Goal: Task Accomplishment & Management: Complete application form

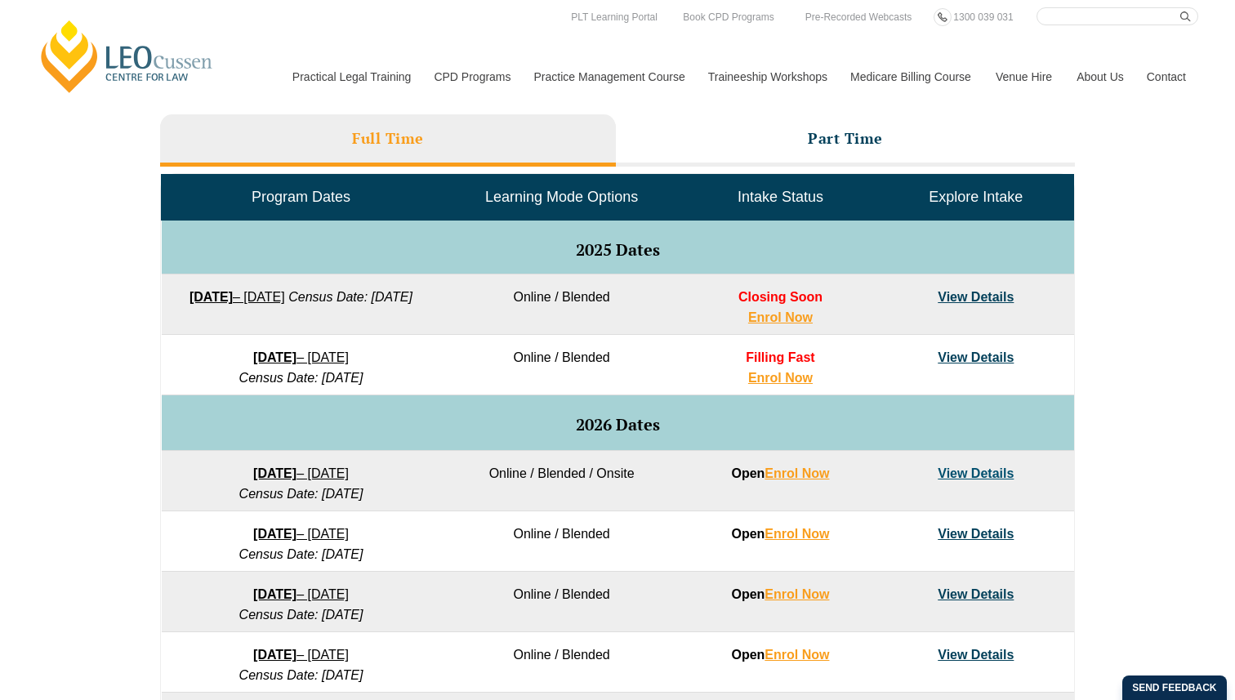
click at [1196, 226] on div "VIC ACT WA QLD SA NSW PLT Program Dates in Victoria Full Time Part Time Program…" at bounding box center [617, 460] width 1235 height 968
click at [966, 359] on link "View Details" at bounding box center [976, 358] width 76 height 14
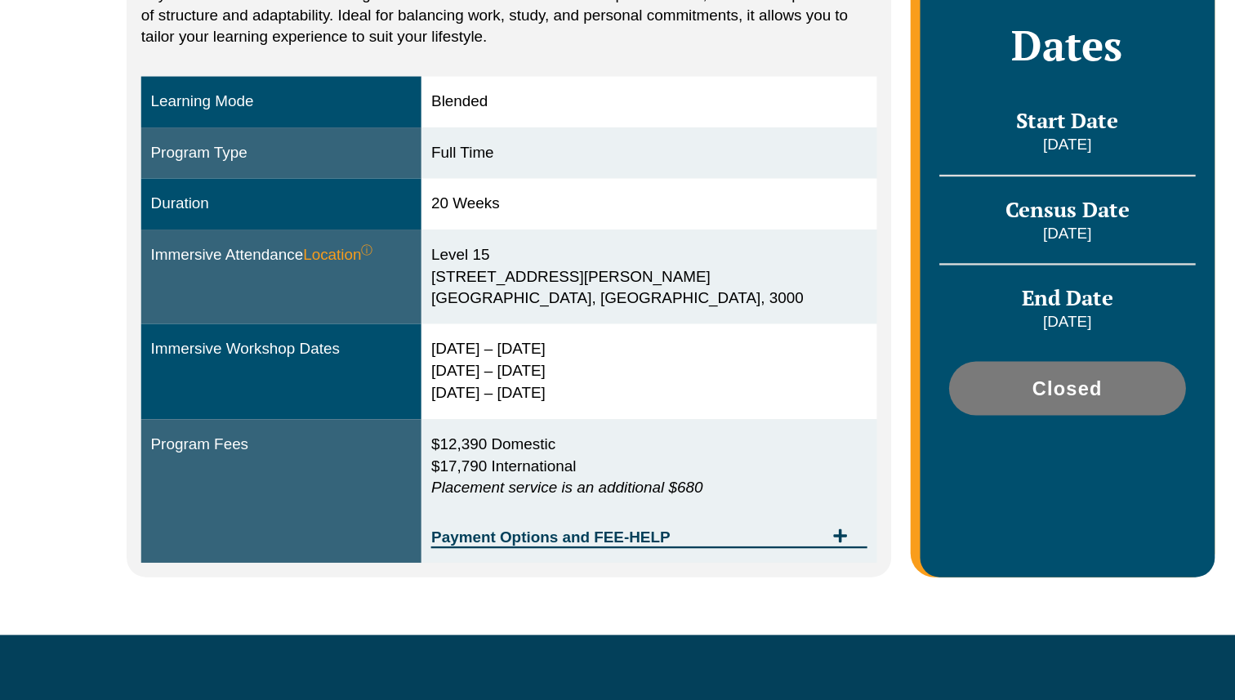
scroll to position [359, 0]
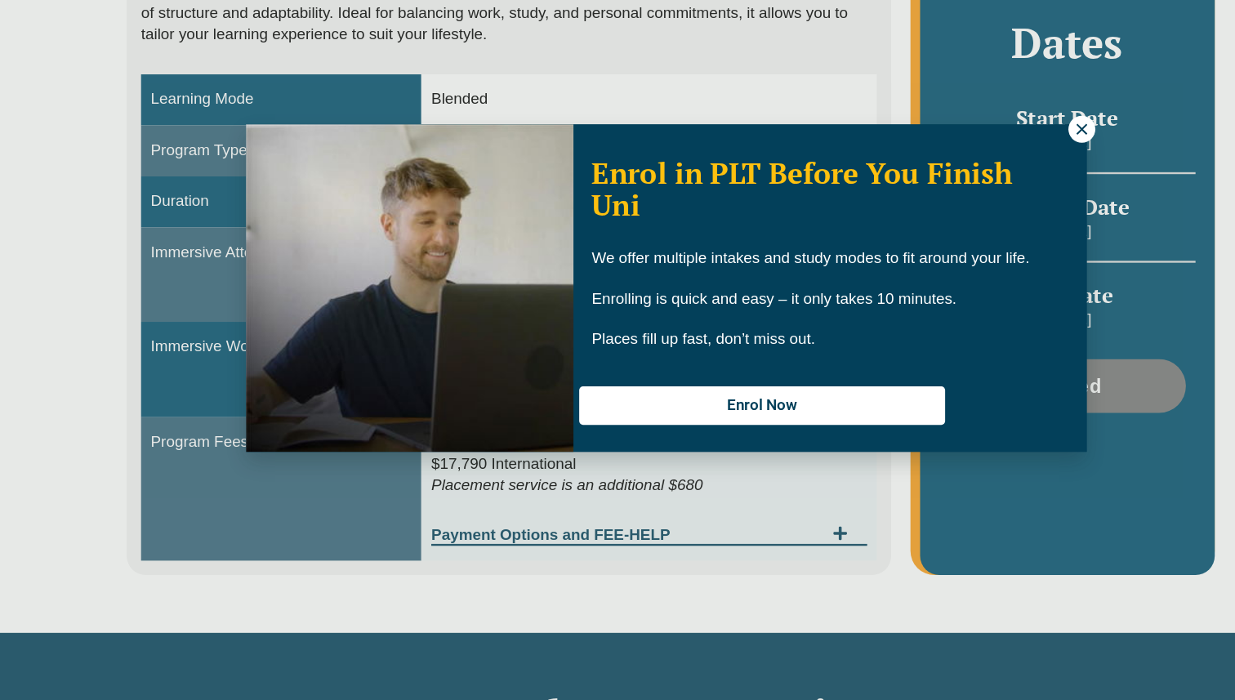
click at [971, 214] on icon at bounding box center [970, 215] width 9 height 9
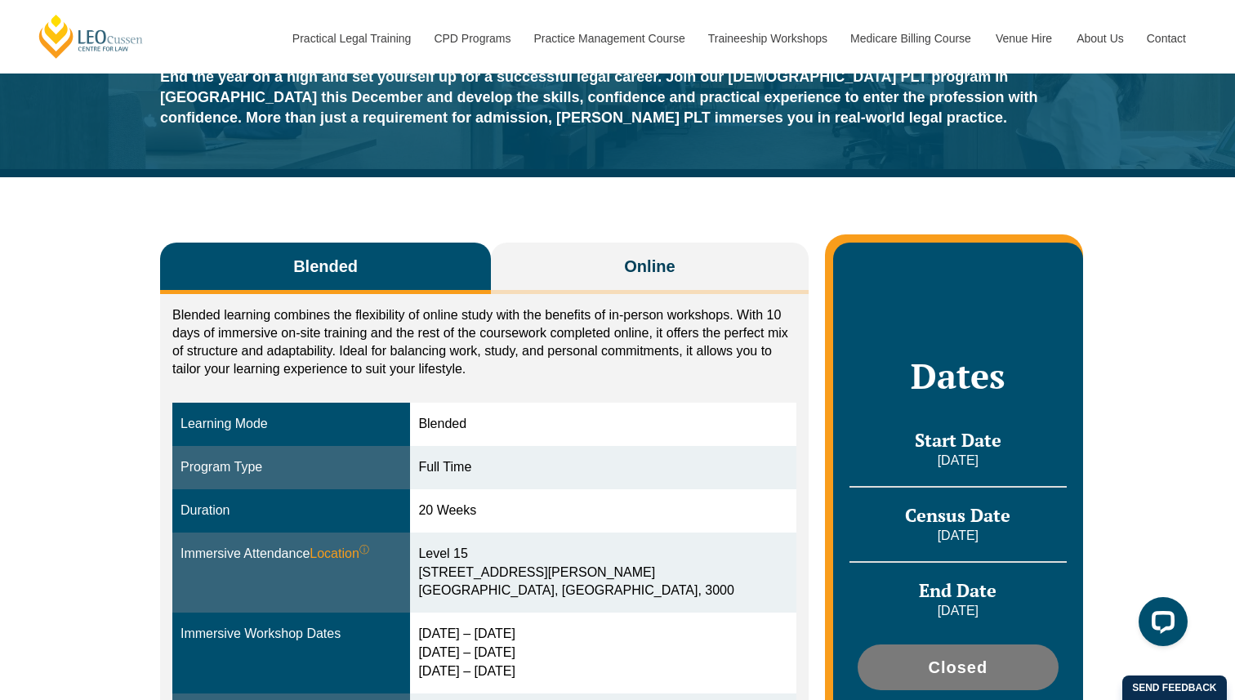
scroll to position [115, 0]
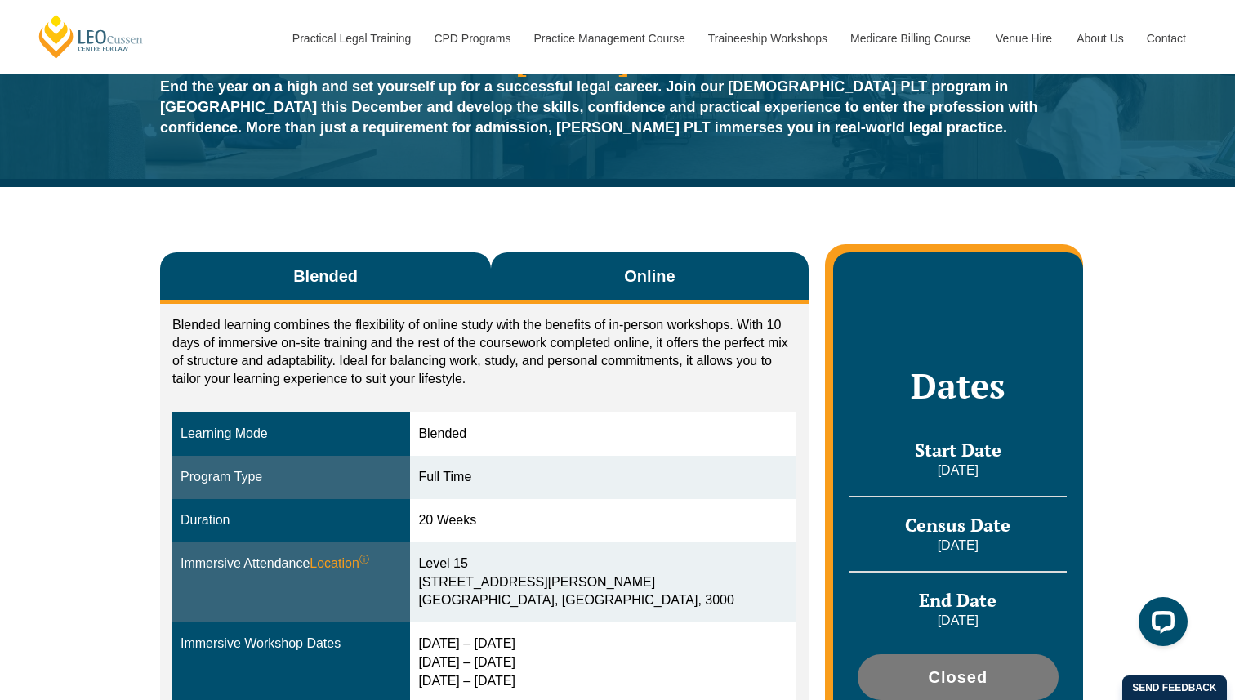
click at [608, 278] on button "Online" at bounding box center [650, 277] width 318 height 51
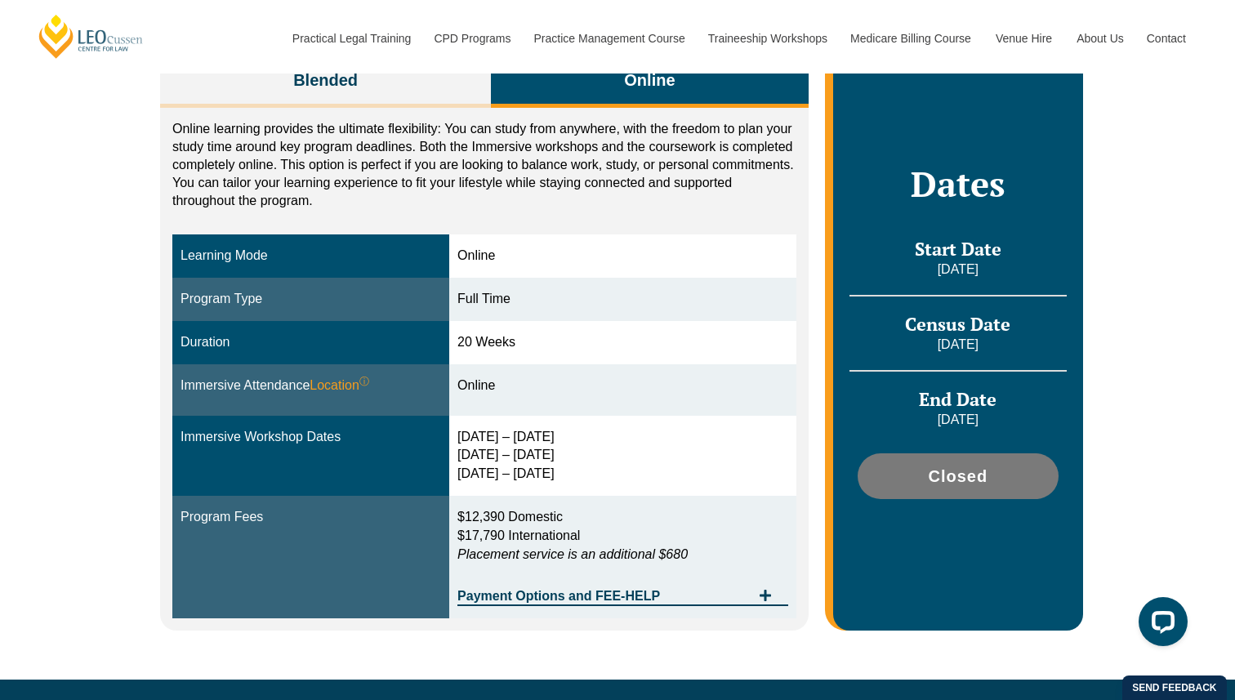
scroll to position [313, 0]
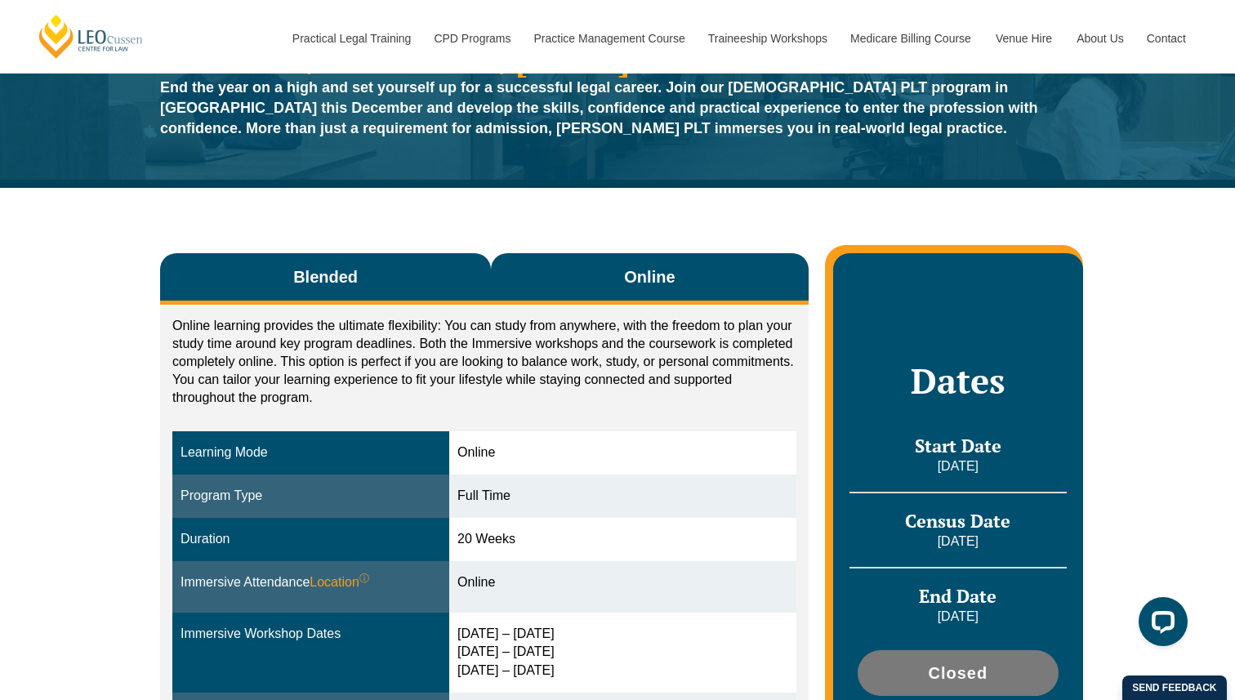
click at [371, 287] on button "Blended" at bounding box center [325, 278] width 331 height 51
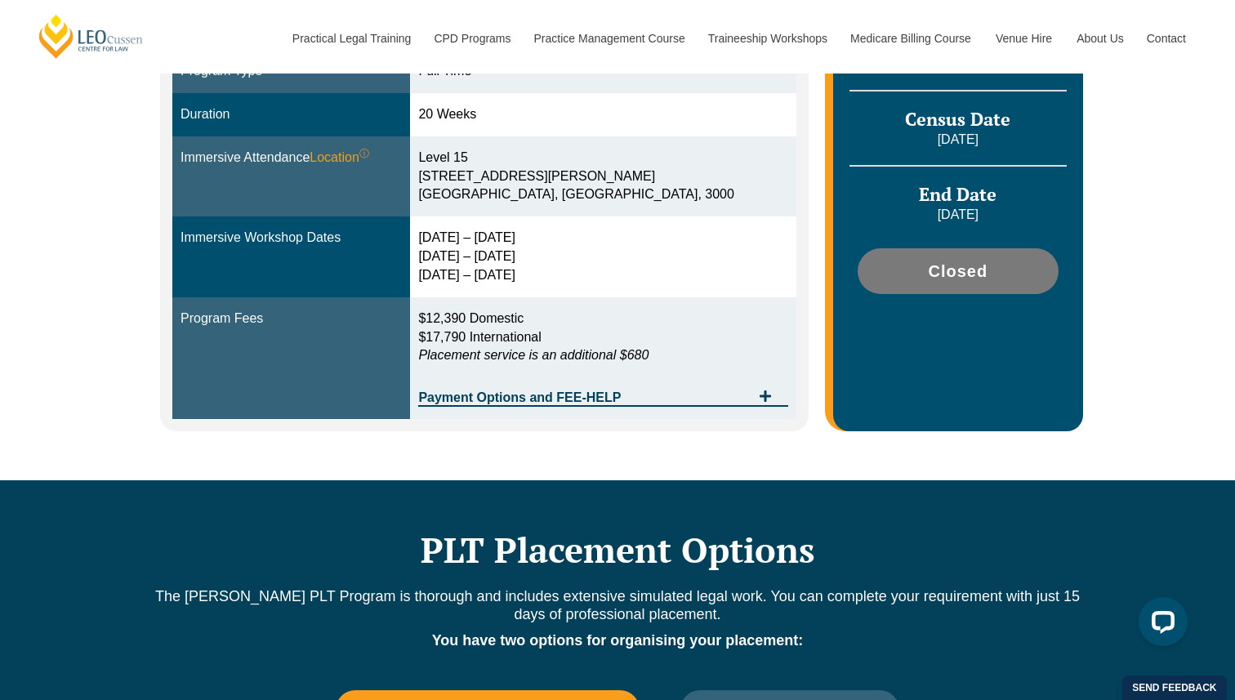
scroll to position [527, 0]
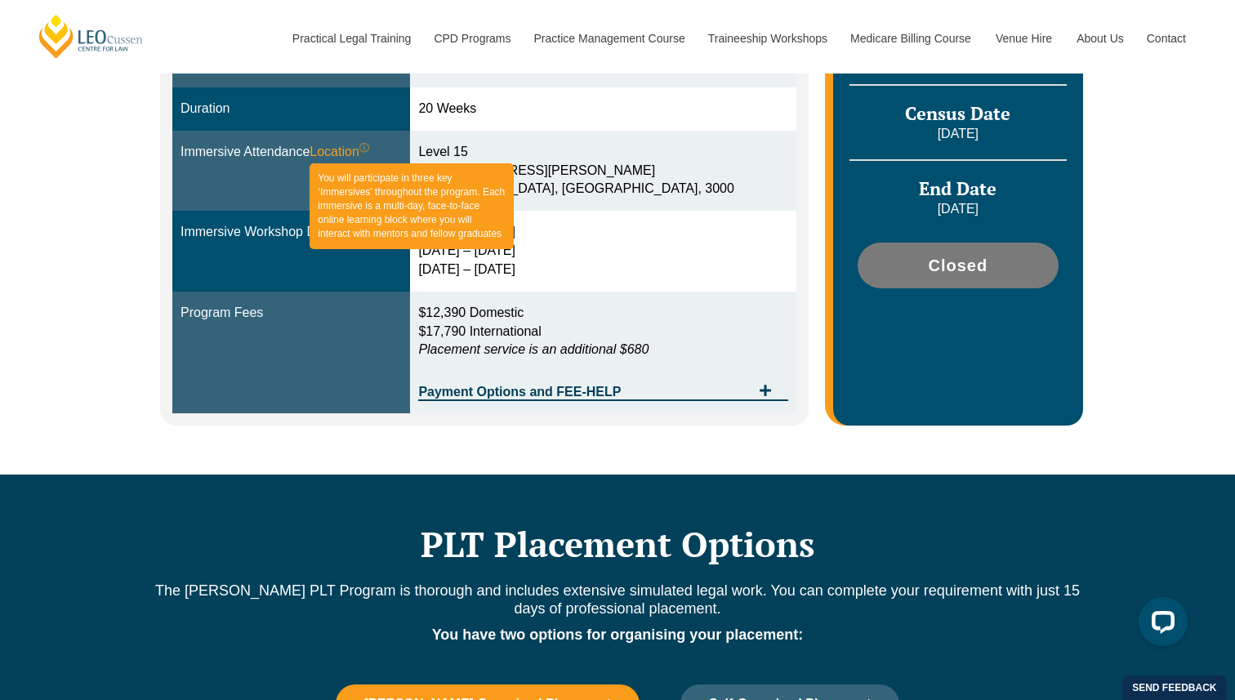
click at [349, 154] on span "Location ⓘ You will participate in three key ‘Immersives’ throughout the progra…" at bounding box center [340, 152] width 60 height 19
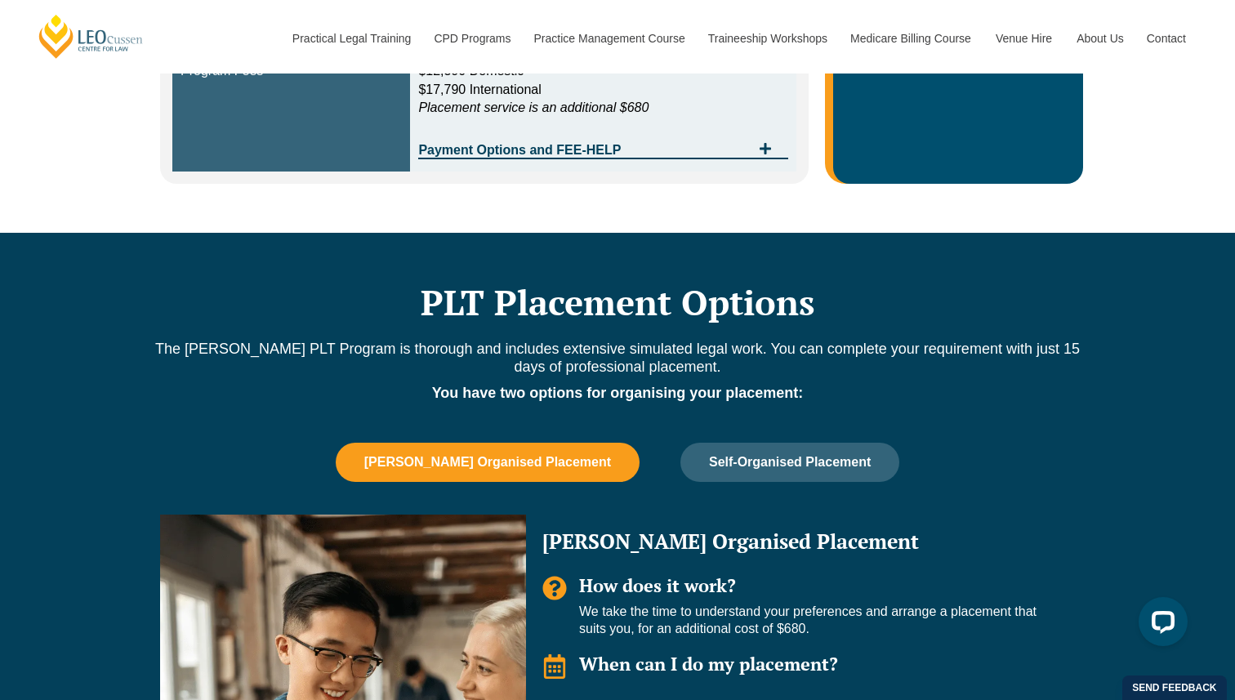
scroll to position [774, 0]
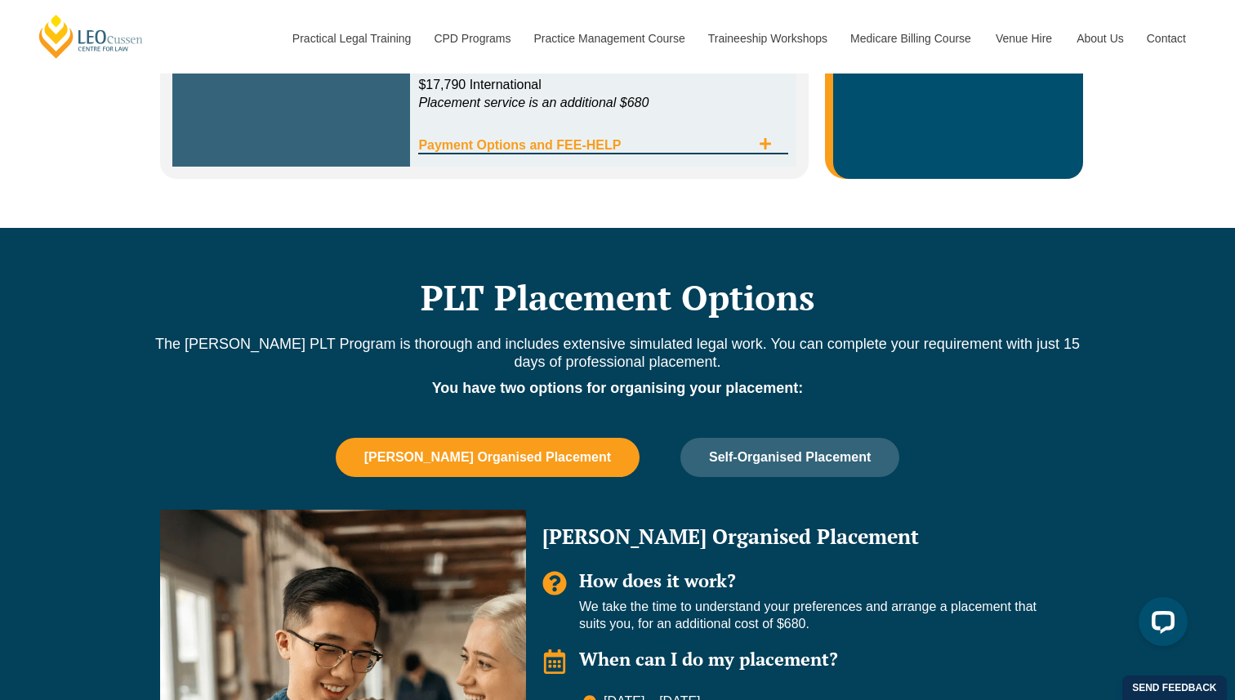
click at [762, 144] on icon "Tabs. Open items with Enter or Space, close with Escape and navigate using the …" at bounding box center [765, 143] width 11 height 11
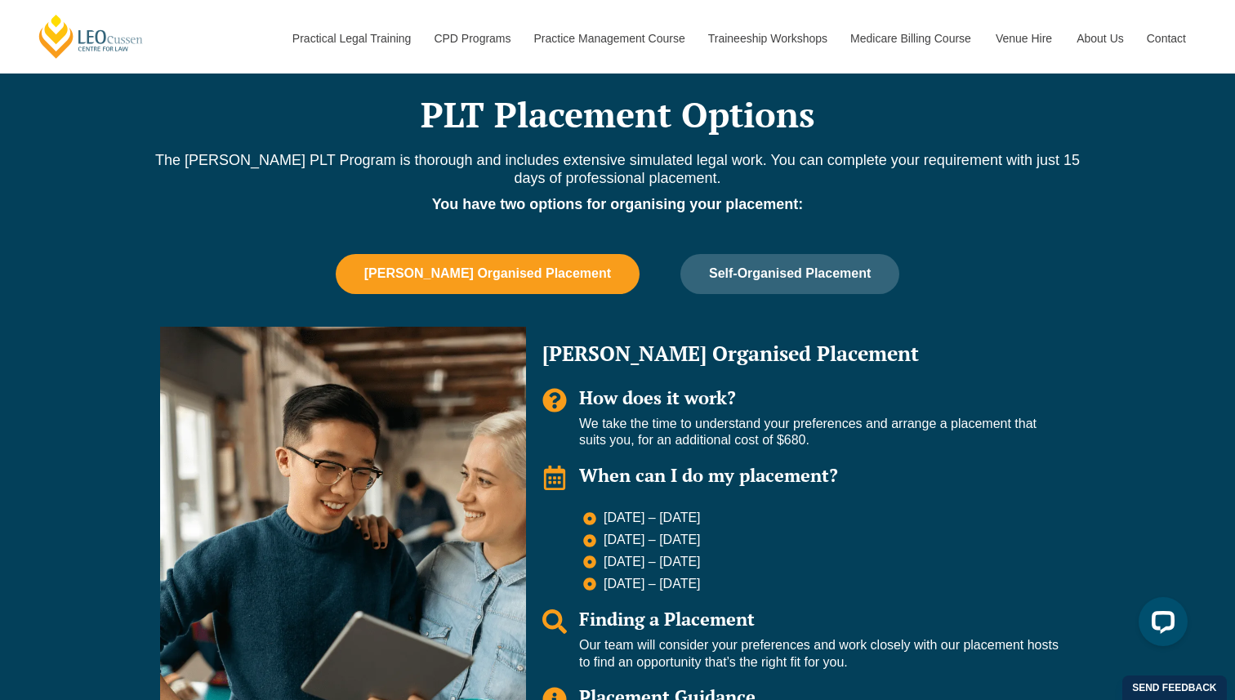
scroll to position [1416, 0]
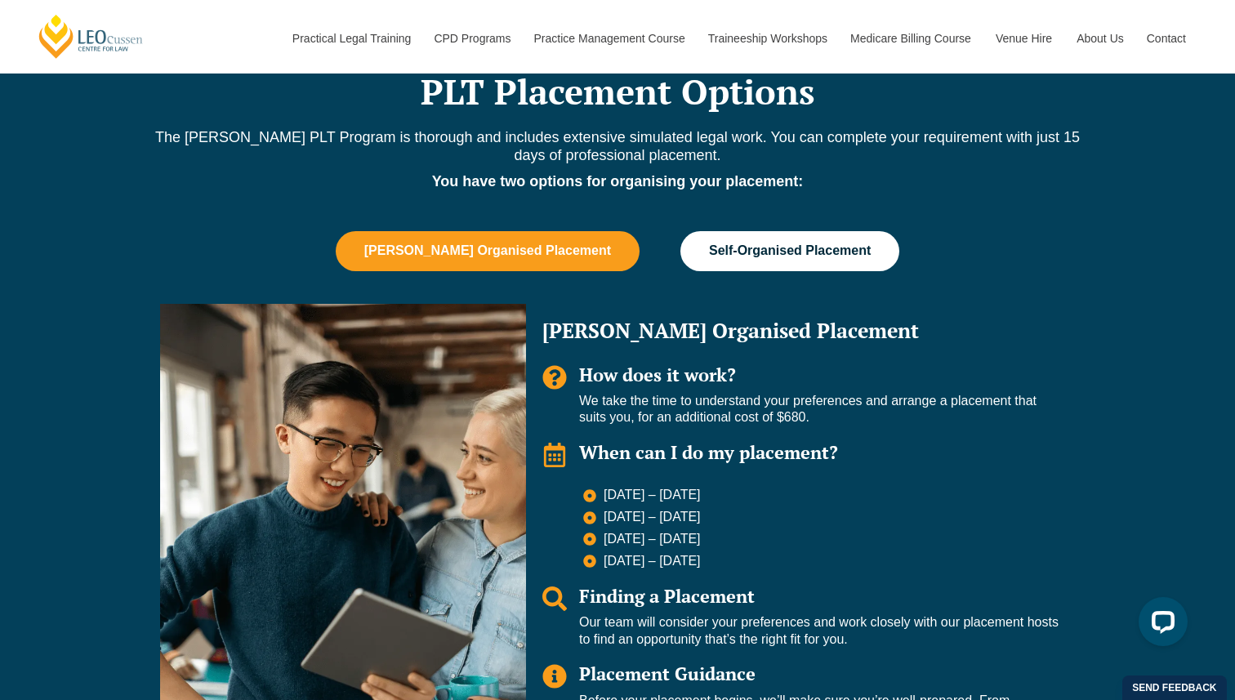
click at [786, 231] on button "Self-Organised Placement" at bounding box center [790, 250] width 219 height 39
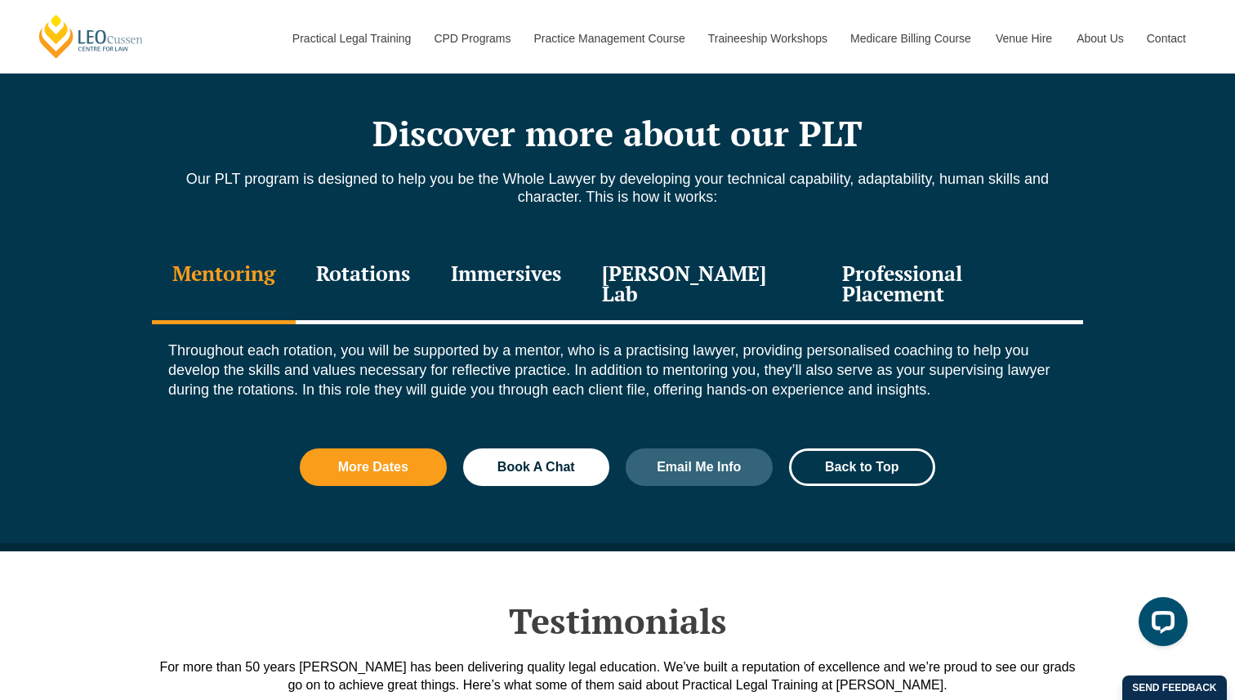
scroll to position [2134, 0]
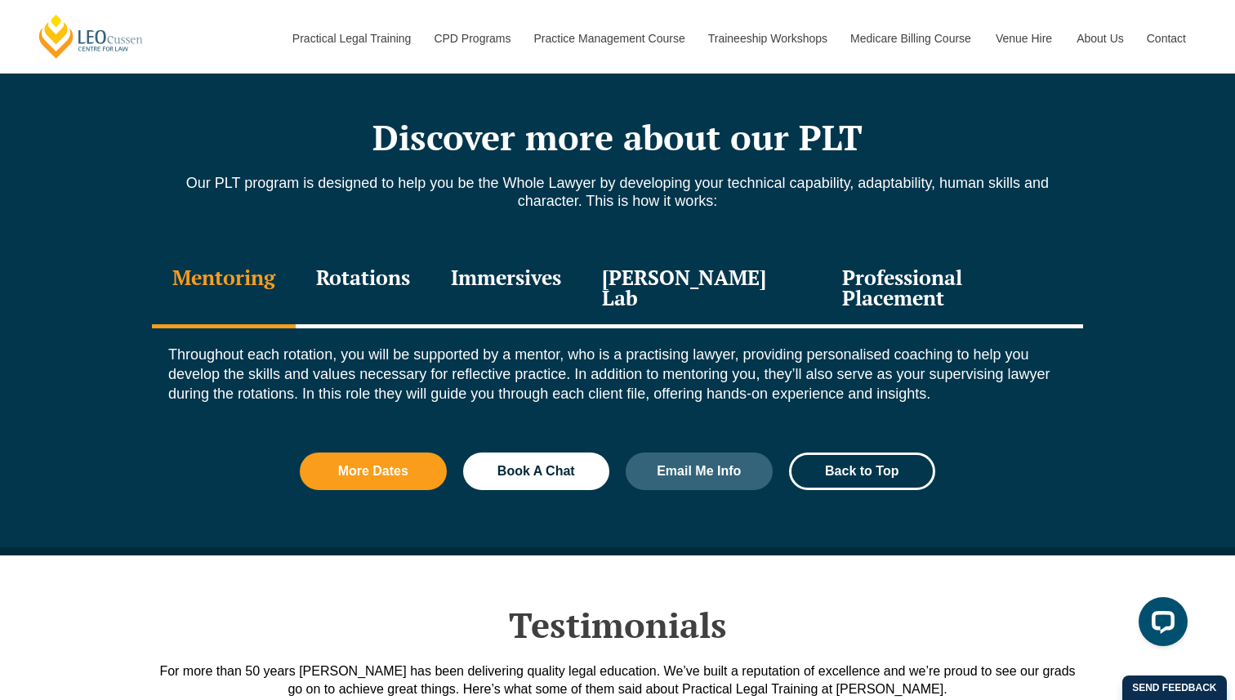
click at [391, 288] on div "Rotations" at bounding box center [363, 290] width 135 height 78
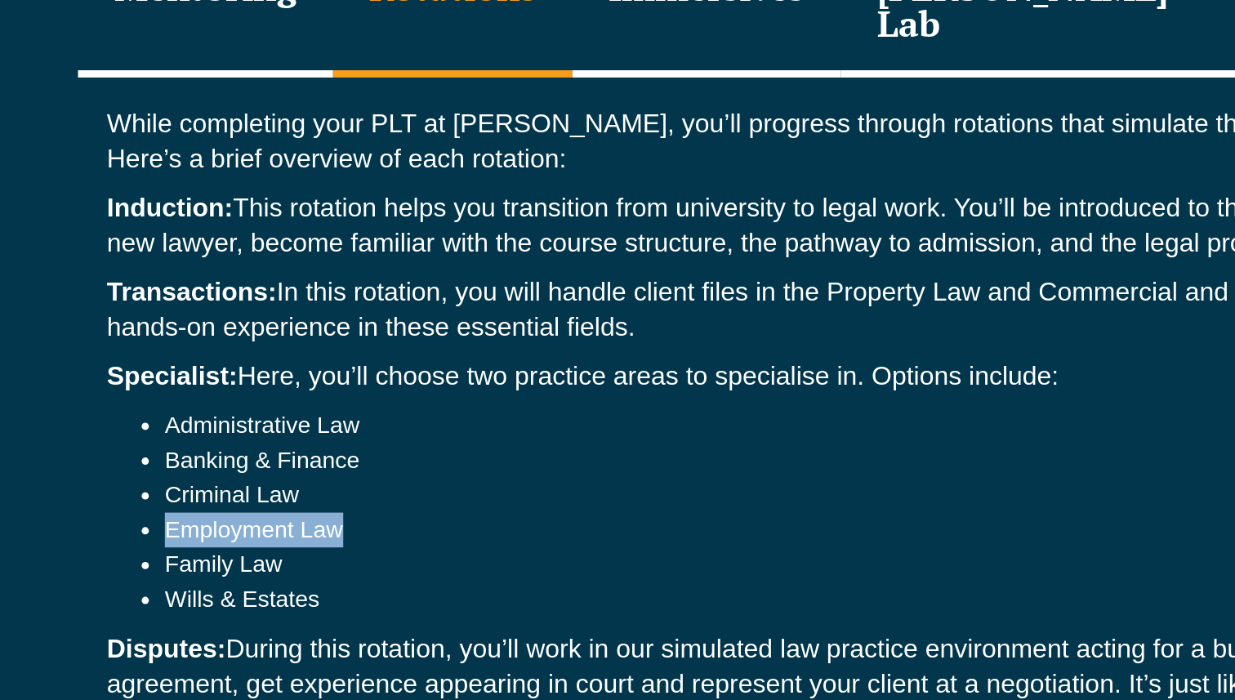
drag, startPoint x: 203, startPoint y: 563, endPoint x: 348, endPoint y: 567, distance: 145.5
click at [348, 574] on li "Employment Law" at bounding box center [634, 584] width 866 height 20
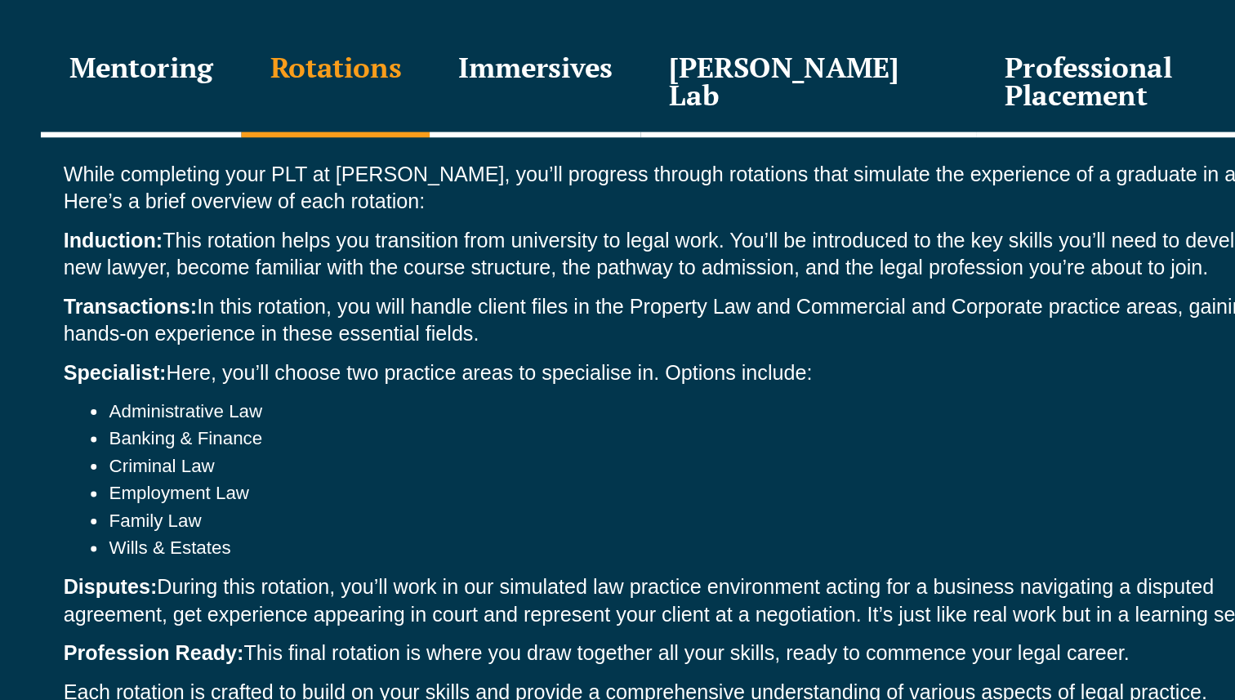
scroll to position [2173, 0]
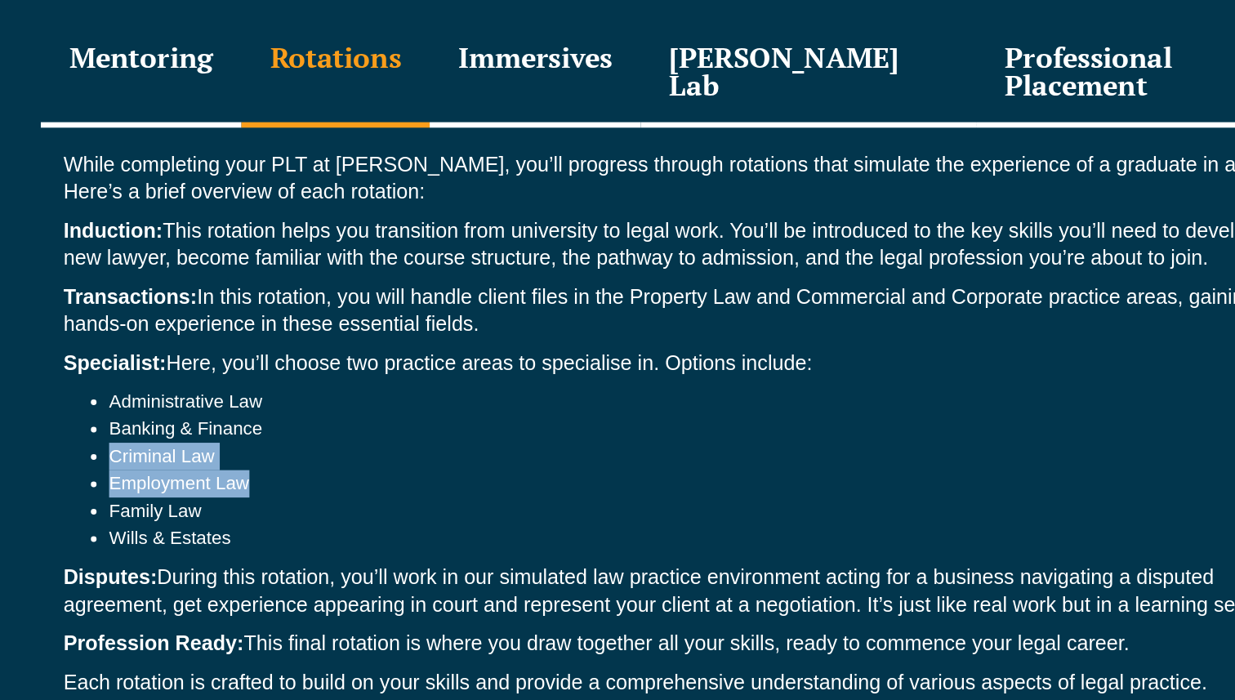
drag, startPoint x: 202, startPoint y: 509, endPoint x: 319, endPoint y: 531, distance: 118.9
click at [319, 531] on ul "Administrative Law Banking & Finance Criminal Law Employment Law Family Law Wil…" at bounding box center [617, 535] width 899 height 118
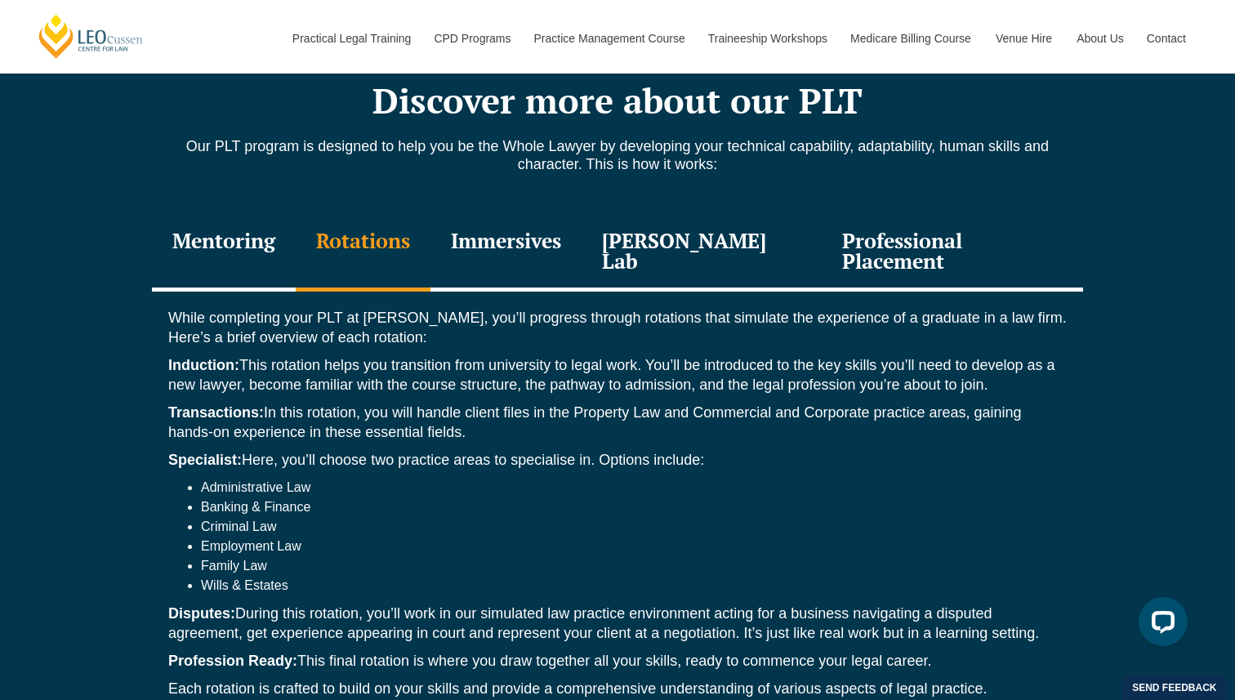
click at [565, 230] on div "Immersives" at bounding box center [506, 253] width 151 height 78
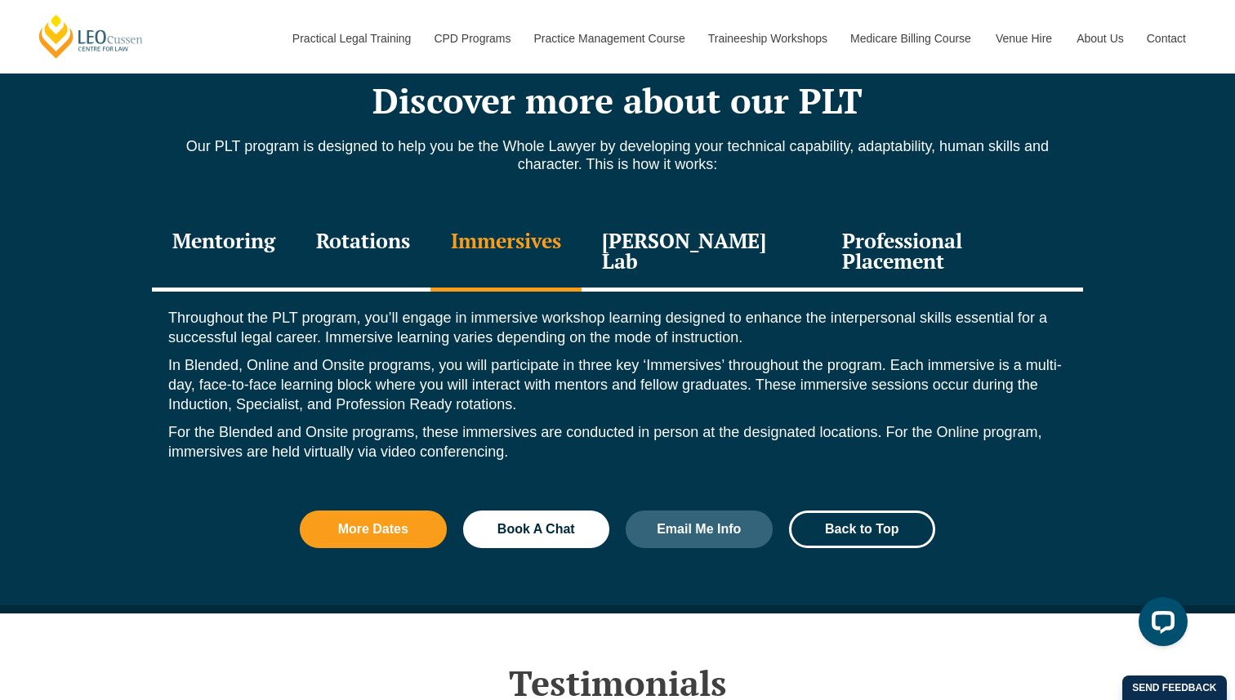
click at [703, 237] on div "Leo Justice Lab" at bounding box center [702, 253] width 240 height 78
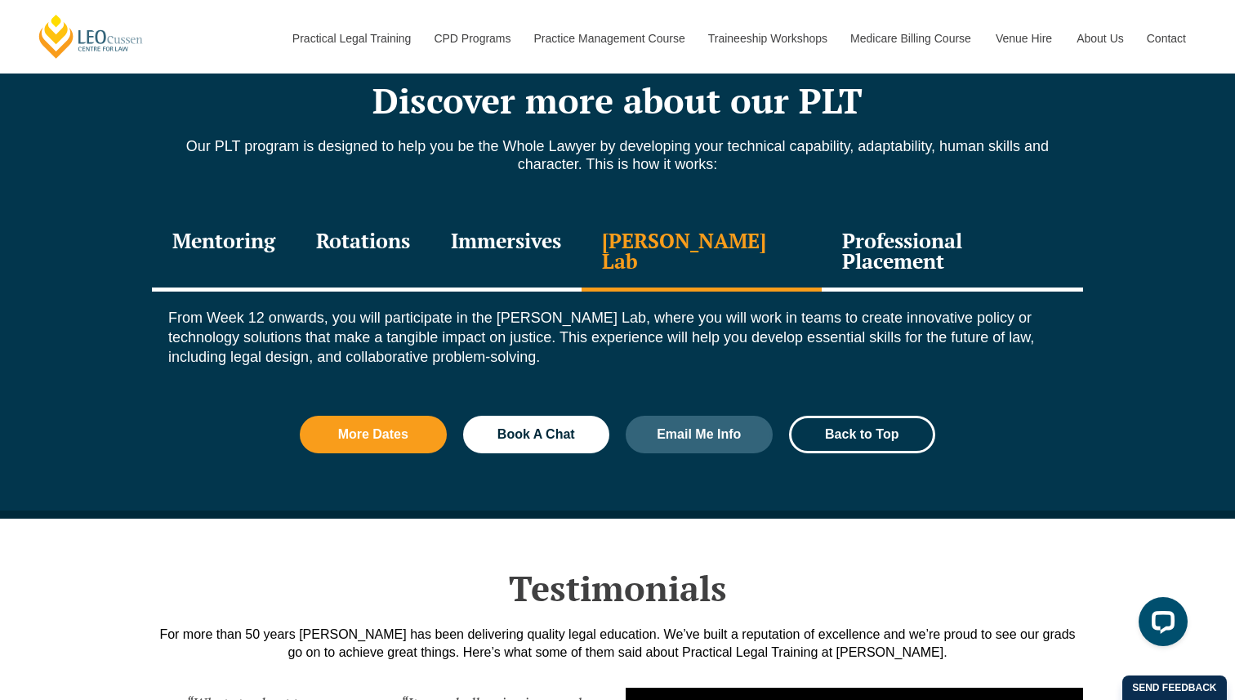
click at [873, 238] on div "Professional Placement" at bounding box center [952, 253] width 261 height 78
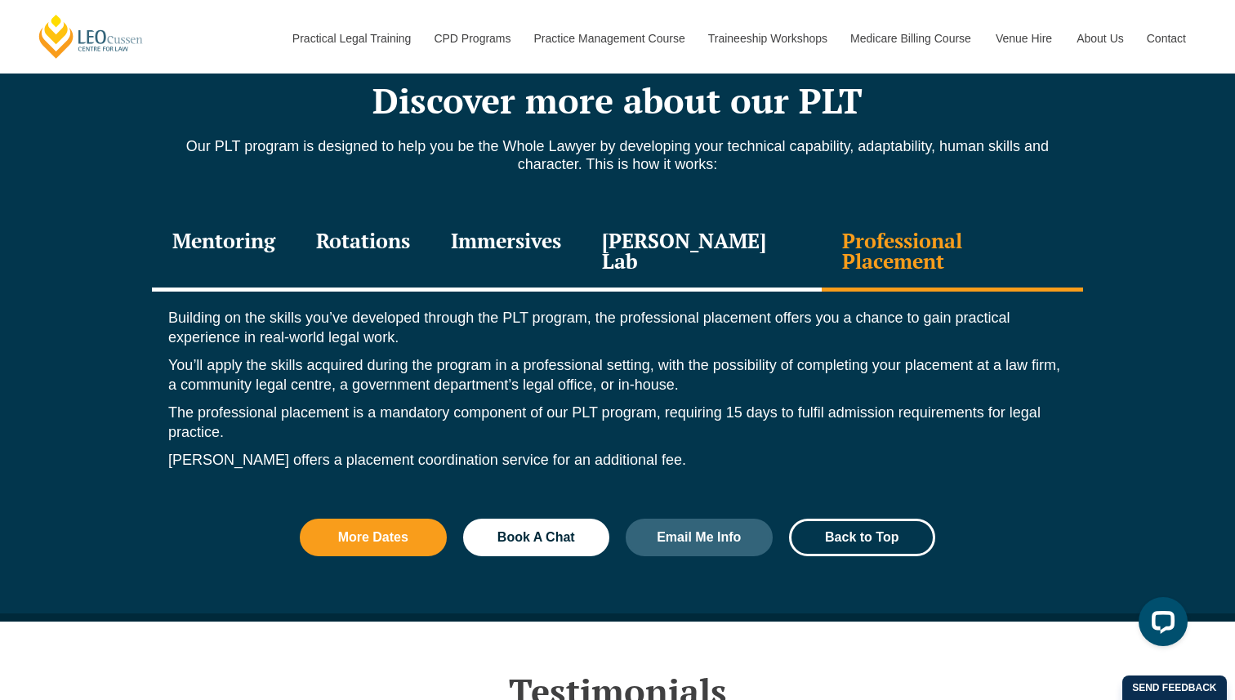
click at [286, 235] on div "Mentoring" at bounding box center [224, 253] width 144 height 78
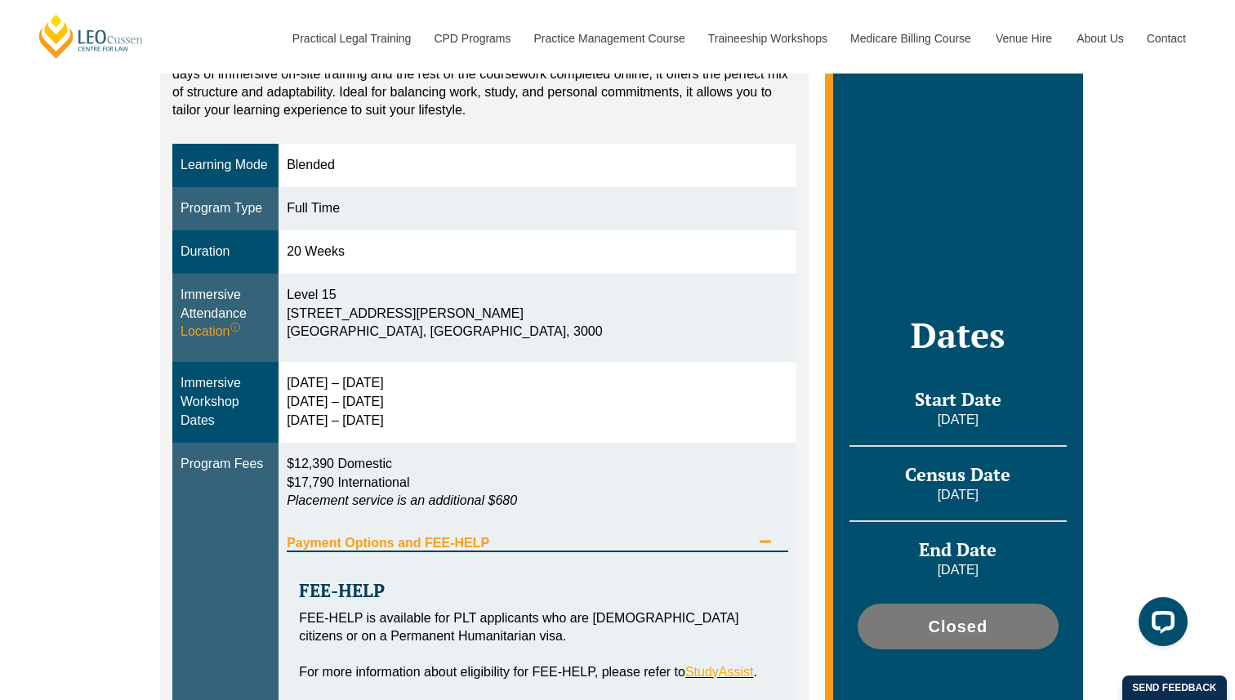
scroll to position [394, 0]
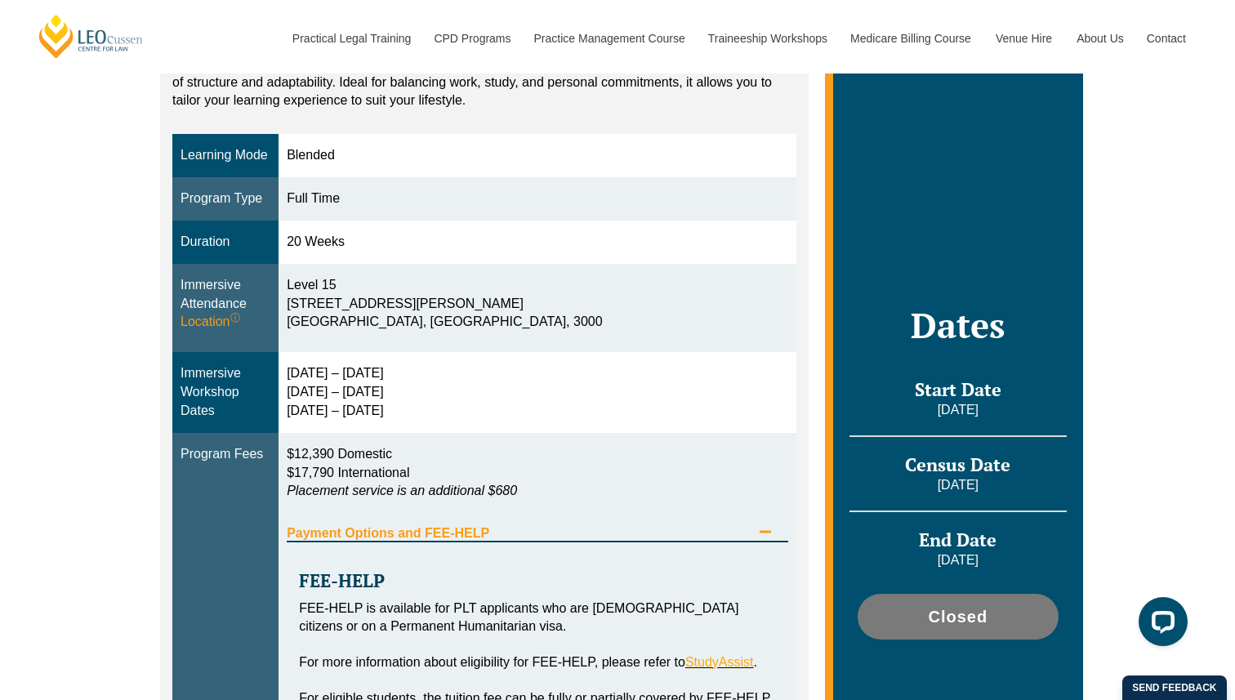
click at [681, 423] on td "15 – 18 Dec 2025 10 – 12 March 2026 28 – 30 April 2026" at bounding box center [538, 392] width 518 height 81
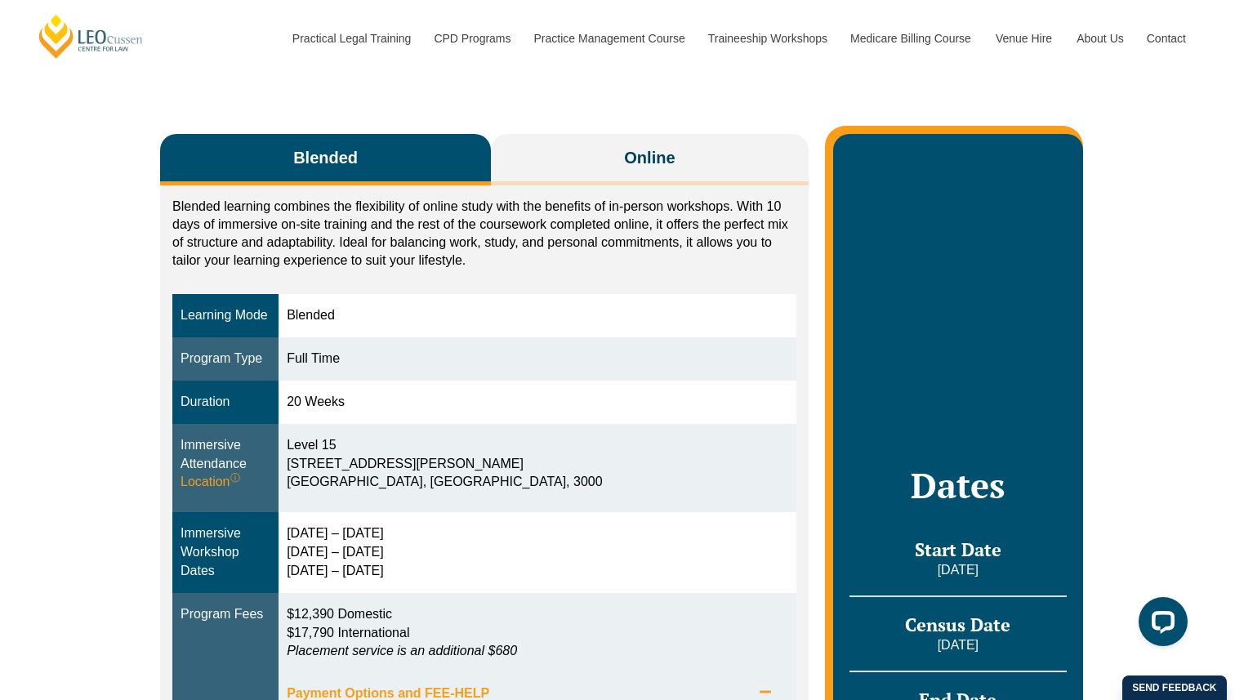
scroll to position [231, 0]
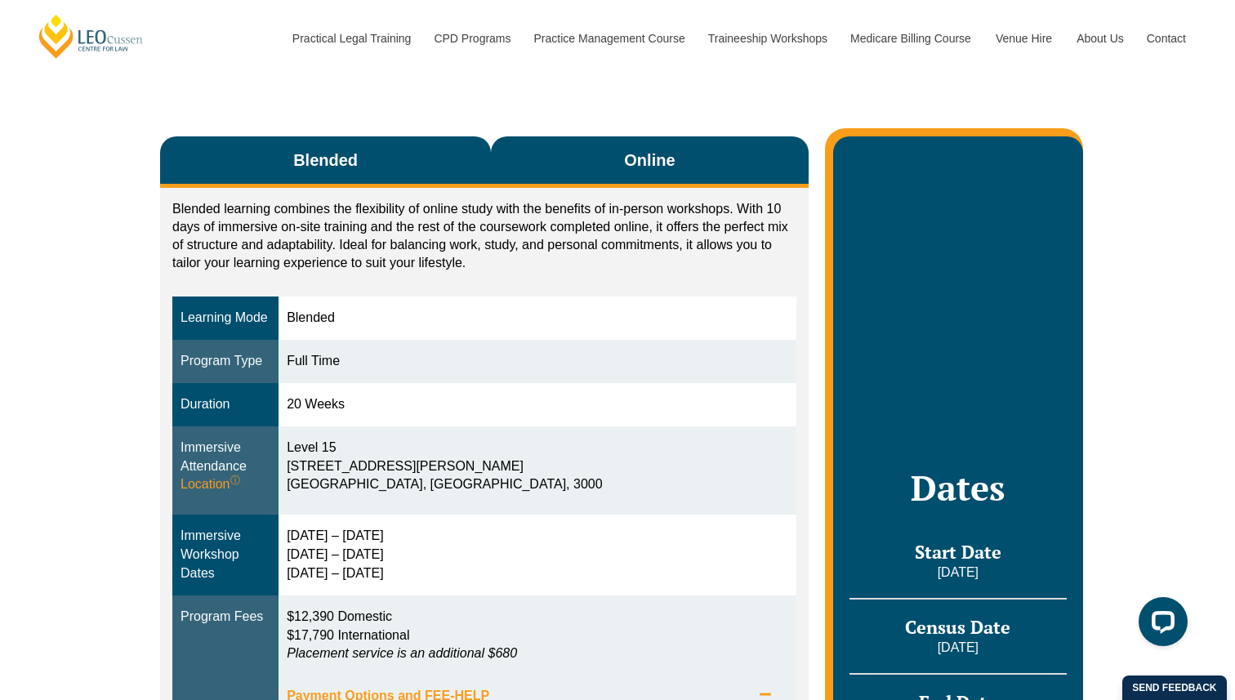
click at [672, 165] on span "Online" at bounding box center [649, 160] width 51 height 23
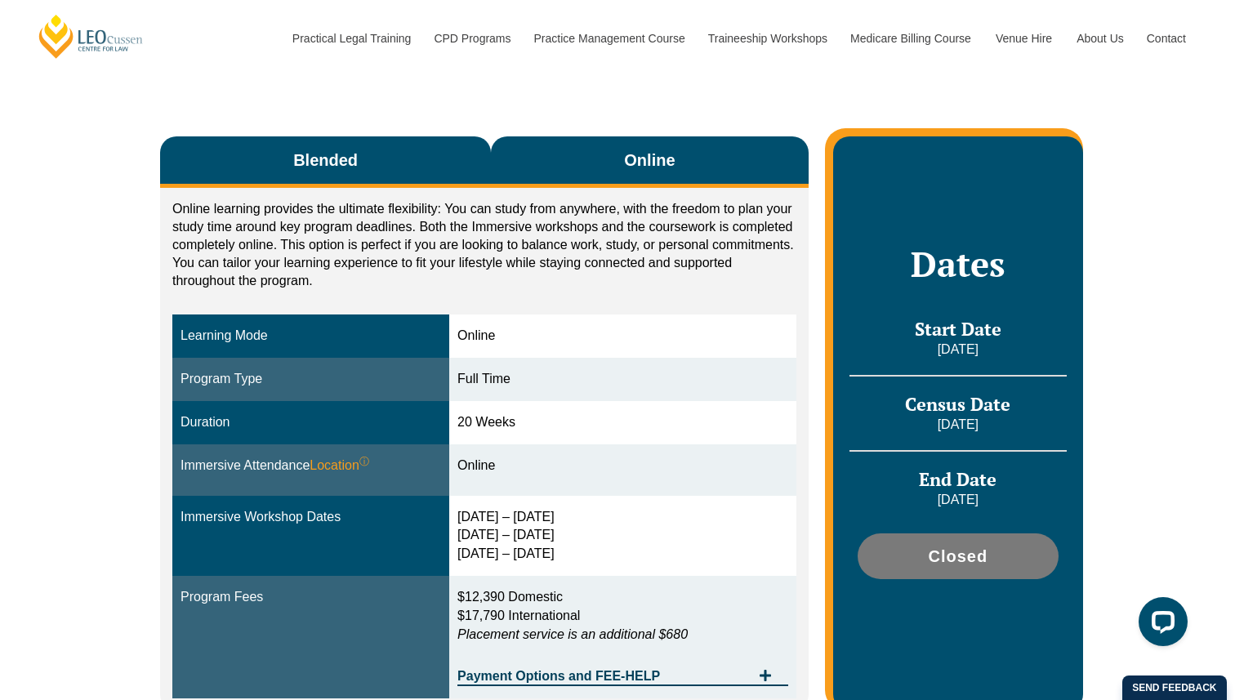
click at [315, 176] on button "Blended" at bounding box center [325, 161] width 331 height 51
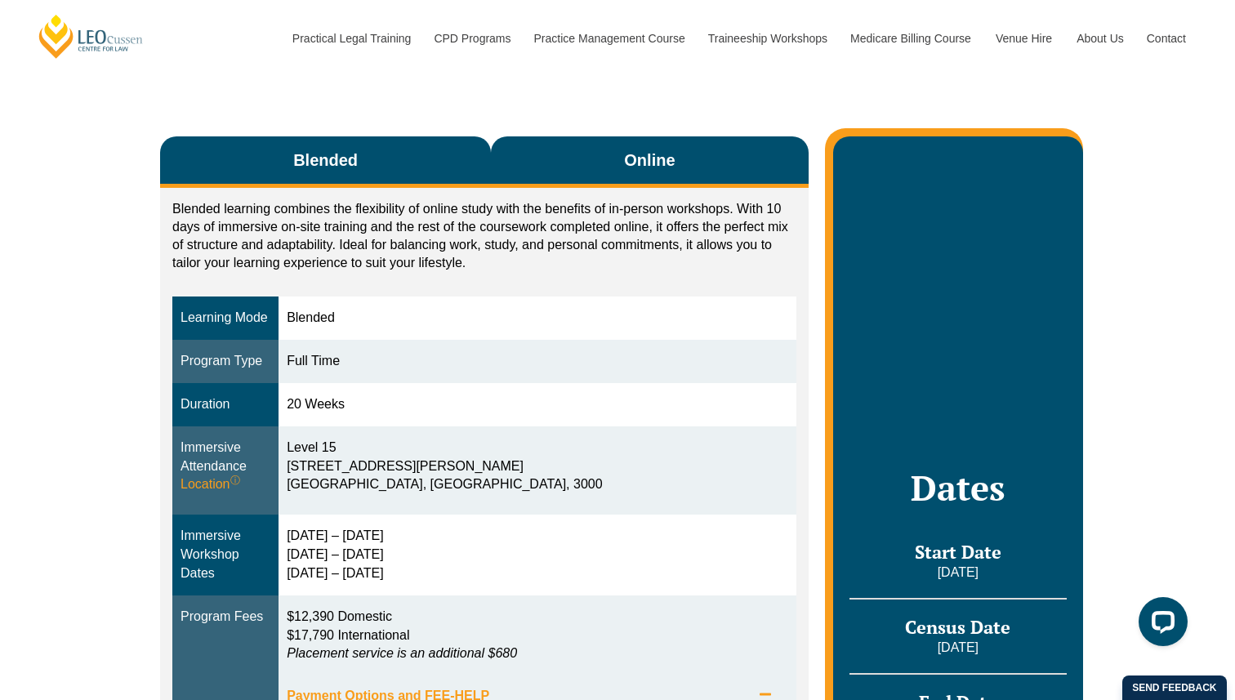
click at [580, 175] on button "Online" at bounding box center [650, 161] width 318 height 51
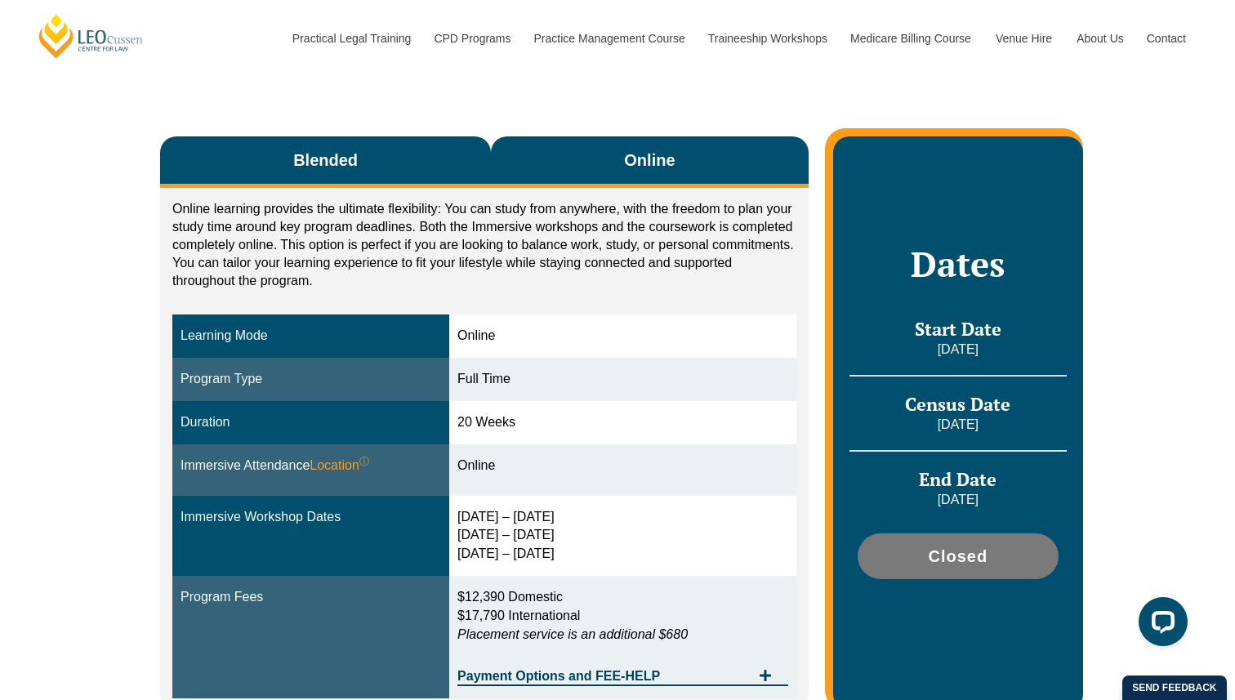
click at [352, 178] on button "Blended" at bounding box center [325, 161] width 331 height 51
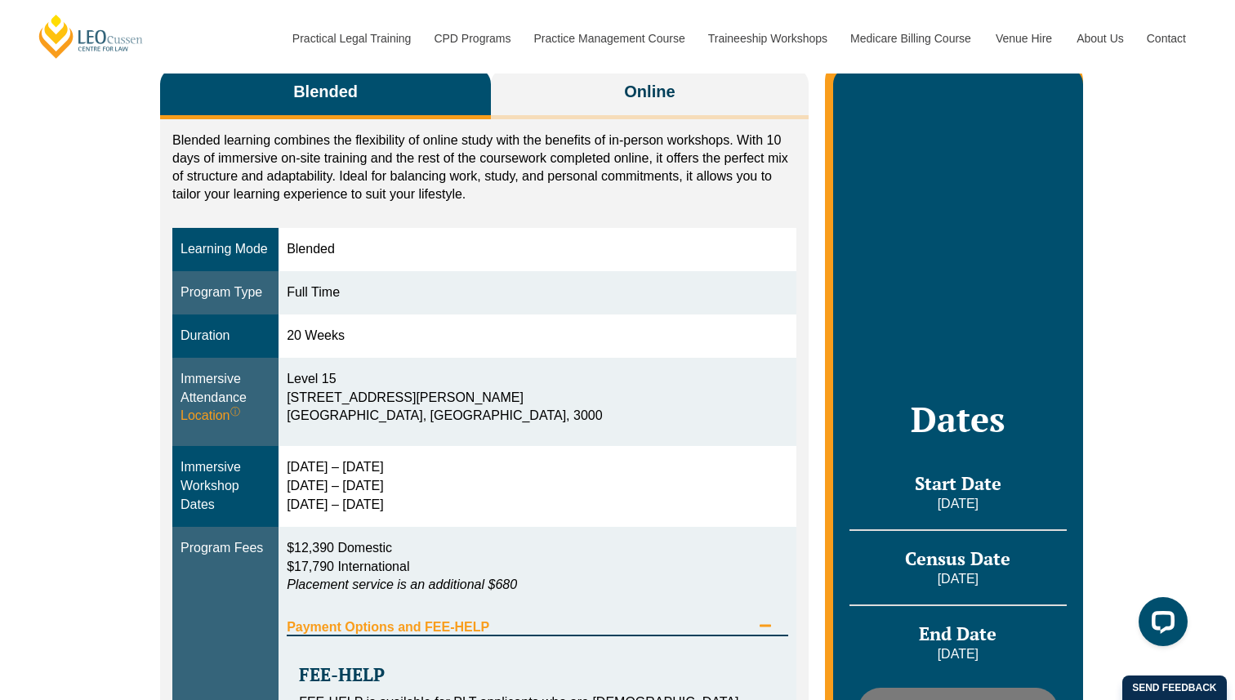
scroll to position [266, 0]
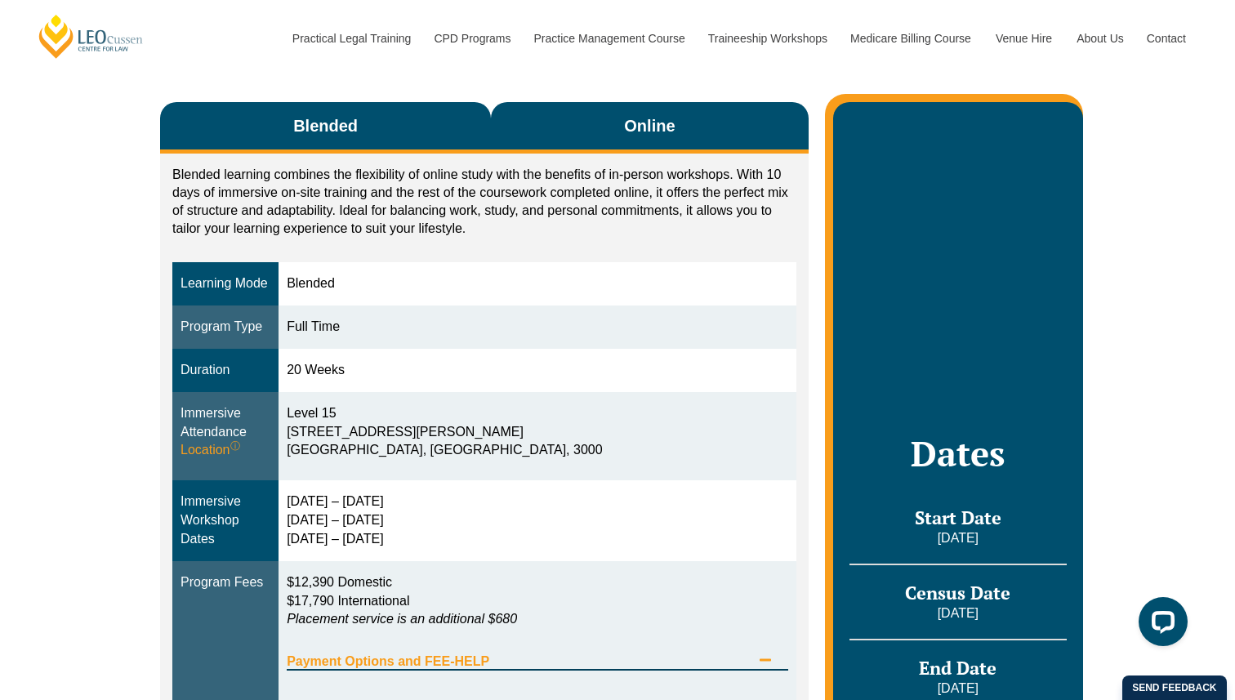
click at [643, 121] on span "Online" at bounding box center [649, 125] width 51 height 23
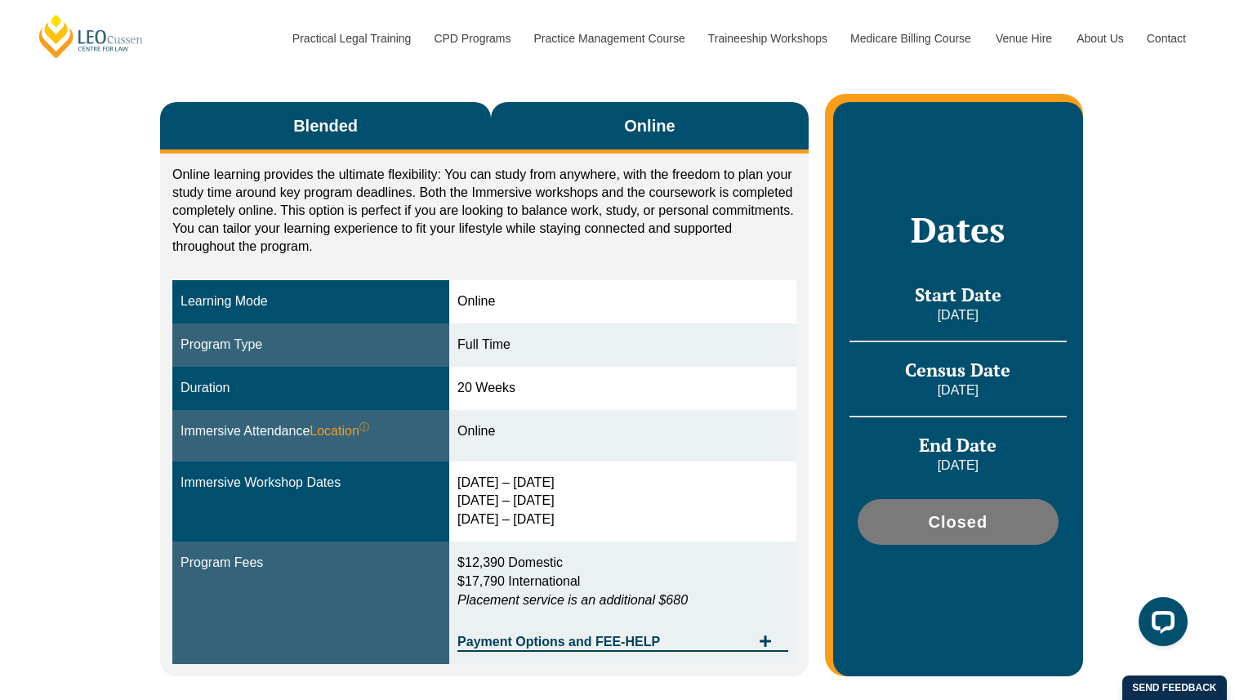
click at [374, 127] on button "Blended" at bounding box center [325, 127] width 331 height 51
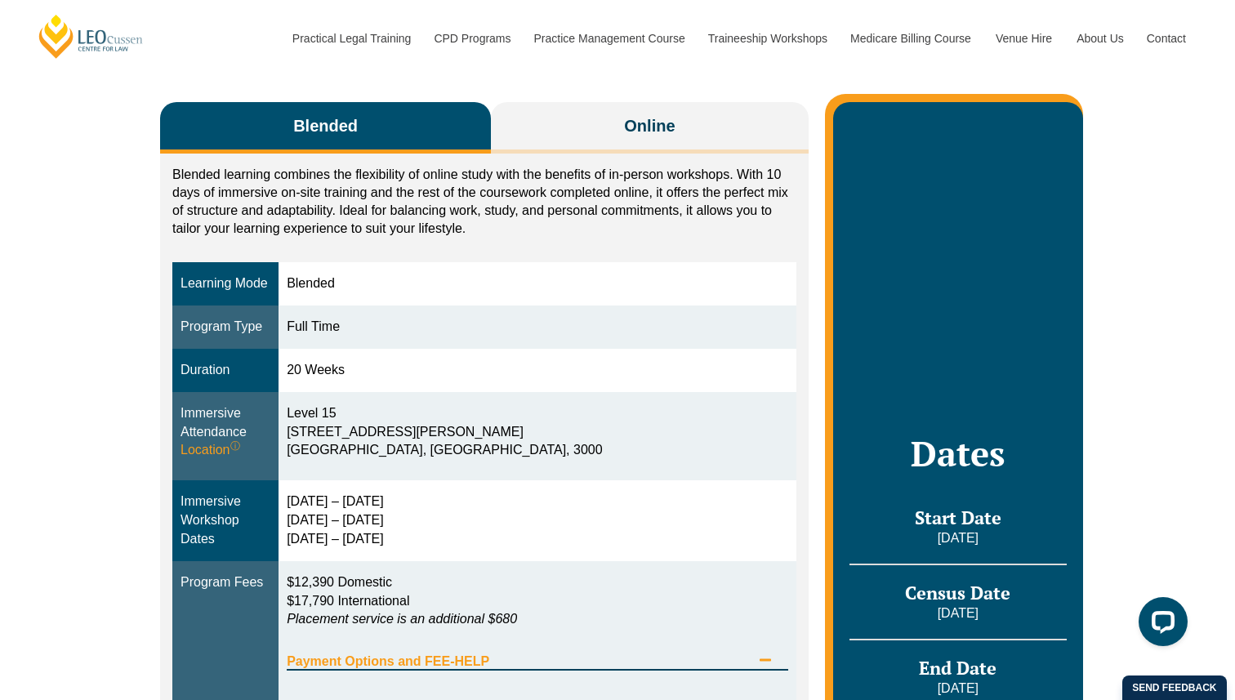
drag, startPoint x: 290, startPoint y: 502, endPoint x: 466, endPoint y: 542, distance: 180.2
click at [466, 542] on div "15 – 18 Dec 2025 10 – 12 March 2026 28 – 30 April 2026" at bounding box center [538, 521] width 502 height 56
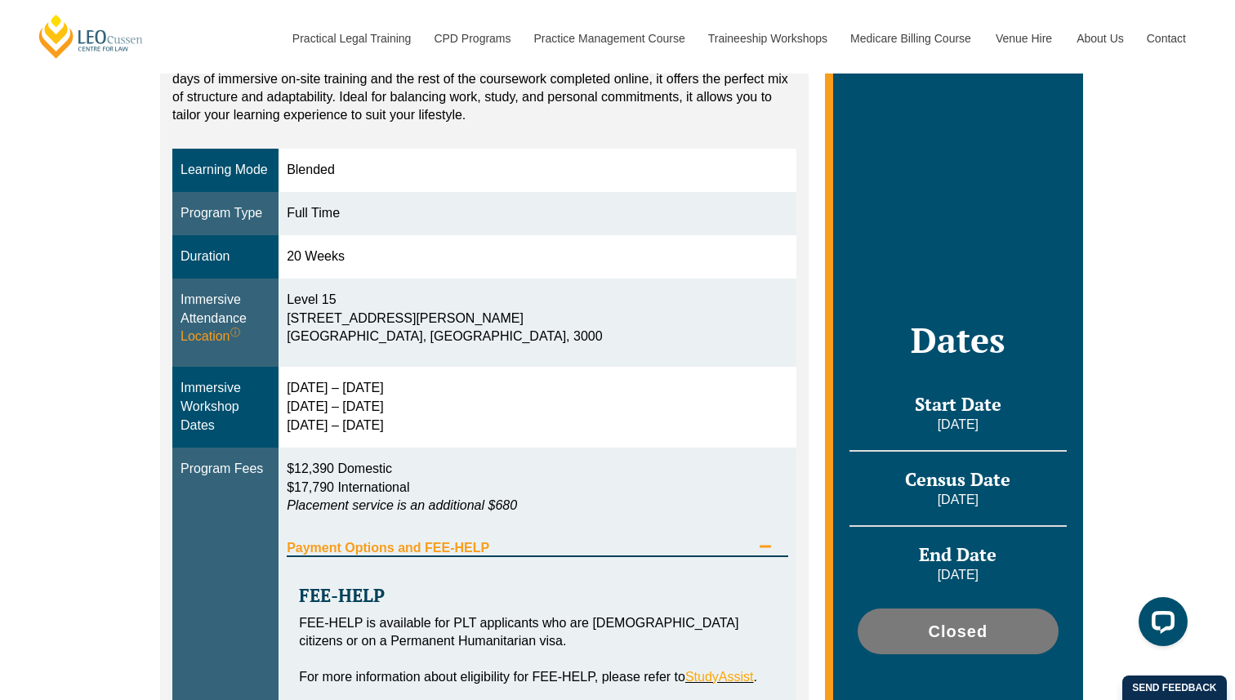
scroll to position [386, 0]
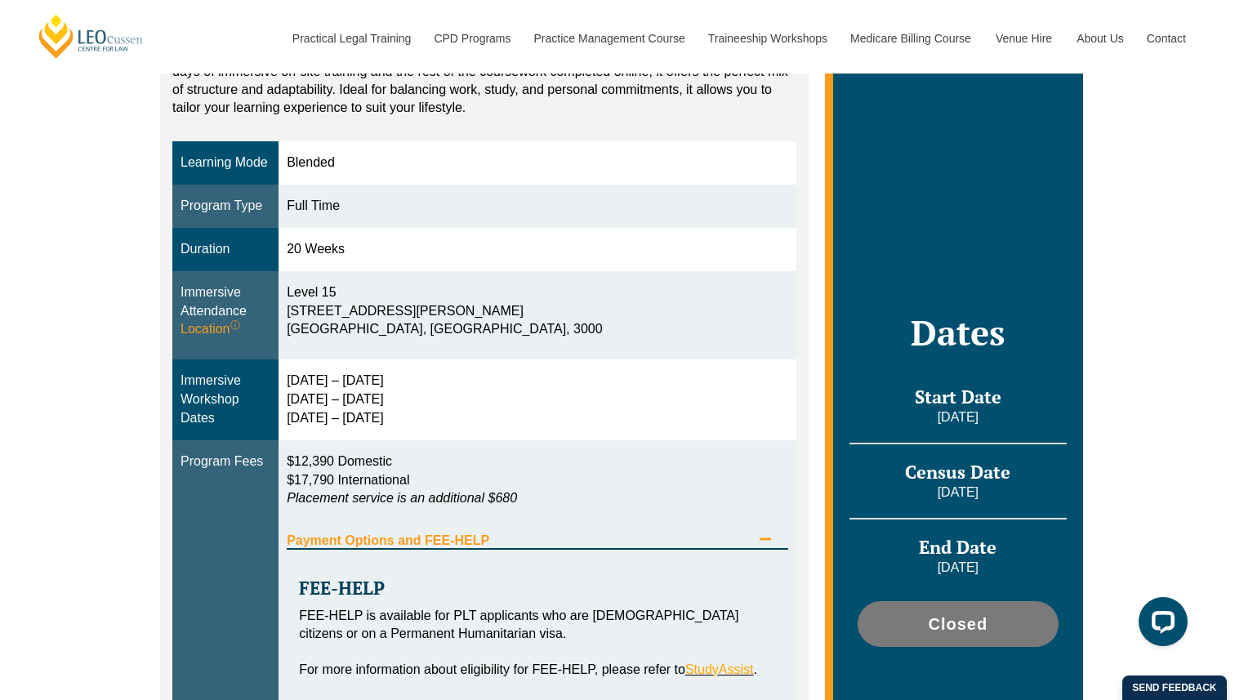
click at [72, 498] on div "Blended Online Blended learning combines the flexibility of online study with t…" at bounding box center [617, 484] width 1235 height 1136
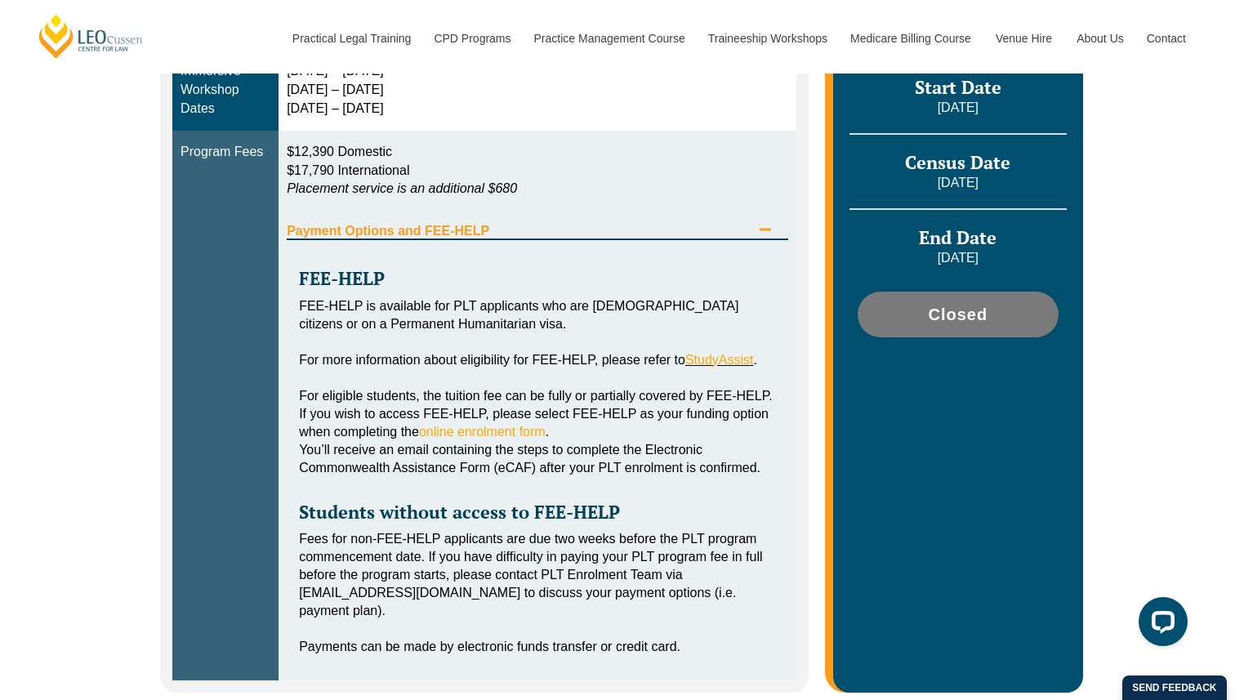
scroll to position [720, 0]
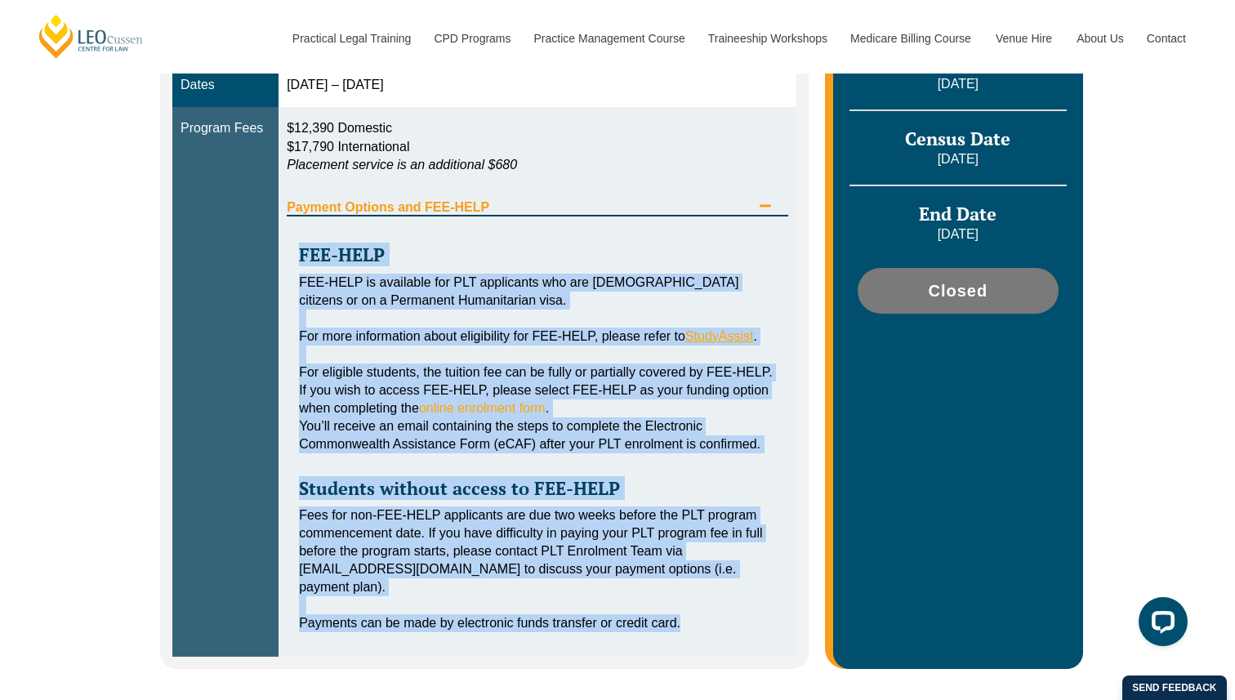
drag, startPoint x: 297, startPoint y: 252, endPoint x: 383, endPoint y: 639, distance: 396.7
click at [383, 639] on div "FEE-HELP FEE-HELP is available for PLT applicants who are Australian citizens o…" at bounding box center [538, 430] width 502 height 427
click at [76, 532] on div "Blended Online Blended learning combines the flexibility of online study with t…" at bounding box center [617, 150] width 1235 height 1136
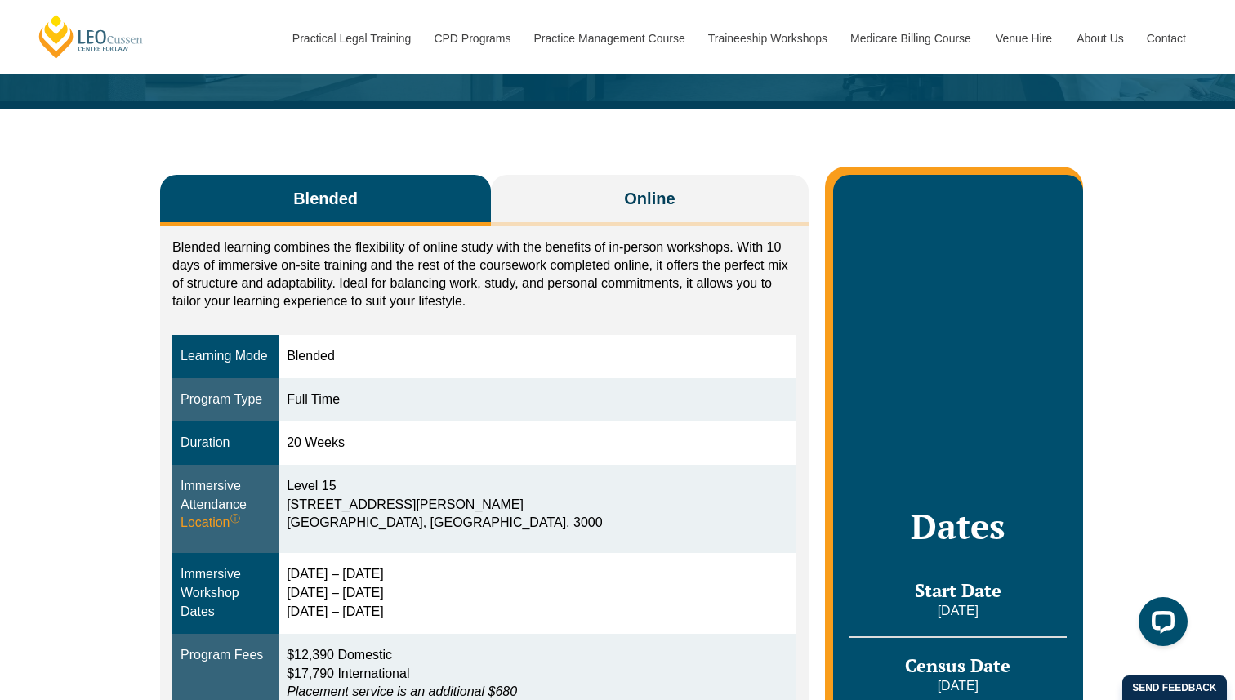
scroll to position [181, 0]
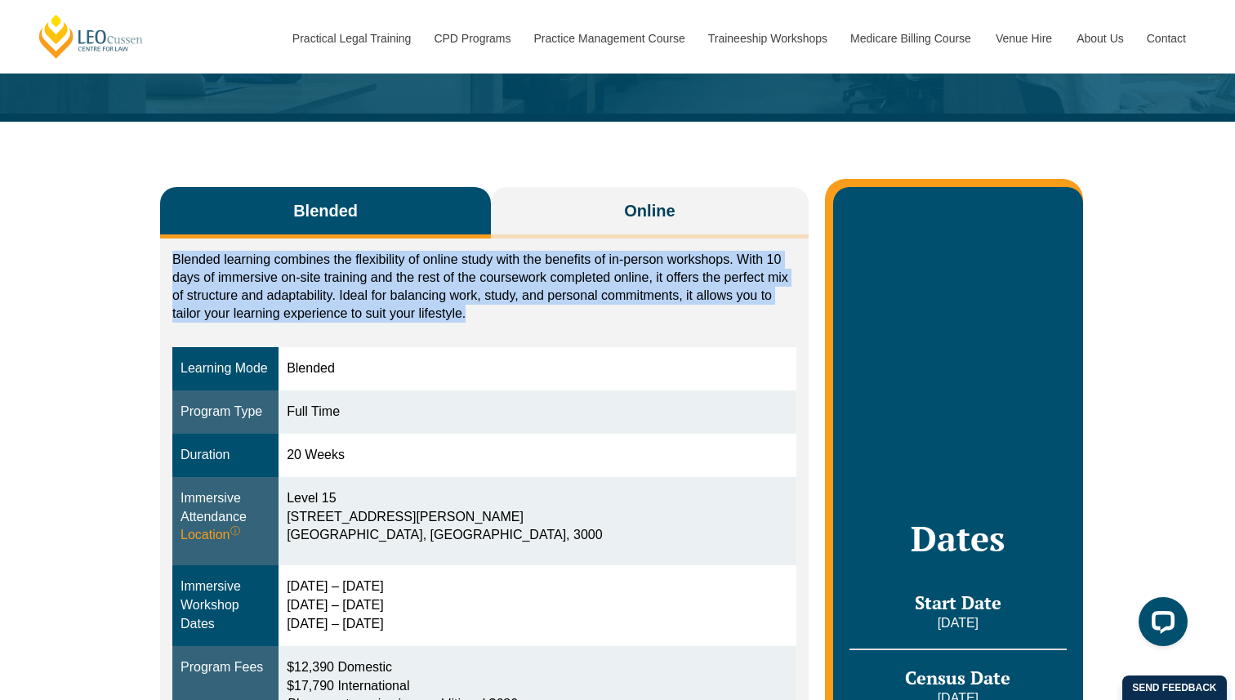
drag, startPoint x: 174, startPoint y: 263, endPoint x: 481, endPoint y: 321, distance: 312.6
click at [480, 319] on p "Blended learning combines the flexibility of online study with the benefits of …" at bounding box center [484, 287] width 624 height 72
click at [481, 321] on p "Blended learning combines the flexibility of online study with the benefits of …" at bounding box center [484, 287] width 624 height 72
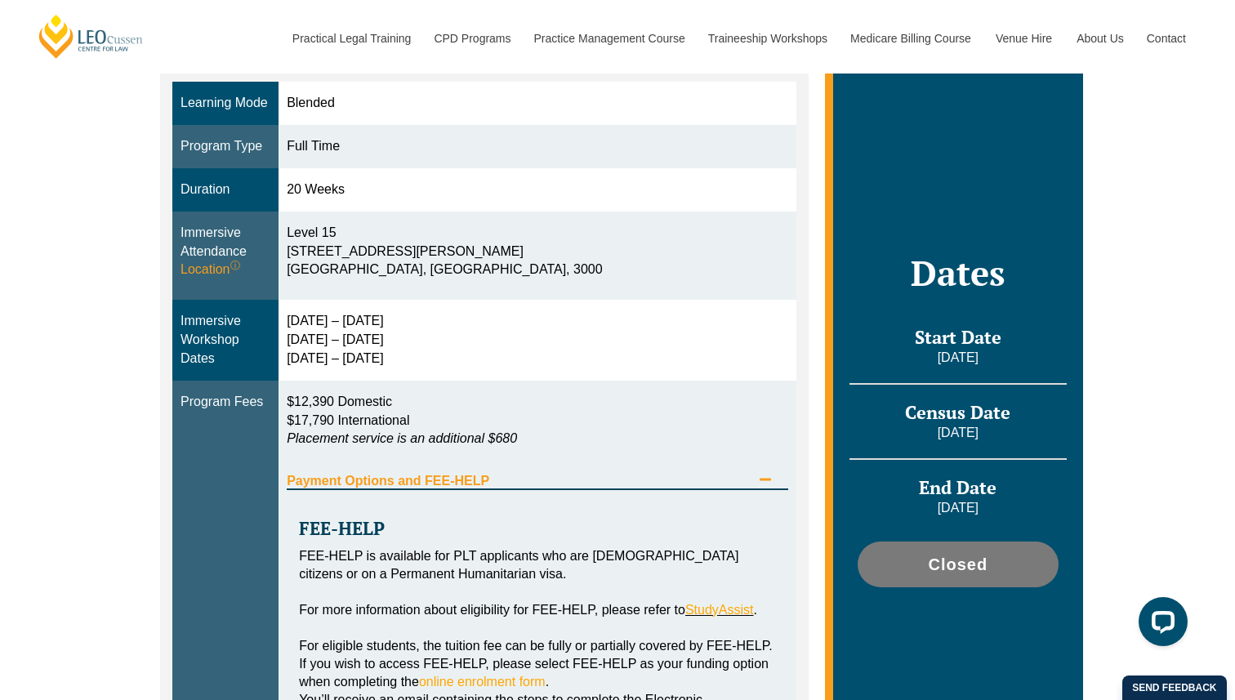
scroll to position [447, 0]
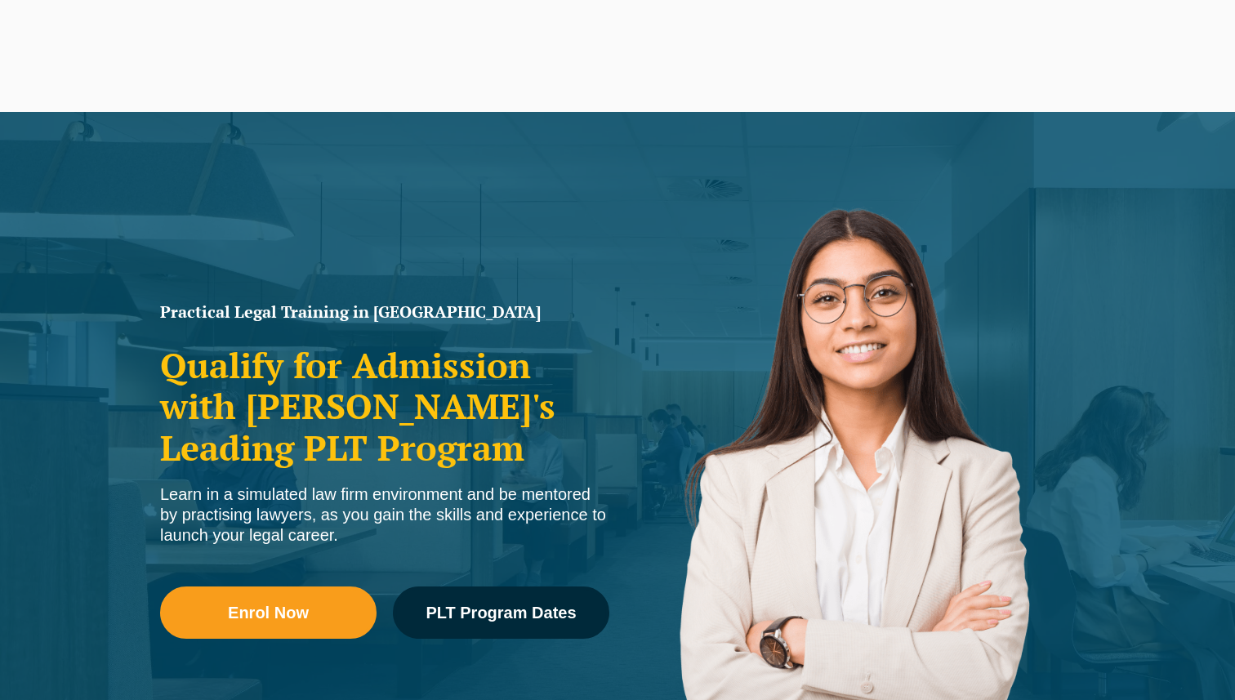
scroll to position [208, 0]
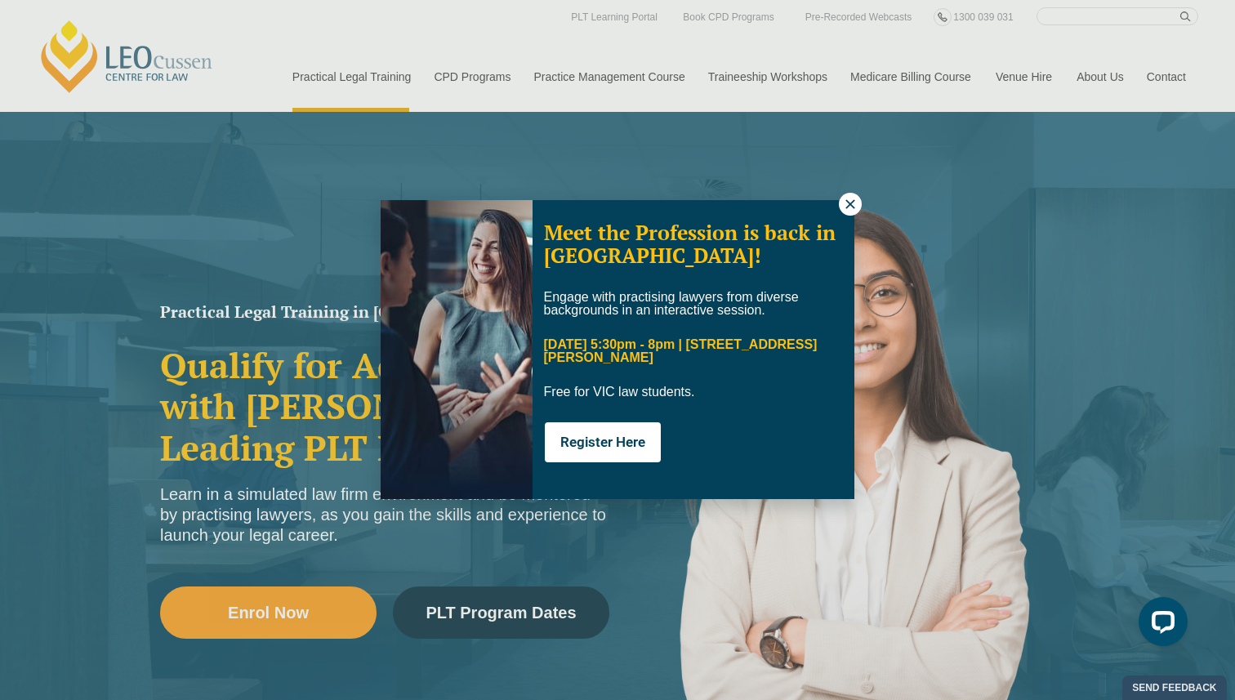
click at [856, 208] on icon at bounding box center [850, 204] width 15 height 15
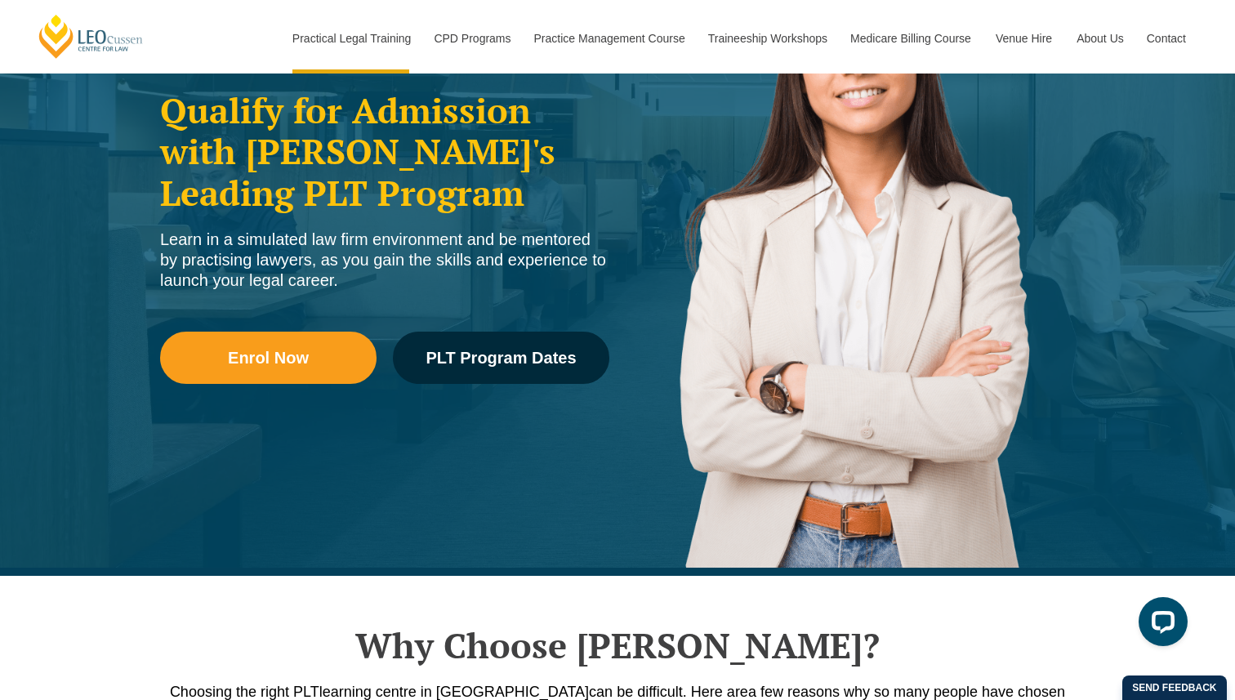
scroll to position [269, 0]
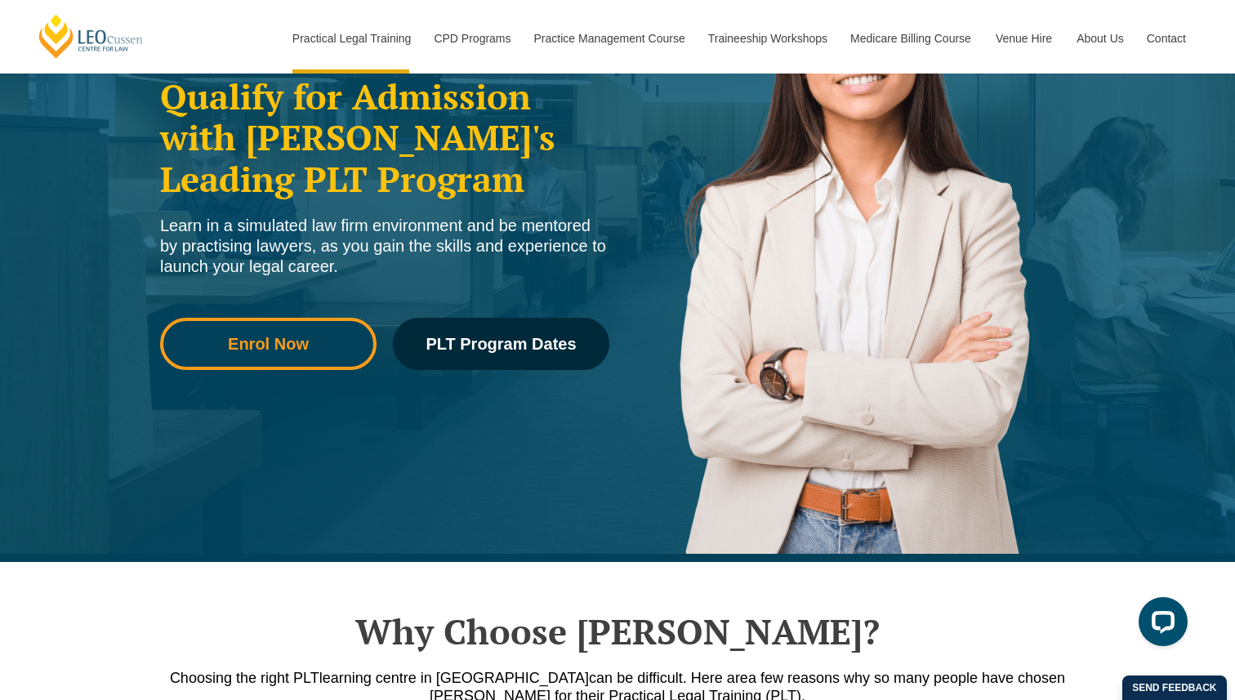
click at [283, 349] on span "Enrol Now" at bounding box center [268, 344] width 81 height 16
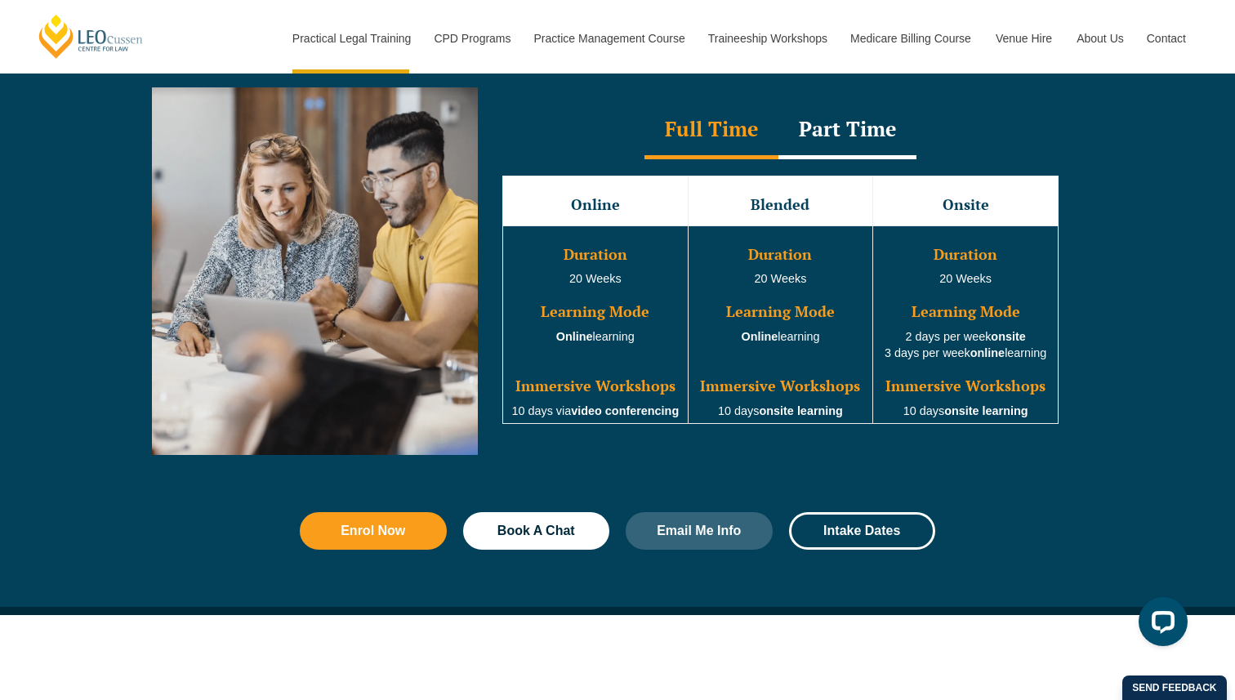
scroll to position [1513, 0]
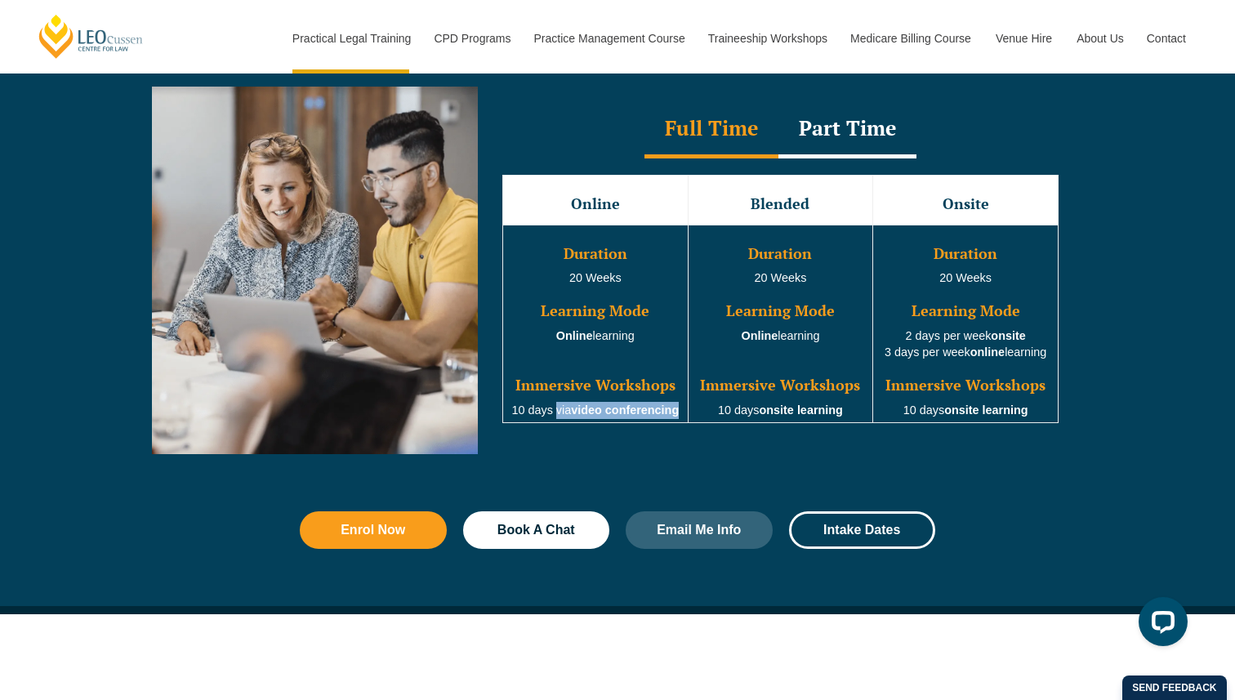
drag, startPoint x: 556, startPoint y: 413, endPoint x: 679, endPoint y: 418, distance: 122.7
click at [679, 418] on td "Duration 20 Weeks Learning Mode Online learning Immersive Workshops 10 days via…" at bounding box center [595, 324] width 185 height 199
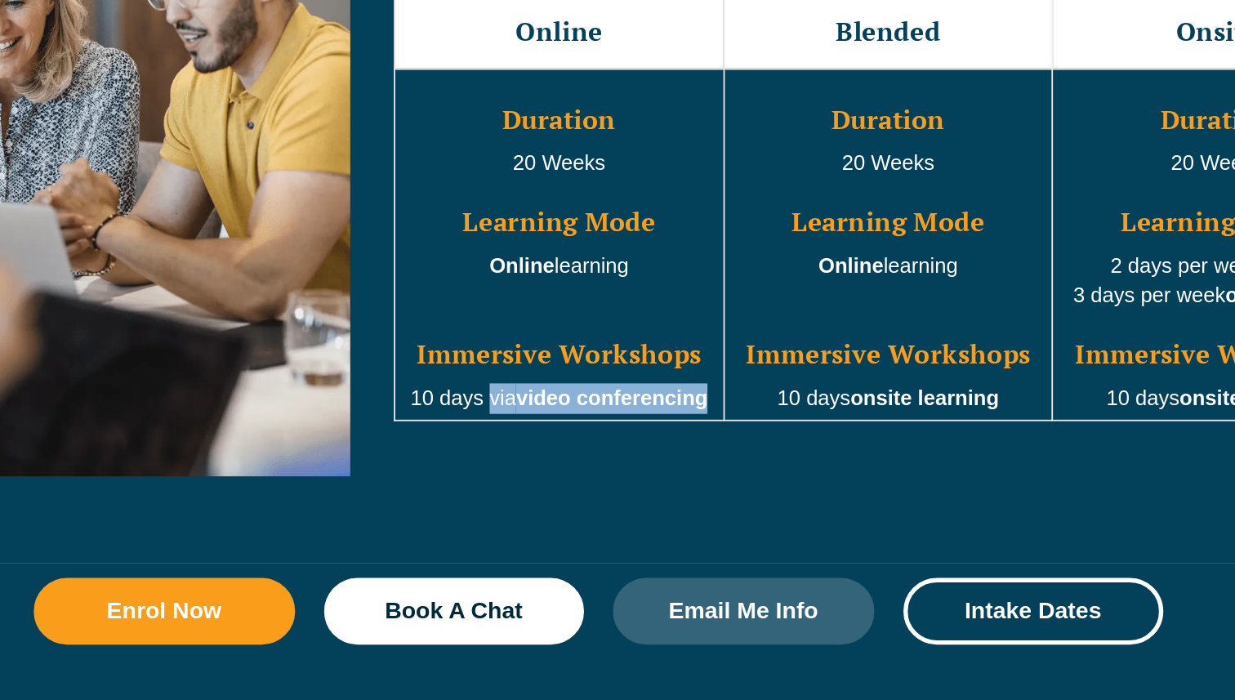
click at [583, 414] on strong "video conferencing" at bounding box center [625, 410] width 108 height 13
drag, startPoint x: 574, startPoint y: 415, endPoint x: 682, endPoint y: 415, distance: 107.8
click at [682, 415] on td "Duration 20 Weeks Learning Mode Online learning Immersive Workshops 10 days via…" at bounding box center [595, 324] width 185 height 199
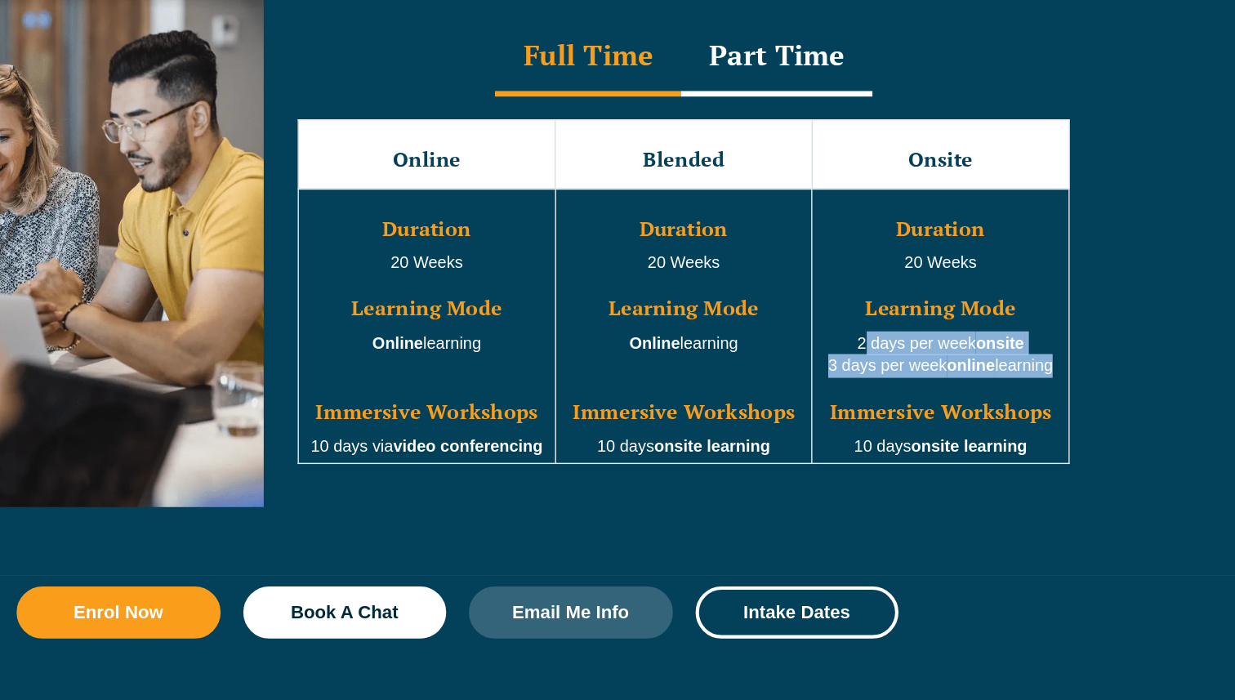
drag, startPoint x: 889, startPoint y: 333, endPoint x: 1056, endPoint y: 355, distance: 169.0
click at [1056, 353] on td "Duration 20 Weeks Learning Mode 2 days per week onsite 3 days per week online l…" at bounding box center [965, 324] width 185 height 199
click at [1056, 355] on td "Duration 20 Weeks Learning Mode 2 days per week onsite 3 days per week online l…" at bounding box center [965, 324] width 185 height 199
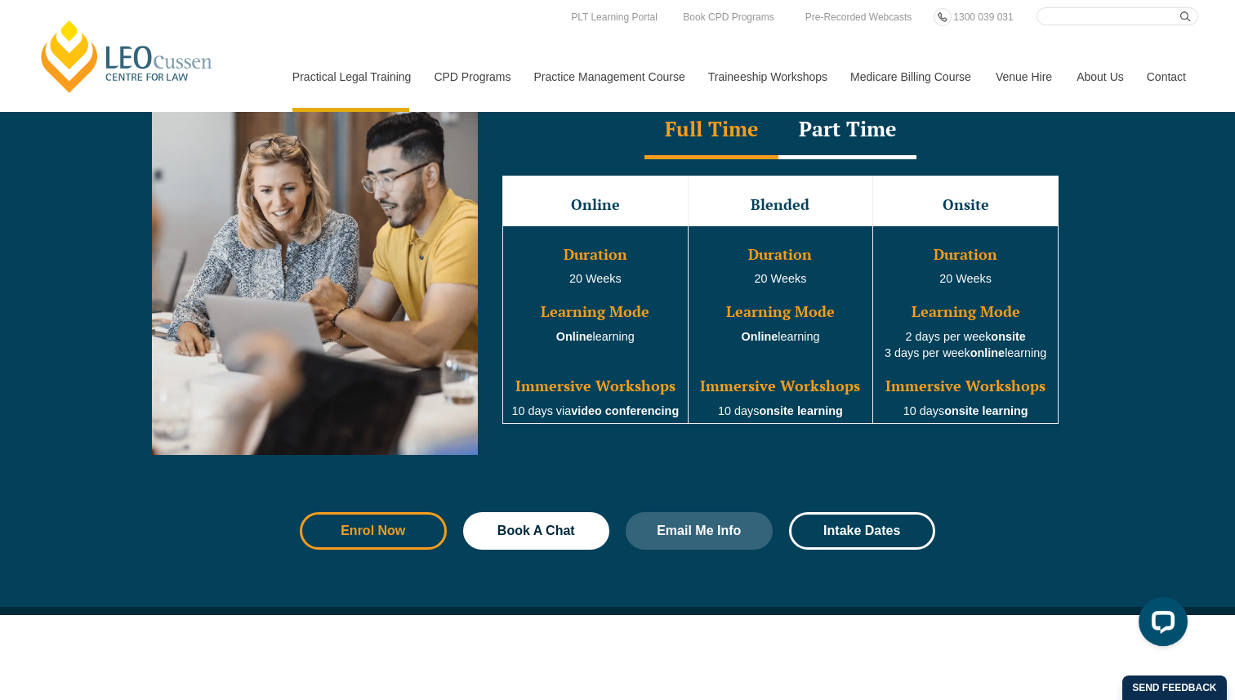
scroll to position [1530, 0]
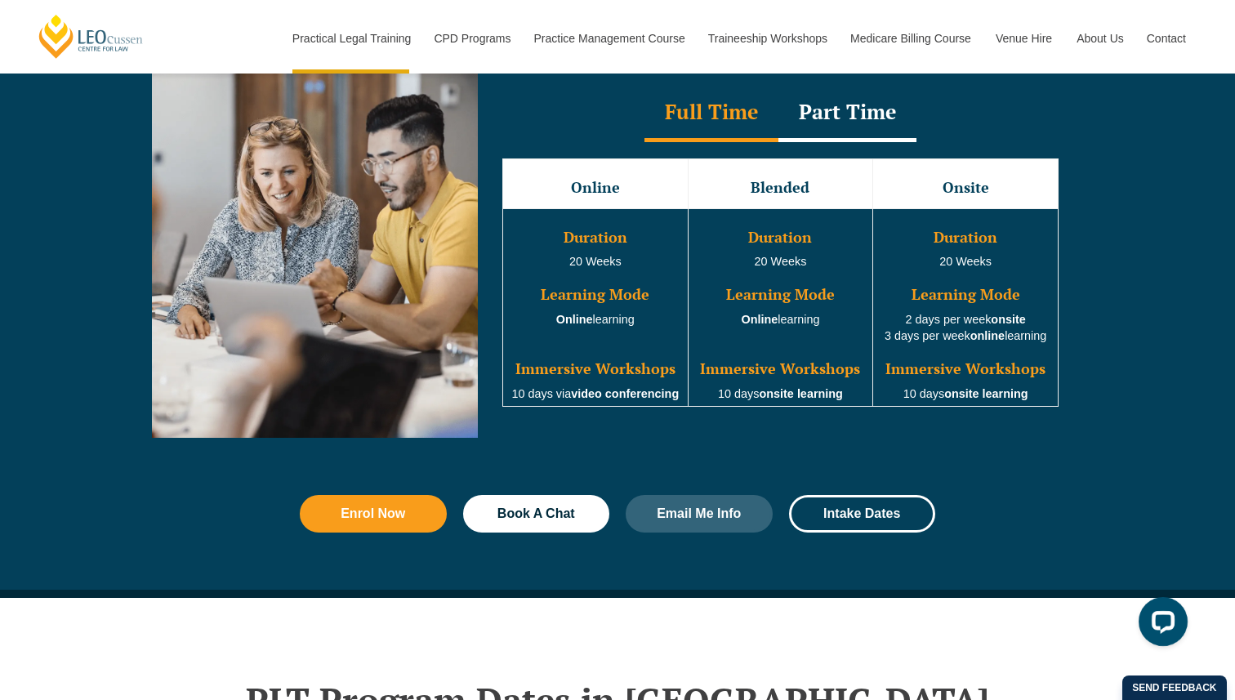
click at [774, 192] on h3 "Blended" at bounding box center [780, 188] width 181 height 16
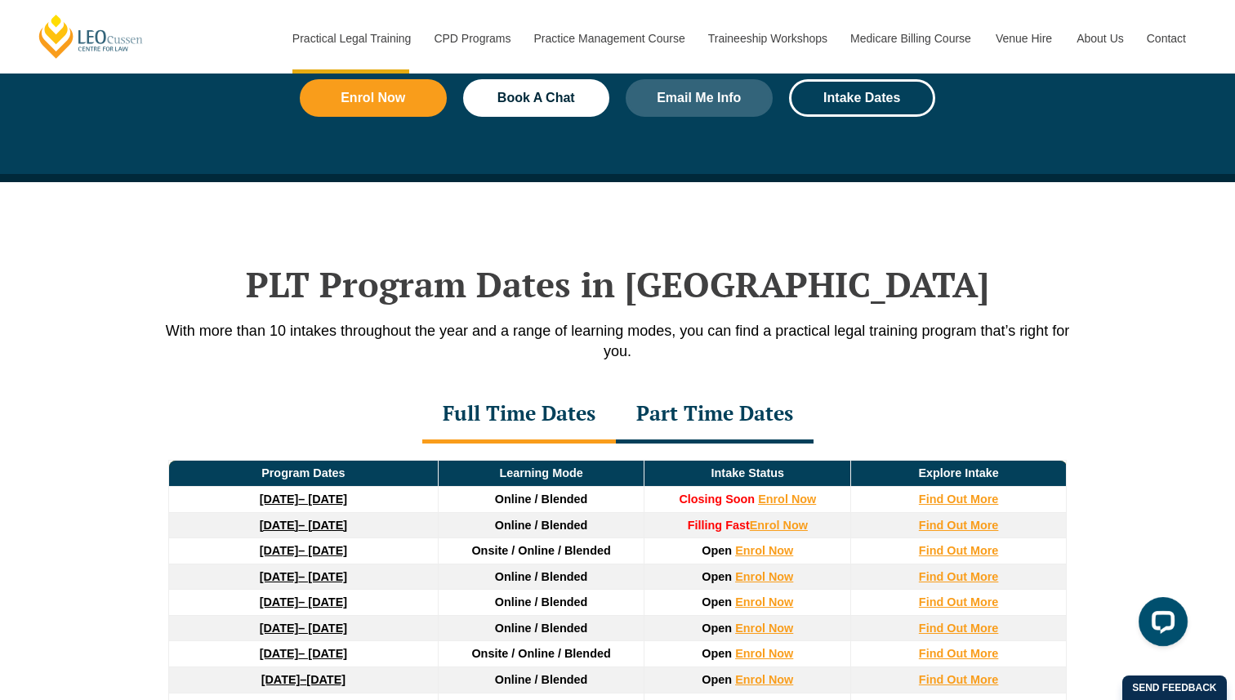
scroll to position [1996, 0]
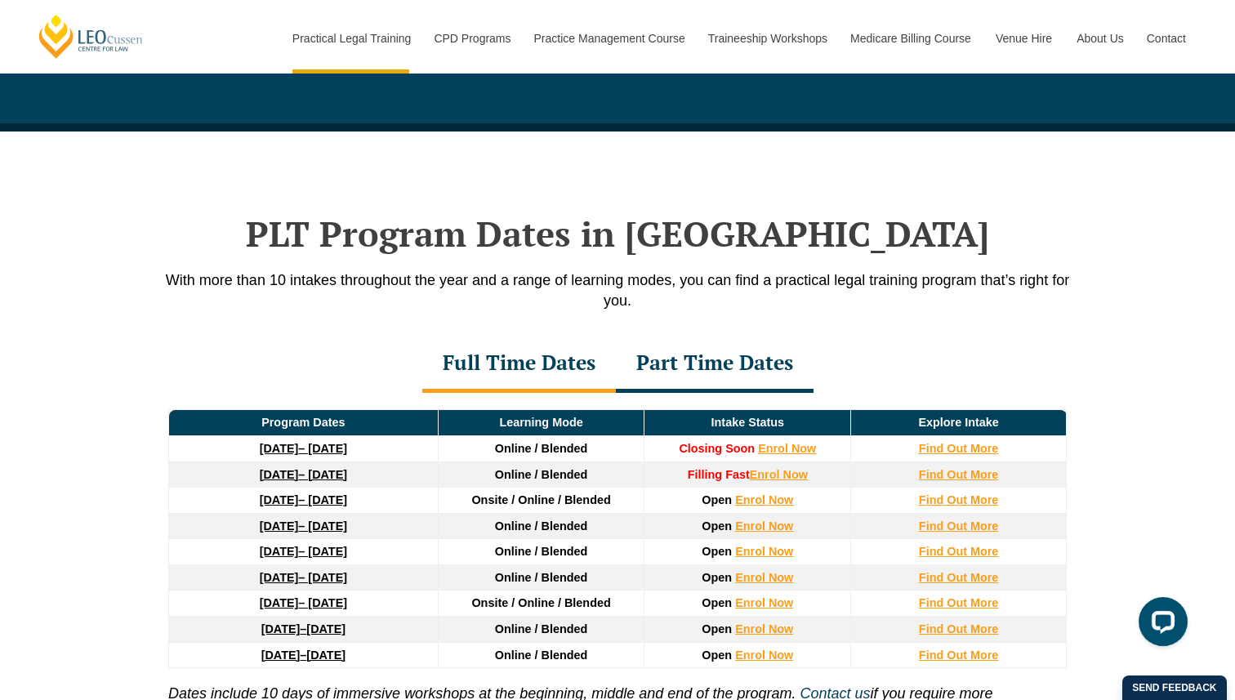
click at [289, 476] on strong "[DATE]" at bounding box center [279, 474] width 39 height 13
click at [280, 533] on strong "[DATE]" at bounding box center [279, 526] width 39 height 13
click at [299, 477] on strong "[DATE]" at bounding box center [279, 474] width 39 height 13
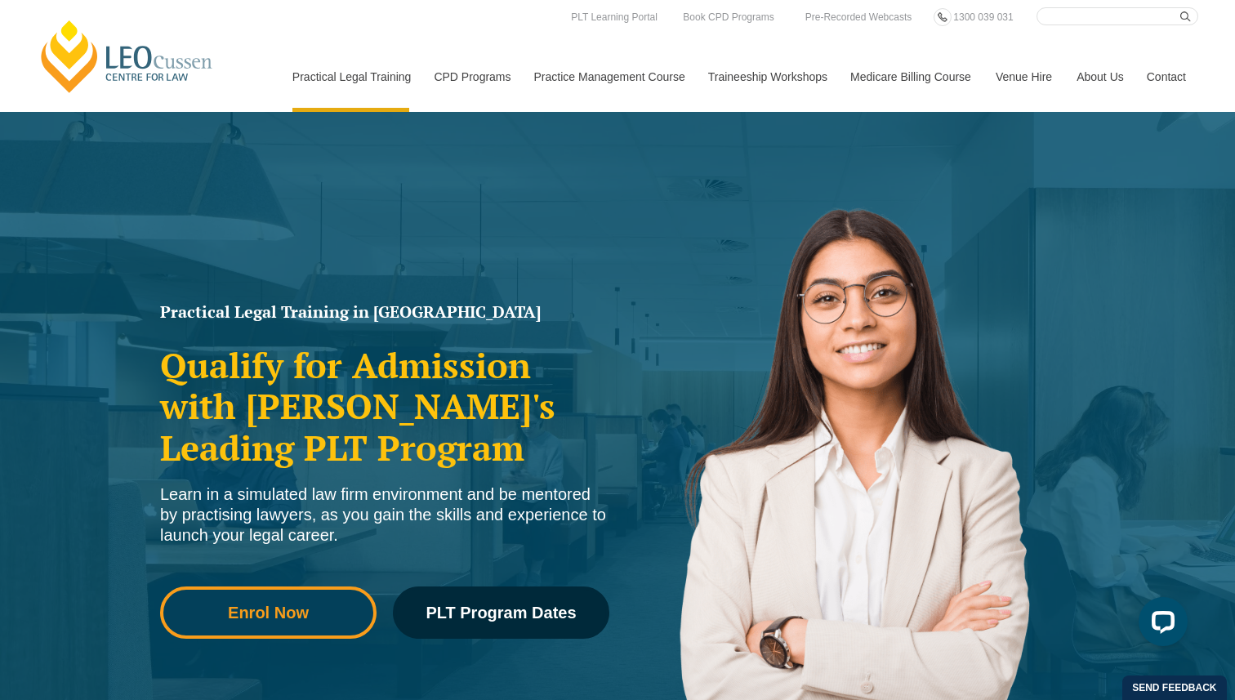
click at [302, 614] on span "Enrol Now" at bounding box center [268, 613] width 81 height 16
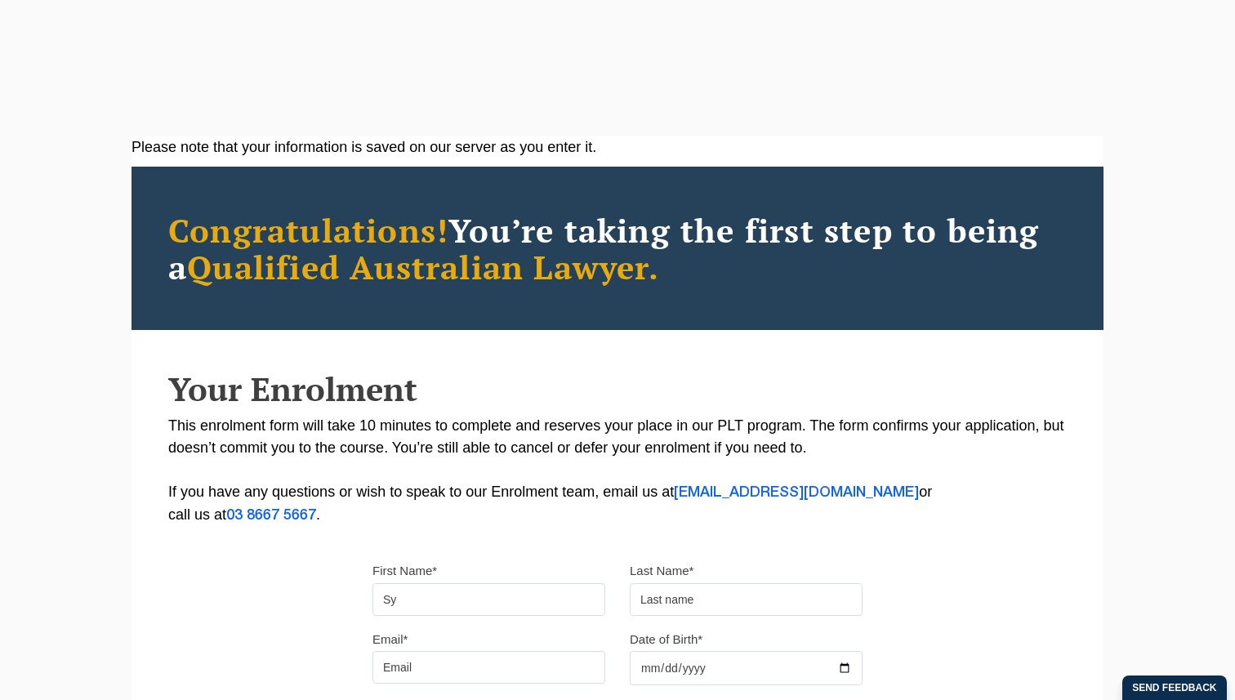
type input "S"
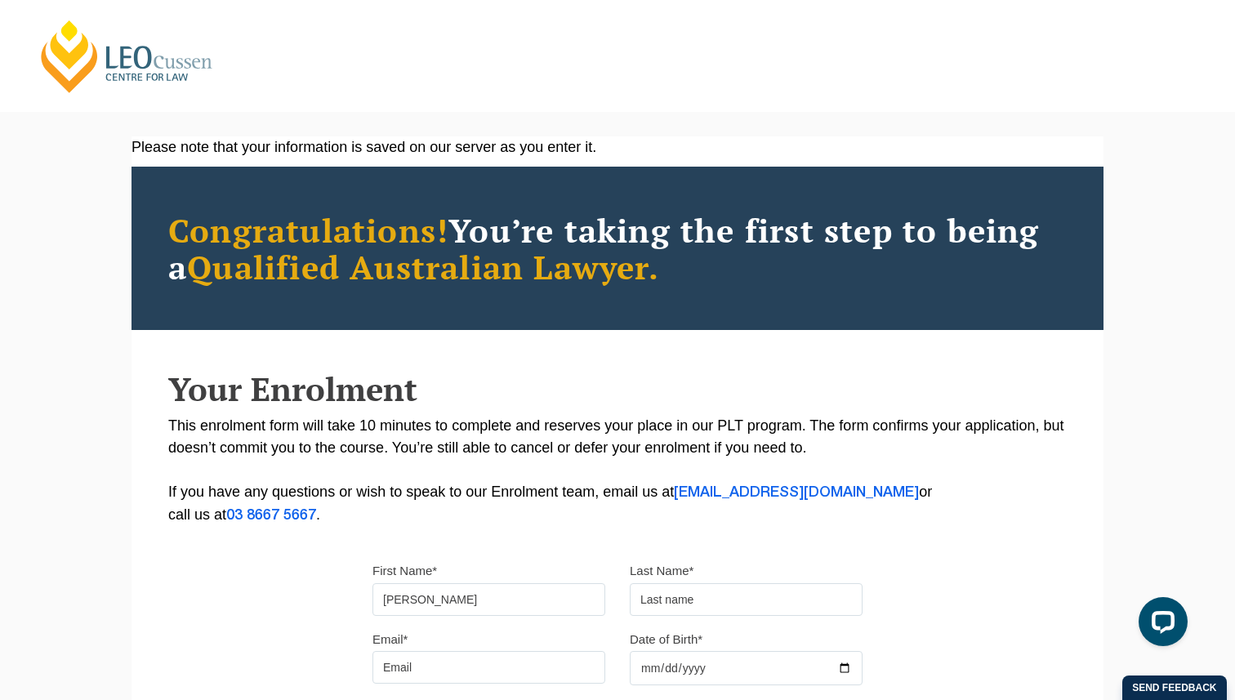
type input "[PERSON_NAME]"
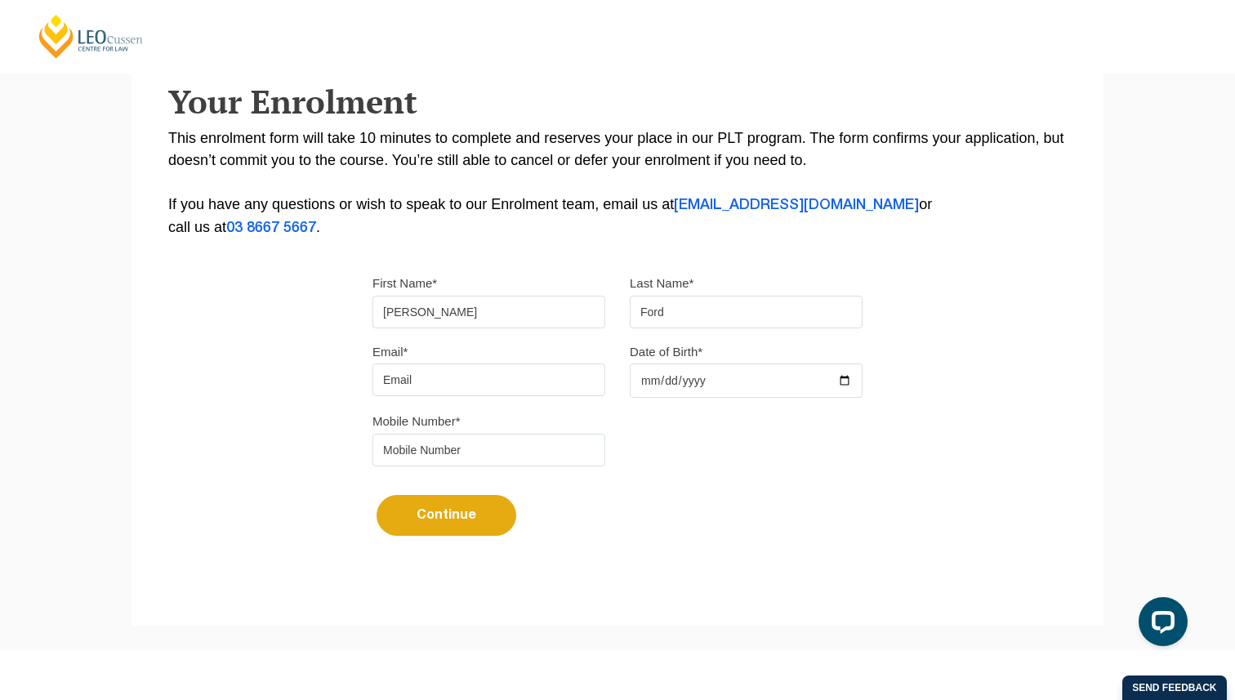
scroll to position [300, 0]
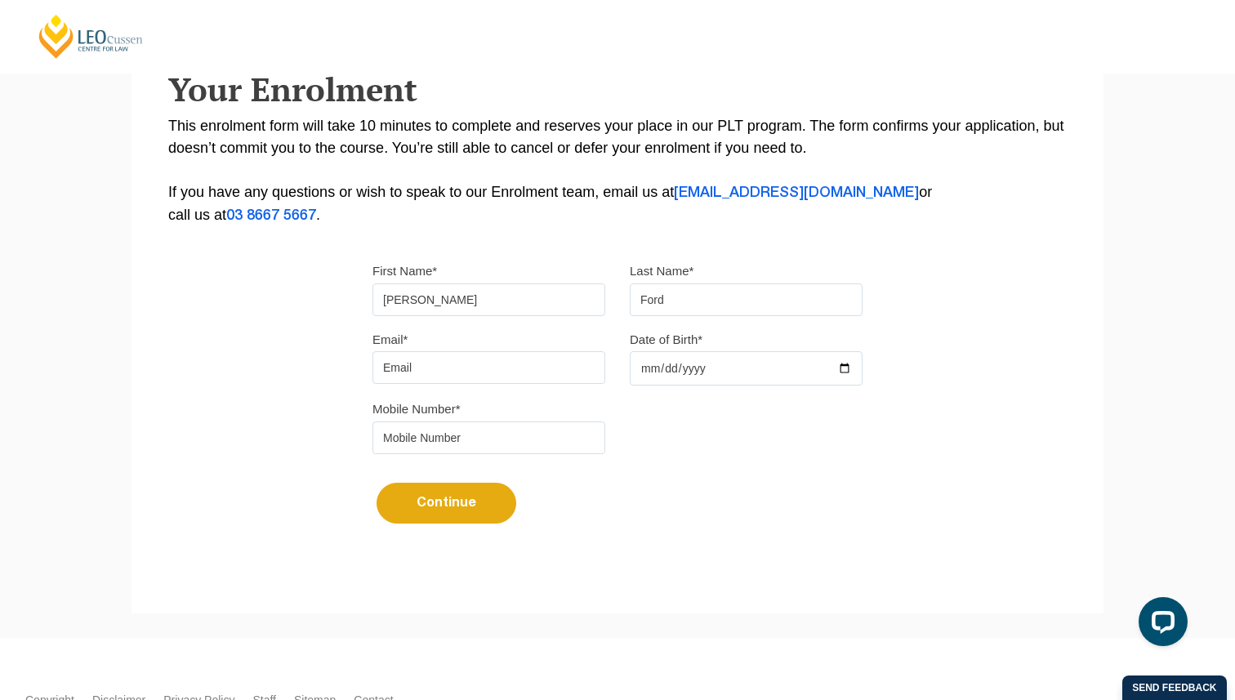
type input "Ford"
click at [462, 357] on input "Email*" at bounding box center [489, 367] width 233 height 33
type input "fordsuzanne7@gmail.com"
click at [744, 372] on input "Date of Birth*" at bounding box center [746, 368] width 233 height 34
click at [672, 368] on input "Date of Birth*" at bounding box center [746, 368] width 233 height 34
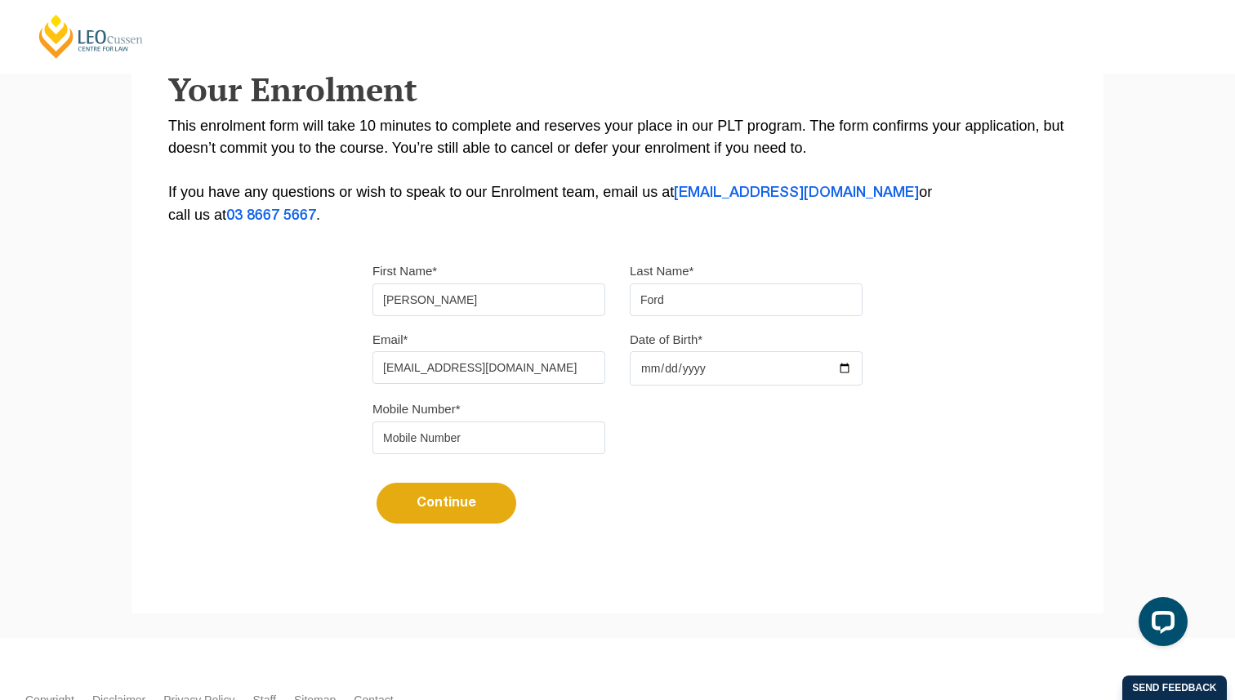
click at [643, 373] on input "Date of Birth*" at bounding box center [746, 368] width 233 height 34
type input "2001-10-24"
click at [747, 449] on div "Mobile Number*" at bounding box center [617, 432] width 515 height 69
click at [435, 439] on input "tel" at bounding box center [489, 438] width 233 height 33
click at [409, 443] on input "0459397554" at bounding box center [489, 438] width 233 height 33
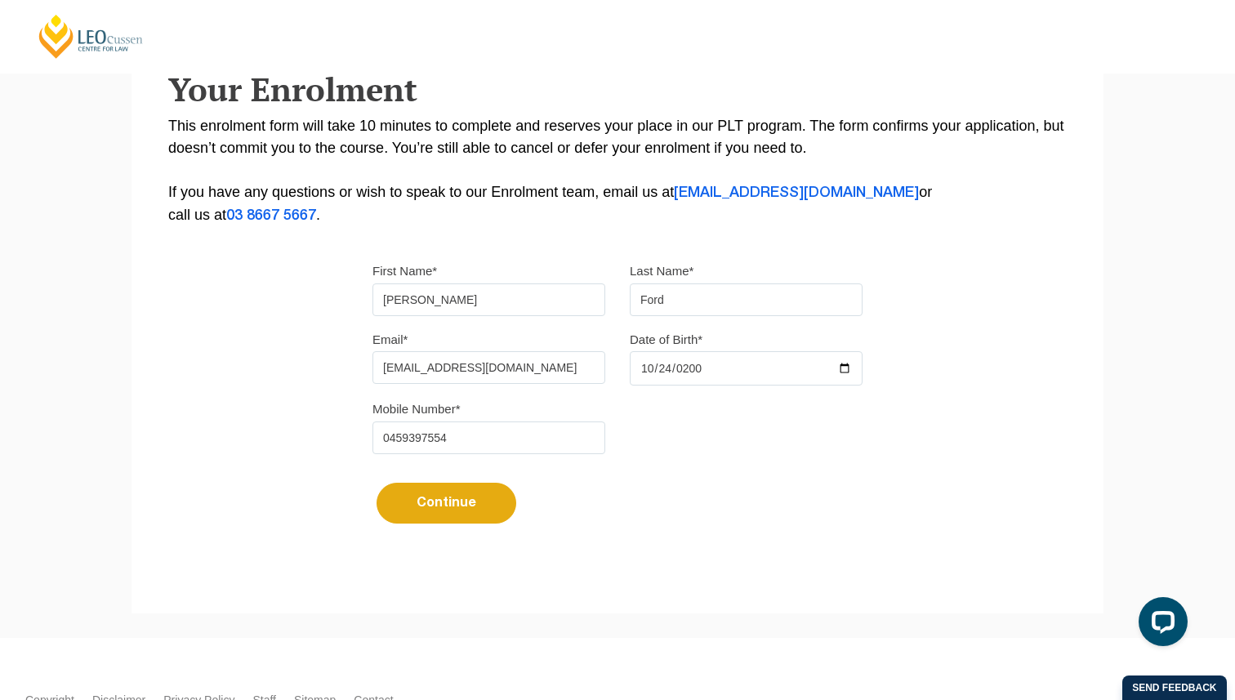
type input "0459397554"
drag, startPoint x: 447, startPoint y: 304, endPoint x: 290, endPoint y: 304, distance: 156.9
click at [275, 304] on div "Please note that your information is saved on our server as you enter it. Congr…" at bounding box center [618, 201] width 972 height 728
drag, startPoint x: 779, startPoint y: 310, endPoint x: 448, endPoint y: 309, distance: 330.9
click at [448, 309] on div "First Name* Suzanne Last Name* Ford" at bounding box center [617, 294] width 515 height 69
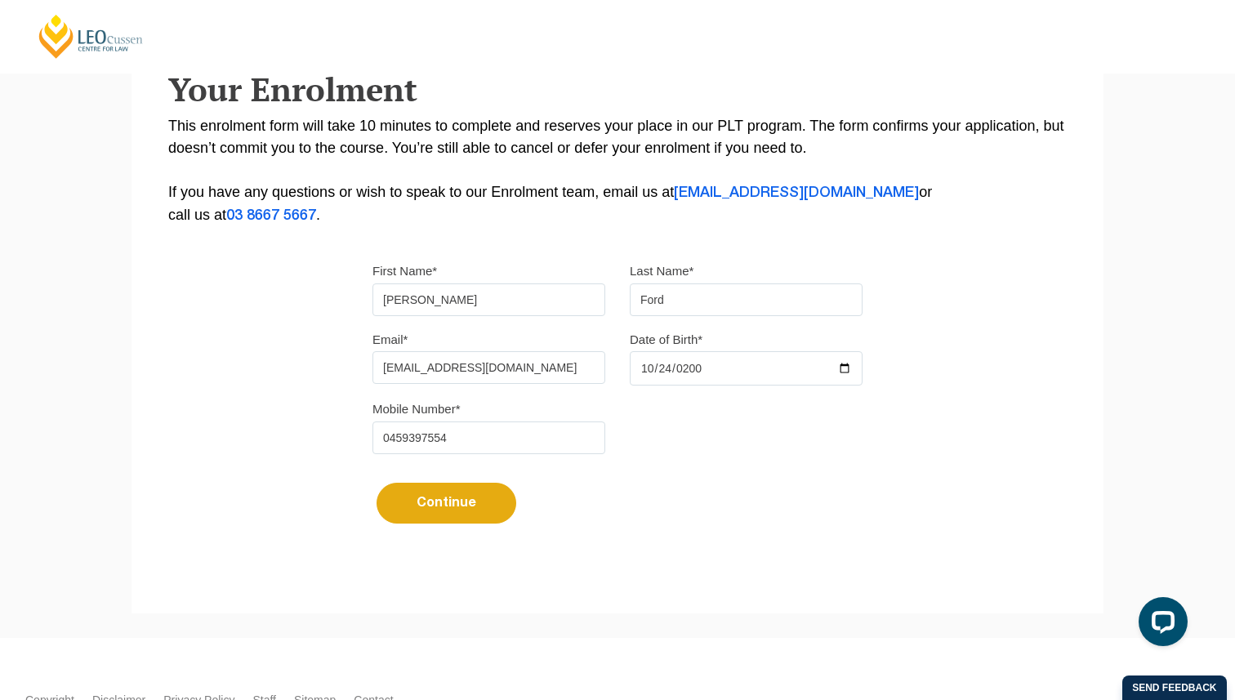
click at [202, 381] on div "Please note that your information is saved on our server as you enter it. Congr…" at bounding box center [618, 201] width 972 height 728
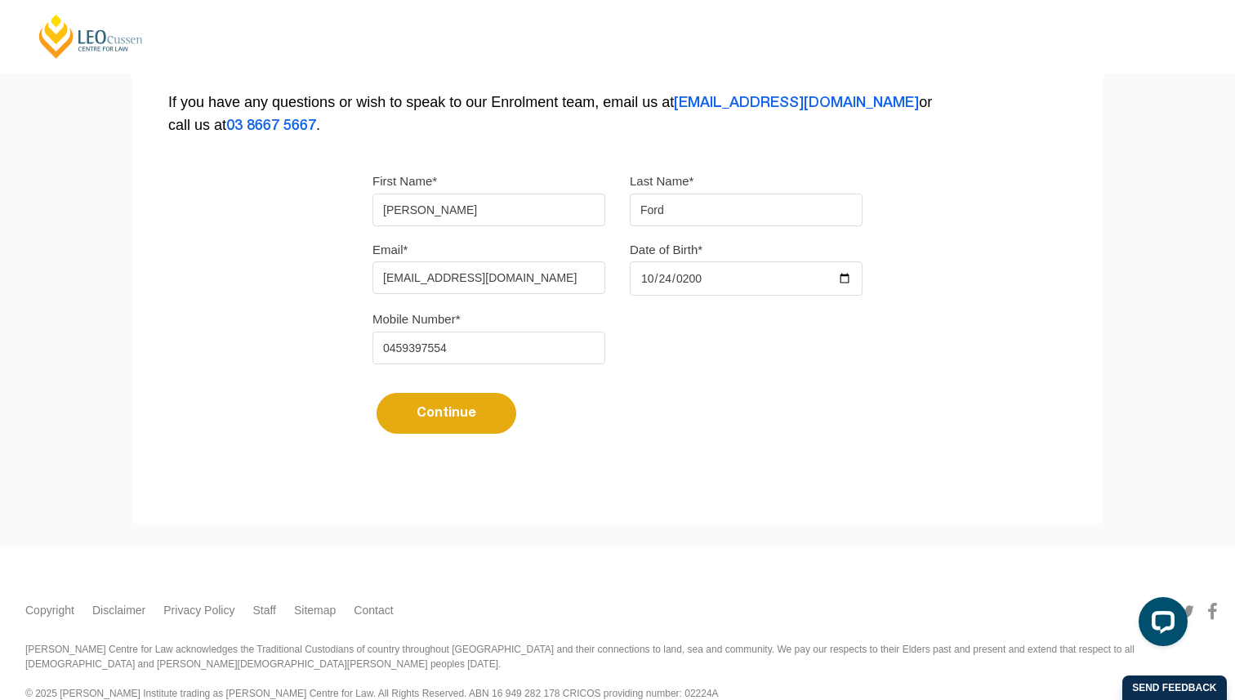
scroll to position [393, 0]
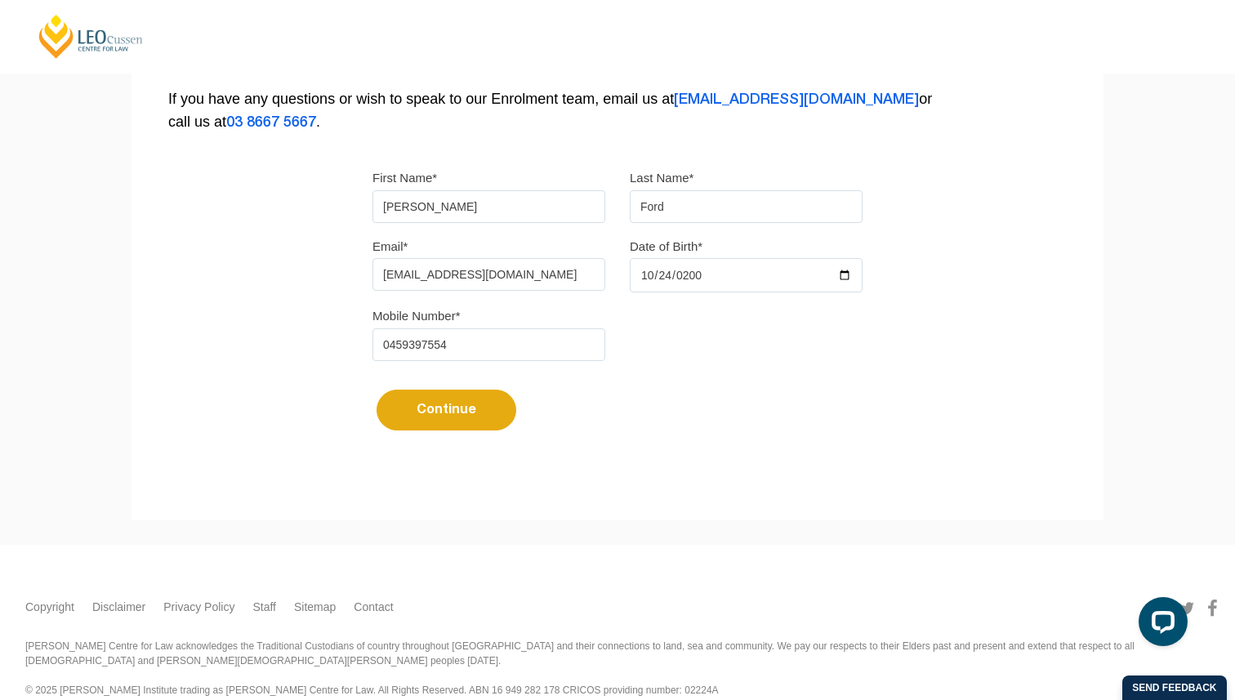
click at [391, 347] on input "0459397554" at bounding box center [489, 344] width 233 height 33
click at [487, 414] on button "Continue" at bounding box center [447, 410] width 140 height 41
select select
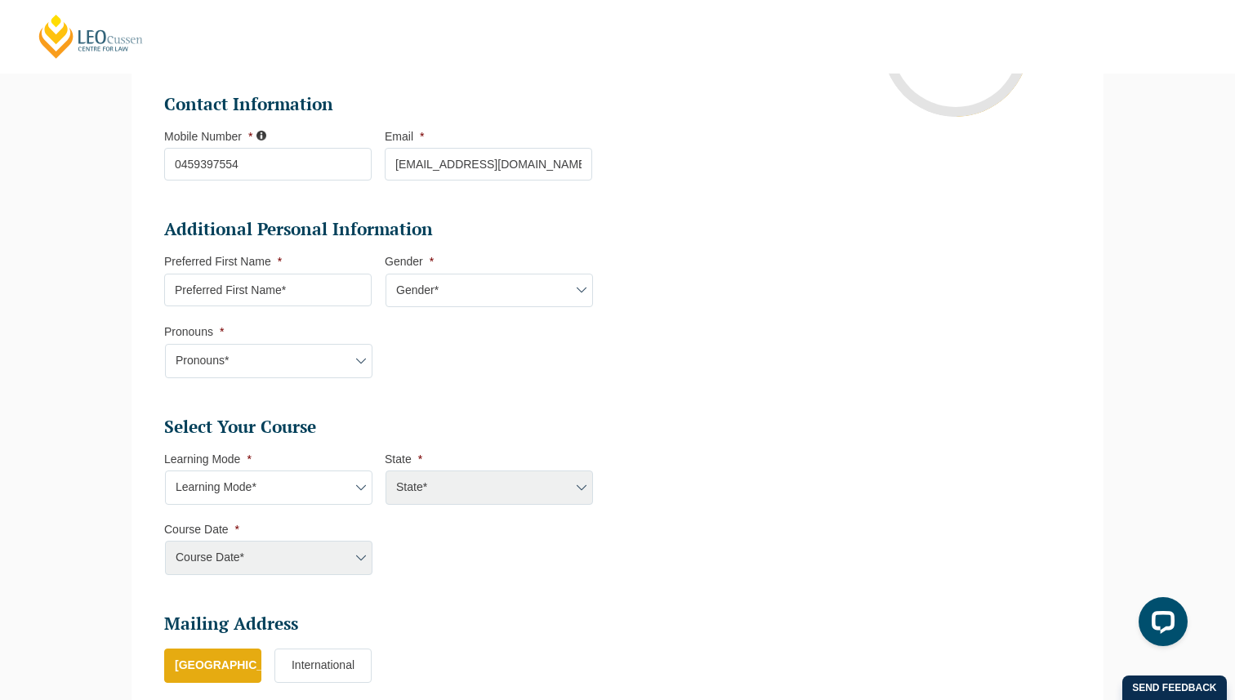
scroll to position [427, 0]
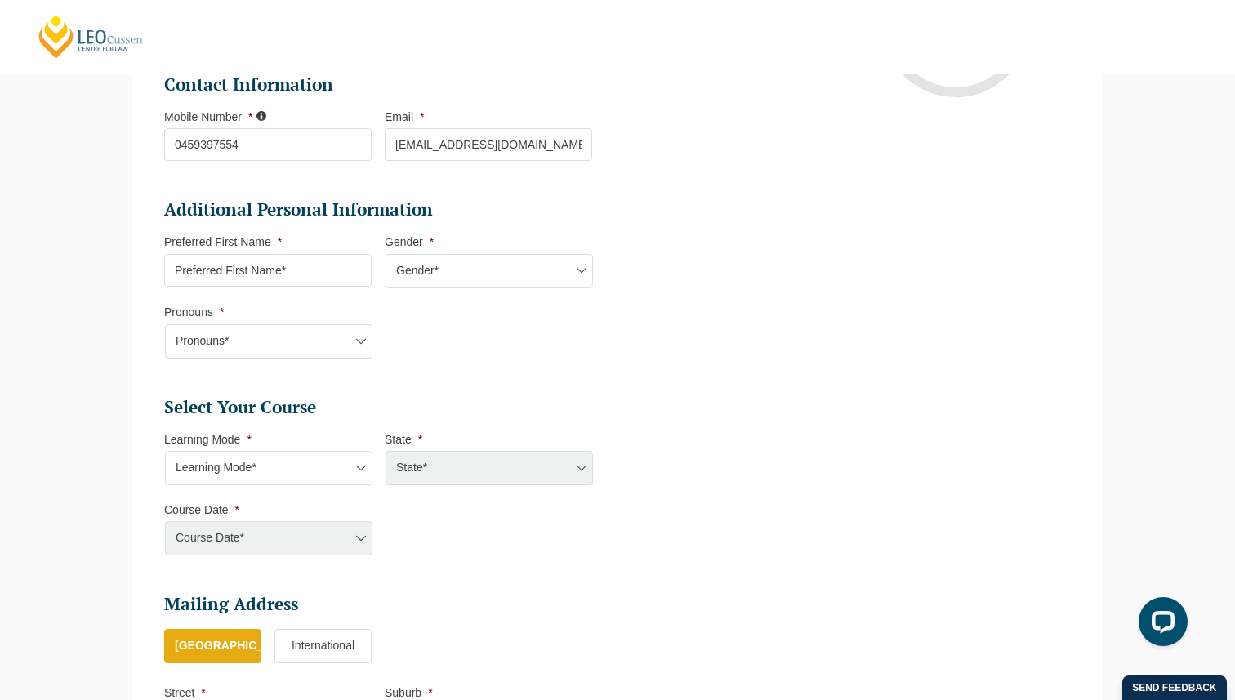
click at [234, 279] on input "Preferred First Name *" at bounding box center [268, 270] width 208 height 33
type input "Suzanne"
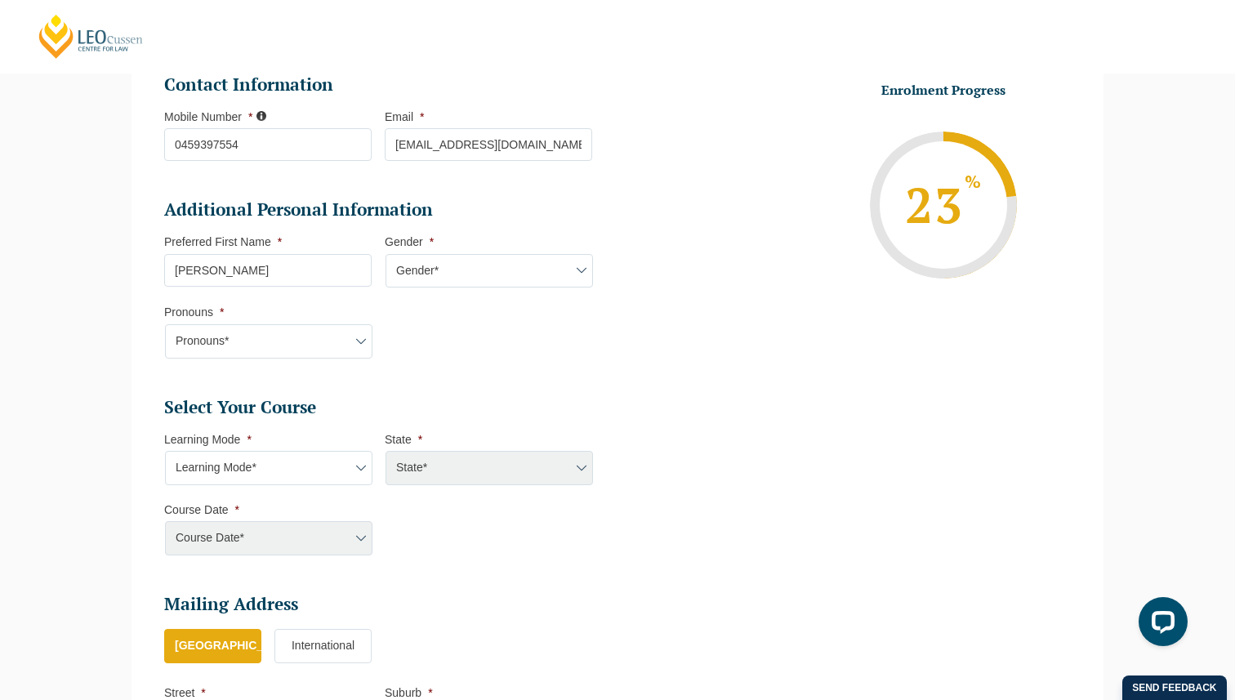
click at [496, 268] on select "Gender* Male Female Nonbinary Intersex Prefer not to disclose Other" at bounding box center [490, 271] width 208 height 34
select select "Female"
click at [248, 355] on select "Pronouns* She/Her/Hers He/Him/His They/Them/Theirs Other Prefer not to disclose" at bounding box center [269, 341] width 208 height 34
select select "Prefer not to disclose"
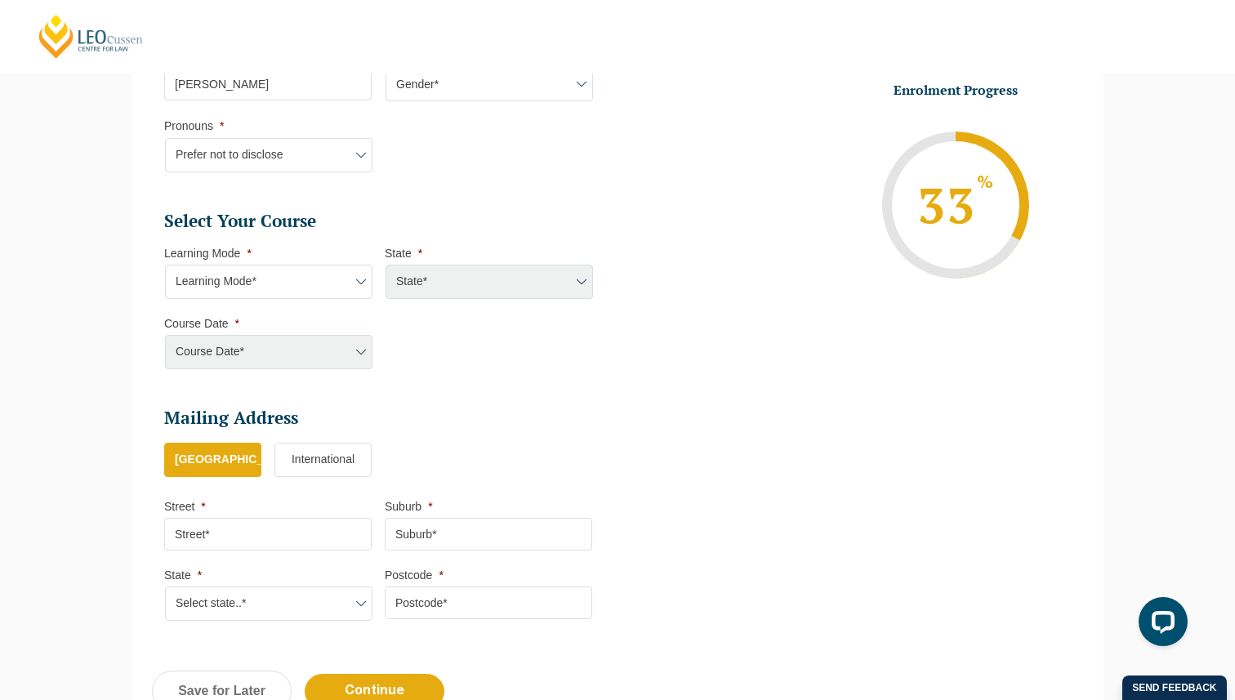
scroll to position [629, 0]
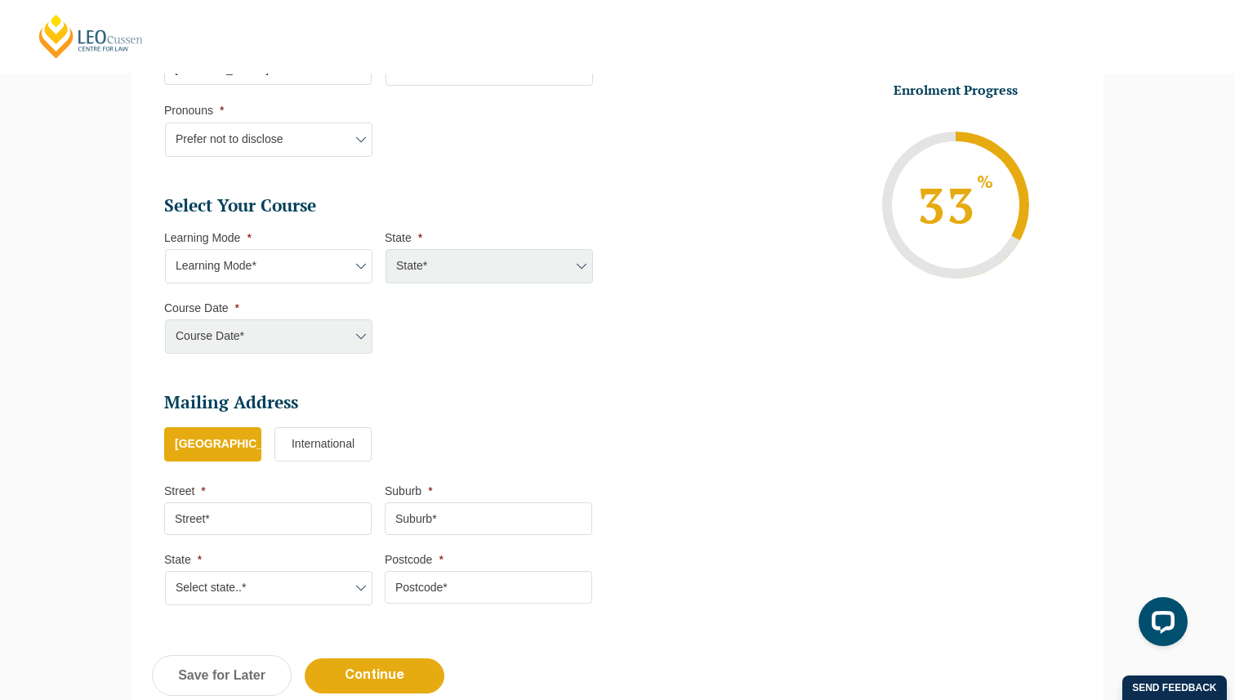
click at [270, 271] on select "Learning Mode* Online Full Time Learning Online Part Time Learning Blended Full…" at bounding box center [269, 266] width 208 height 34
select select "Blended Full Time Learning"
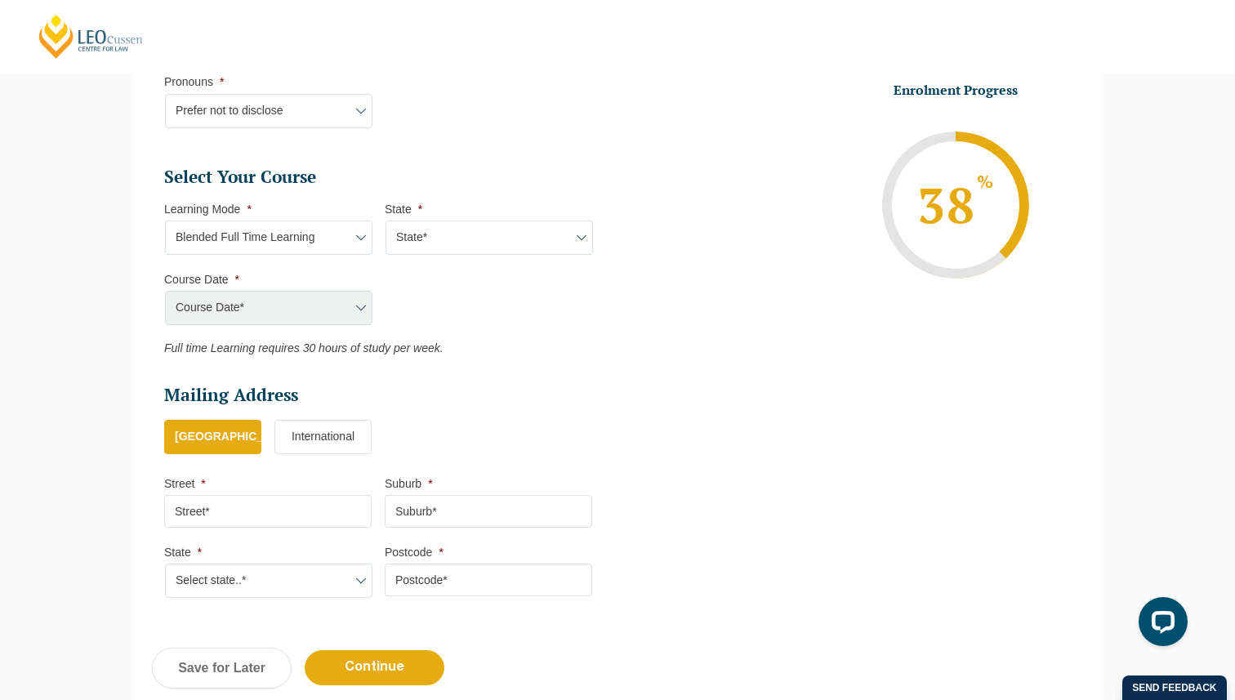
scroll to position [673, 0]
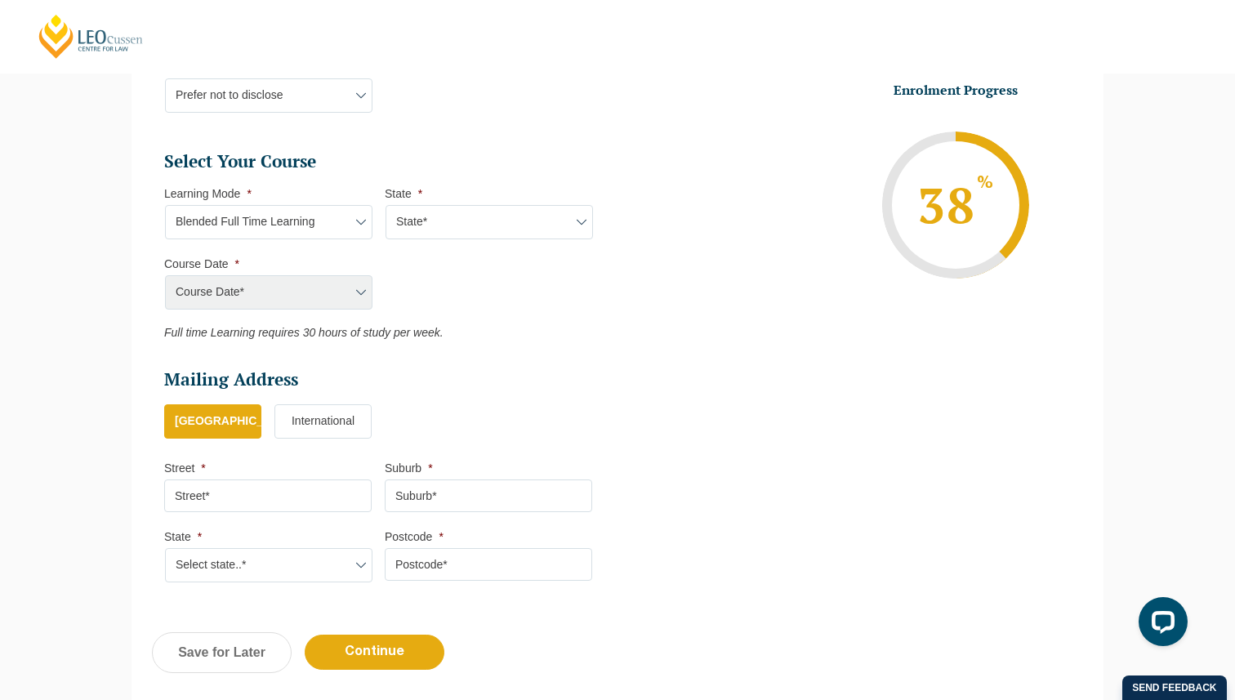
click at [284, 292] on div "Course Date* Maddocks 2024 December 2023 (04-12-2023 to 17-05-2024) May 2023 (2…" at bounding box center [268, 292] width 208 height 34
click at [299, 212] on select "Learning Mode* Online Full Time Learning Online Part Time Learning Blended Full…" at bounding box center [269, 222] width 208 height 34
click at [479, 228] on select "State* ACT/NSW QLD SA VIC WA" at bounding box center [490, 222] width 208 height 34
select select "VIC"
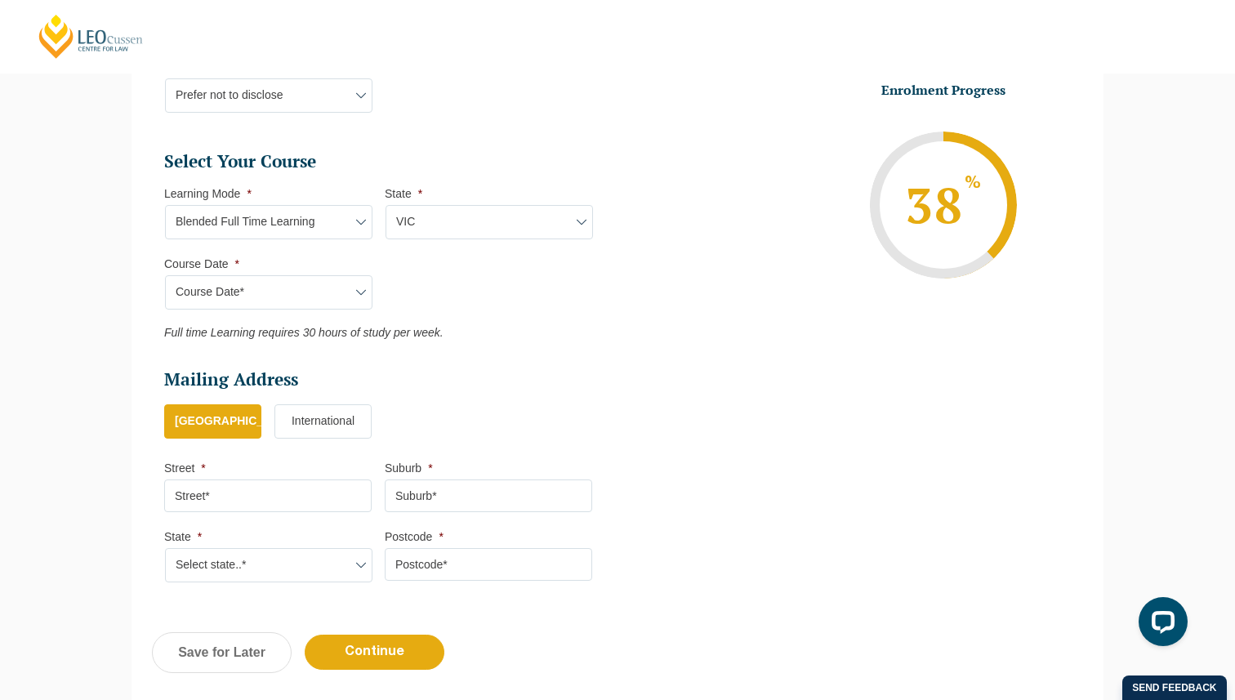
click at [303, 295] on select "Course Date* September 2025 (22-Sep-2025 to 20-Feb-2026) December 2025 (08-Dec-…" at bounding box center [269, 292] width 208 height 34
select select "December 2025 (08-Dec-2025 to 16-May-2026)"
type input "Intake 11 December 2025 FT"
type input "Practical Legal Training (VIC)"
select select "VIC PLT (DEC) 2025 Full Time Blended"
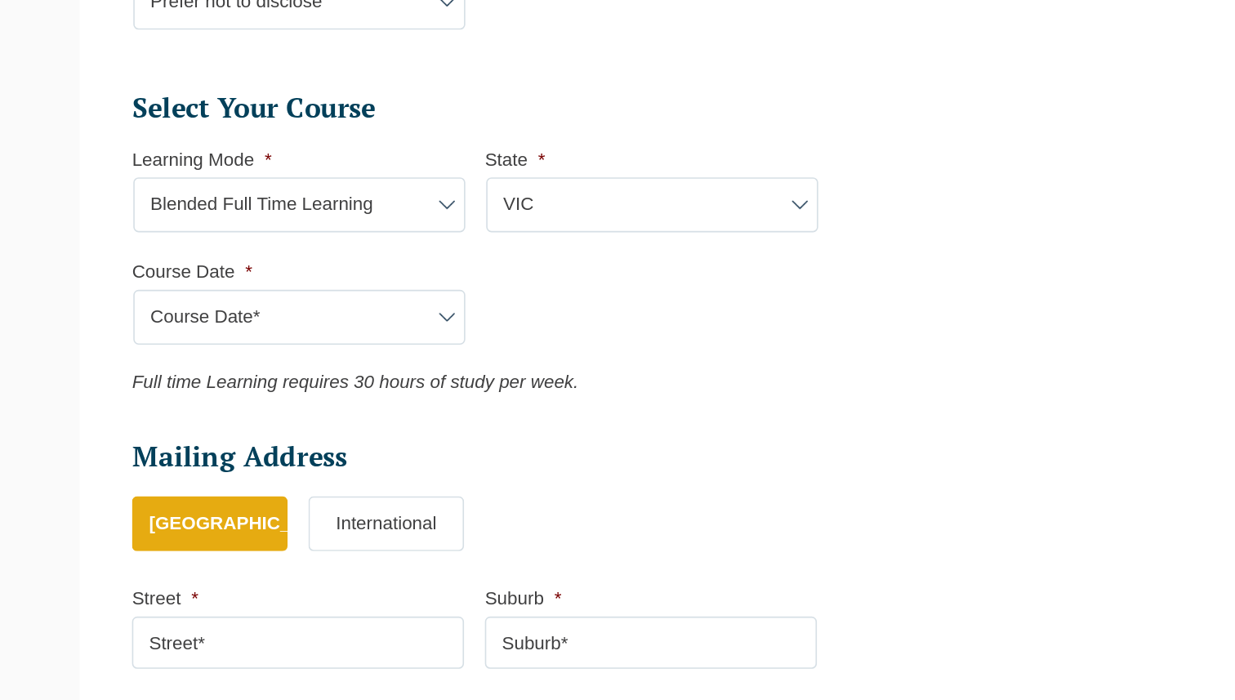
click at [310, 306] on select "Course Date* September 2025 (22-Sep-2025 to 20-Feb-2026) December 2025 (08-Dec-…" at bounding box center [269, 292] width 208 height 34
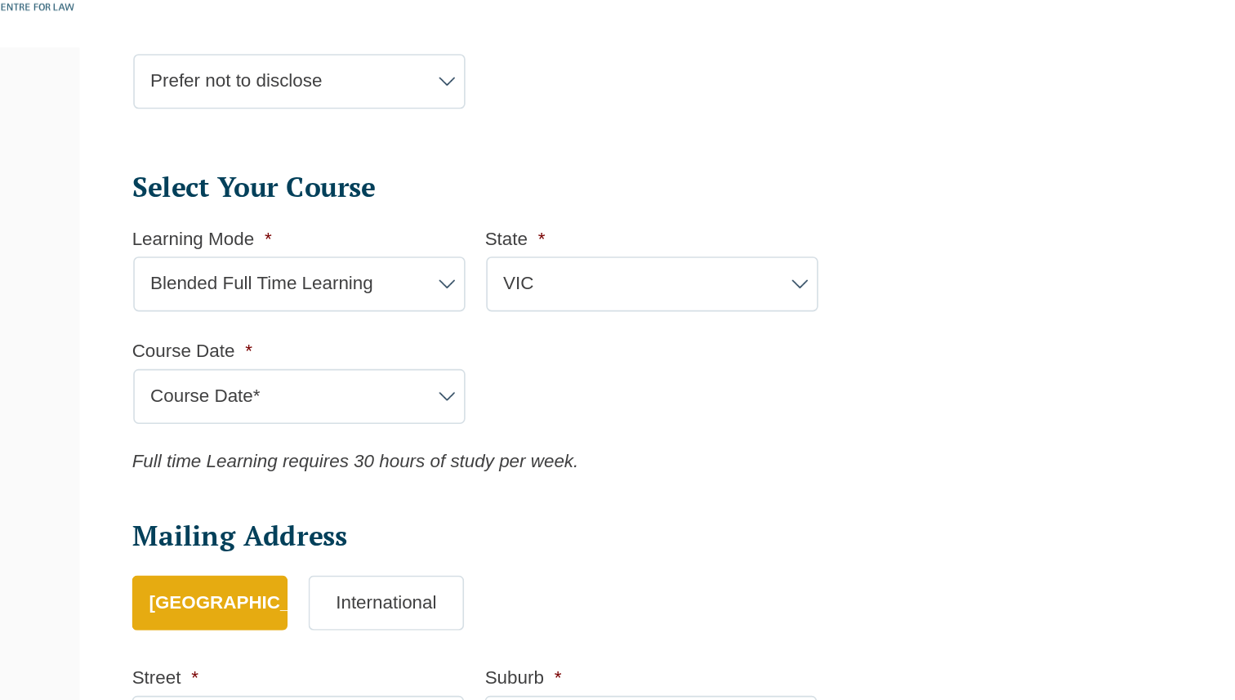
click at [207, 234] on select "Learning Mode* Online Full Time Learning Online Part Time Learning Blended Full…" at bounding box center [269, 222] width 208 height 34
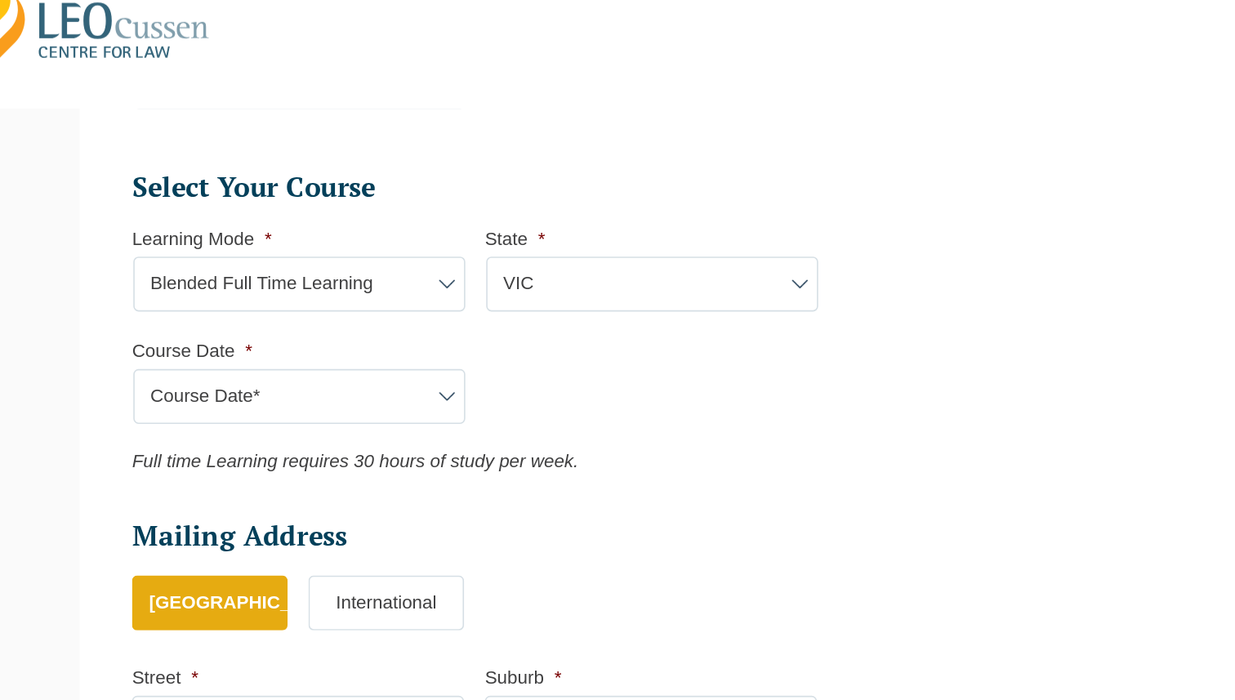
click at [266, 216] on select "Learning Mode* Online Full Time Learning Online Part Time Learning Blended Full…" at bounding box center [269, 222] width 208 height 34
select select "Blended Part Time Learning"
select select
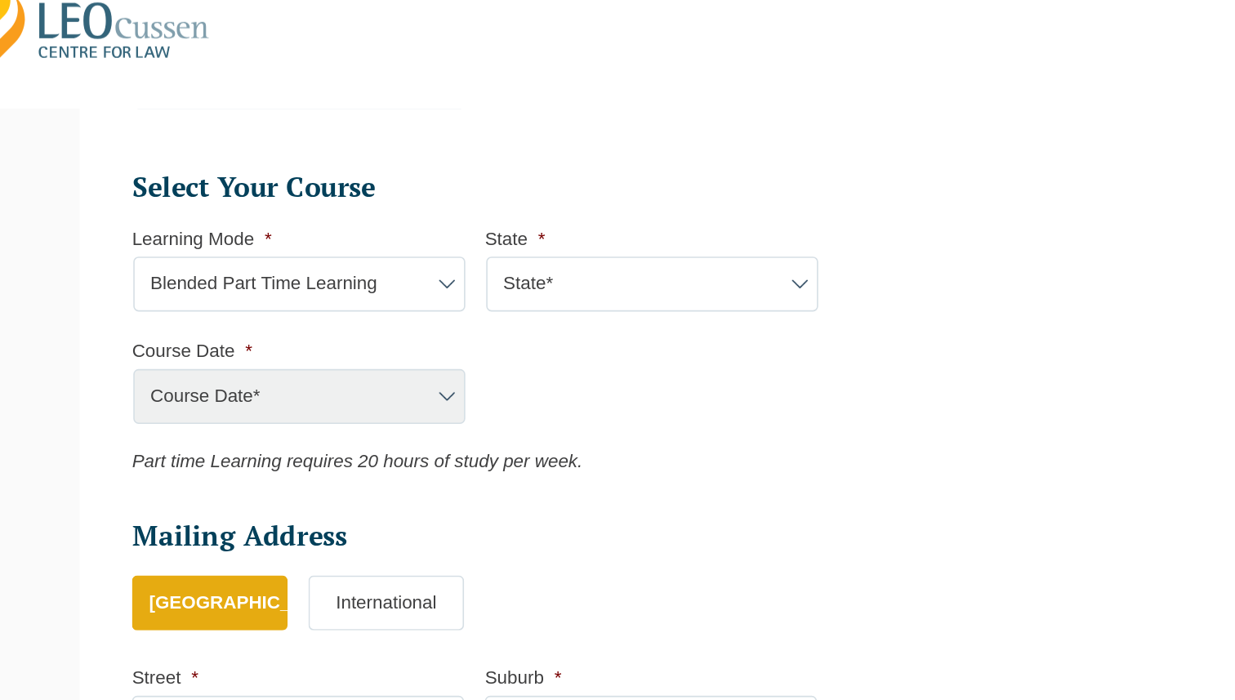
click at [296, 287] on div "Course Date* September 2025 (22-Sep-2025 to 20-Feb-2026) December 2025 (08-Dec-…" at bounding box center [268, 292] width 208 height 34
click at [279, 300] on div "Course Date* September 2025 (22-Sep-2025 to 20-Feb-2026) December 2025 (08-Dec-…" at bounding box center [268, 292] width 208 height 34
click at [362, 297] on div "Course Date* September 2025 (22-Sep-2025 to 20-Feb-2026) December 2025 (08-Dec-…" at bounding box center [268, 292] width 208 height 34
click at [459, 230] on select "State* ACT/NSW QLD VIC WA" at bounding box center [490, 222] width 208 height 34
select select "VIC"
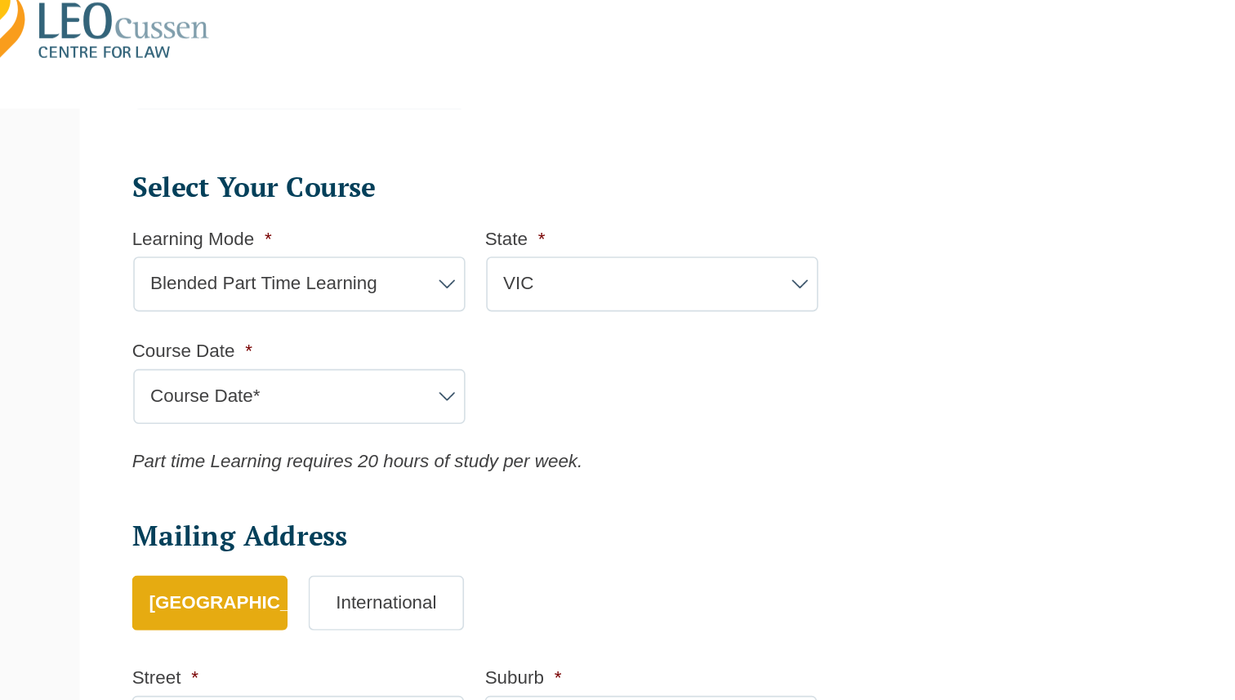
click at [350, 293] on select "Course Date* January 2026 (27-Jan-2026 to 21-Aug-2026) March 2026 (30-Mar-2026 …" at bounding box center [269, 292] width 208 height 34
click at [370, 290] on select "Course Date* January 2026 (27-Jan-2026 to 21-Aug-2026) March 2026 (30-Mar-2026 …" at bounding box center [269, 292] width 208 height 34
select select "[DATE] ([DATE] to [DATE])"
type input "Intake 02 January 2026 PT"
type input "Practical Legal Training ([GEOGRAPHIC_DATA])"
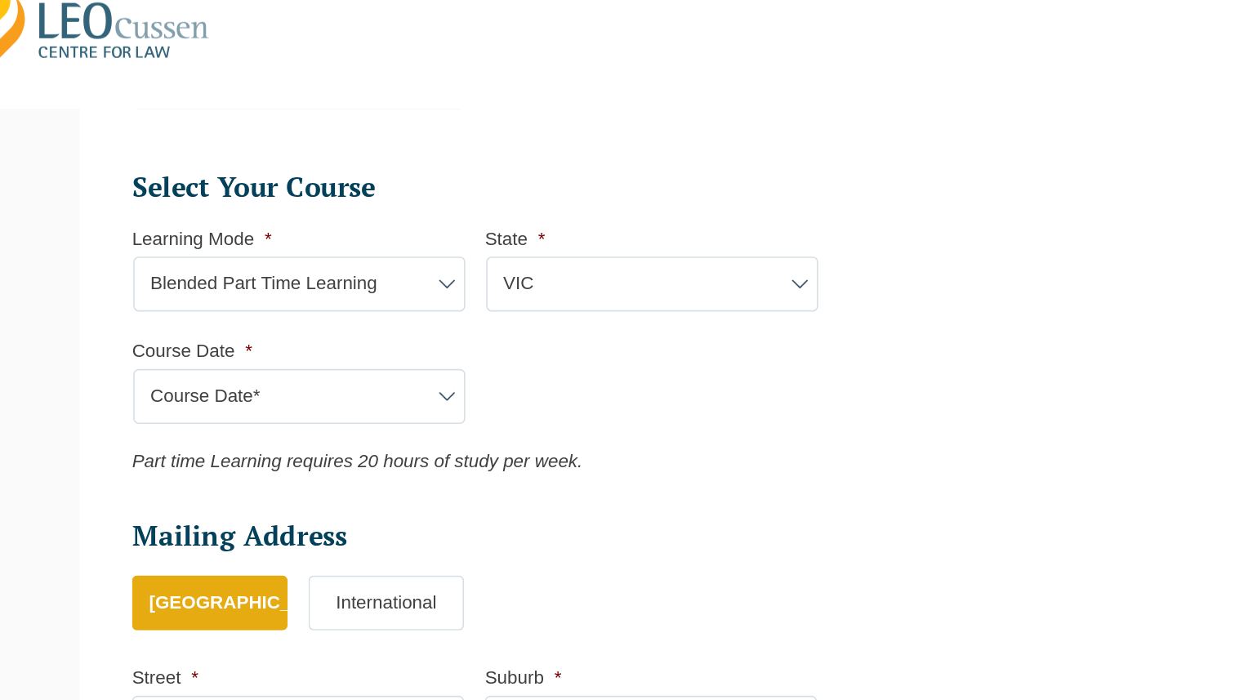
select select "[PERSON_NAME] (JAN) 2026 Part Time Blended"
click at [339, 236] on select "Learning Mode* Online Full Time Learning Online Part Time Learning Blended Full…" at bounding box center [269, 222] width 208 height 34
select select "Blended Full Time Learning"
select select
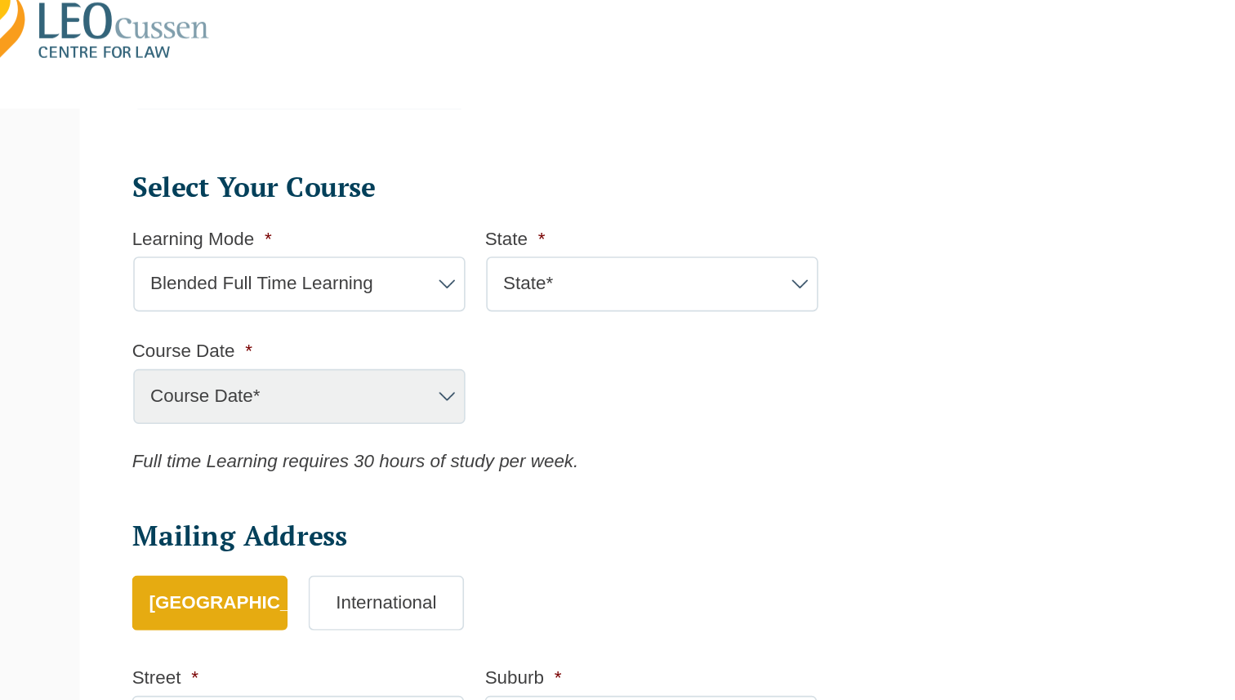
click at [433, 231] on select "State* ACT/NSW QLD SA VIC WA" at bounding box center [490, 222] width 208 height 34
select select "VIC"
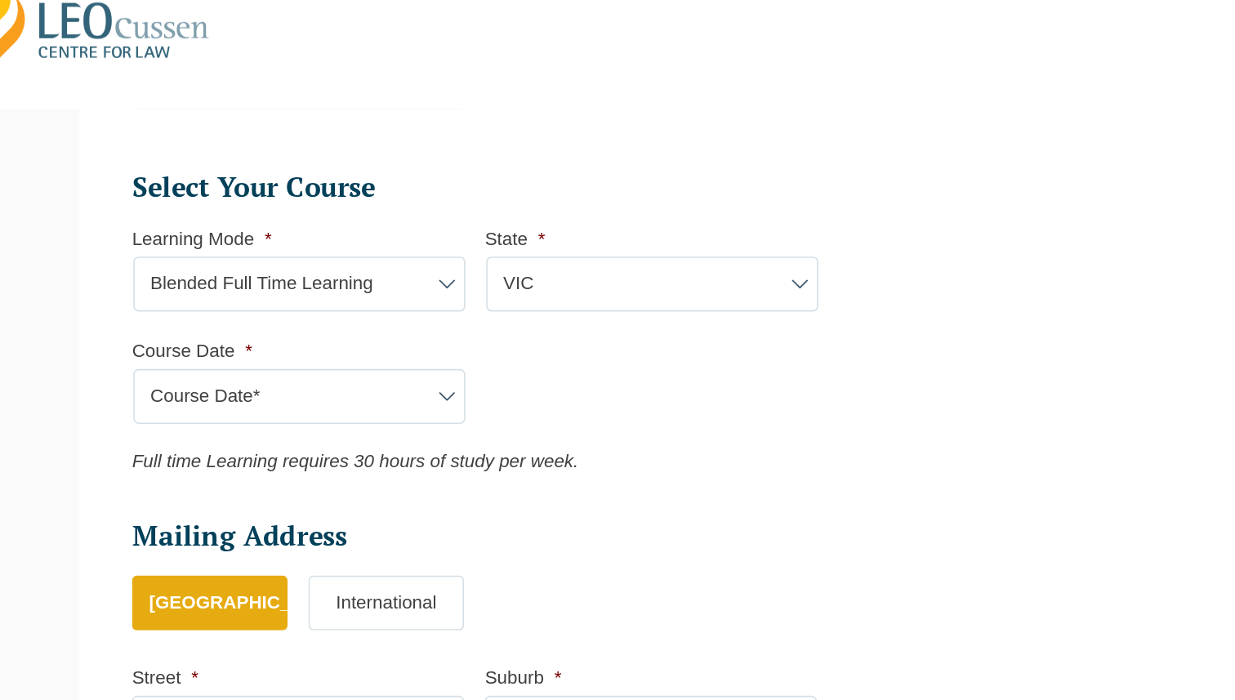
click at [306, 299] on select "Course Date* September 2025 (22-Sep-2025 to 20-Feb-2026) December 2025 (08-Dec-…" at bounding box center [269, 292] width 208 height 34
select select "[DATE] ([DATE] to [DATE])"
type input "Intake 10 September 2025 FT"
type input "Practical Legal Training ([GEOGRAPHIC_DATA])"
select select "VIC PLT (SEP) 2025 Full Time Blended"
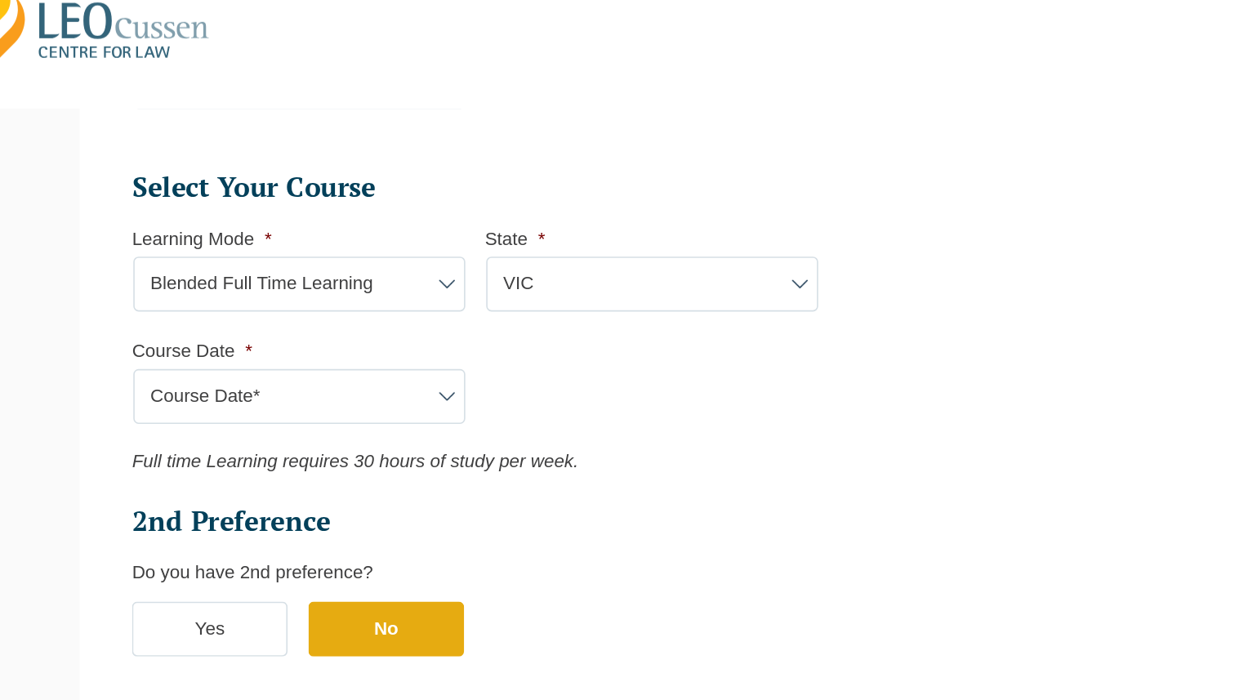
click at [237, 303] on select "Course Date* September 2025 (22-Sep-2025 to 20-Feb-2026) December 2025 (08-Dec-…" at bounding box center [269, 292] width 208 height 34
select select "[DATE] ([DATE] to [DATE])"
type input "Intake [DATE] FT"
select select "VIC PLT (DEC) 2025 Full Time Blended"
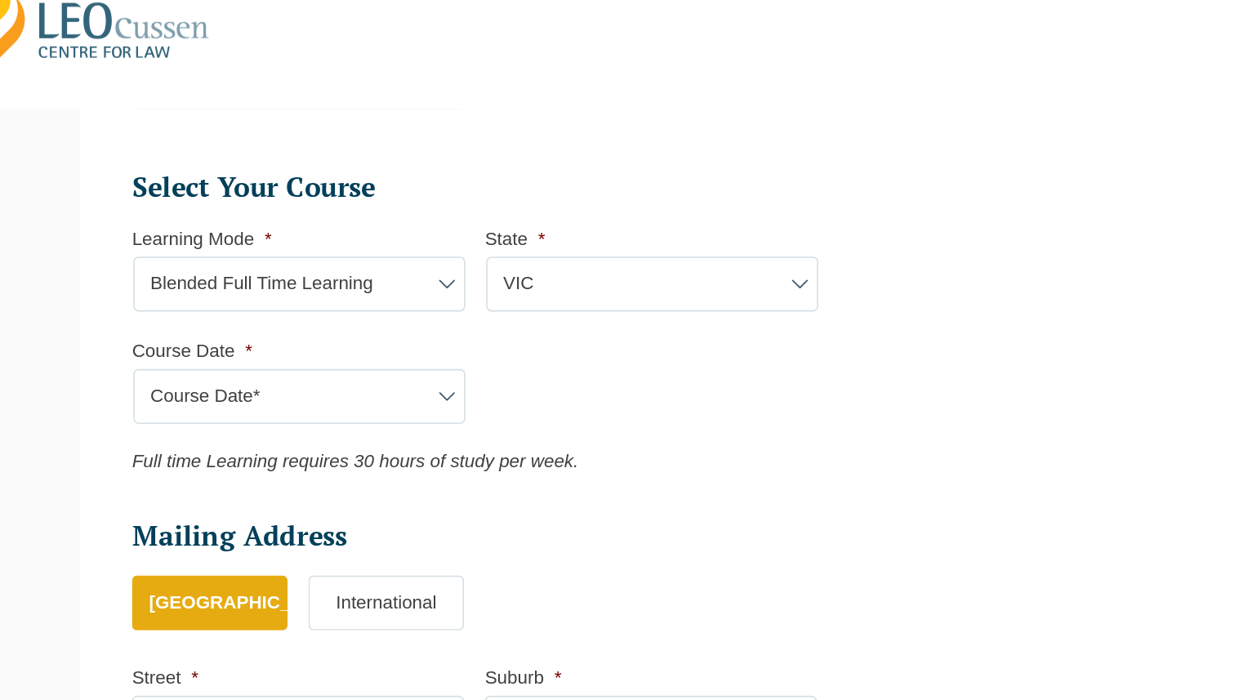
click at [142, 322] on li "Personal Information First Name * Suzanne Last Name * Ford Date of Birth * 24-1…" at bounding box center [618, 96] width 972 height 1039
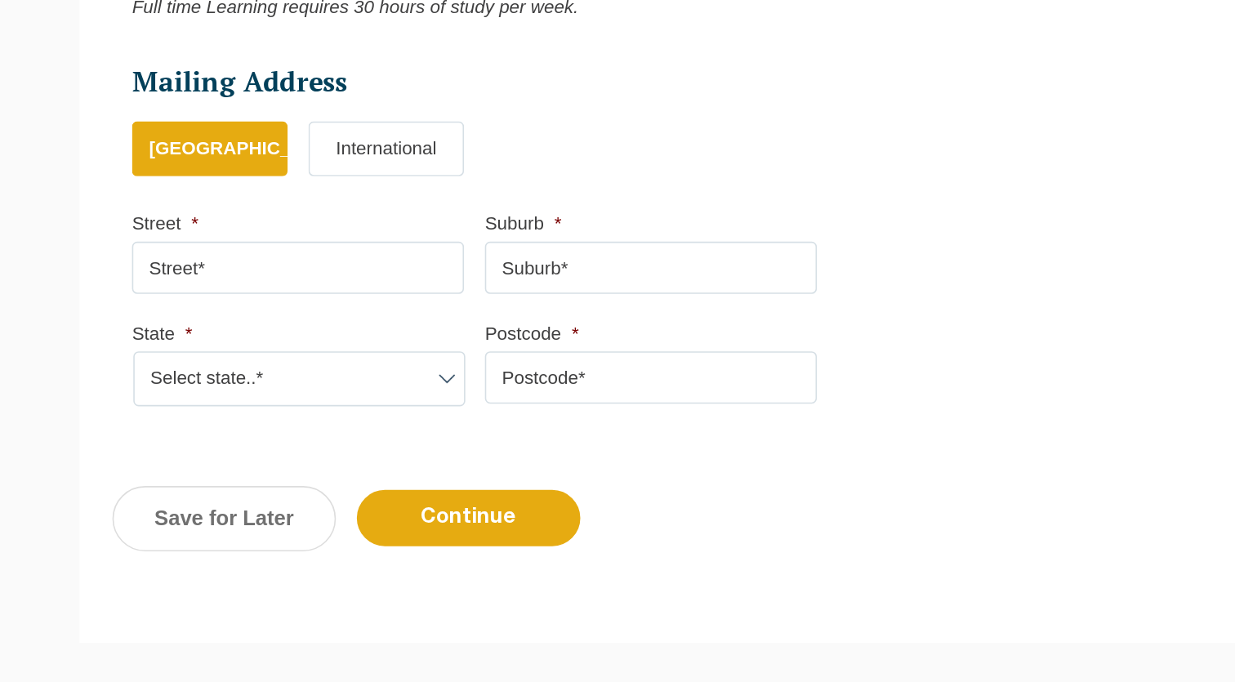
scroll to position [741, 0]
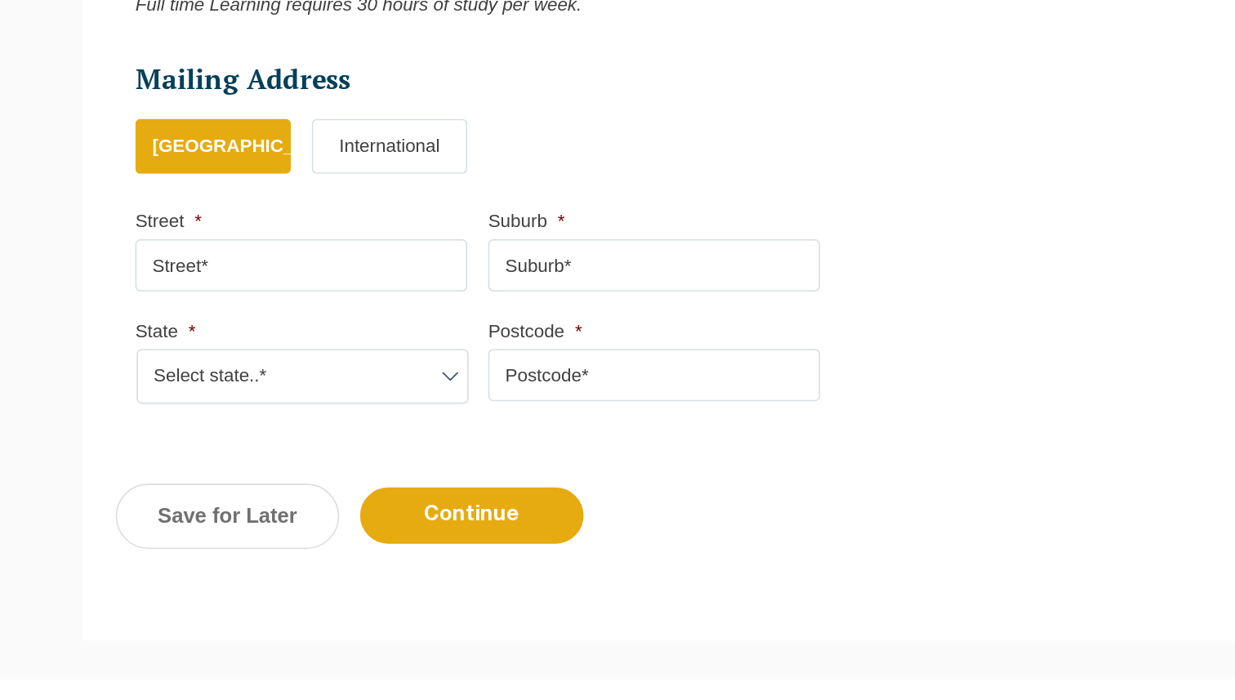
click at [231, 421] on input "Street *" at bounding box center [268, 428] width 208 height 33
type input "[STREET_ADDRESS][PERSON_NAME]"
type input "VIC"
drag, startPoint x: 477, startPoint y: 435, endPoint x: 342, endPoint y: 429, distance: 134.9
click at [342, 388] on ul "Mailing Address Mailing Country * Australia International Street * 160 Triggs R…" at bounding box center [384, 344] width 441 height 87
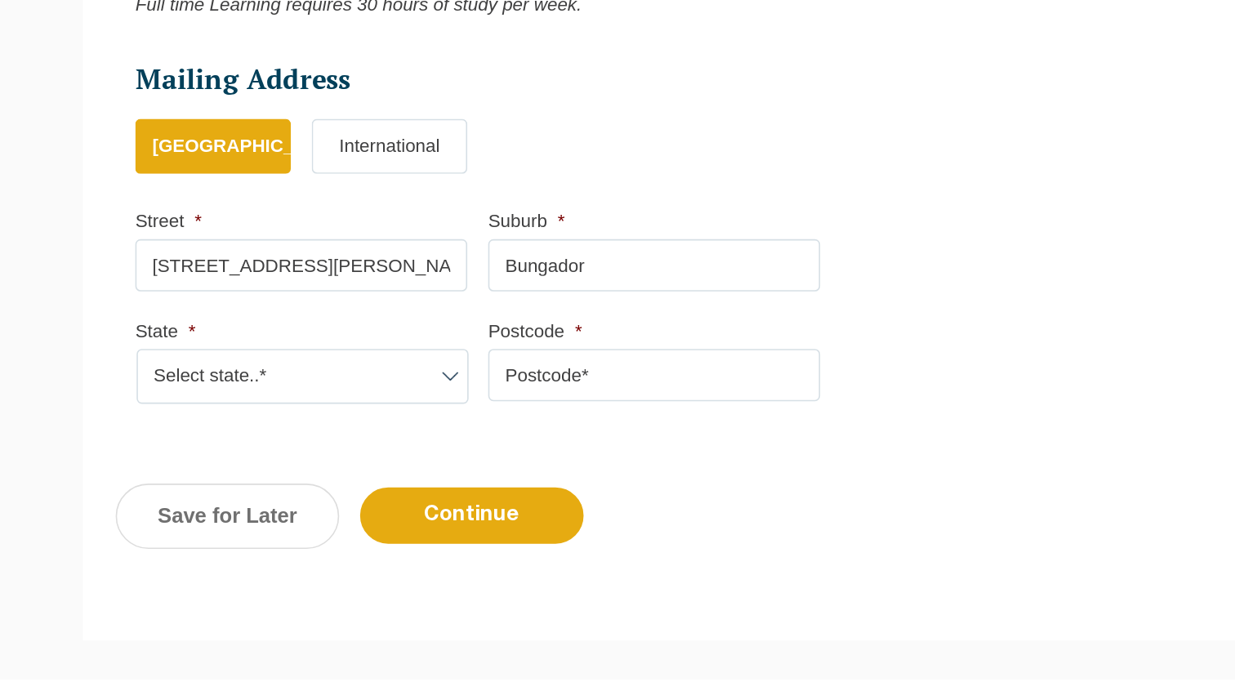
type input "Bungador"
click at [215, 497] on select "Select state..* VIC WA QLD SA NSW NT ACT TAS" at bounding box center [269, 497] width 208 height 34
select select "VIC"
click at [487, 491] on input "Postcode *" at bounding box center [489, 496] width 208 height 33
type input "3280"
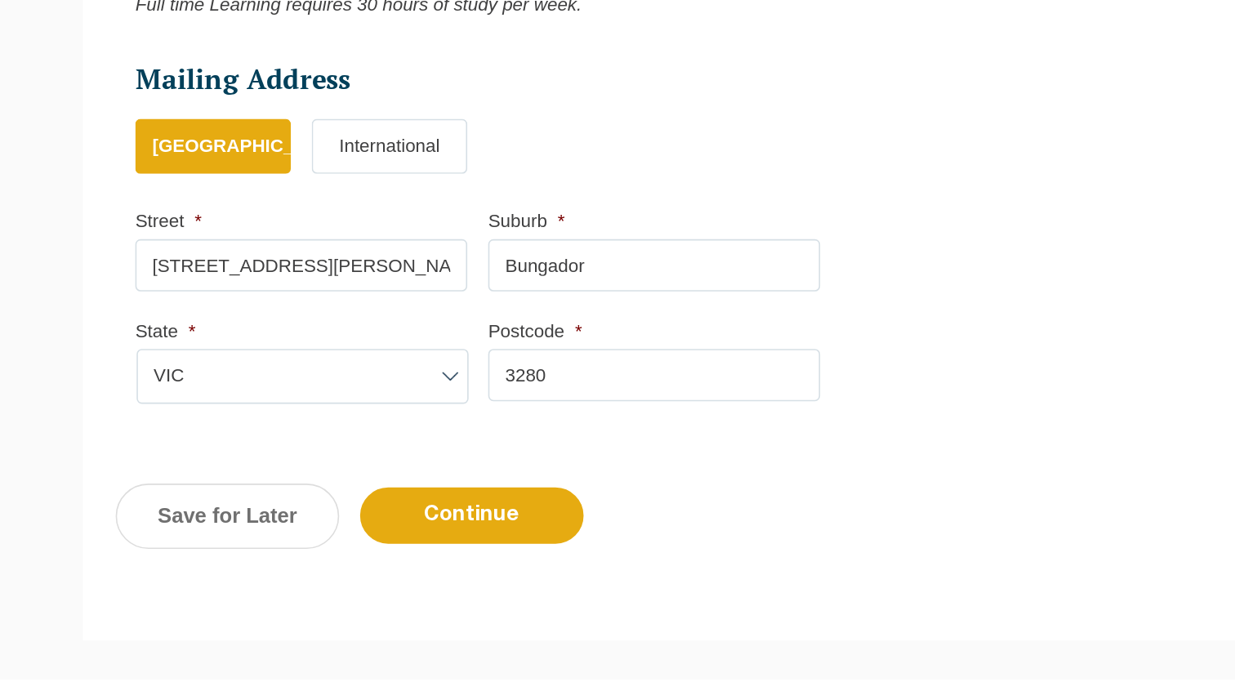
click at [851, 510] on ul "Personal Information First Name * Suzanne Last Name * Ford Date of Birth * 24-1…" at bounding box center [617, 28] width 931 height 1007
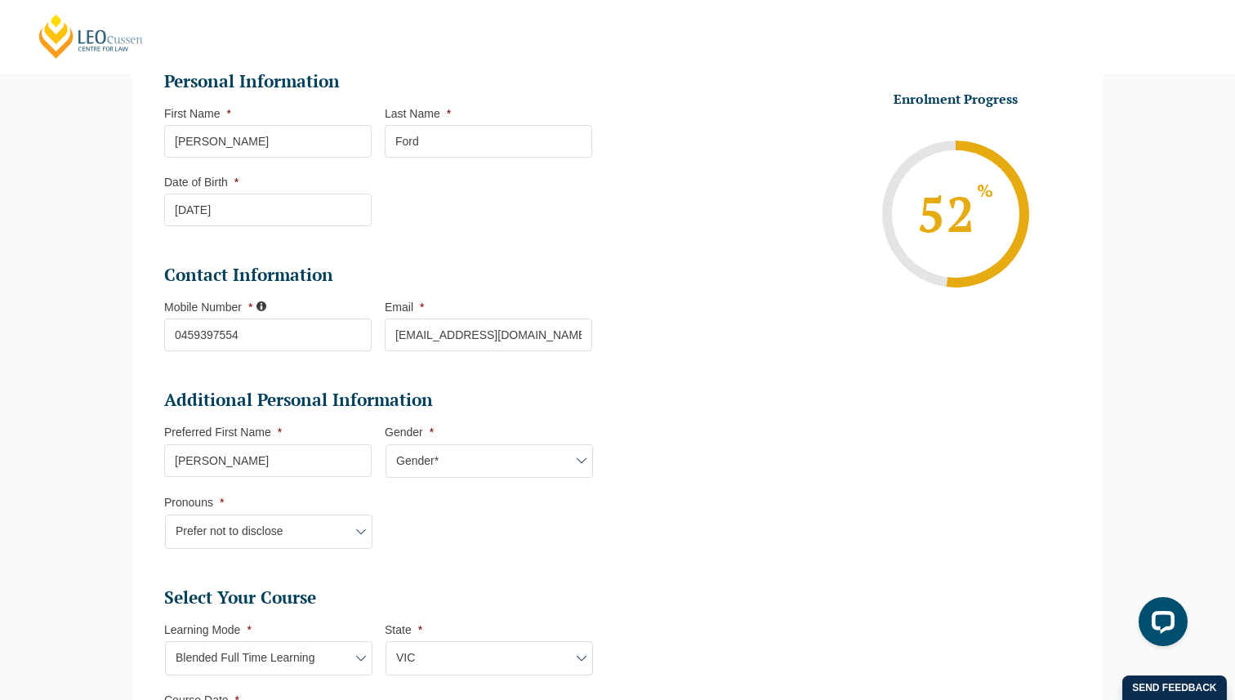
scroll to position [294, 0]
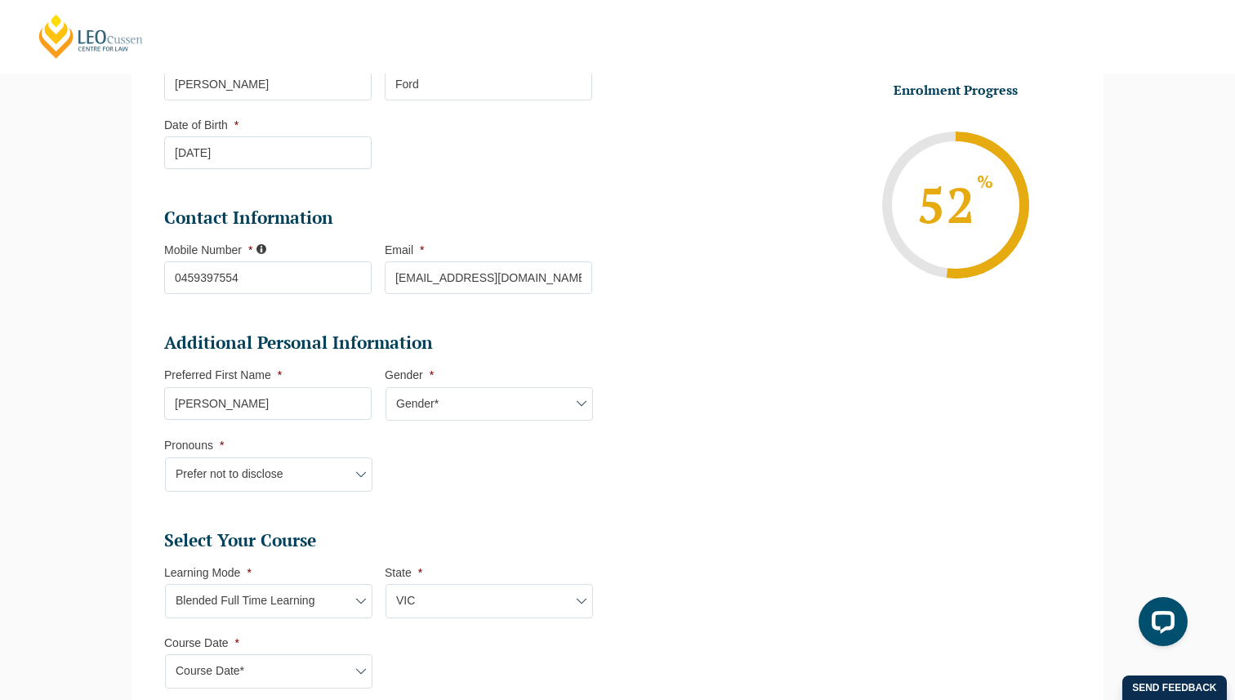
click at [188, 280] on input "0459397554" at bounding box center [268, 277] width 208 height 33
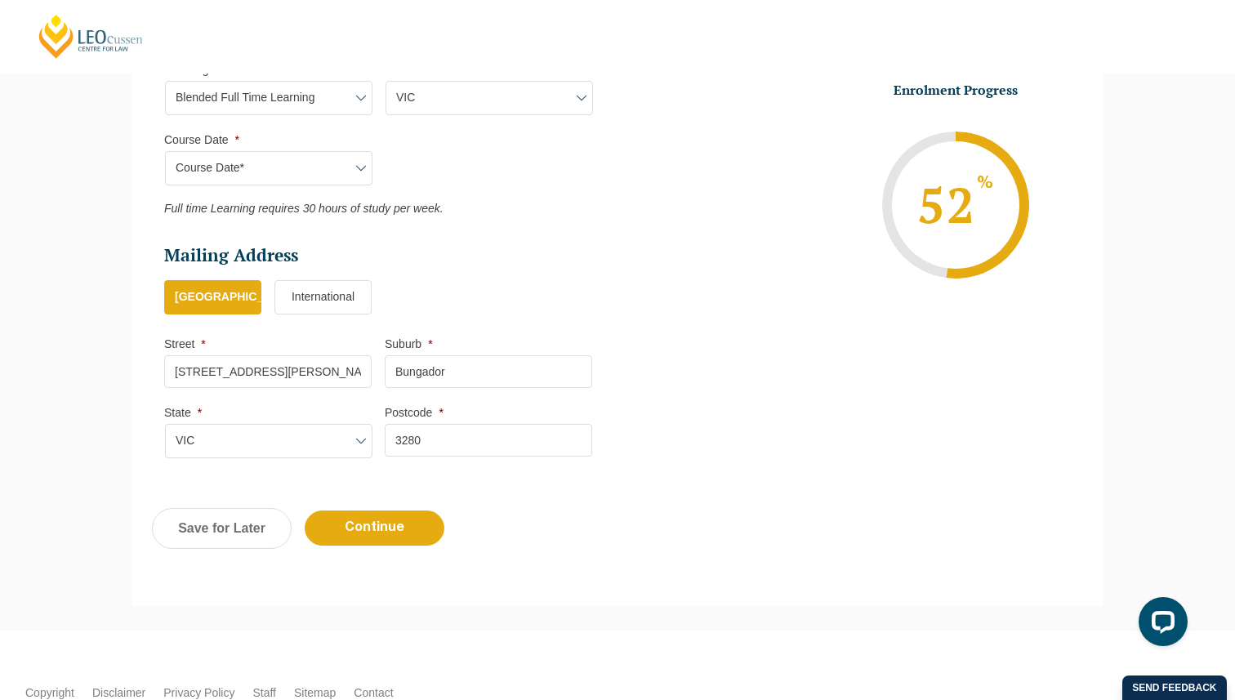
scroll to position [893, 0]
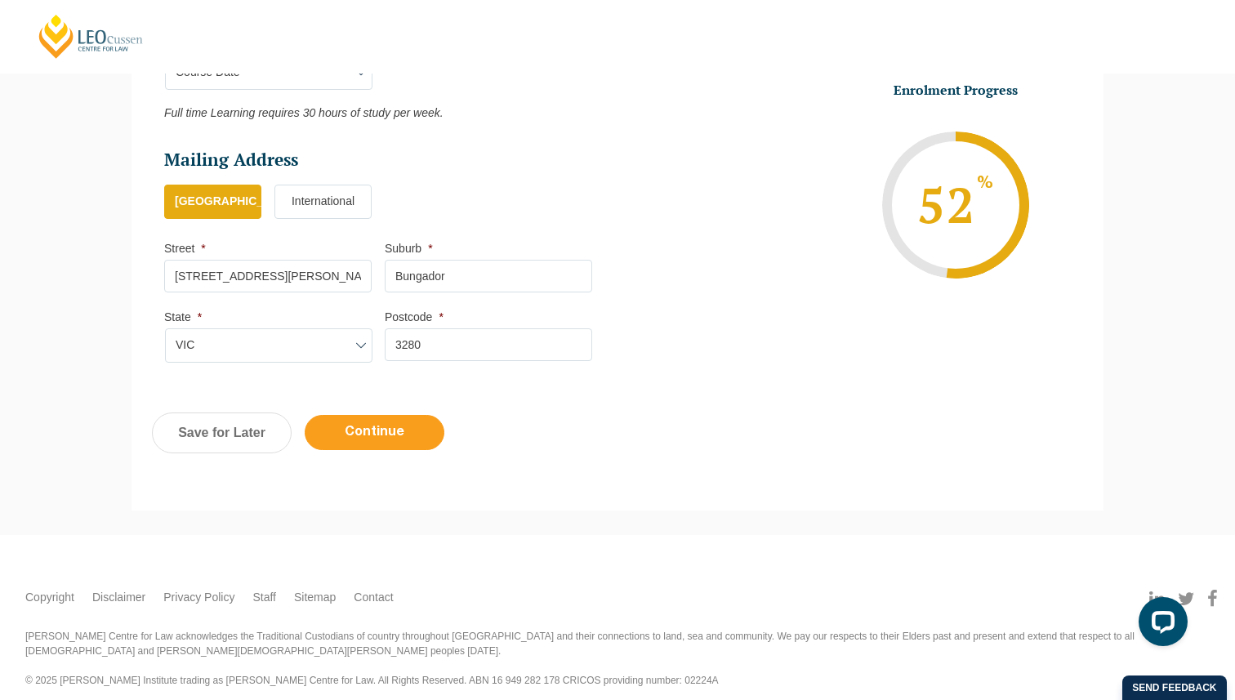
click at [396, 444] on input "Continue" at bounding box center [375, 432] width 140 height 35
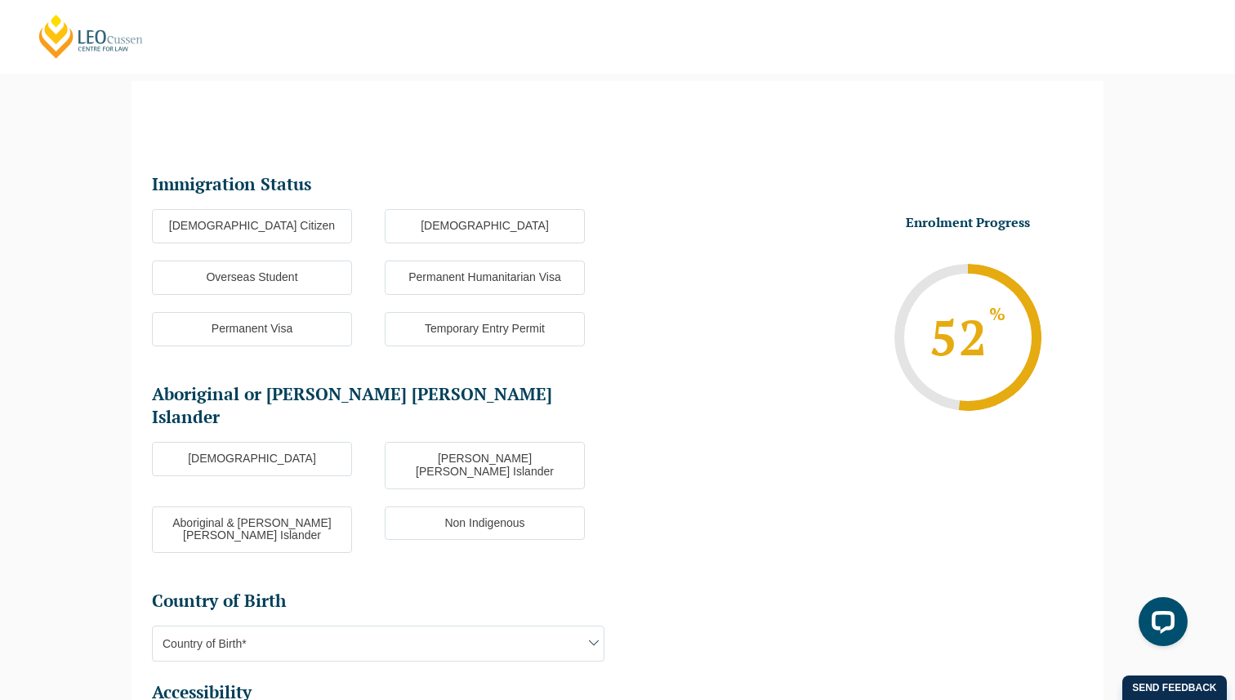
scroll to position [141, 0]
click at [296, 219] on label "Australian Citizen" at bounding box center [252, 227] width 200 height 34
click at [0, 0] on input "Australian Citizen" at bounding box center [0, 0] width 0 height 0
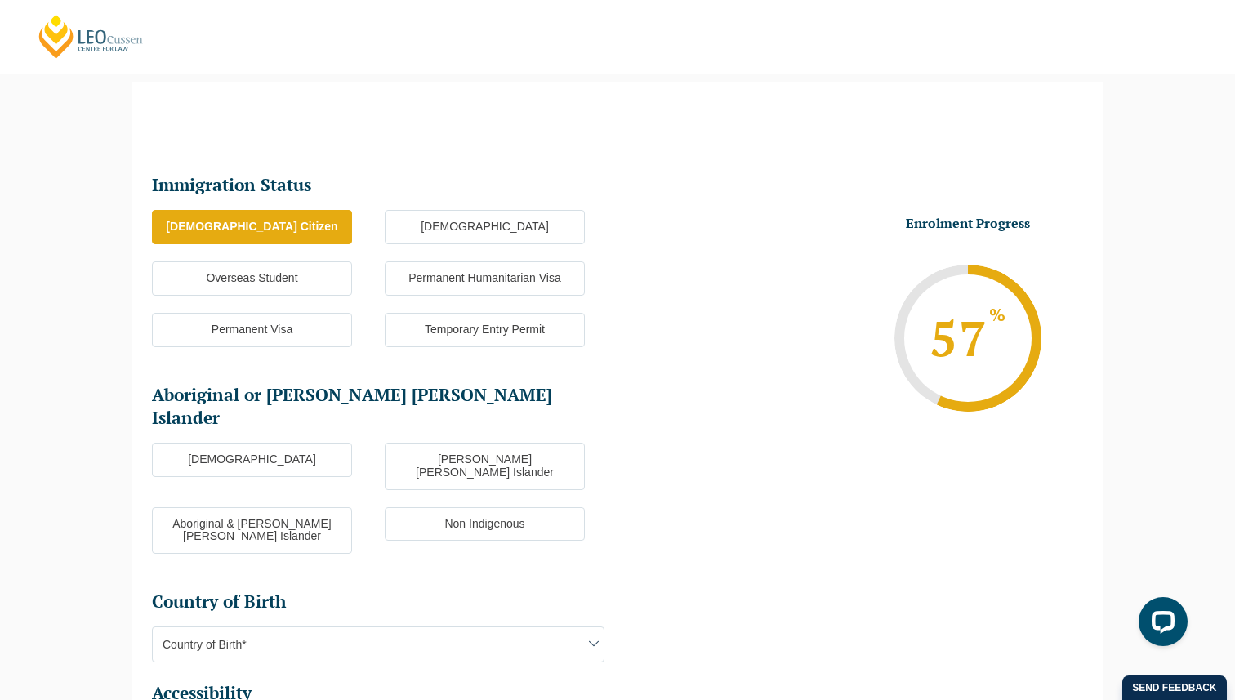
scroll to position [227, 0]
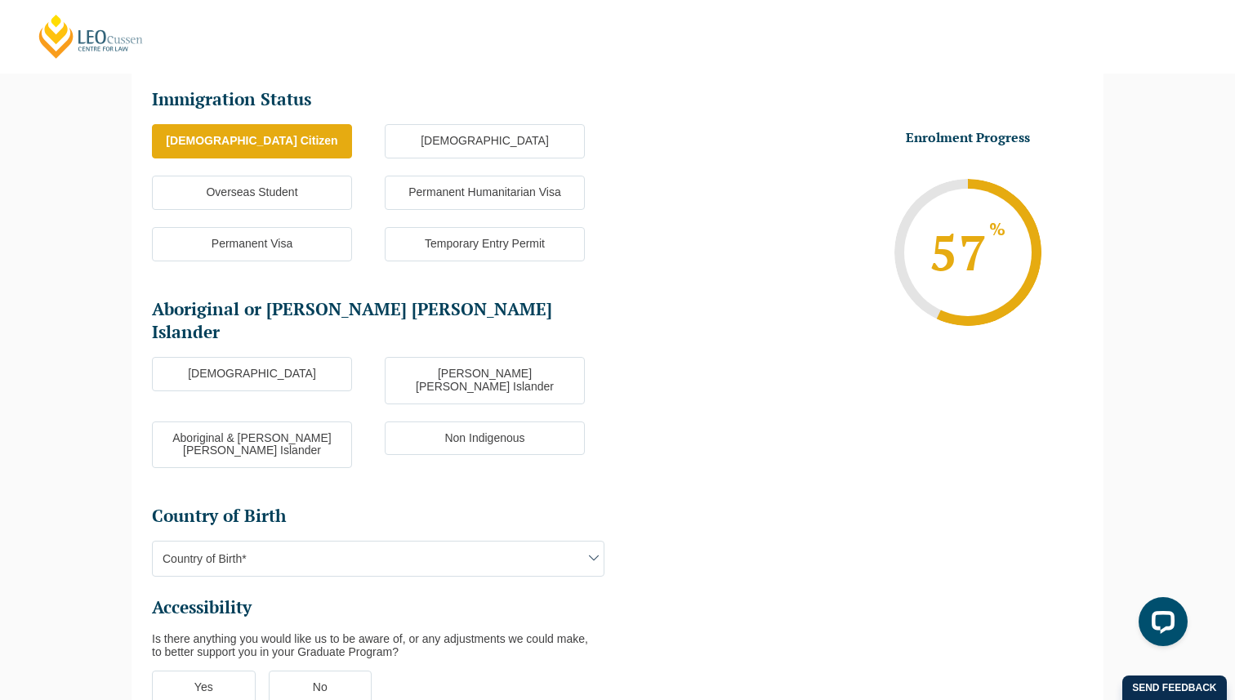
click at [528, 422] on label "Non Indigenous" at bounding box center [485, 439] width 200 height 34
click at [0, 0] on input "Non Indigenous" at bounding box center [0, 0] width 0 height 0
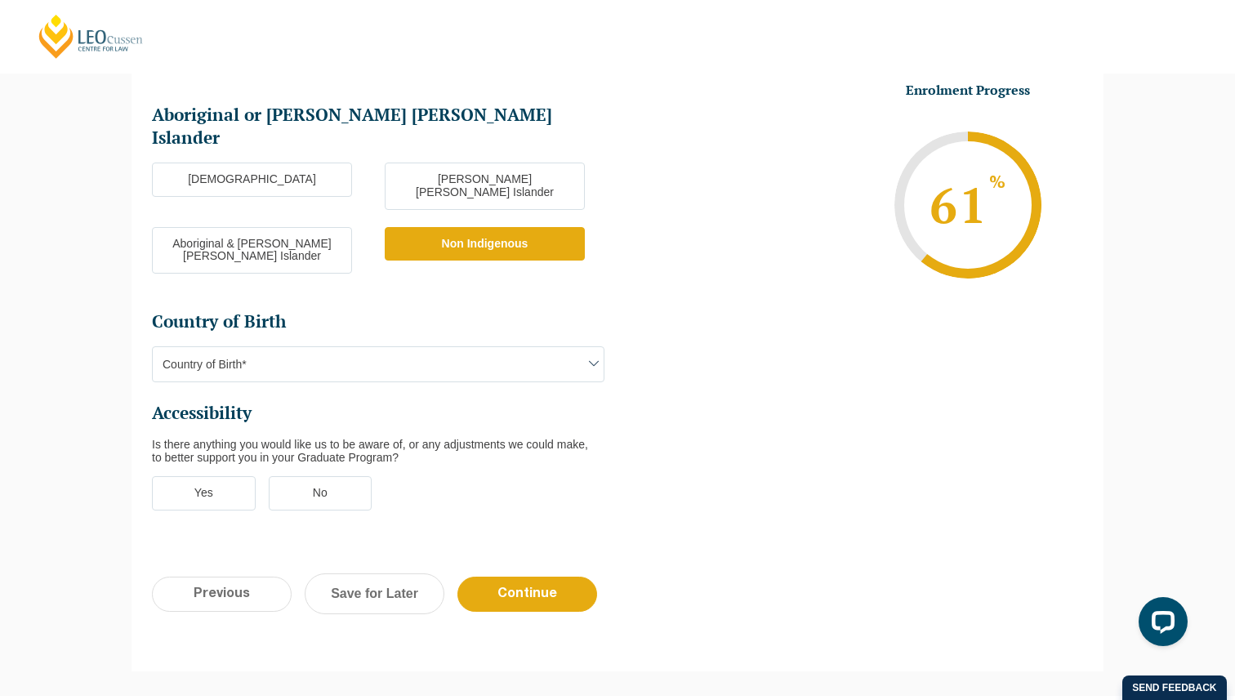
scroll to position [449, 0]
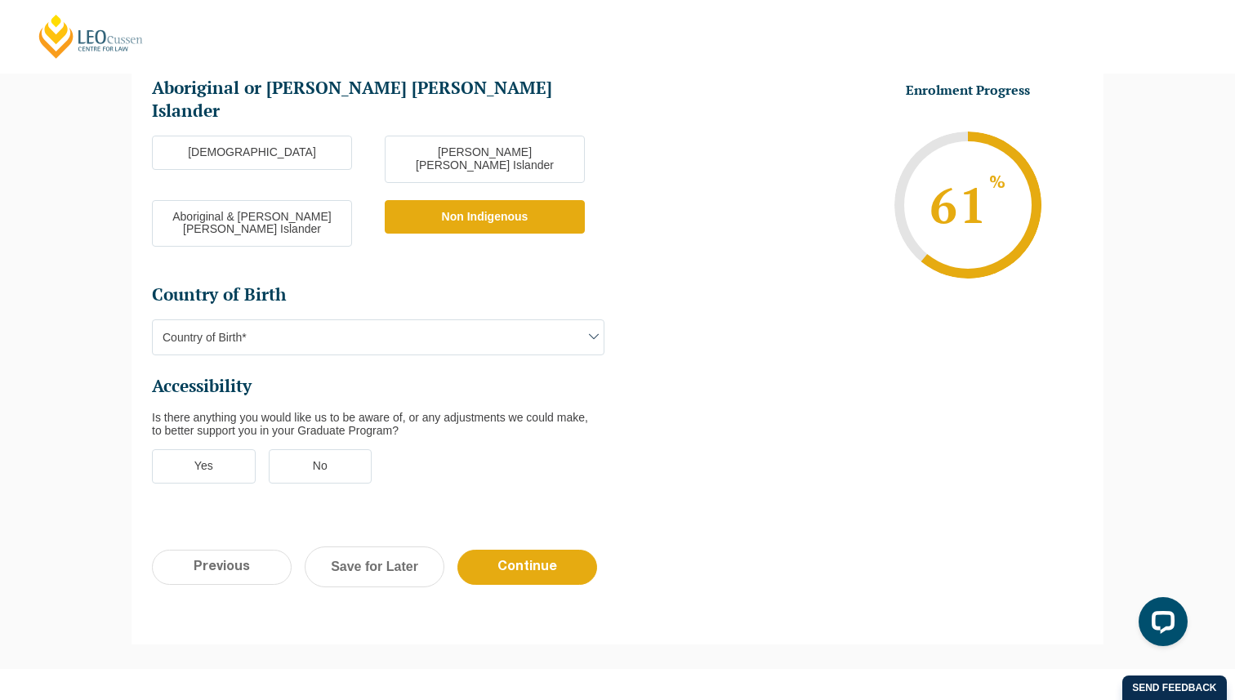
click at [307, 320] on span "Country of Birth*" at bounding box center [378, 337] width 451 height 34
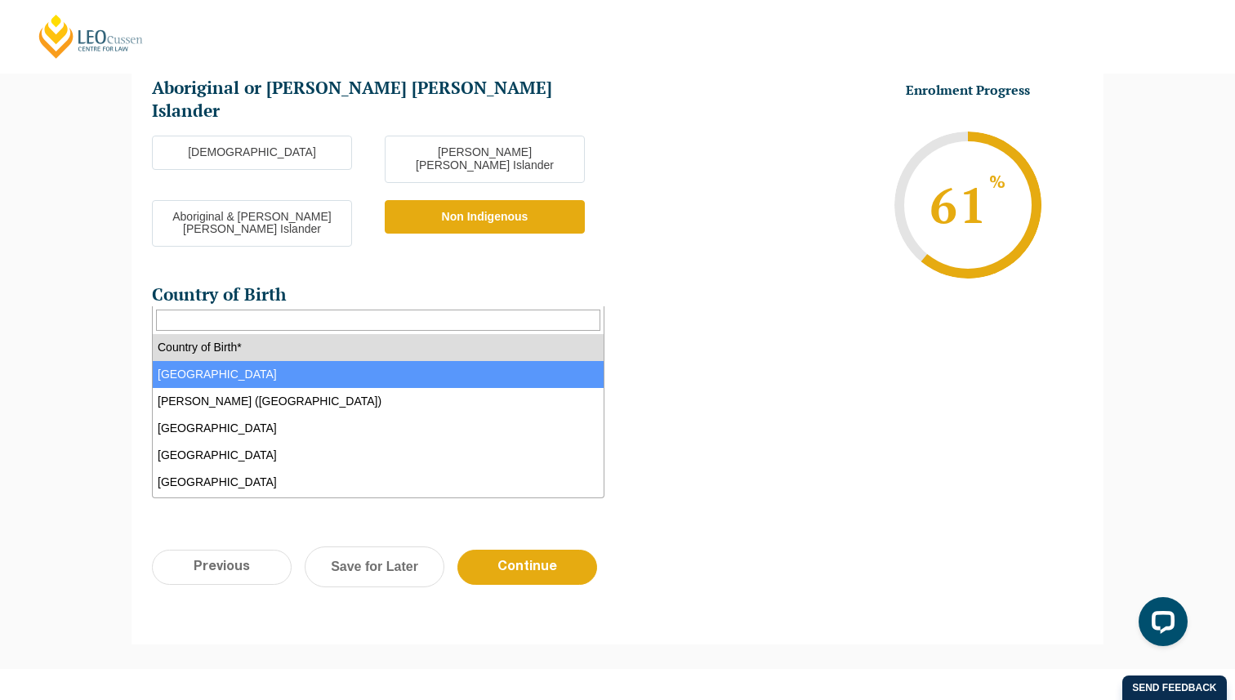
select select "Australia 1101"
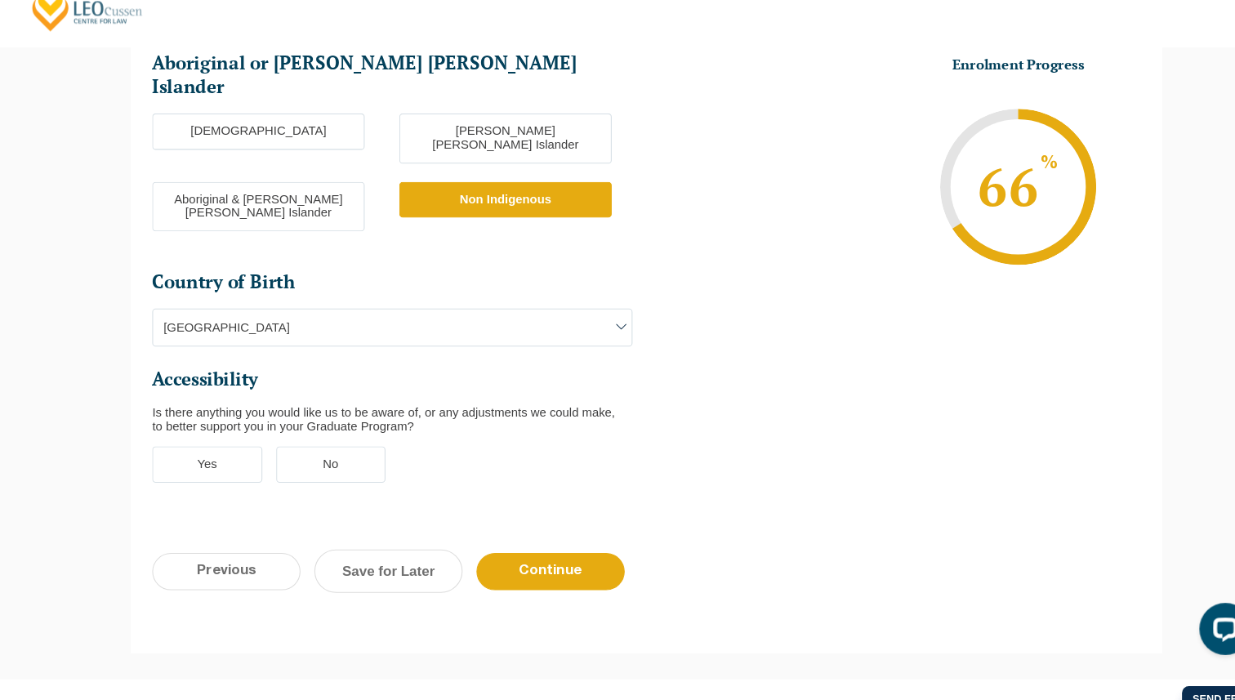
click at [342, 449] on label "No" at bounding box center [321, 466] width 104 height 34
click at [0, 0] on input "No" at bounding box center [0, 0] width 0 height 0
click at [209, 449] on label "Yes" at bounding box center [204, 466] width 104 height 34
click at [0, 0] on input "Yes" at bounding box center [0, 0] width 0 height 0
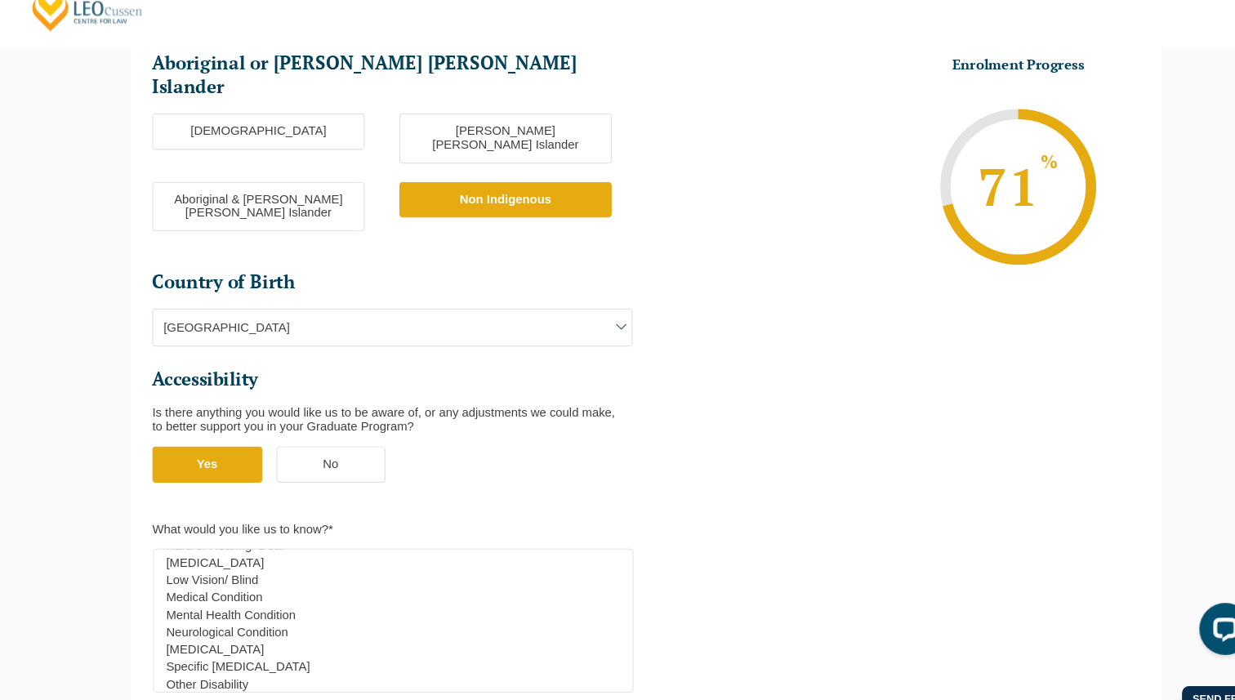
scroll to position [69, 0]
select select "Not Specified"
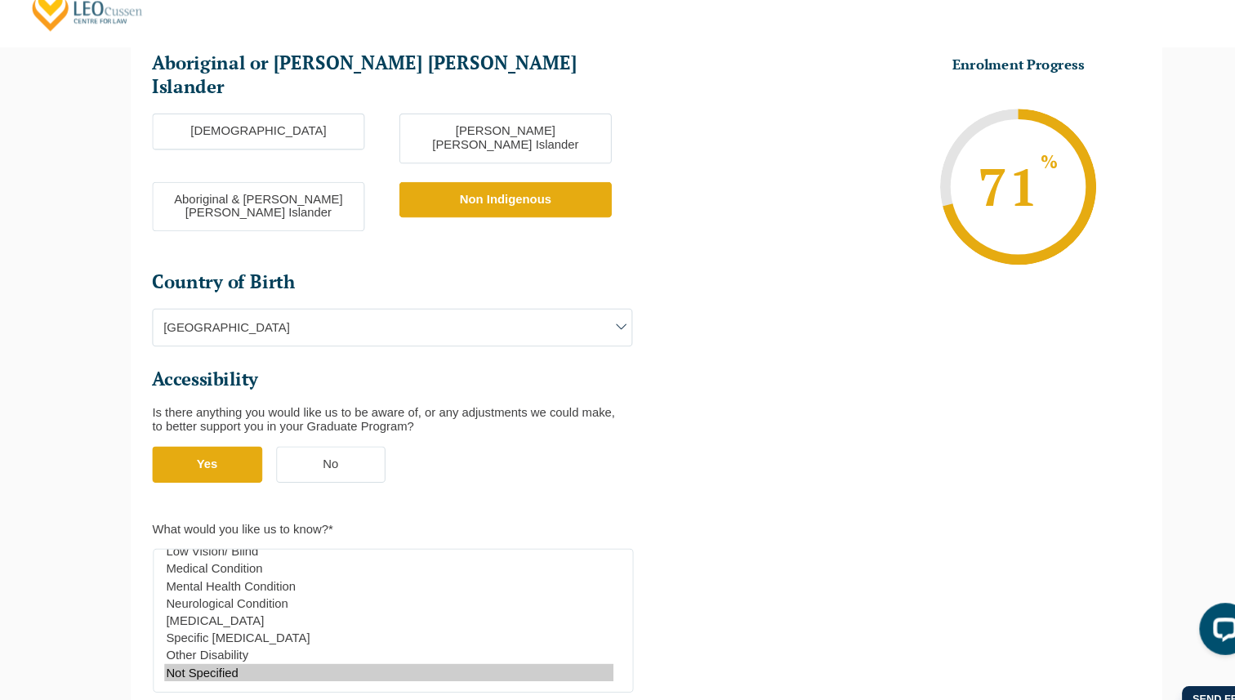
click at [226, 654] on option "Not Specified" at bounding box center [374, 662] width 423 height 16
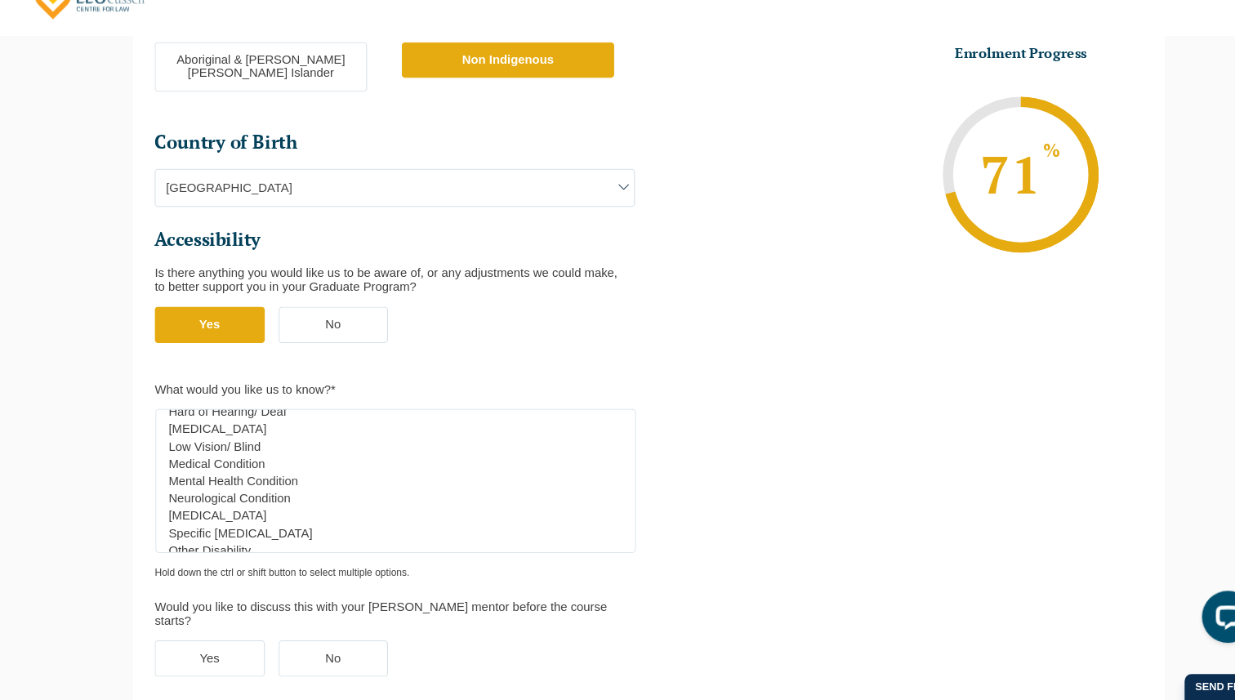
scroll to position [33, 0]
click at [298, 329] on label "No" at bounding box center [321, 346] width 104 height 34
click at [0, 0] on input "No" at bounding box center [0, 0] width 0 height 0
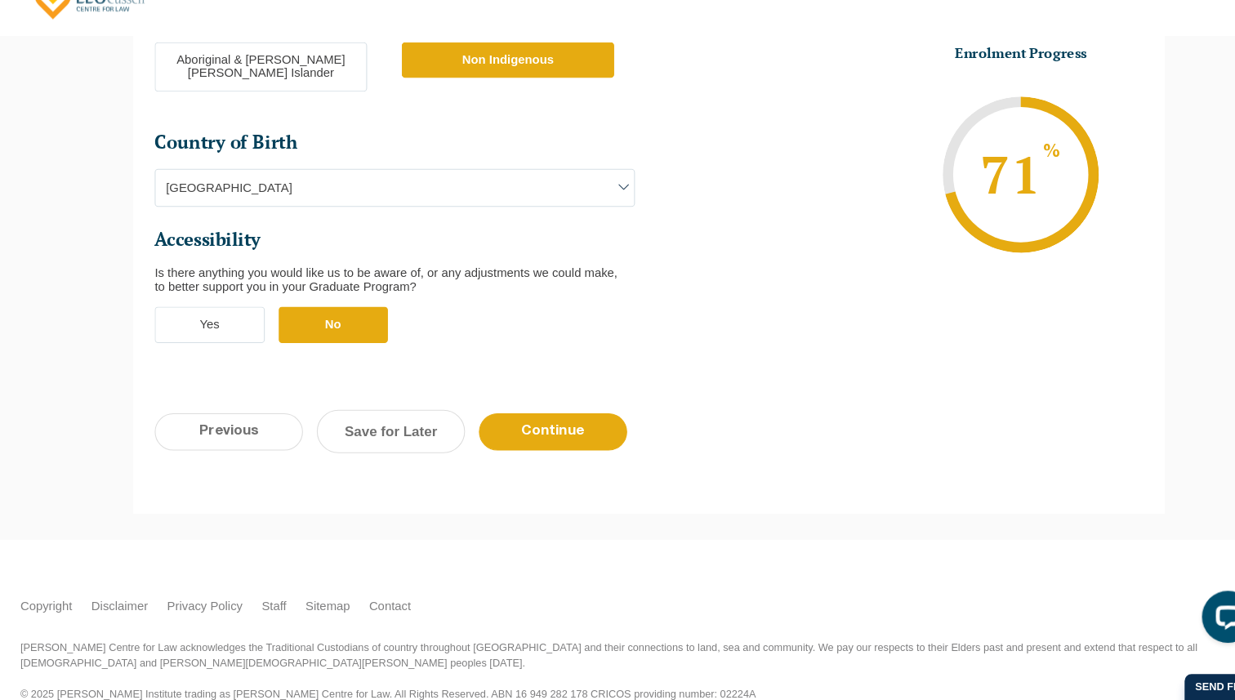
scroll to position [531, 0]
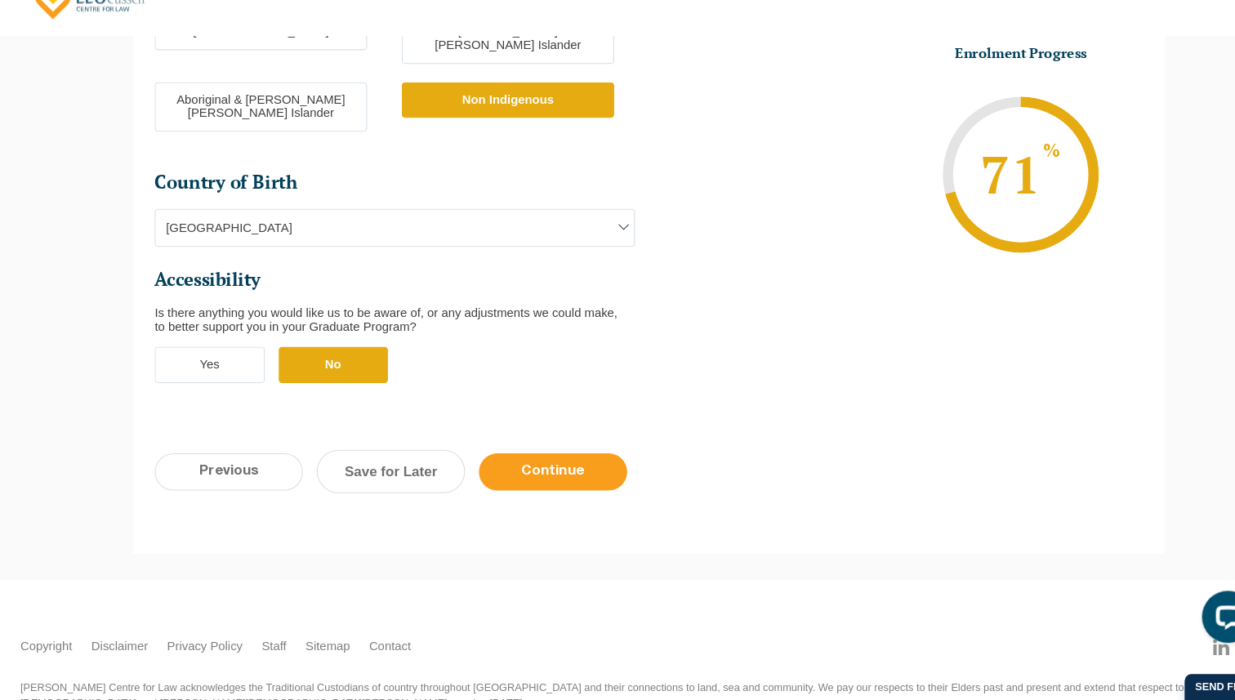
click at [533, 467] on input "Continue" at bounding box center [528, 484] width 140 height 35
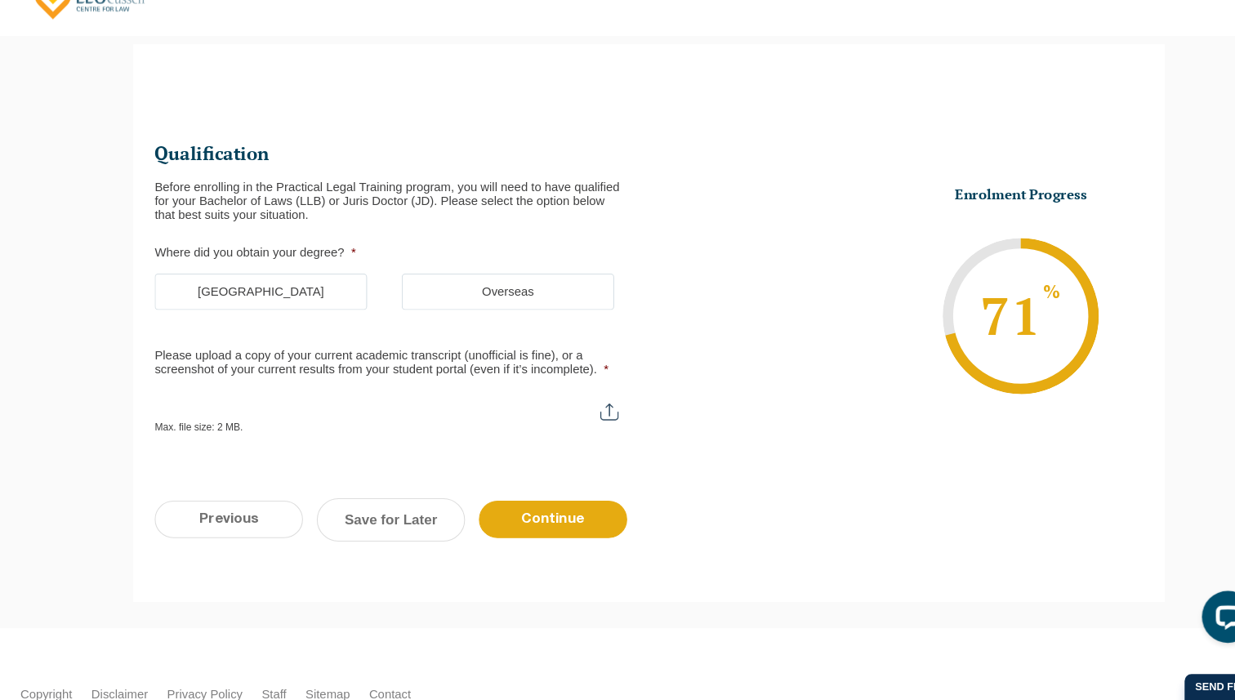
scroll to position [141, 0]
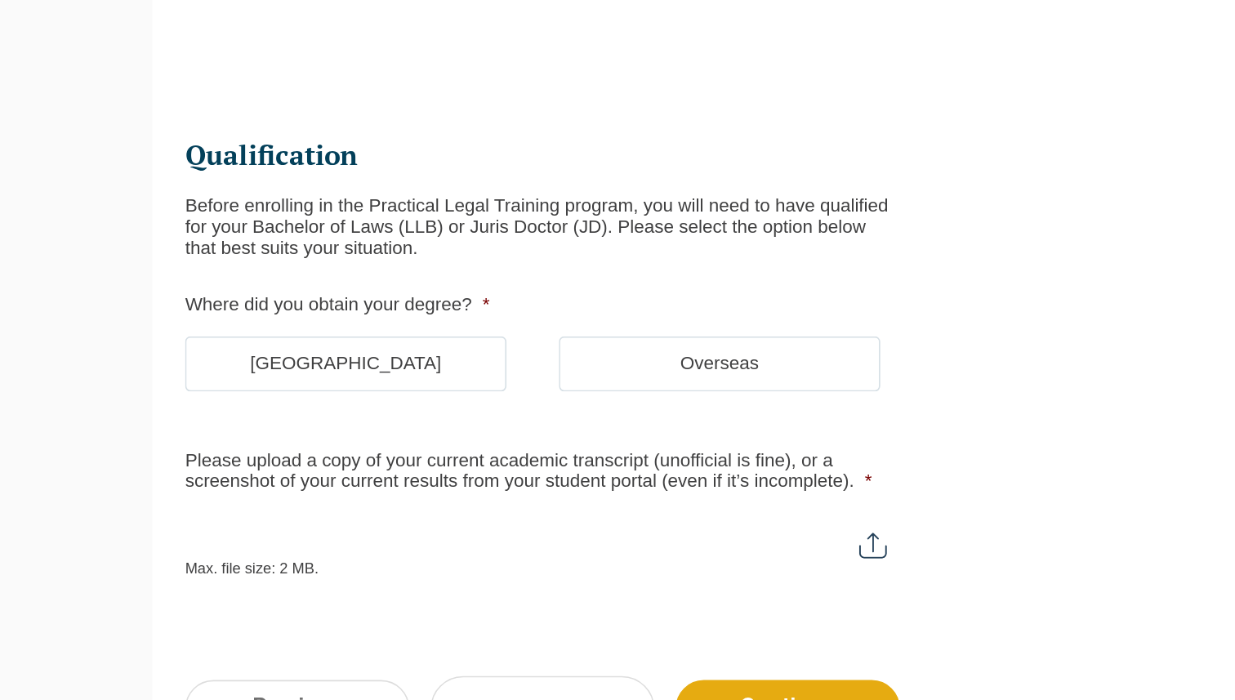
click at [243, 312] on label "Australia" at bounding box center [252, 316] width 200 height 34
click at [0, 0] on input "Australia" at bounding box center [0, 0] width 0 height 0
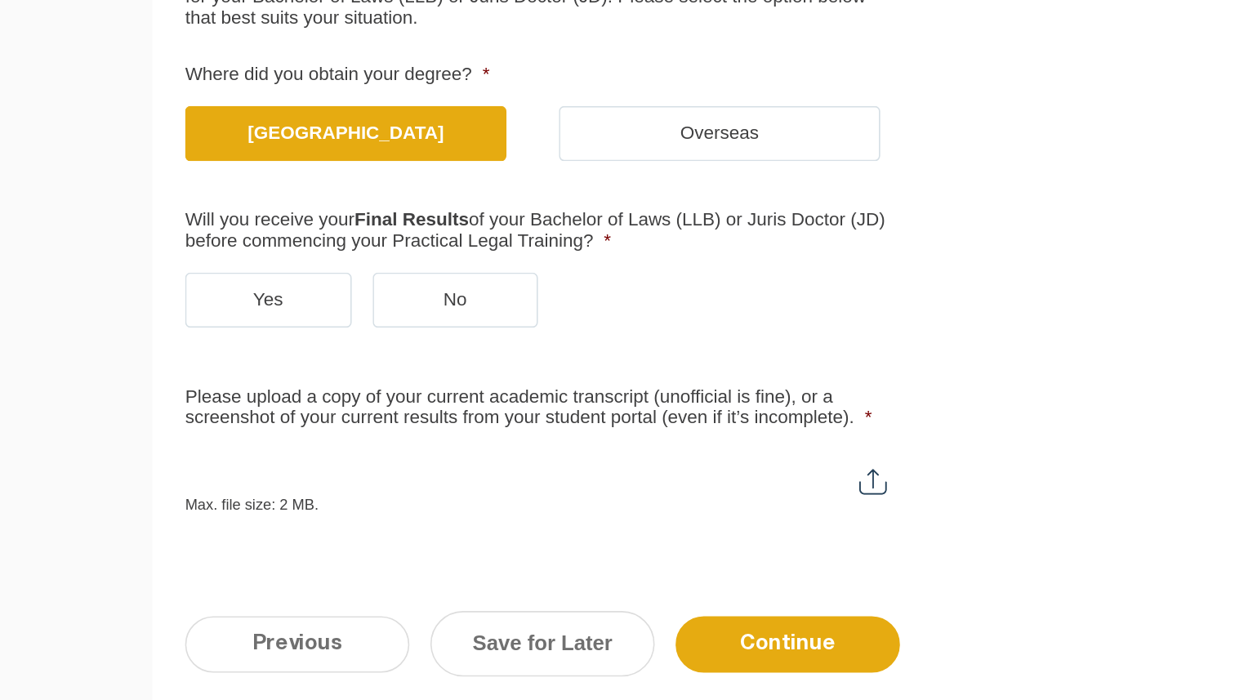
click at [326, 425] on label "No" at bounding box center [321, 420] width 104 height 34
click at [0, 0] on input "No" at bounding box center [0, 0] width 0 height 0
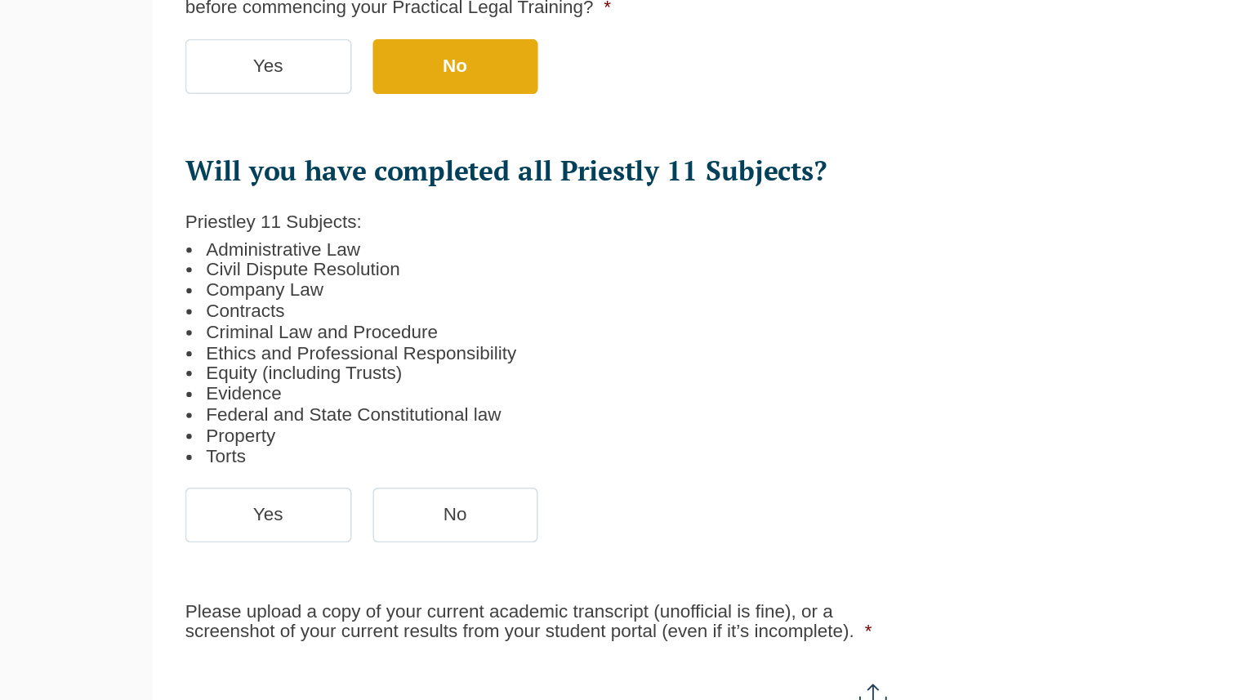
scroll to position [284, 0]
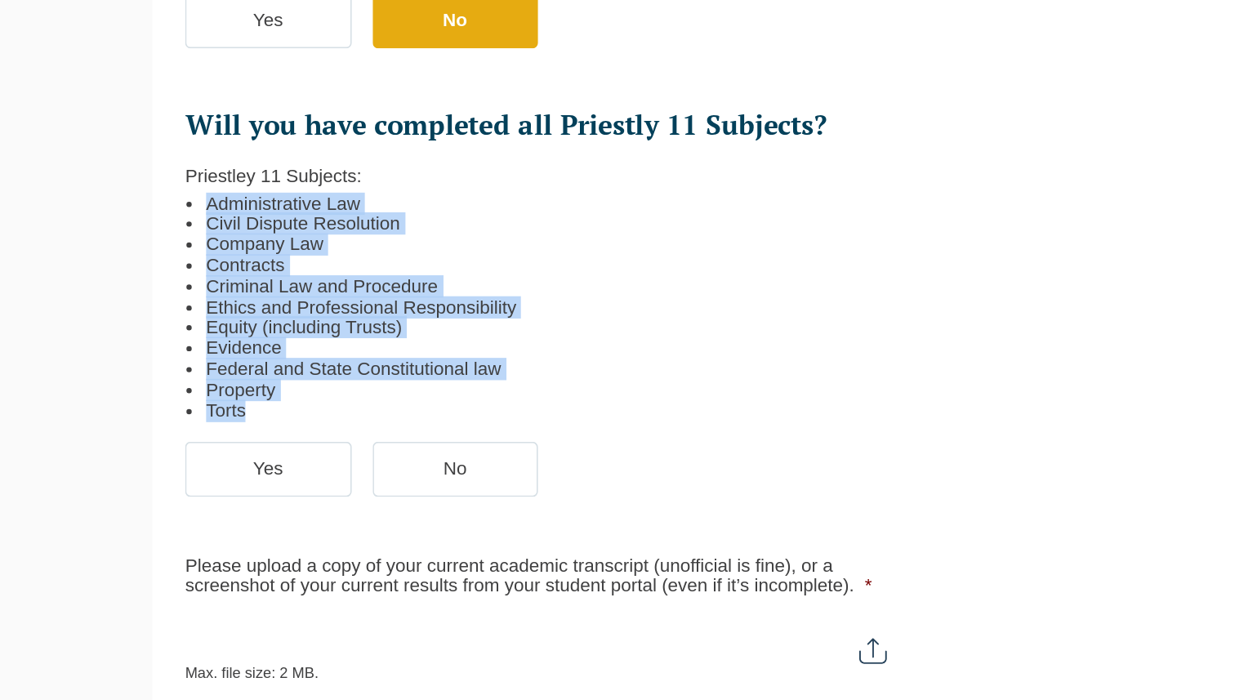
drag, startPoint x: 167, startPoint y: 389, endPoint x: 257, endPoint y: 521, distance: 159.5
click at [257, 521] on ol "Administrative Law Civil Dispute Resolution Company Law Contracts Criminal Law …" at bounding box center [372, 452] width 440 height 147
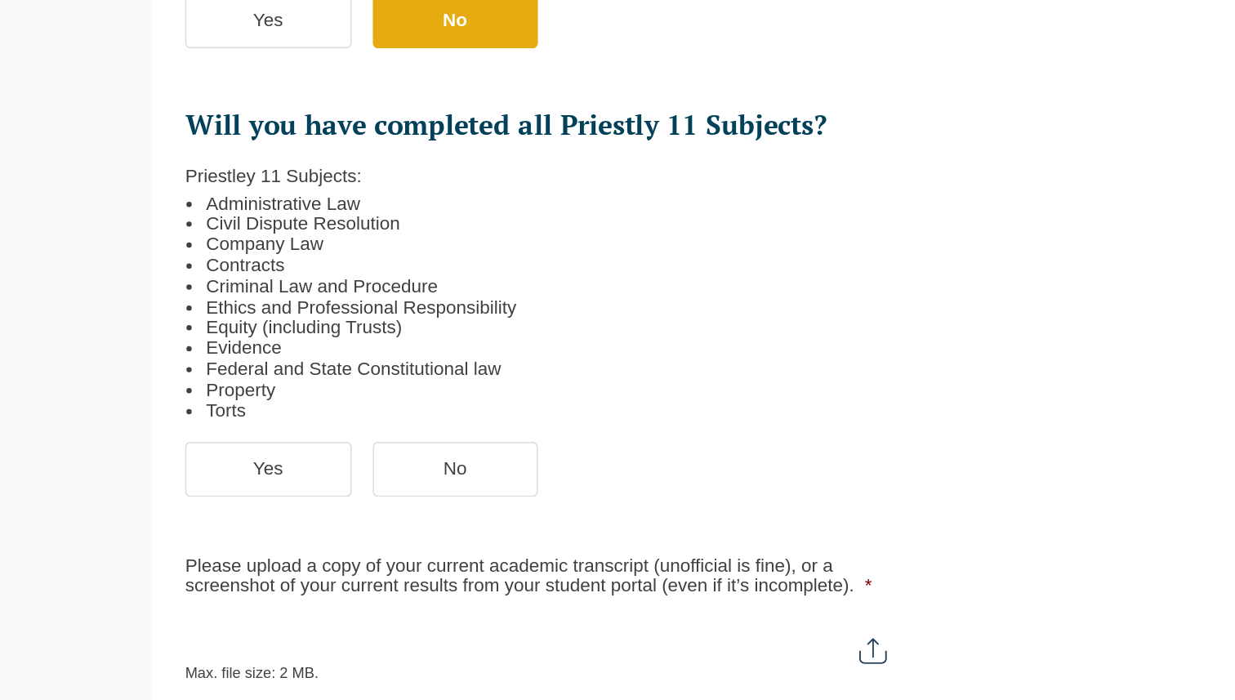
click at [208, 563] on label "Yes" at bounding box center [204, 555] width 104 height 34
click at [0, 0] on input "Yes" at bounding box center [0, 0] width 0 height 0
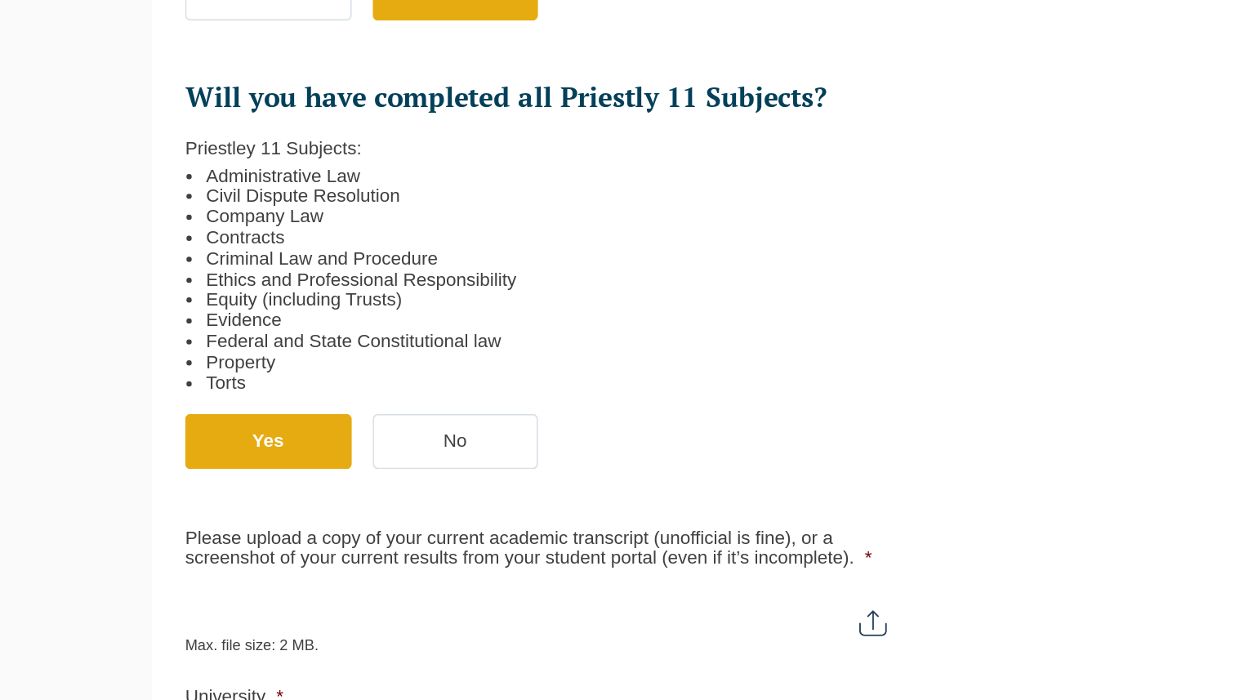
scroll to position [302, 0]
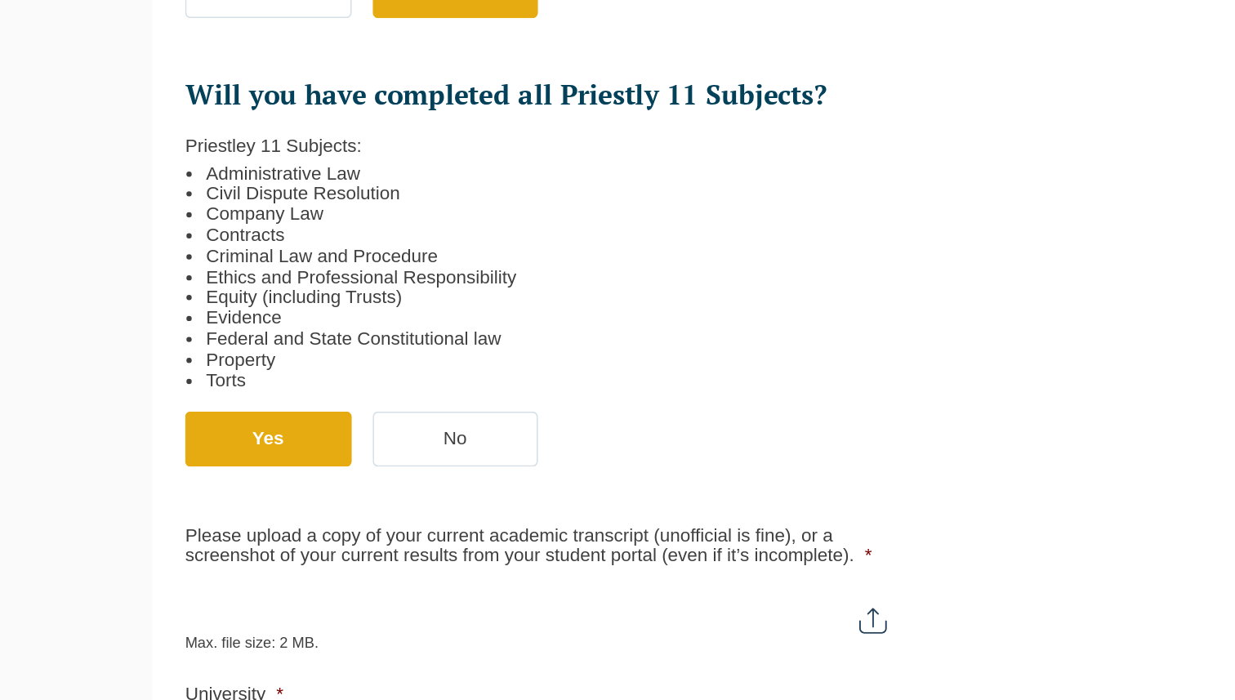
drag, startPoint x: 155, startPoint y: 350, endPoint x: 290, endPoint y: 350, distance: 134.8
click at [290, 350] on div "Priestley 11 Subjects: Administrative Law Civil Dispute Resolution Company Law …" at bounding box center [378, 428] width 453 height 160
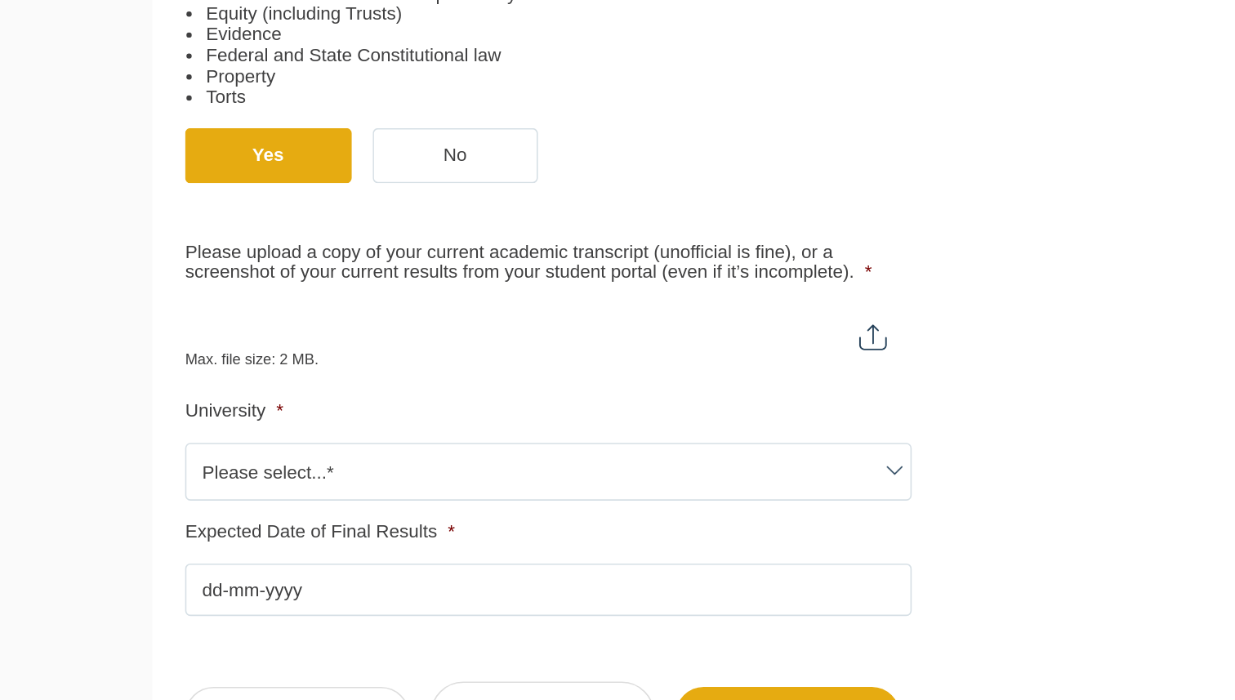
scroll to position [507, 0]
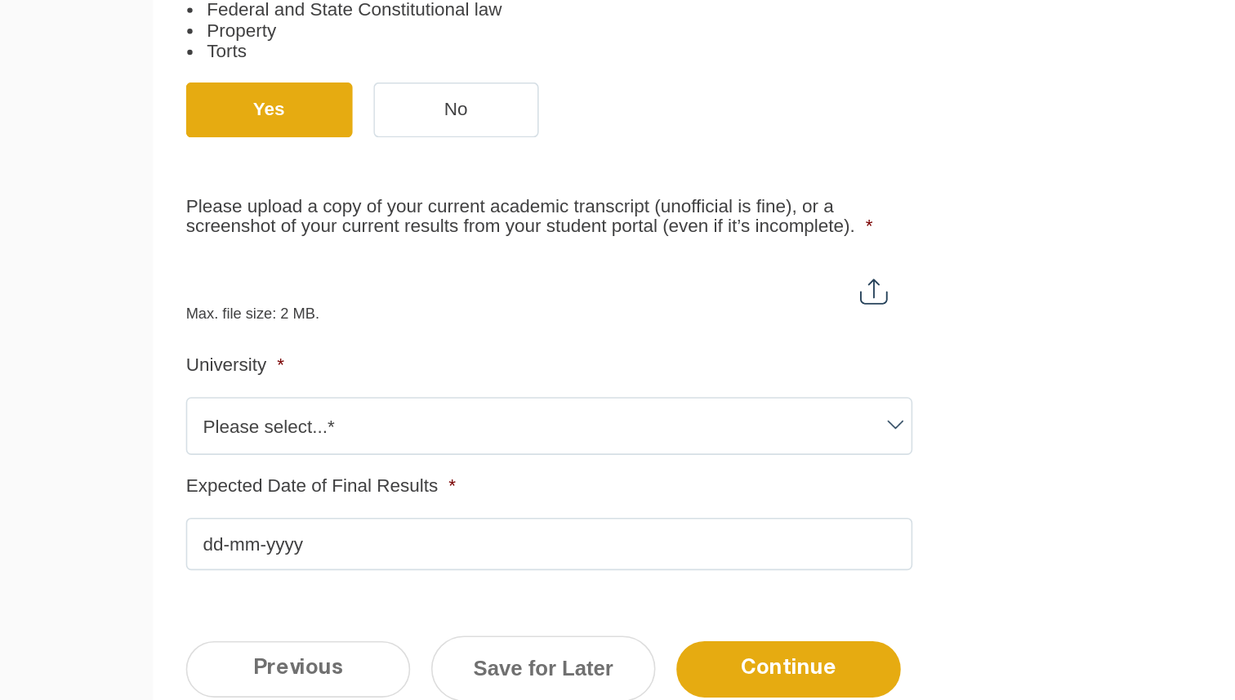
click at [285, 454] on div "Max. file size: 2 MB." at bounding box center [378, 445] width 453 height 41
click at [588, 446] on input "Please upload a copy of your current academic transcript (unofficial is fine), …" at bounding box center [378, 439] width 453 height 28
type input "C:\fakepath\Current Transcript.pdf"
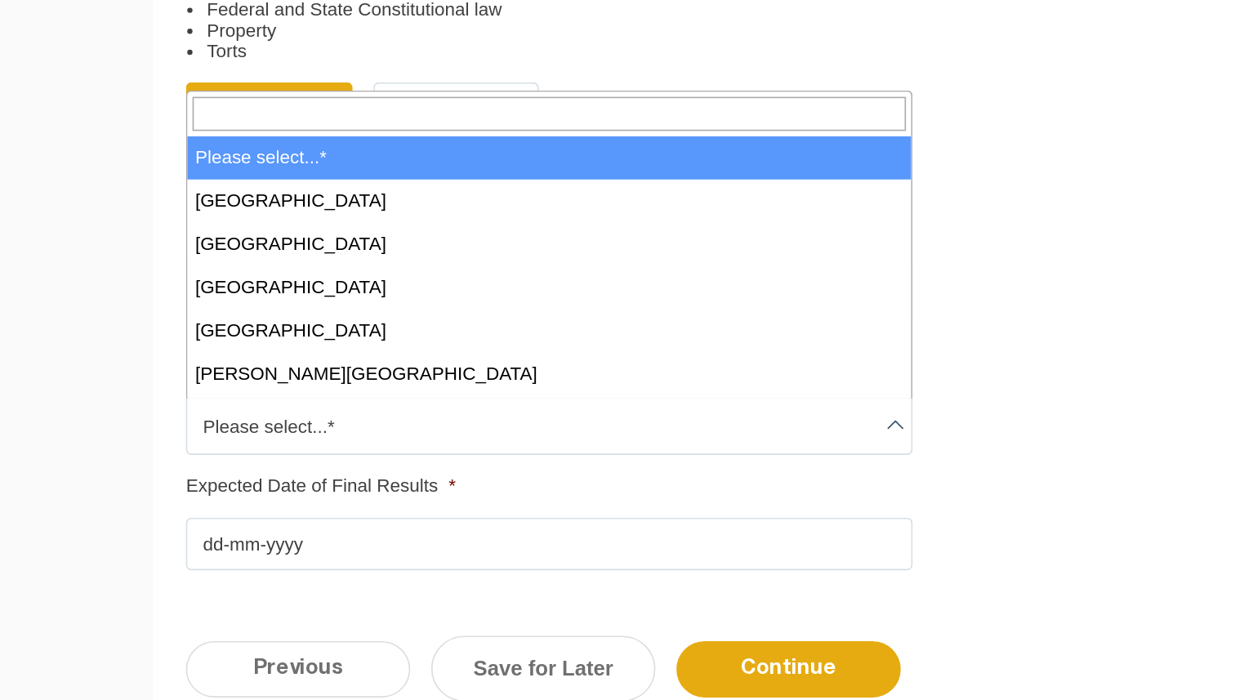
click at [369, 526] on span "Please select...*" at bounding box center [378, 529] width 451 height 34
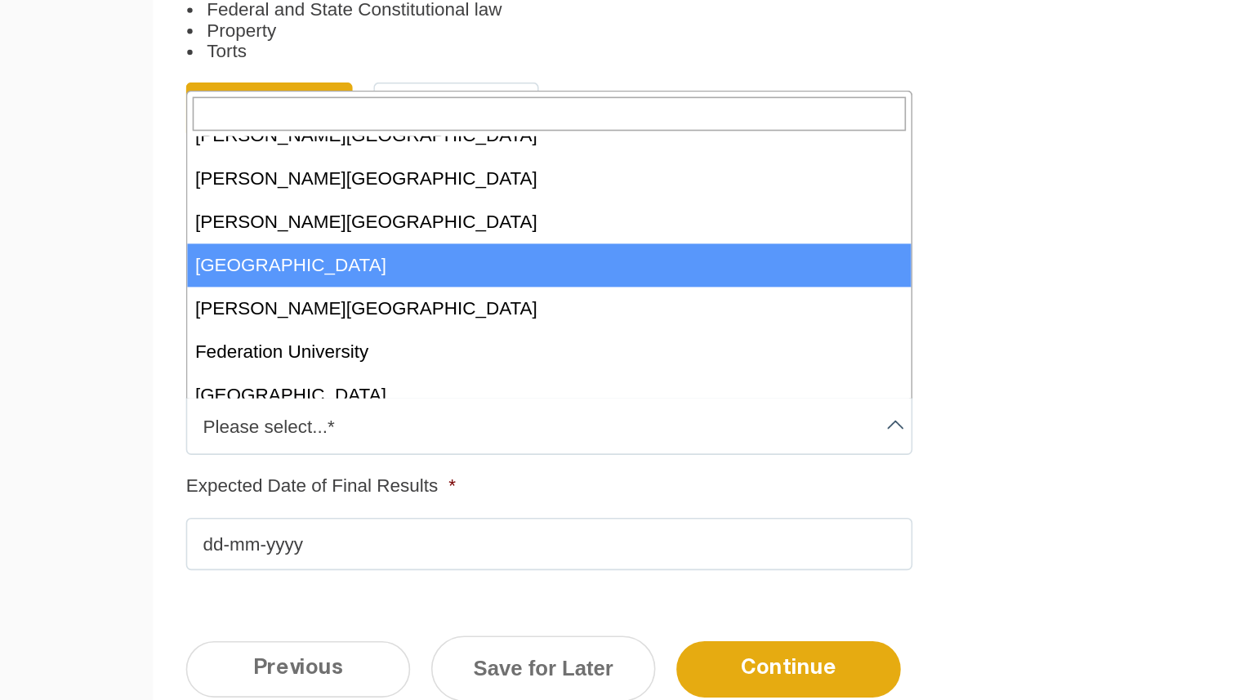
scroll to position [155, 0]
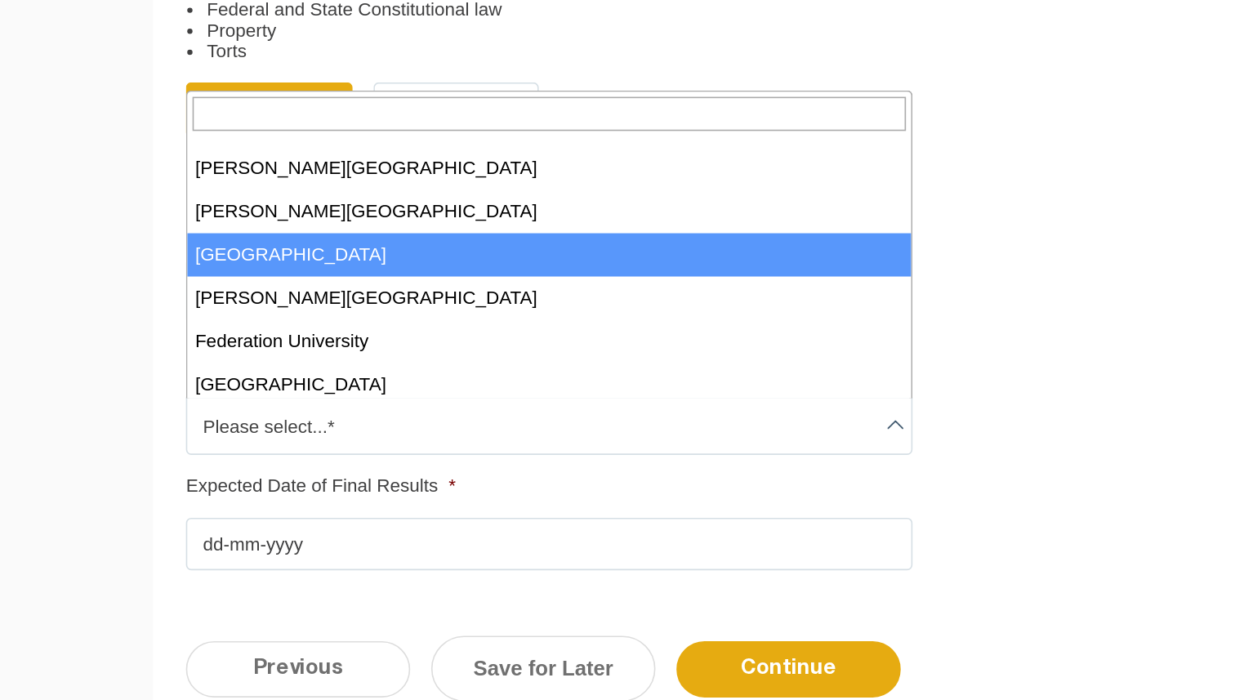
select select "Deakin University"
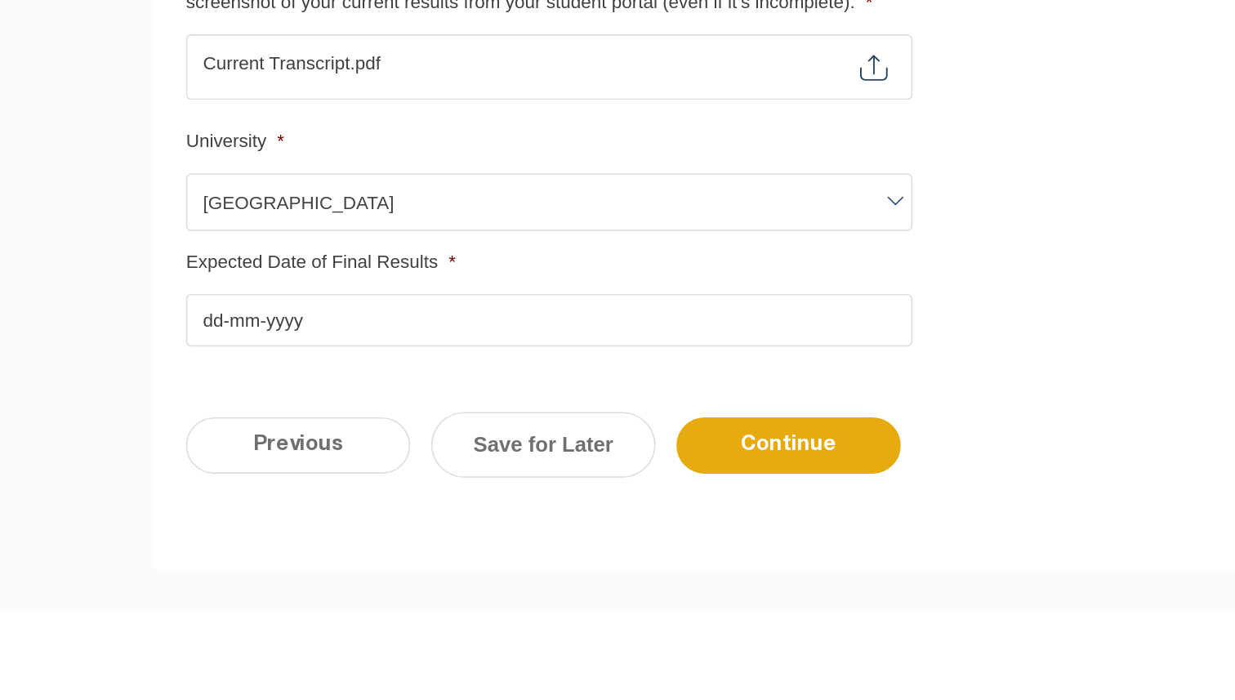
scroll to position [654, 0]
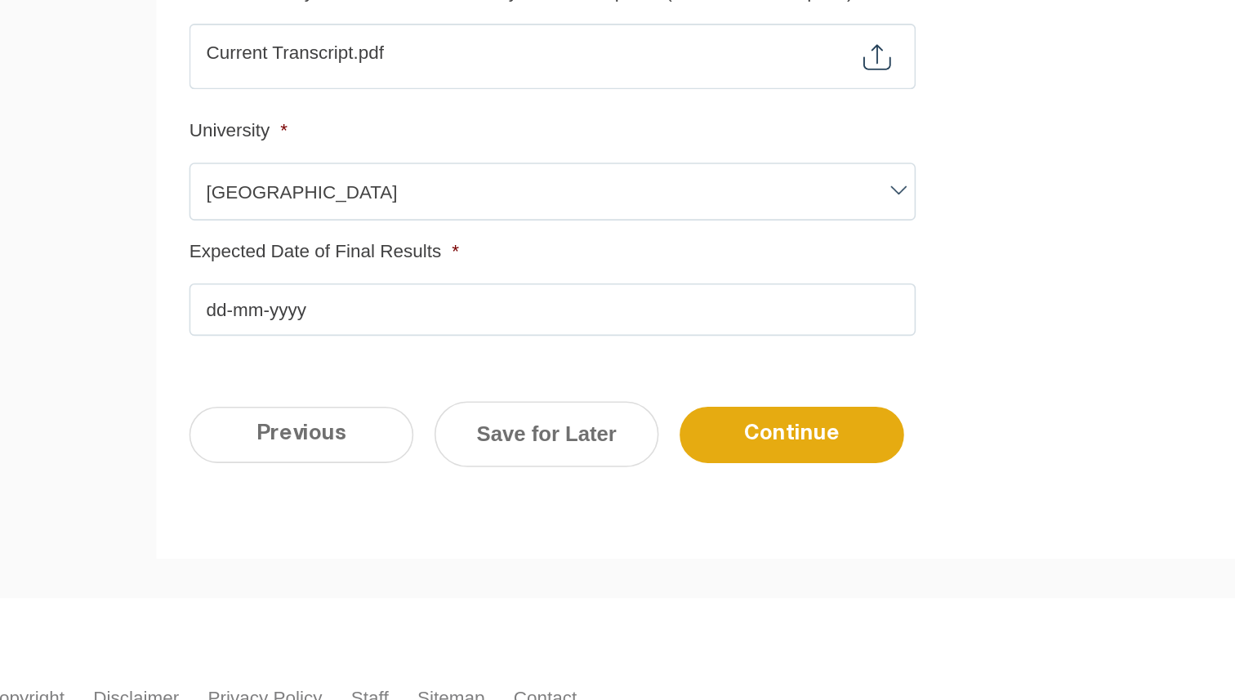
click at [222, 462] on input "Expected Date of Final Results *" at bounding box center [378, 456] width 453 height 33
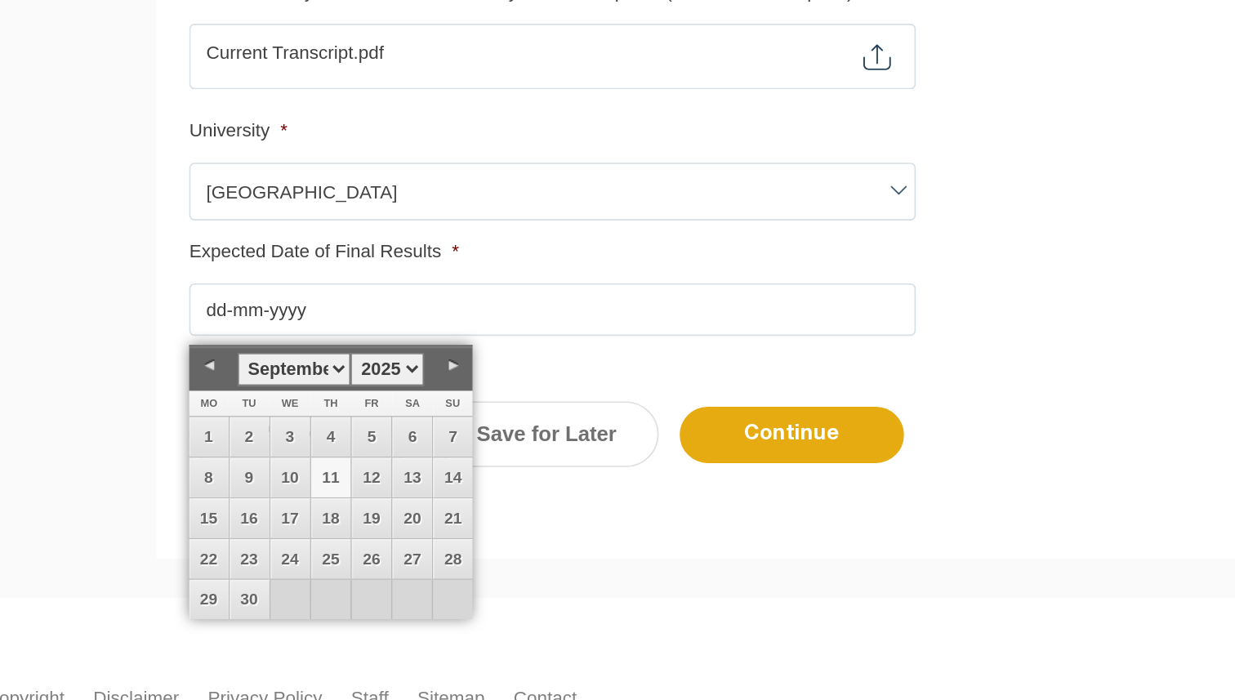
click at [246, 462] on input "Expected Date of Final Results *" at bounding box center [378, 456] width 453 height 33
click at [109, 418] on div "Please note that your information is saved on our server as you enter it. Congr…" at bounding box center [617, 91] width 1235 height 1092
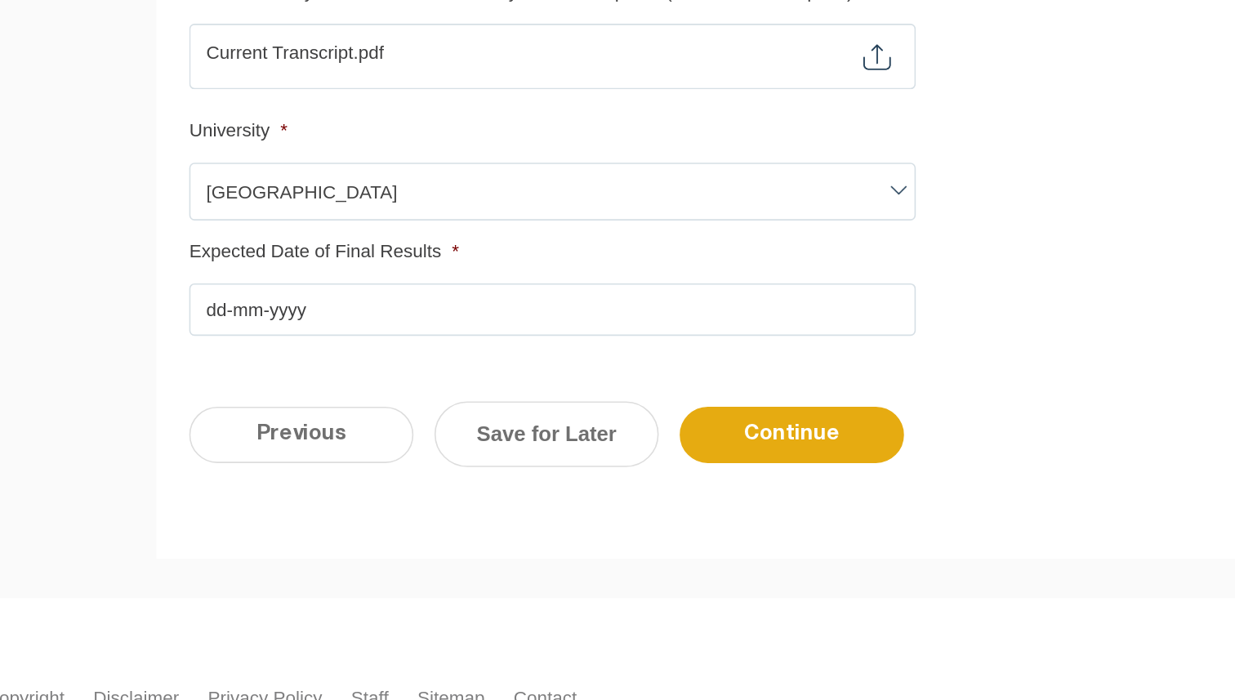
click at [230, 463] on input "Expected Date of Final Results *" at bounding box center [378, 456] width 453 height 33
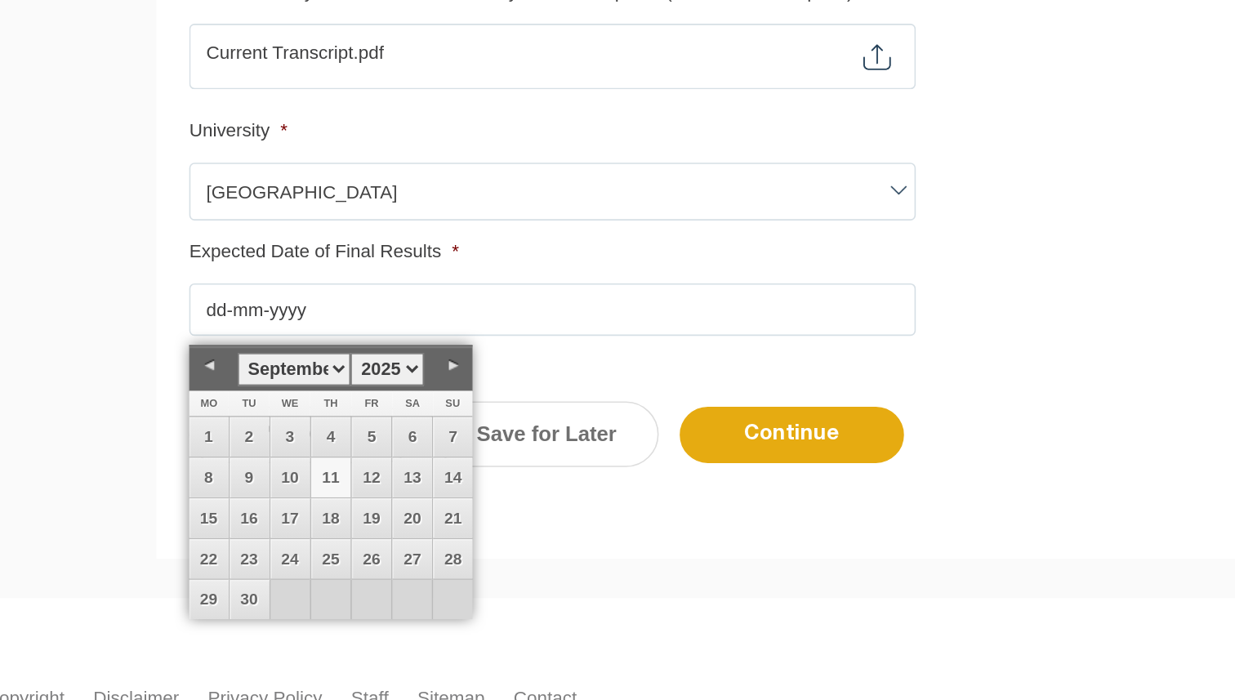
click at [203, 456] on input "Expected Date of Final Results *" at bounding box center [378, 456] width 453 height 33
click at [248, 494] on select "January February March April May June July August September October November De…" at bounding box center [217, 494] width 70 height 20
click at [287, 499] on select "1925 1926 1927 1928 1929 1930 1931 1932 1933 1934 1935 1936 1937 1938 1939 1940…" at bounding box center [275, 494] width 46 height 20
click at [242, 497] on select "January February March April May June July August September October November De…" at bounding box center [217, 494] width 70 height 20
click at [240, 638] on link "26" at bounding box center [240, 637] width 25 height 25
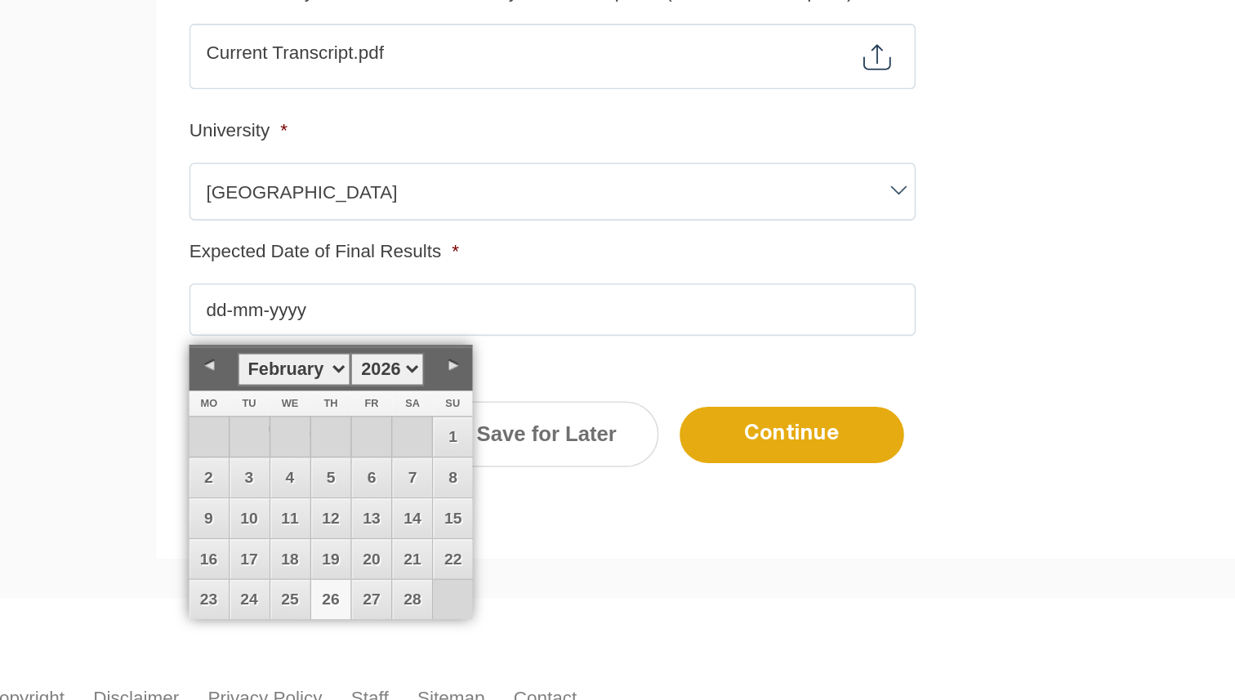
type input "26-02-2026"
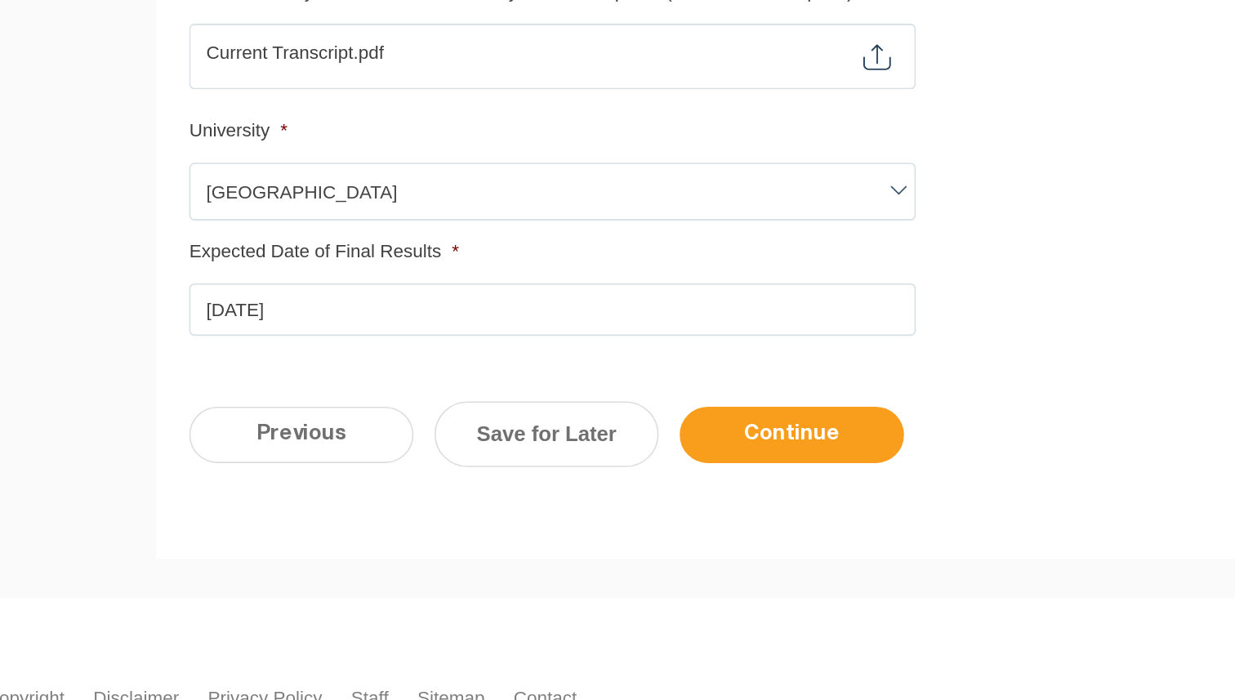
click at [561, 529] on input "Continue" at bounding box center [528, 534] width 140 height 35
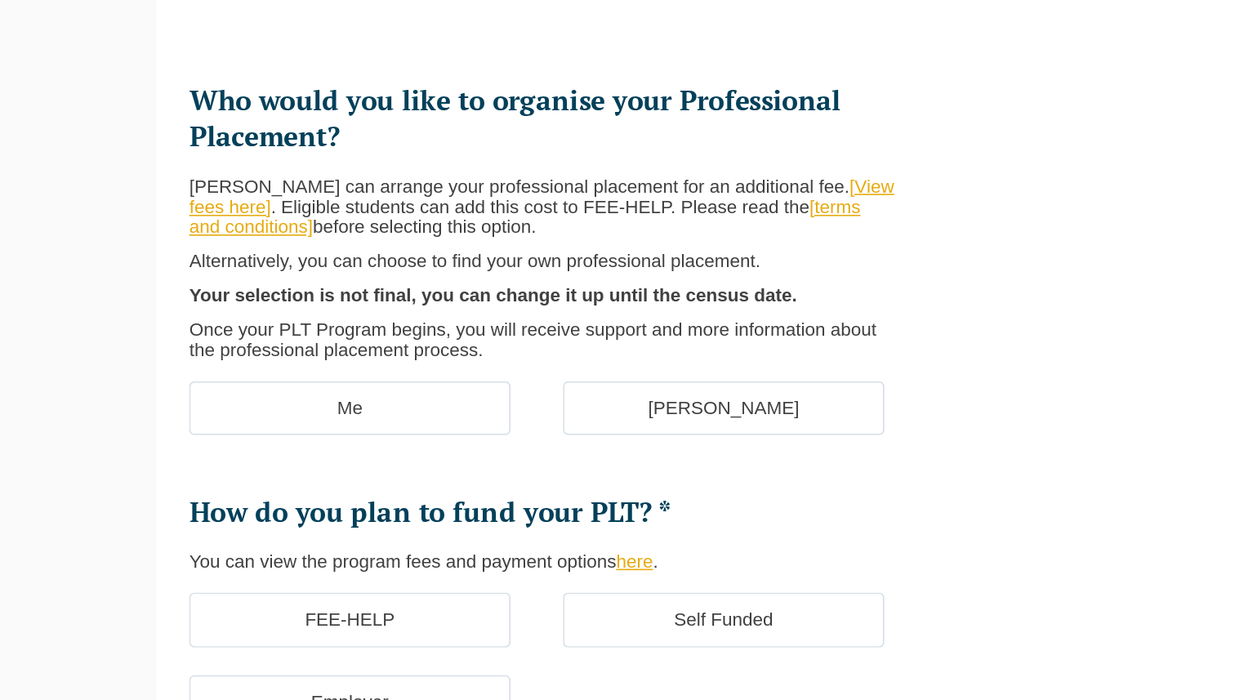
scroll to position [7, 0]
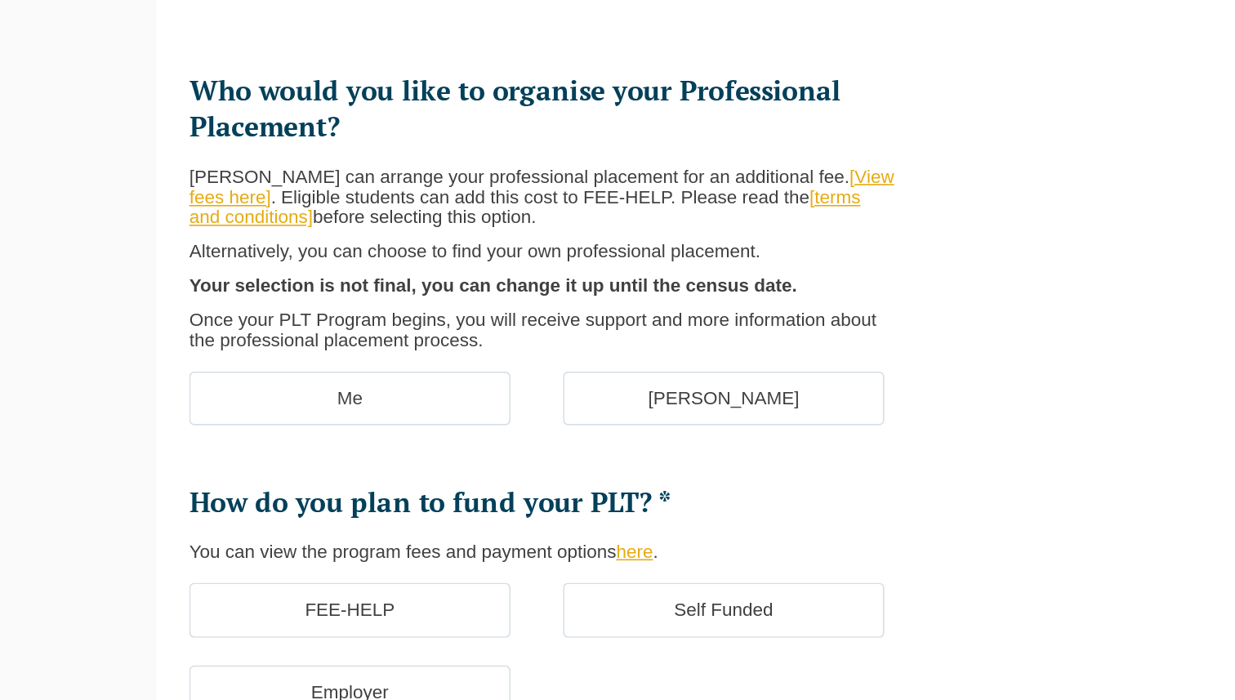
click at [238, 516] on label "Me" at bounding box center [252, 512] width 200 height 34
click at [0, 0] on input "Me" at bounding box center [0, 0] width 0 height 0
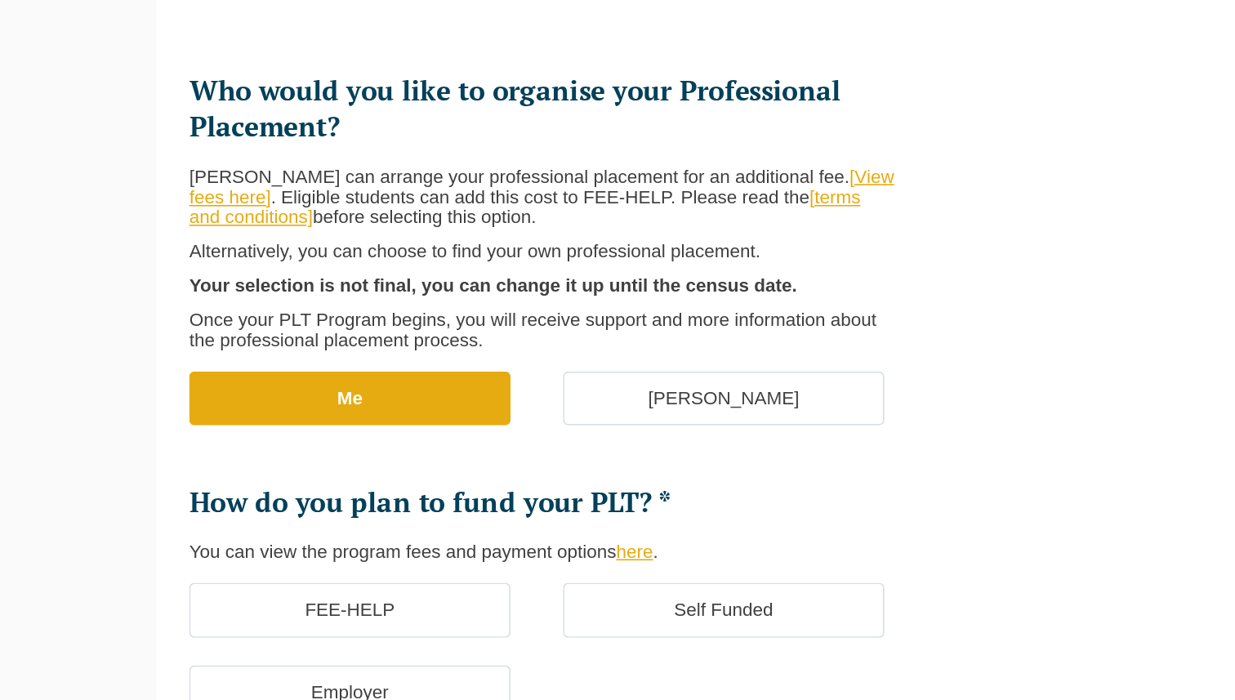
drag, startPoint x: 333, startPoint y: 386, endPoint x: 476, endPoint y: 400, distance: 143.6
click at [476, 400] on p "Leo Cussen can arrange your professional placement for an additional fee. [View…" at bounding box center [372, 387] width 440 height 38
click at [418, 406] on div "Leo Cussen can arrange your professional placement for an additional fee. [View…" at bounding box center [378, 425] width 453 height 115
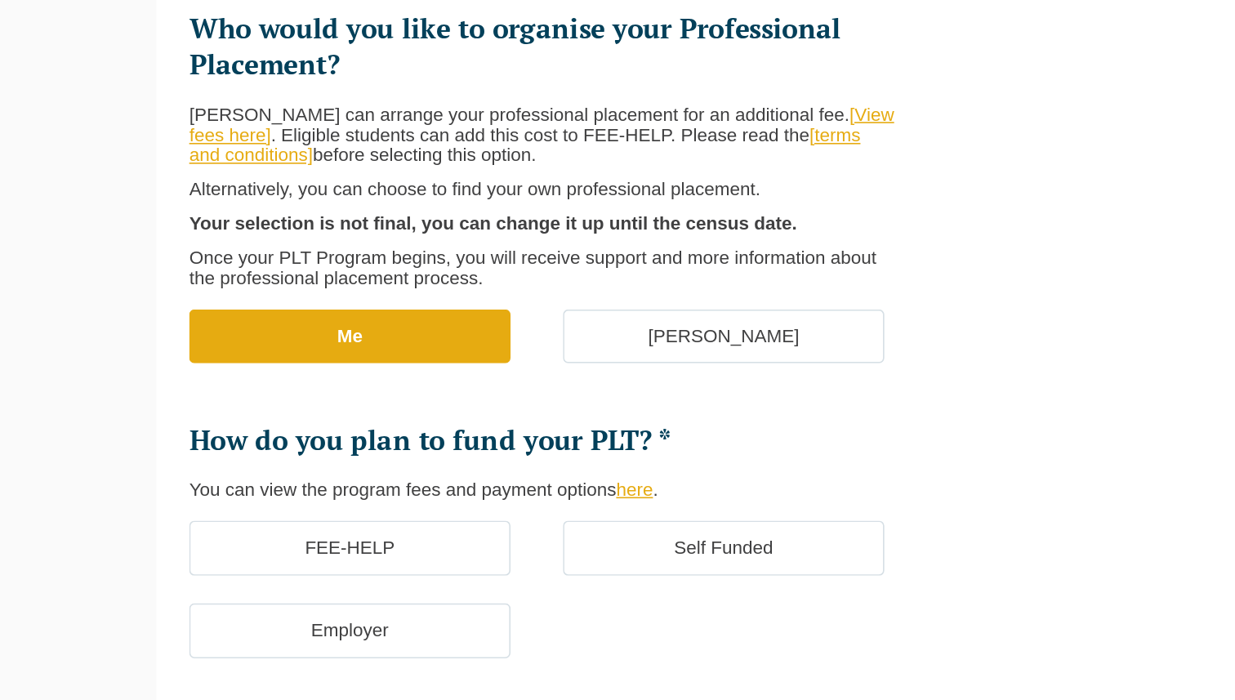
click at [114, 496] on div "Please note that your information is saved on our server as you enter it. Congr…" at bounding box center [617, 605] width 1235 height 903
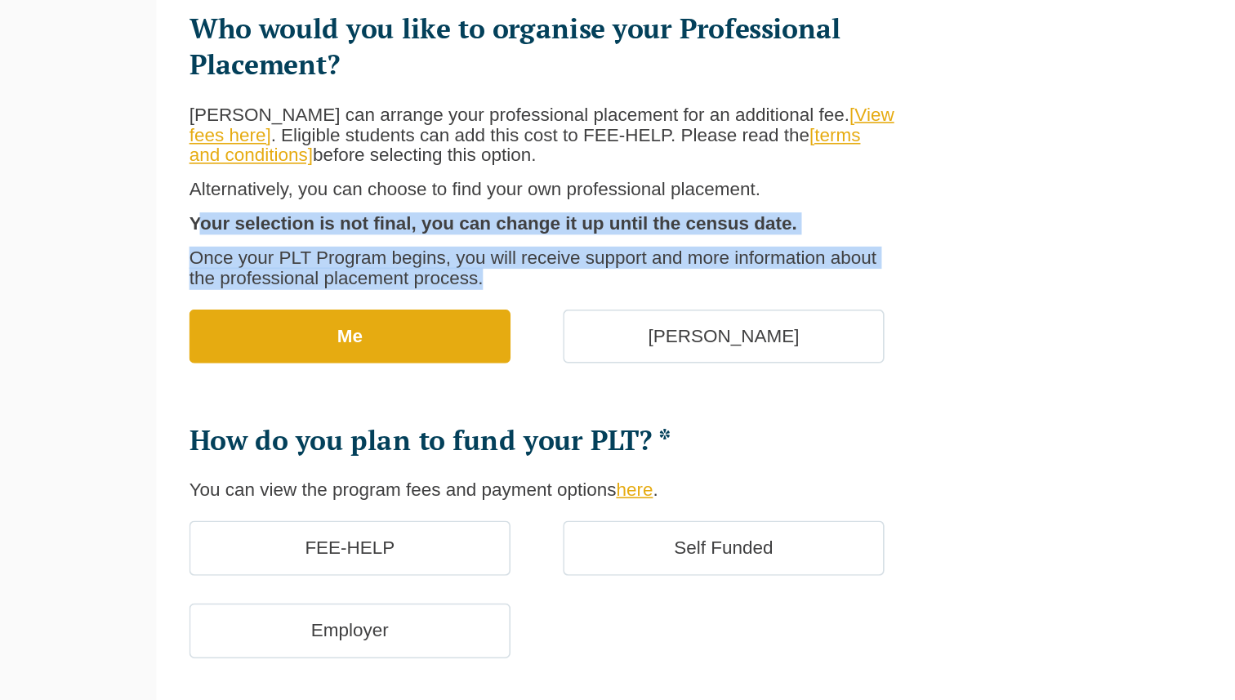
drag, startPoint x: 155, startPoint y: 397, endPoint x: 202, endPoint y: 450, distance: 70.6
click at [202, 450] on ul "Who would you like to organise your Professional Placement? Leo Cussen can arra…" at bounding box center [385, 501] width 466 height 463
click at [104, 445] on div "Please note that your information is saved on our server as you enter it. Congr…" at bounding box center [617, 605] width 1235 height 903
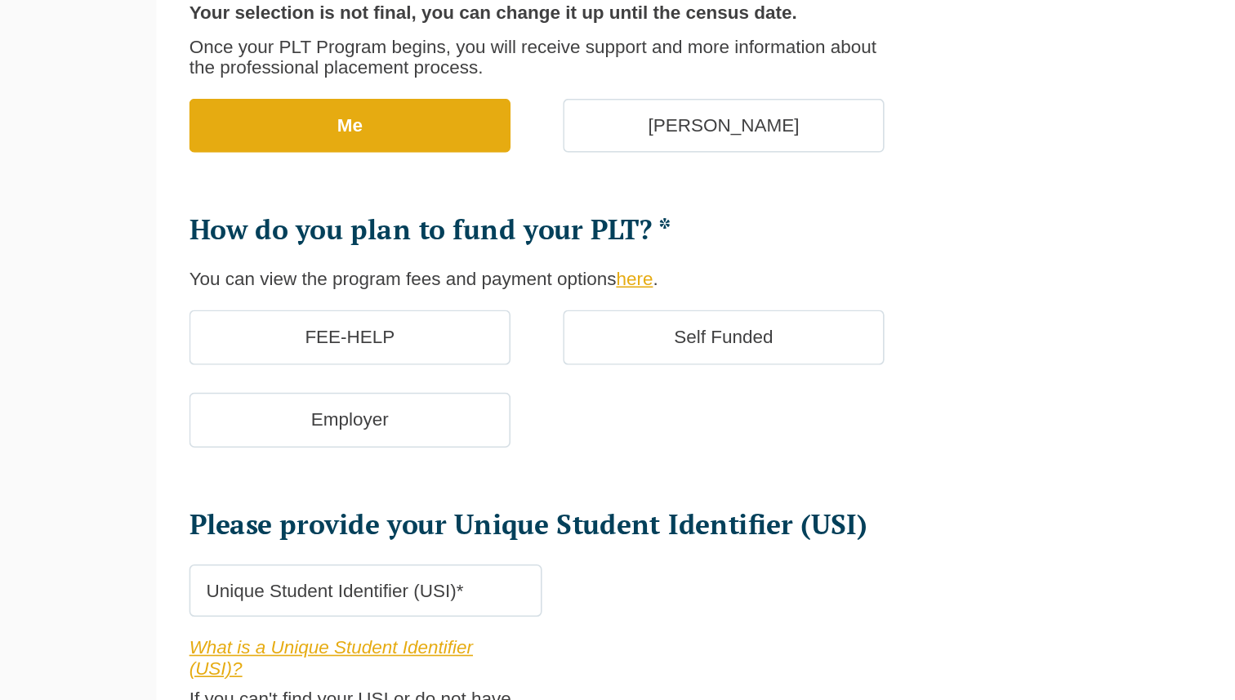
scroll to position [185, 0]
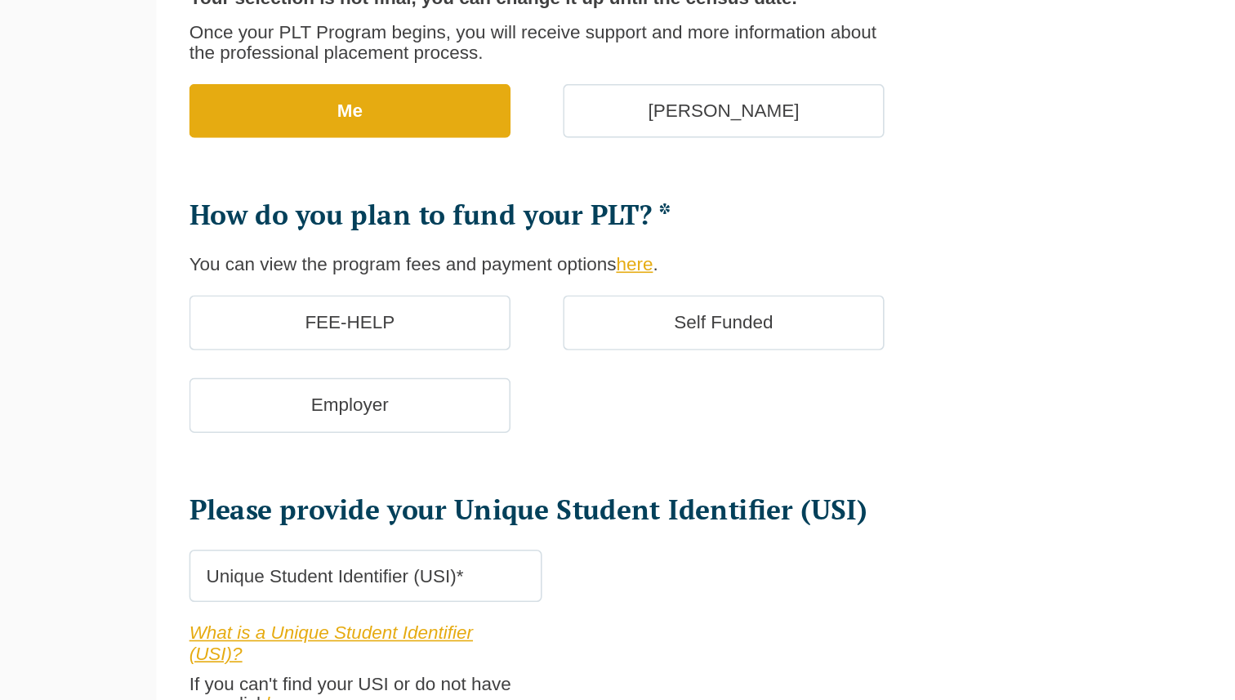
click at [288, 467] on label "FEE-HELP" at bounding box center [252, 465] width 200 height 34
click at [0, 0] on input "FEE-HELP" at bounding box center [0, 0] width 0 height 0
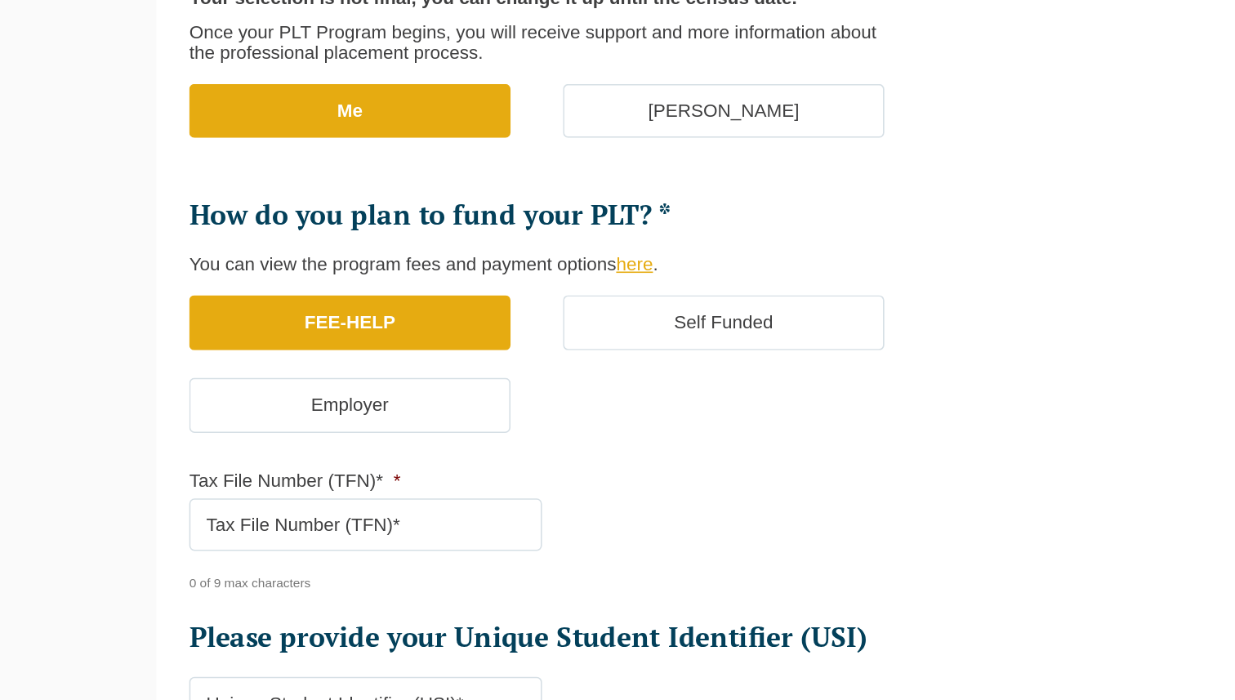
click at [407, 478] on label "Self Funded" at bounding box center [485, 465] width 200 height 34
click at [0, 0] on input "Self Funded" at bounding box center [0, 0] width 0 height 0
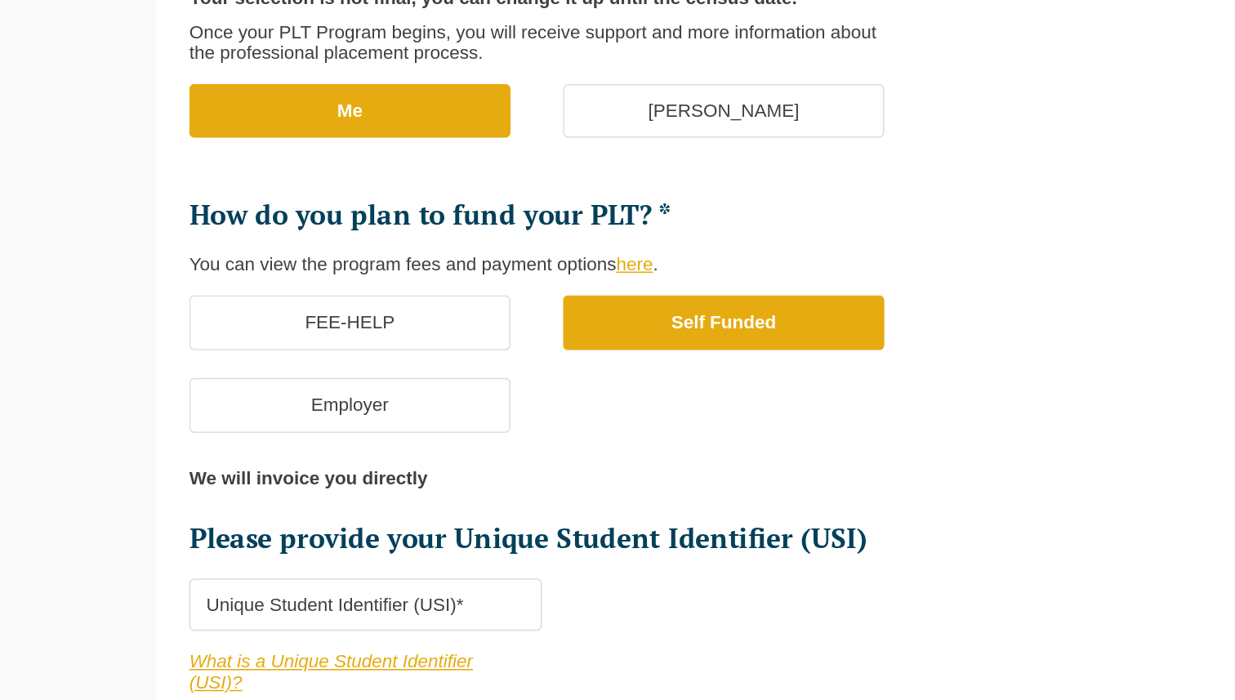
click at [295, 475] on label "FEE-HELP" at bounding box center [252, 465] width 200 height 34
click at [0, 0] on input "FEE-HELP" at bounding box center [0, 0] width 0 height 0
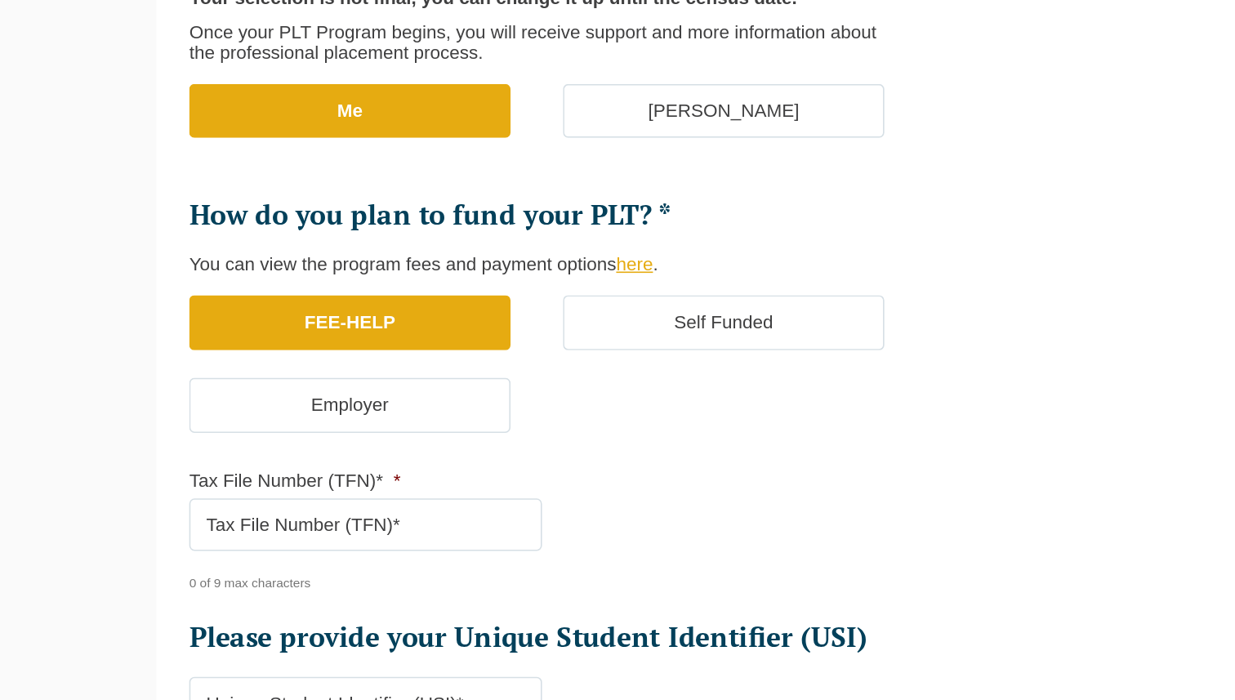
click at [395, 467] on label "Self Funded" at bounding box center [485, 465] width 200 height 34
click at [0, 0] on input "Self Funded" at bounding box center [0, 0] width 0 height 0
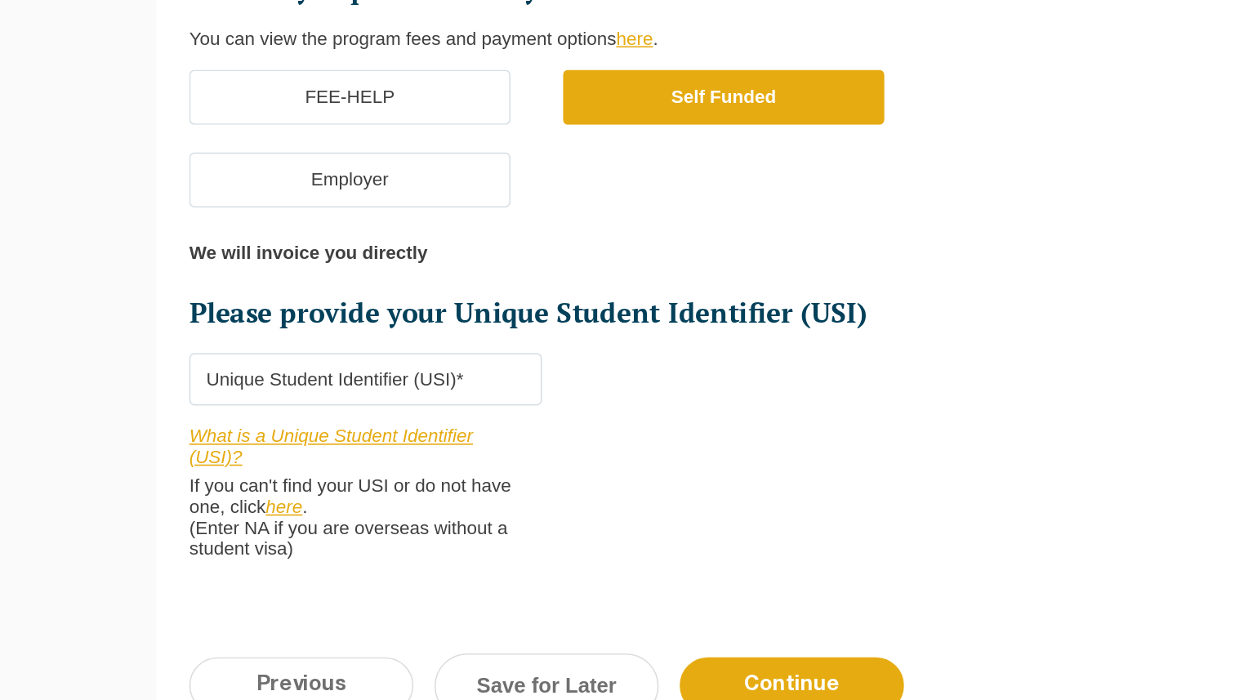
scroll to position [348, 0]
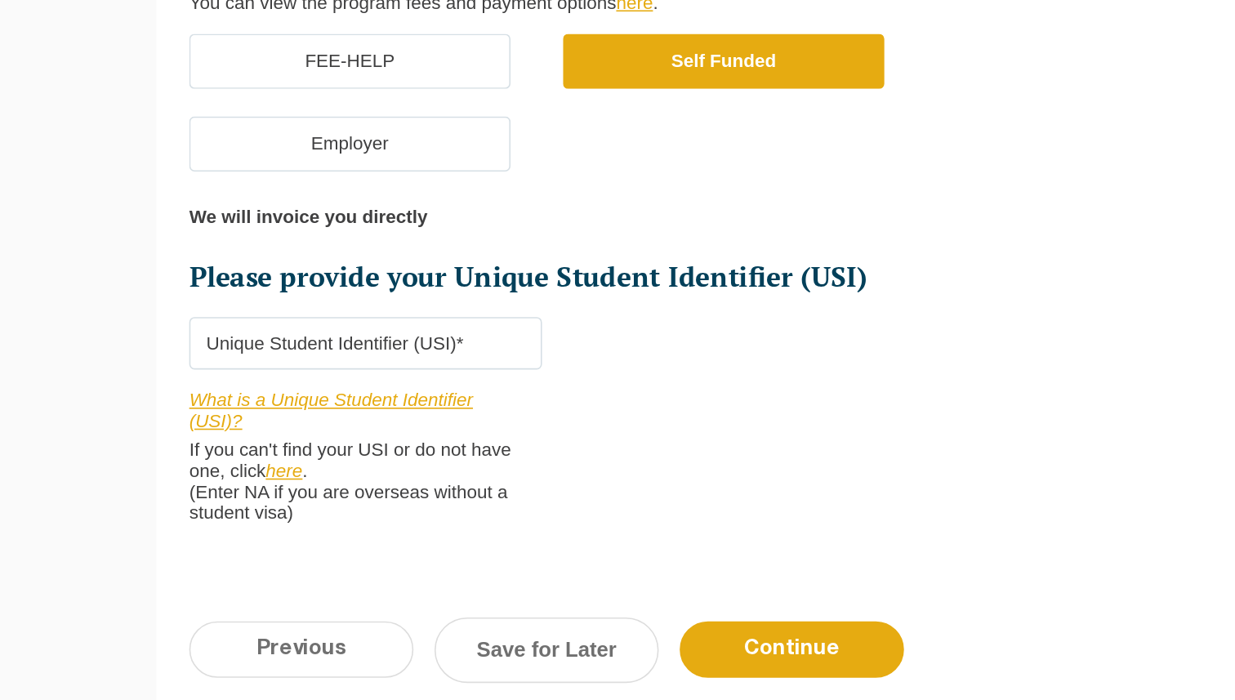
click at [281, 312] on label "FEE-HELP" at bounding box center [252, 302] width 200 height 34
click at [0, 0] on input "FEE-HELP" at bounding box center [0, 0] width 0 height 0
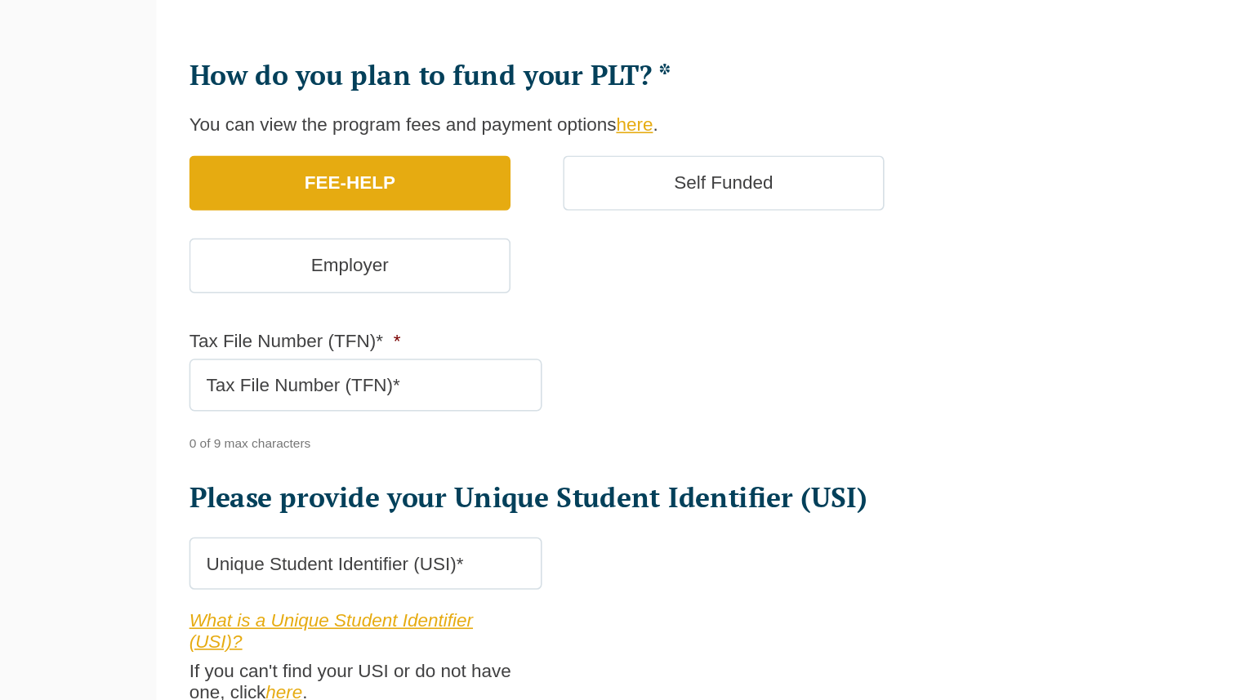
click at [438, 288] on label "Self Funded" at bounding box center [485, 302] width 200 height 34
click at [0, 0] on input "Self Funded" at bounding box center [0, 0] width 0 height 0
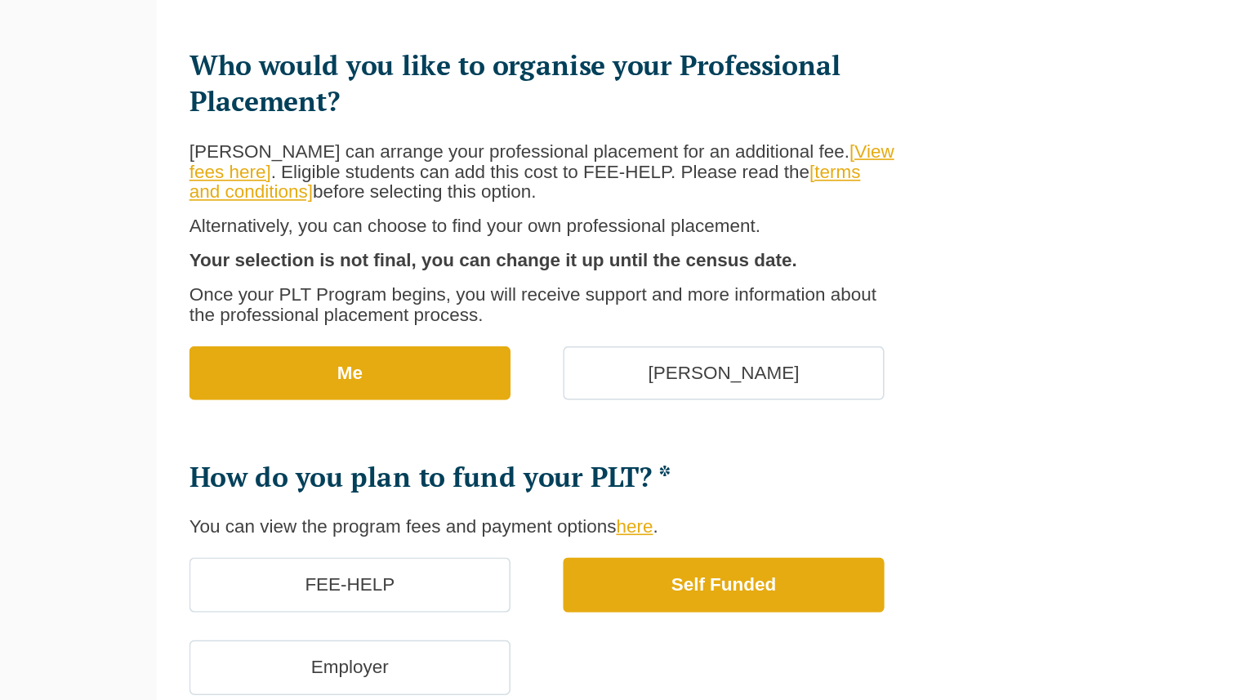
scroll to position [49, 0]
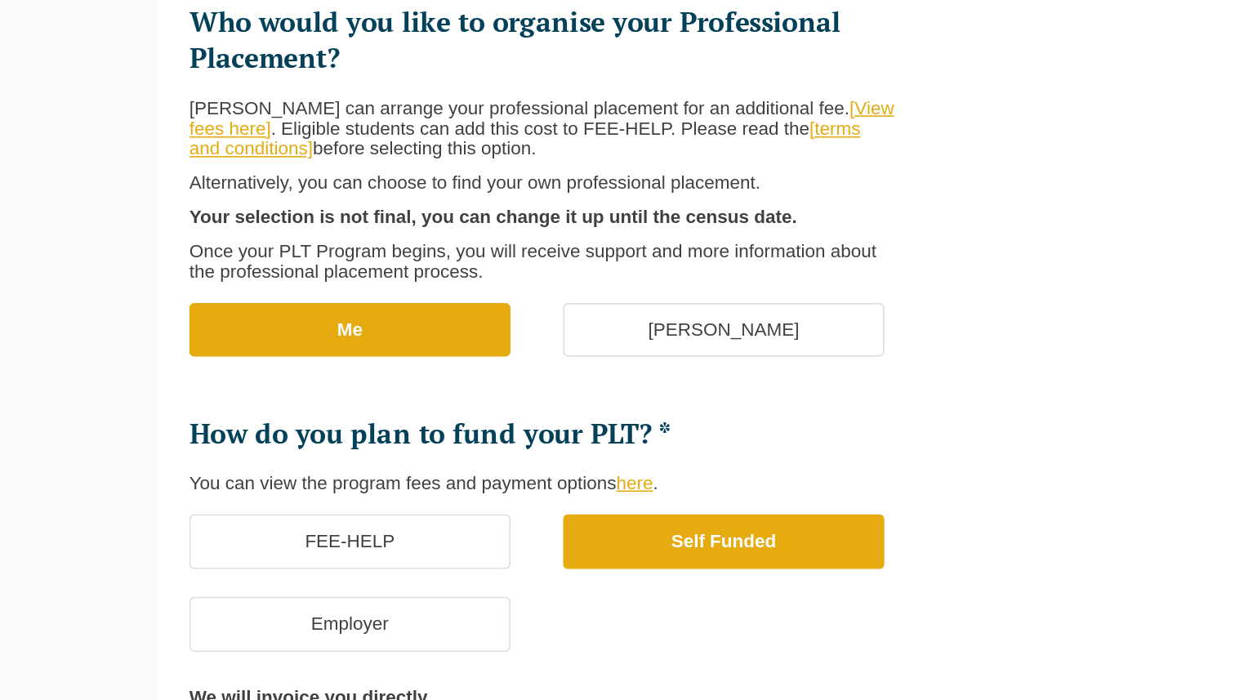
click at [256, 601] on label "FEE-HELP" at bounding box center [252, 601] width 200 height 34
click at [0, 0] on input "FEE-HELP" at bounding box center [0, 0] width 0 height 0
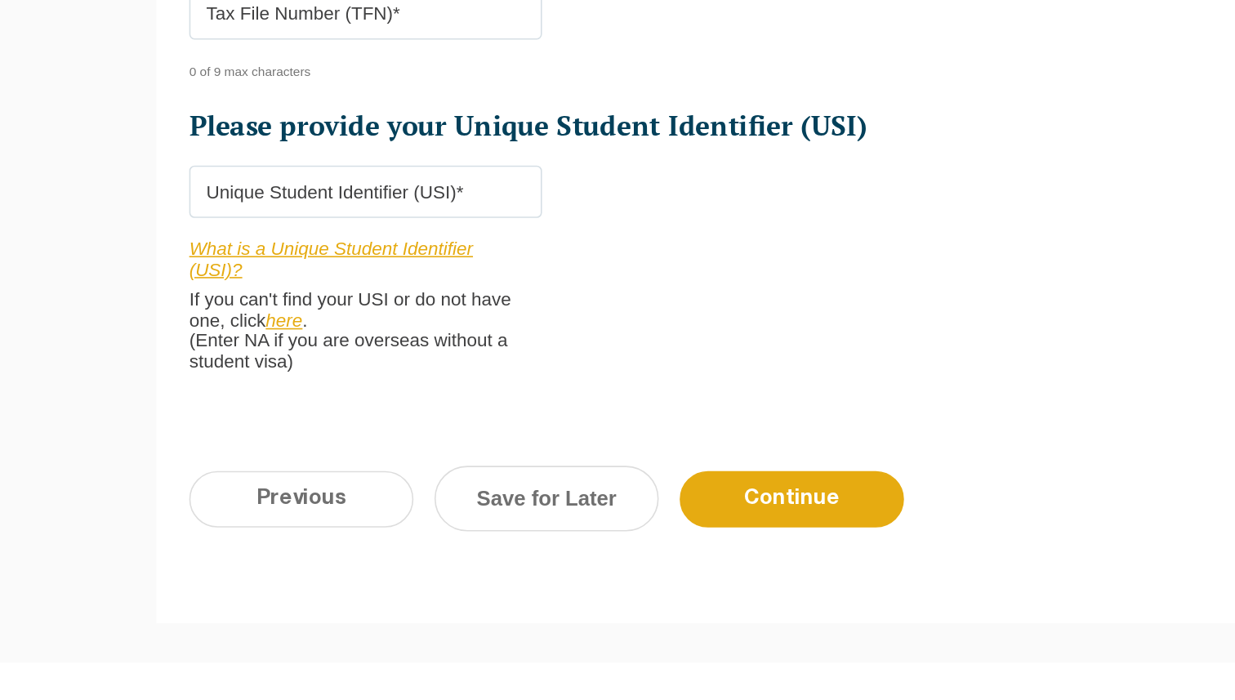
scroll to position [536, 0]
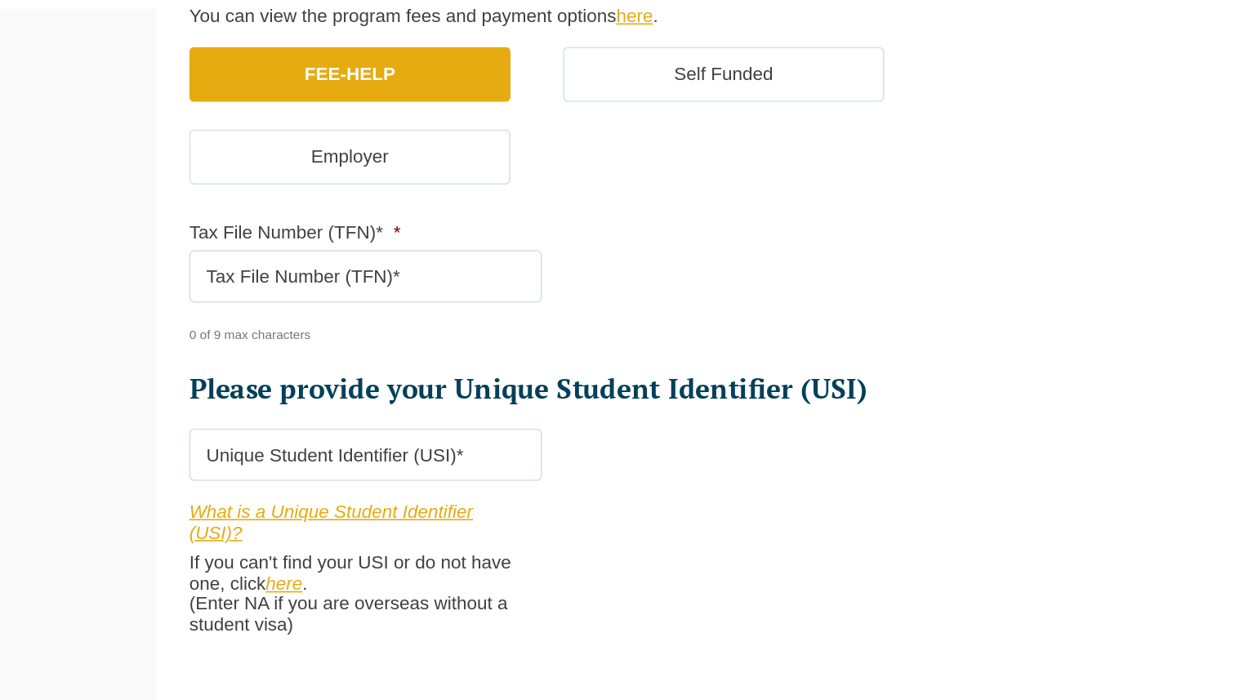
click at [239, 241] on input "Tax File Number (TFN)* *" at bounding box center [262, 240] width 220 height 33
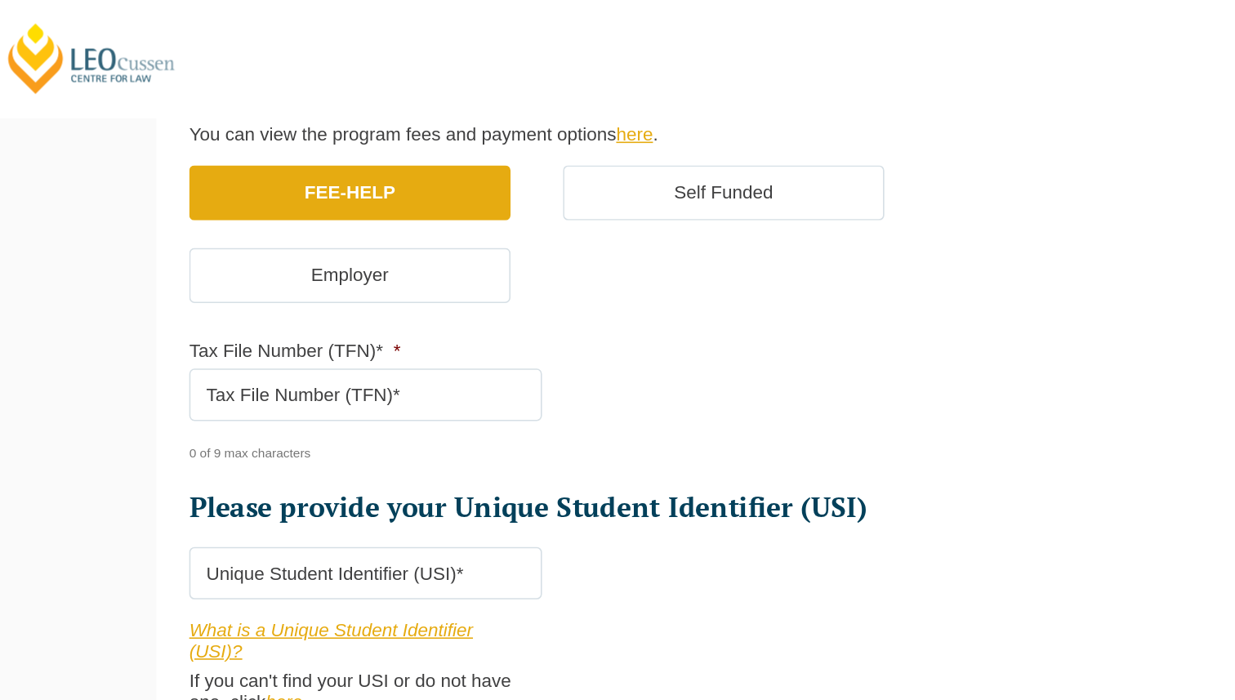
click at [227, 248] on input "Tax File Number (TFN)* *" at bounding box center [262, 246] width 220 height 33
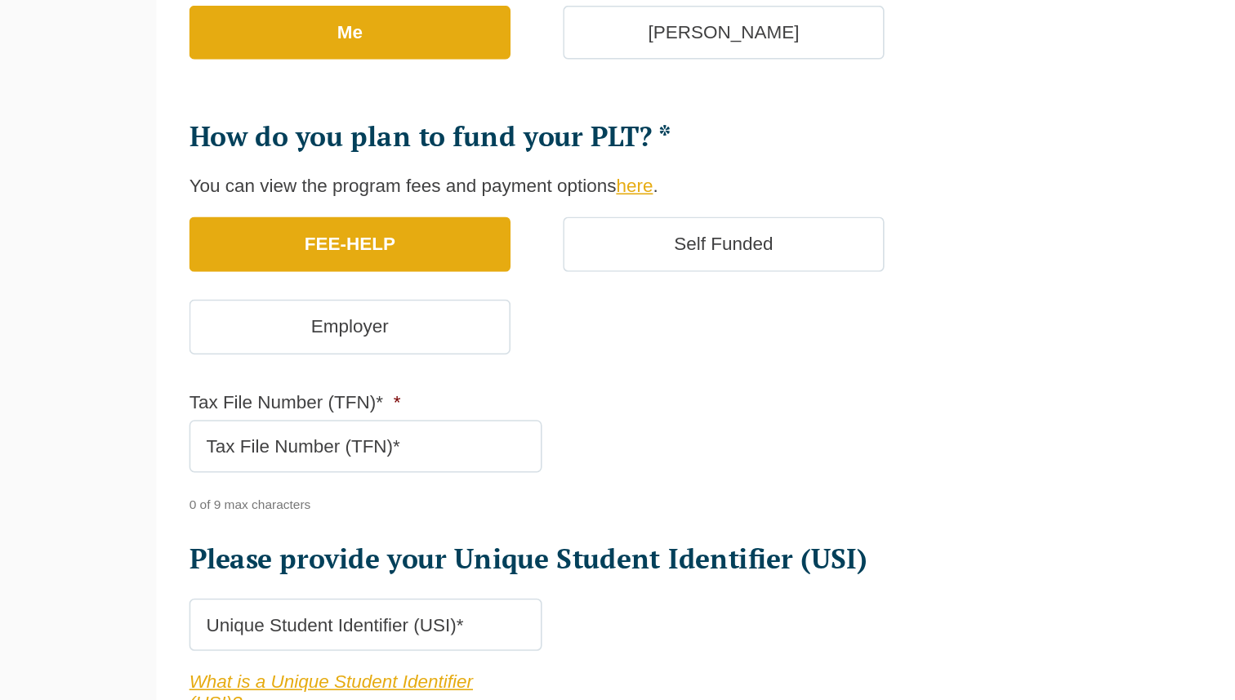
scroll to position [279, 0]
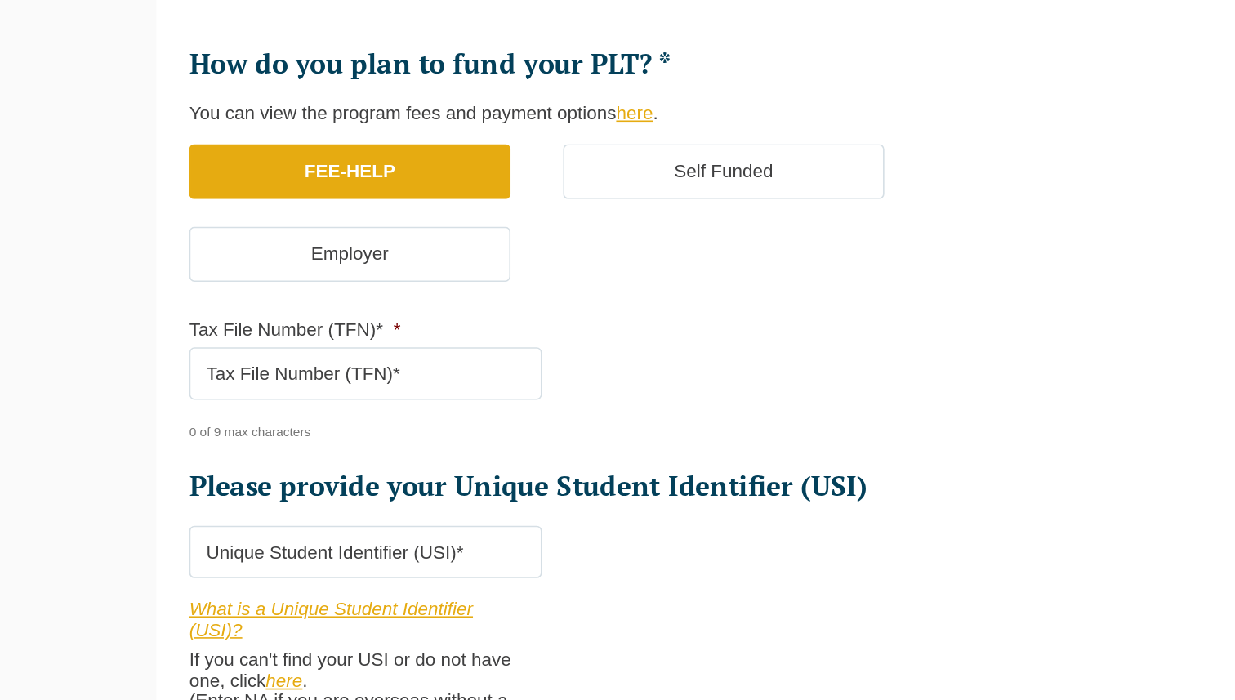
click at [224, 495] on input "Tax File Number (TFN)* *" at bounding box center [262, 496] width 220 height 33
click at [299, 494] on input "Tax File Number (TFN)* *" at bounding box center [262, 496] width 220 height 33
click at [271, 498] on input "Tax File Number (TFN)* *" at bounding box center [262, 496] width 220 height 33
drag, startPoint x: 176, startPoint y: 497, endPoint x: 339, endPoint y: 498, distance: 163.4
click at [339, 498] on input "Tax File Number (TFN)* *" at bounding box center [262, 496] width 220 height 33
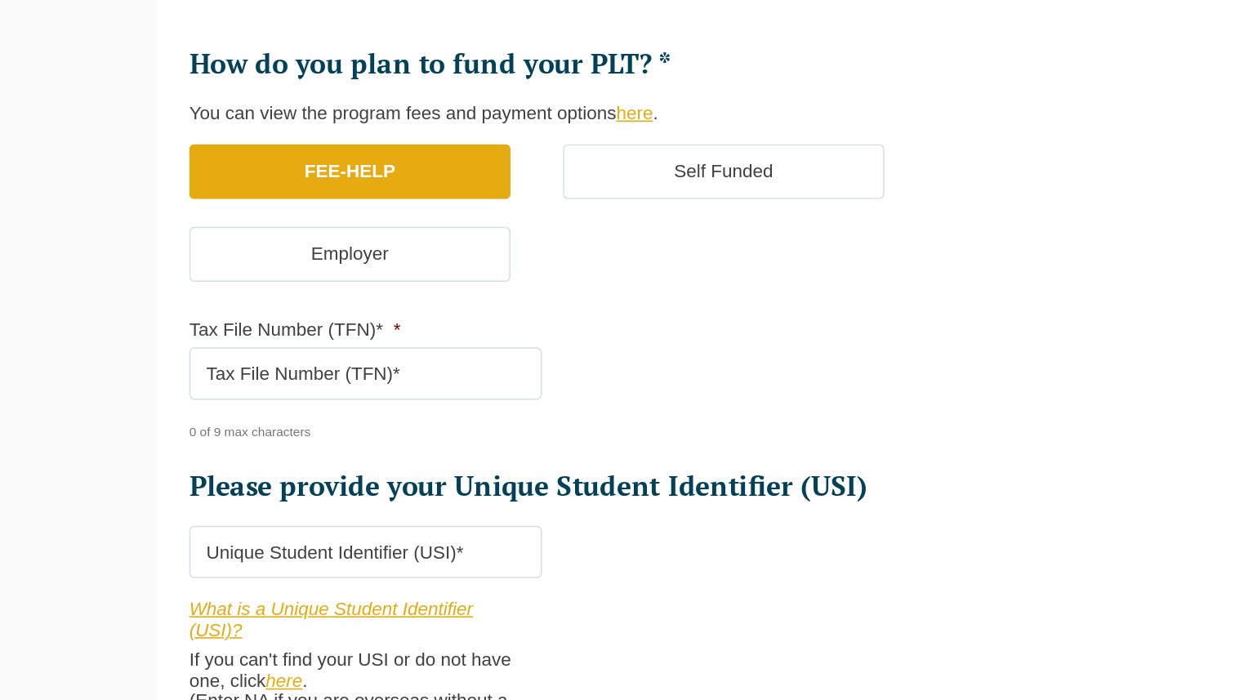
click at [339, 500] on input "Tax File Number (TFN)* *" at bounding box center [262, 496] width 220 height 33
click at [529, 355] on label "Self Funded" at bounding box center [485, 371] width 200 height 34
click at [0, 0] on input "Self Funded" at bounding box center [0, 0] width 0 height 0
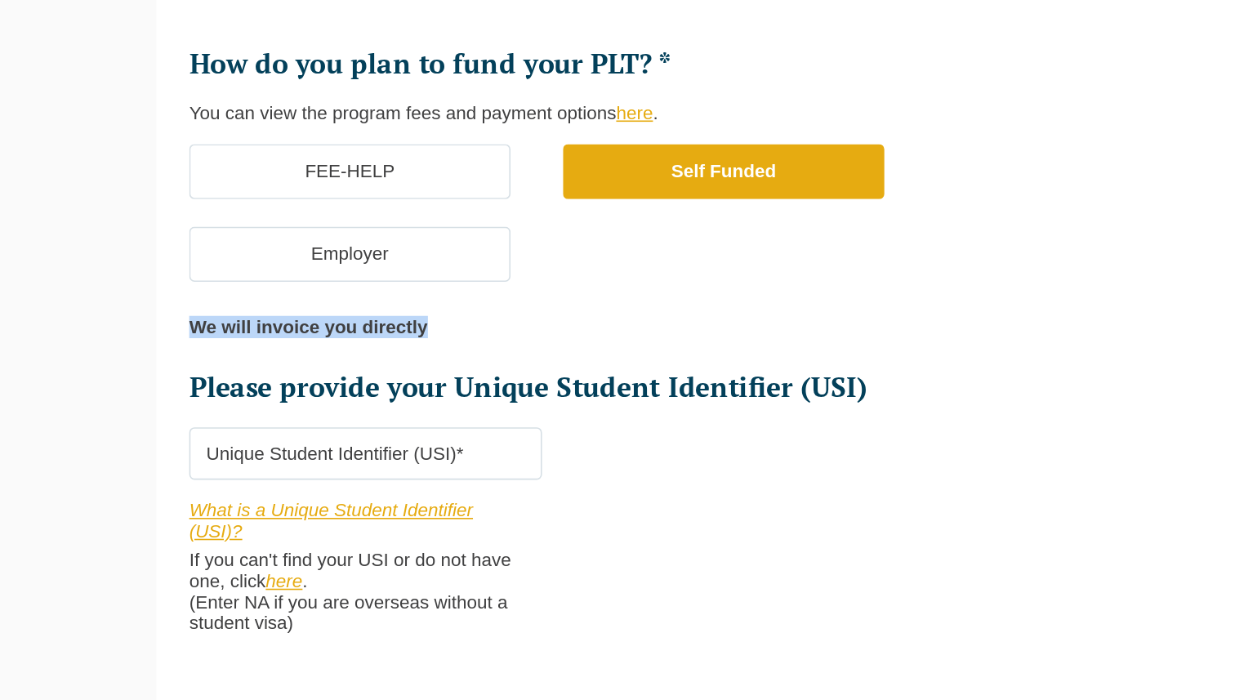
drag, startPoint x: 154, startPoint y: 468, endPoint x: 400, endPoint y: 477, distance: 246.1
click at [399, 476] on ul "Who would you like to organise your Professional Placement? Leo Cussen can arra…" at bounding box center [385, 276] width 466 height 481
click at [400, 477] on ul "Who would you like to organise your Professional Placement? Leo Cussen can arra…" at bounding box center [385, 276] width 466 height 481
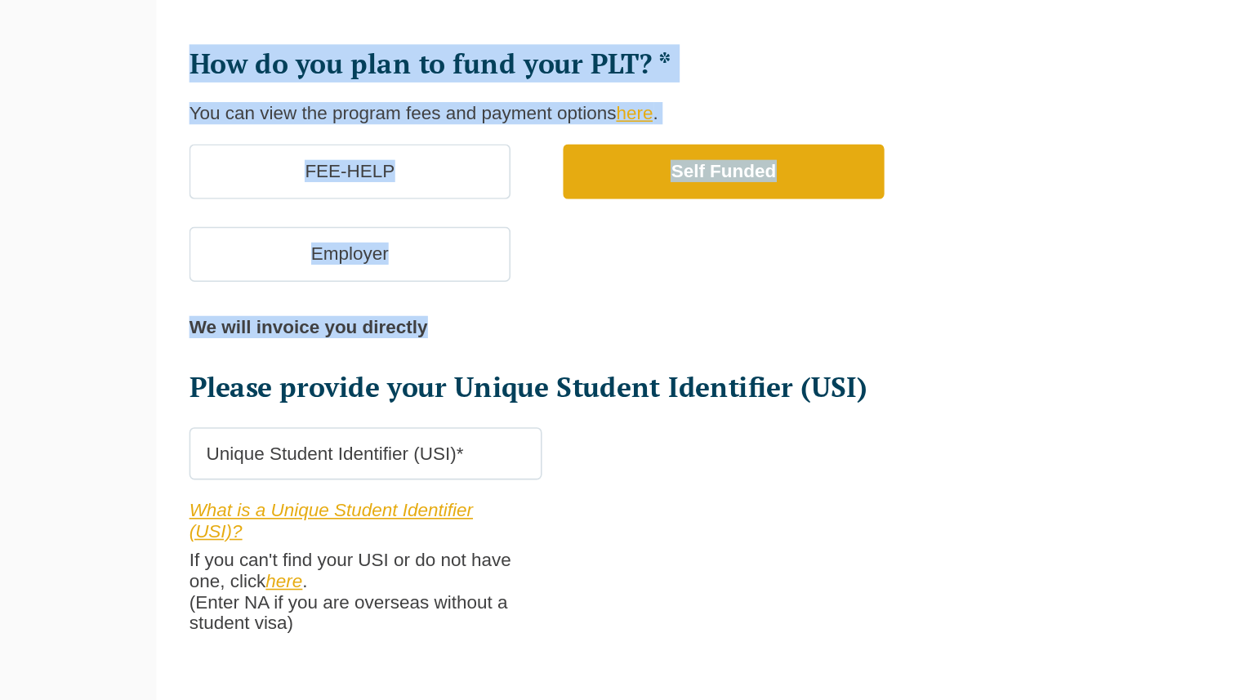
drag, startPoint x: 162, startPoint y: 471, endPoint x: 338, endPoint y: 471, distance: 176.5
click at [338, 471] on div "Who would you like to organise your Professional Placement? Leo Cussen can arra…" at bounding box center [618, 334] width 972 height 733
click at [338, 471] on p "We will invoice you directly" at bounding box center [378, 468] width 453 height 13
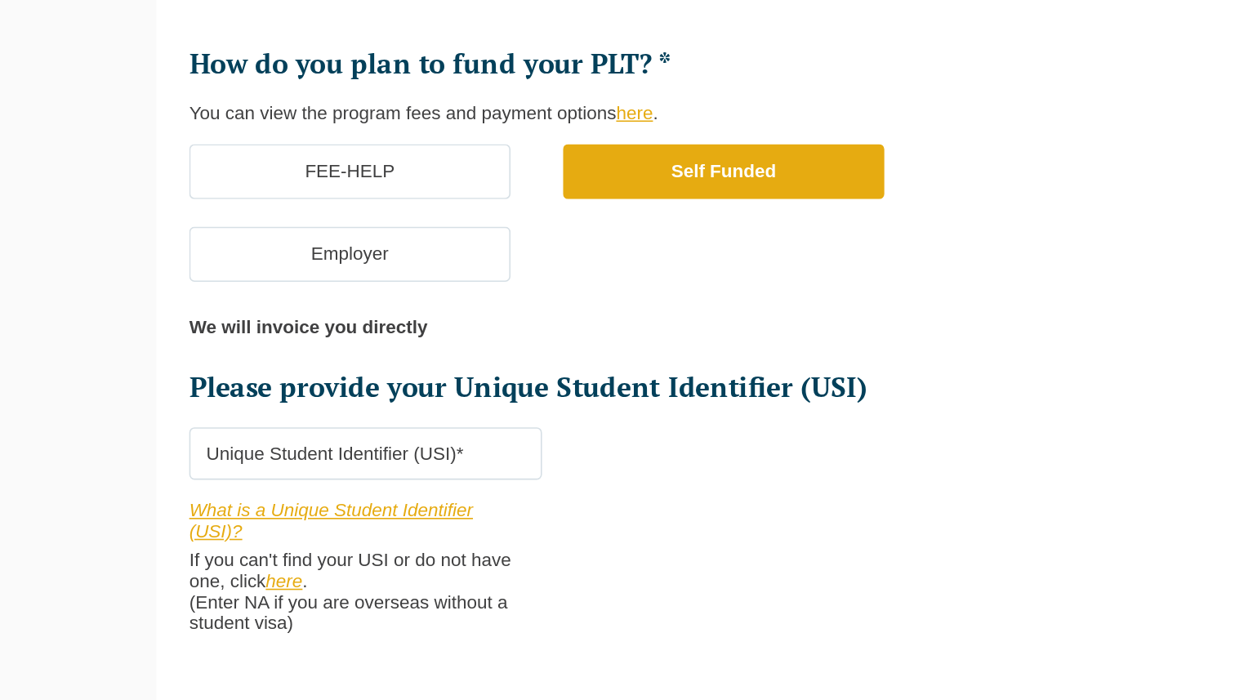
click at [306, 373] on label "FEE-HELP" at bounding box center [252, 371] width 200 height 34
click at [0, 0] on input "FEE-HELP" at bounding box center [0, 0] width 0 height 0
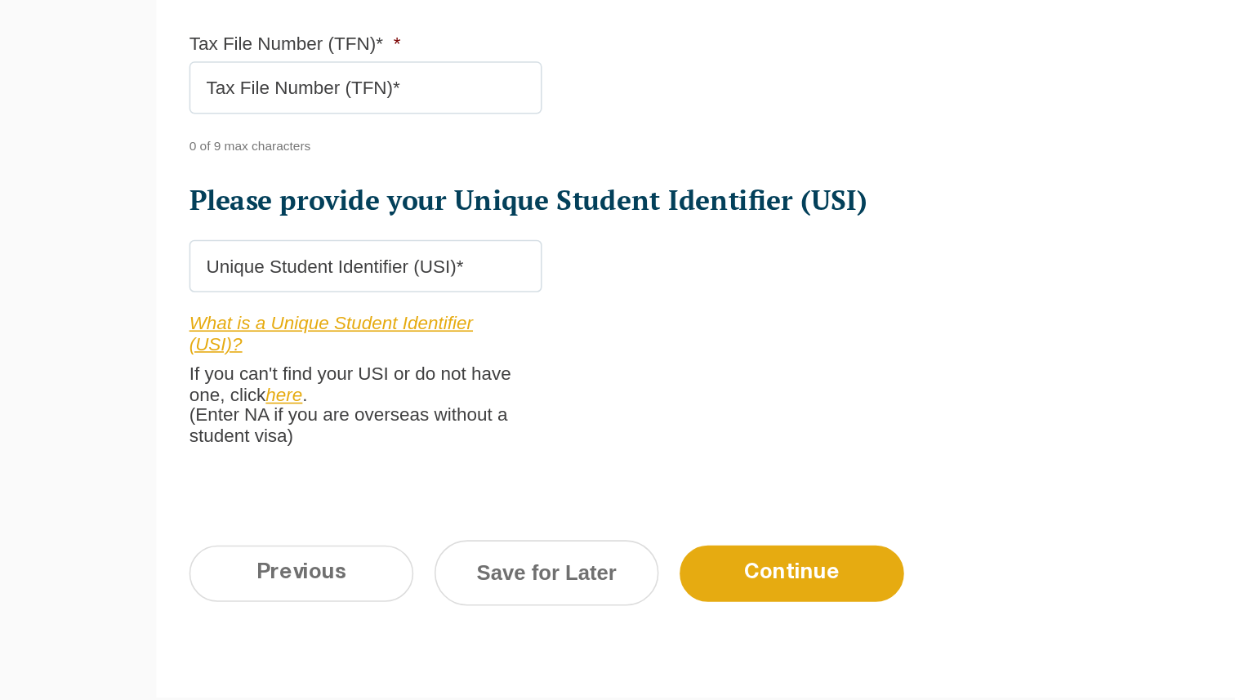
scroll to position [467, 0]
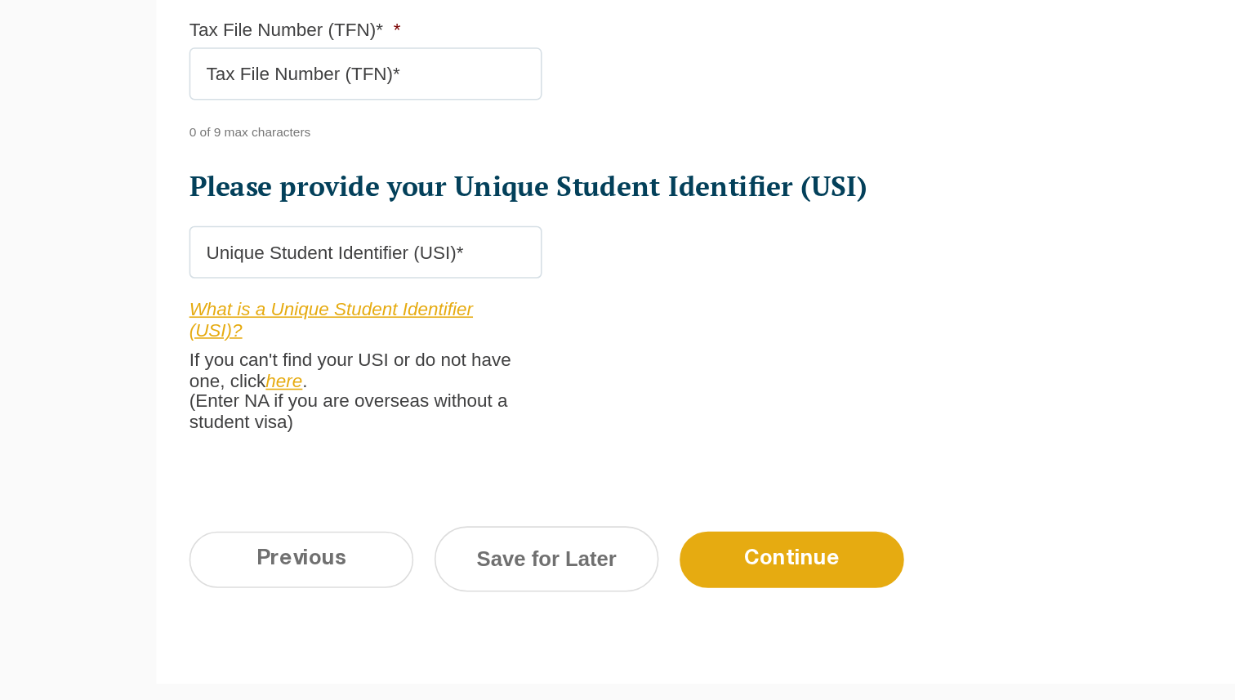
click at [189, 317] on input "Tax File Number (TFN)* *" at bounding box center [262, 309] width 220 height 33
click at [198, 302] on input "806" at bounding box center [262, 309] width 220 height 33
click at [202, 308] on input "806" at bounding box center [262, 309] width 220 height 33
click at [217, 313] on input "806008" at bounding box center [262, 309] width 220 height 33
click at [164, 311] on input "806008053" at bounding box center [262, 309] width 220 height 33
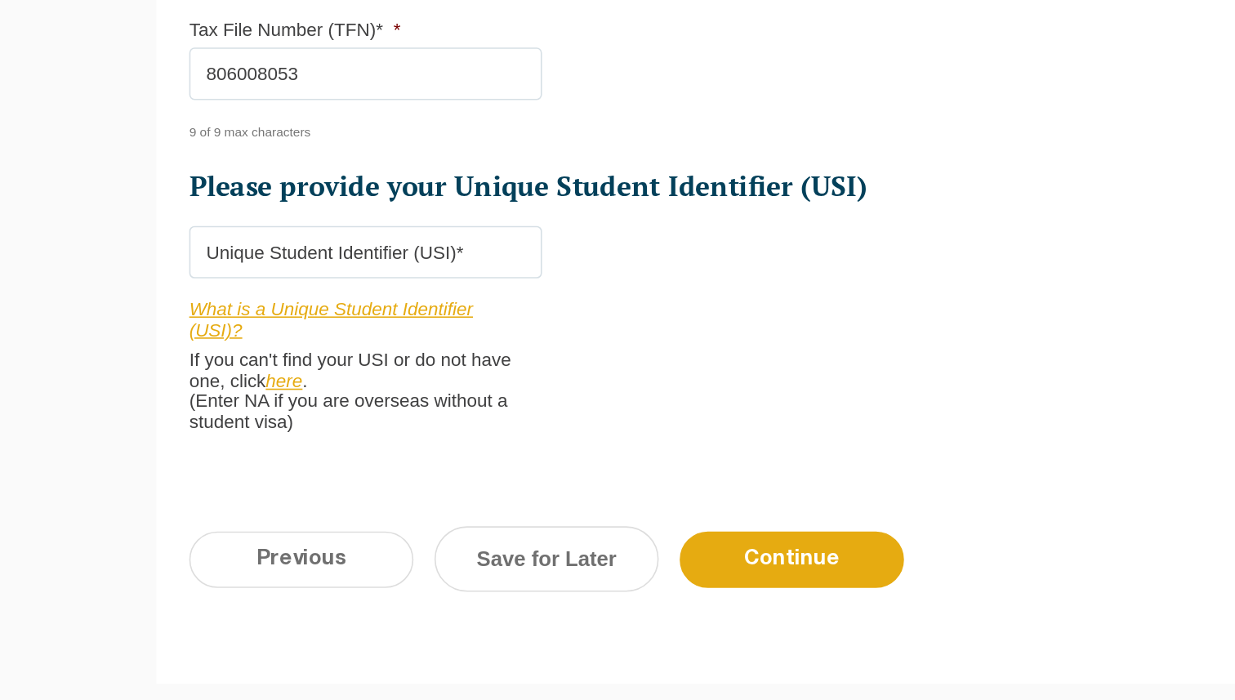
type input "806008053"
click at [234, 423] on input "Please provide your Unique Student Identifier (USI) *" at bounding box center [262, 420] width 220 height 33
click at [257, 426] on input "Please provide your Unique Student Identifier (USI) *" at bounding box center [262, 420] width 220 height 33
paste input "ZDSJSRR8NH"
type input "ZDSJSRR8NH"
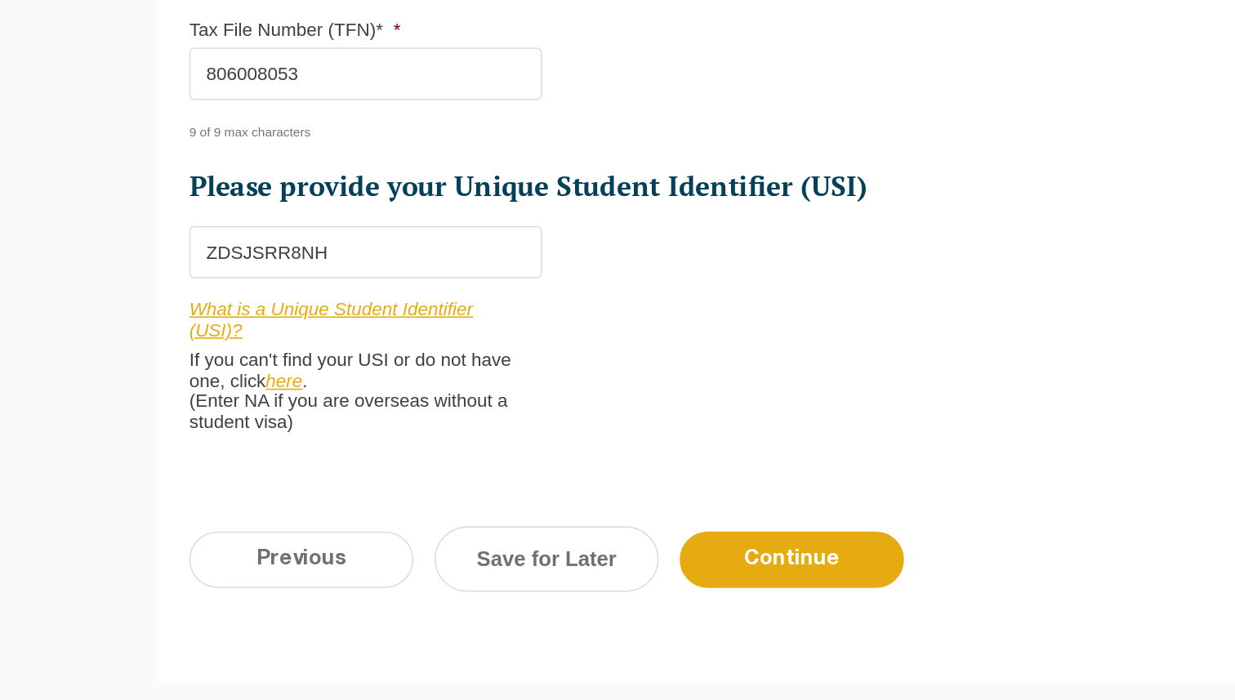
click at [85, 468] on div "Please note that your information is saved on our server as you enter it. Congr…" at bounding box center [617, 223] width 1235 height 982
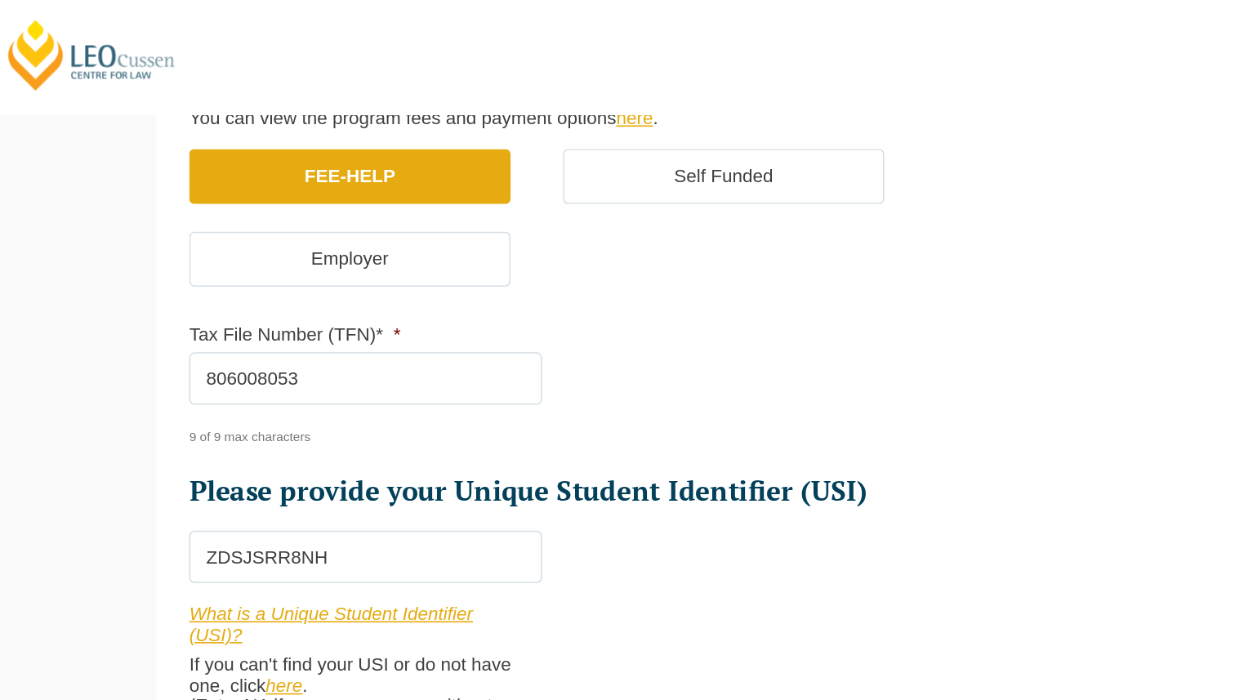
scroll to position [529, 0]
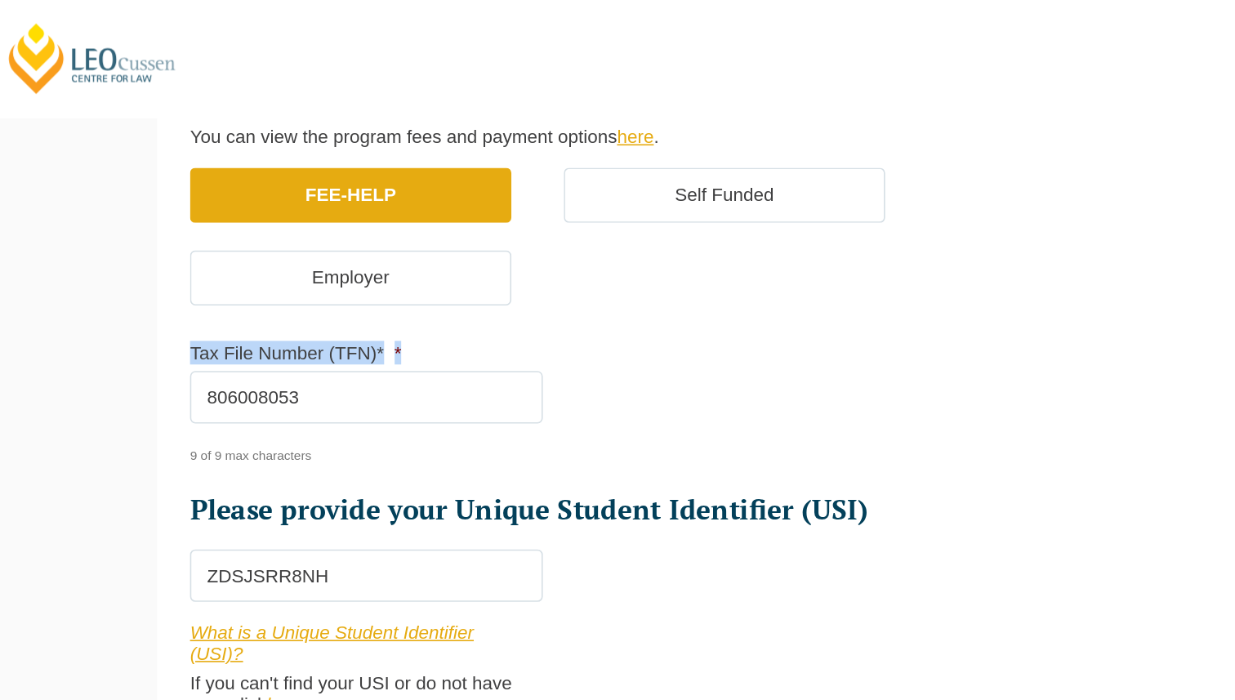
drag, startPoint x: 154, startPoint y: 219, endPoint x: 358, endPoint y: 229, distance: 204.5
click at [358, 229] on li "Tax File Number (TFN)* * 806008053 9 of 9 max characters" at bounding box center [268, 250] width 233 height 77
click at [338, 216] on li "Tax File Number (TFN)* * 806008053 9 of 9 max characters" at bounding box center [268, 250] width 233 height 77
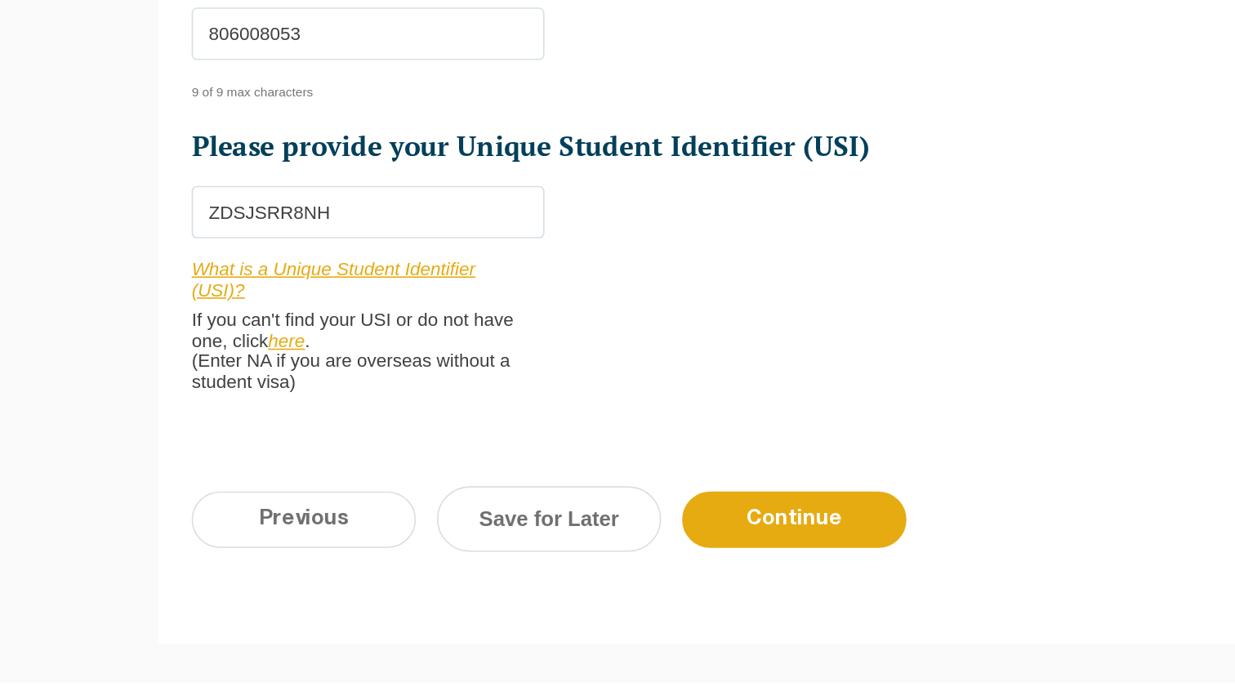
click at [568, 543] on input "Continue" at bounding box center [528, 550] width 140 height 35
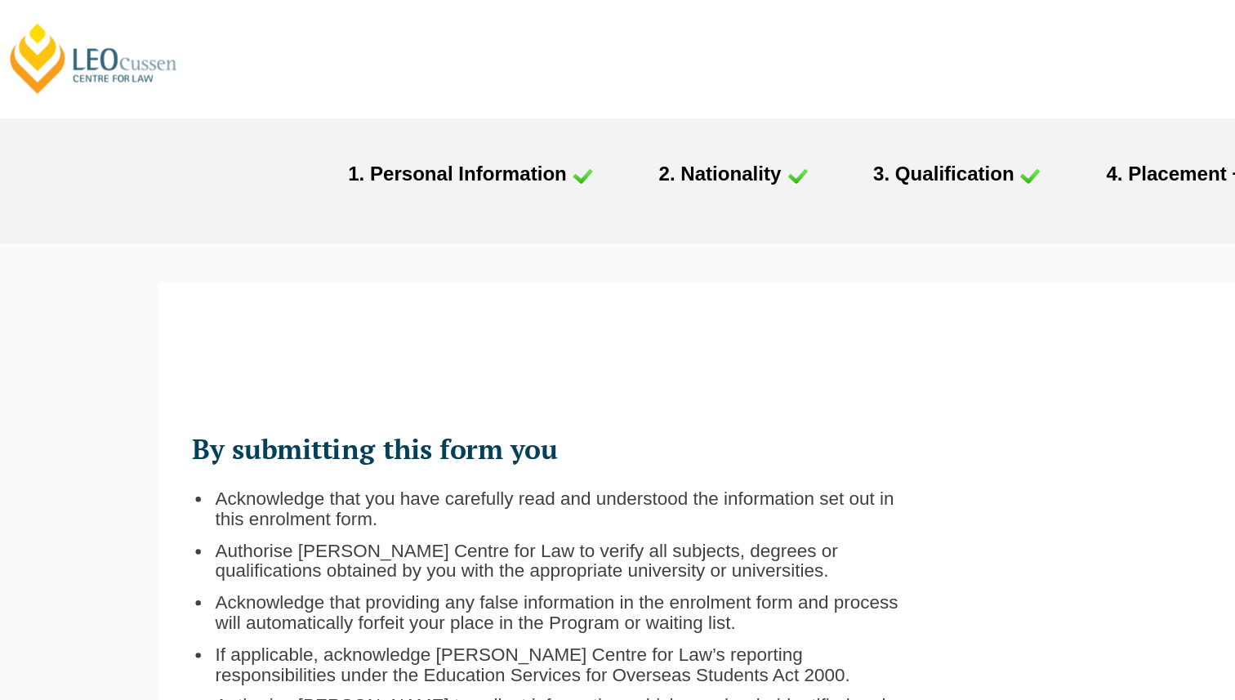
scroll to position [0, 0]
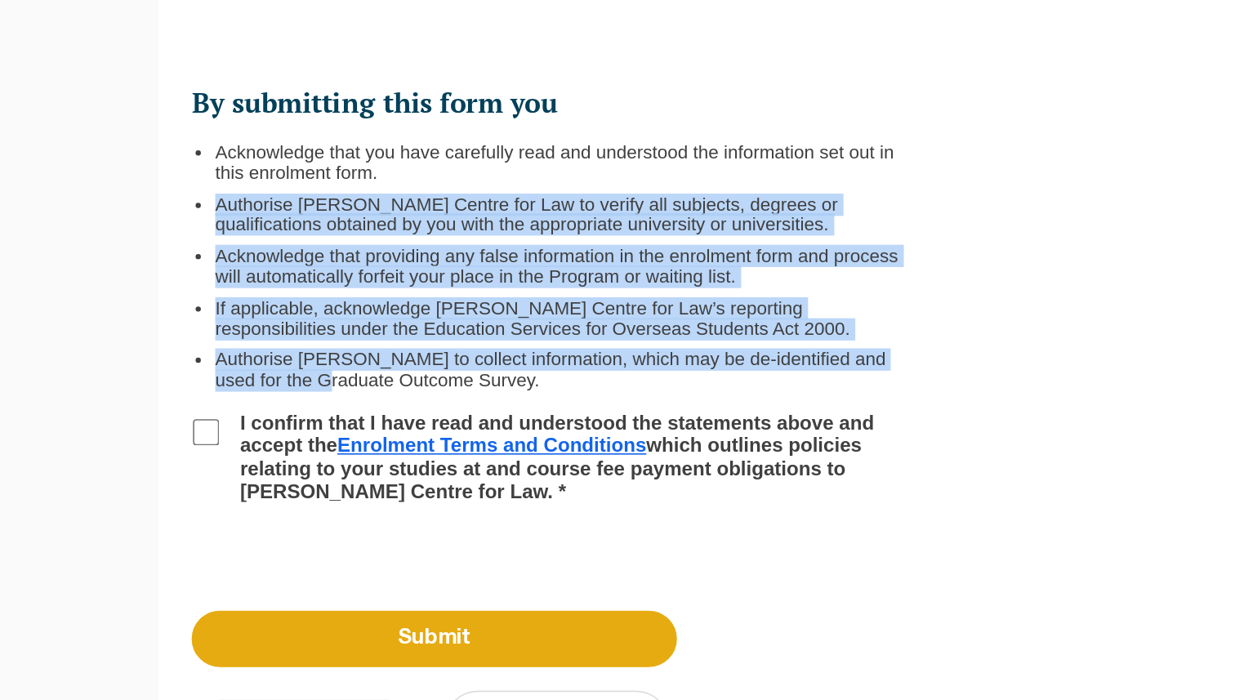
drag, startPoint x: 167, startPoint y: 391, endPoint x: 212, endPoint y: 493, distance: 111.3
click at [212, 494] on ul "Acknowledge that you have carefully read and understood the information set out…" at bounding box center [386, 428] width 438 height 155
click at [193, 445] on ul "Acknowledge that you have carefully read and understood the information set out…" at bounding box center [386, 428] width 438 height 155
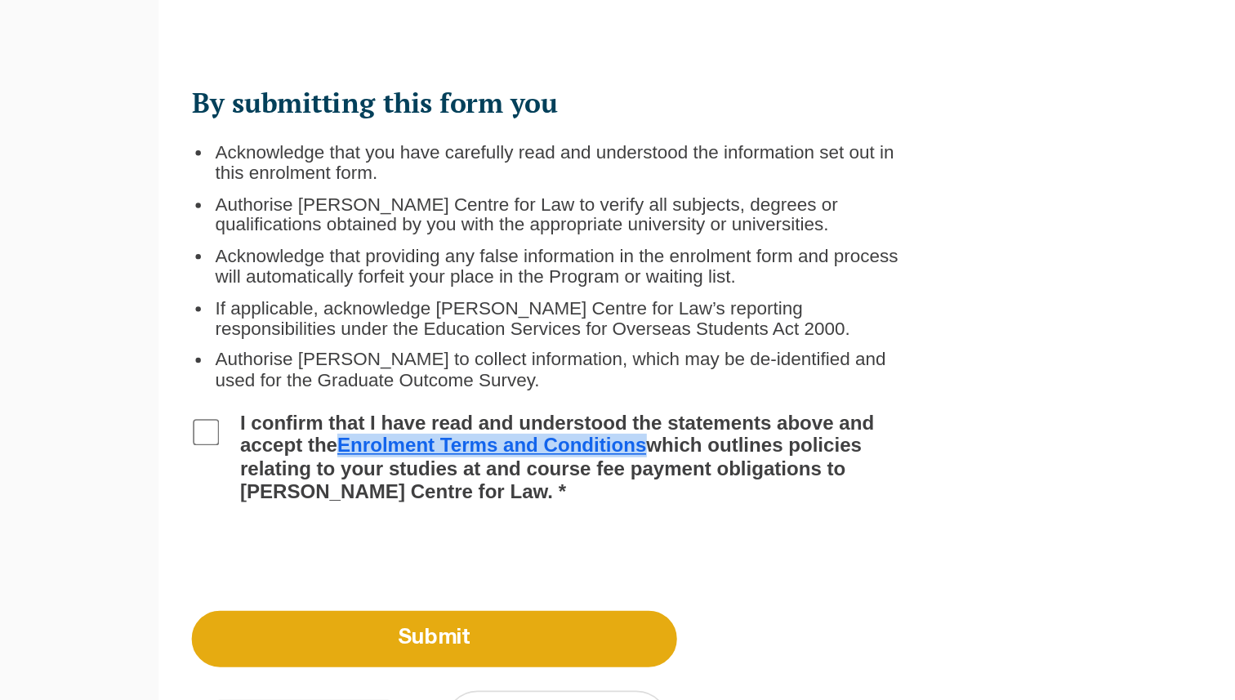
click at [167, 525] on input "I confirm that I have read and understood the statements above and accept the E…" at bounding box center [161, 532] width 16 height 16
checkbox input "true"
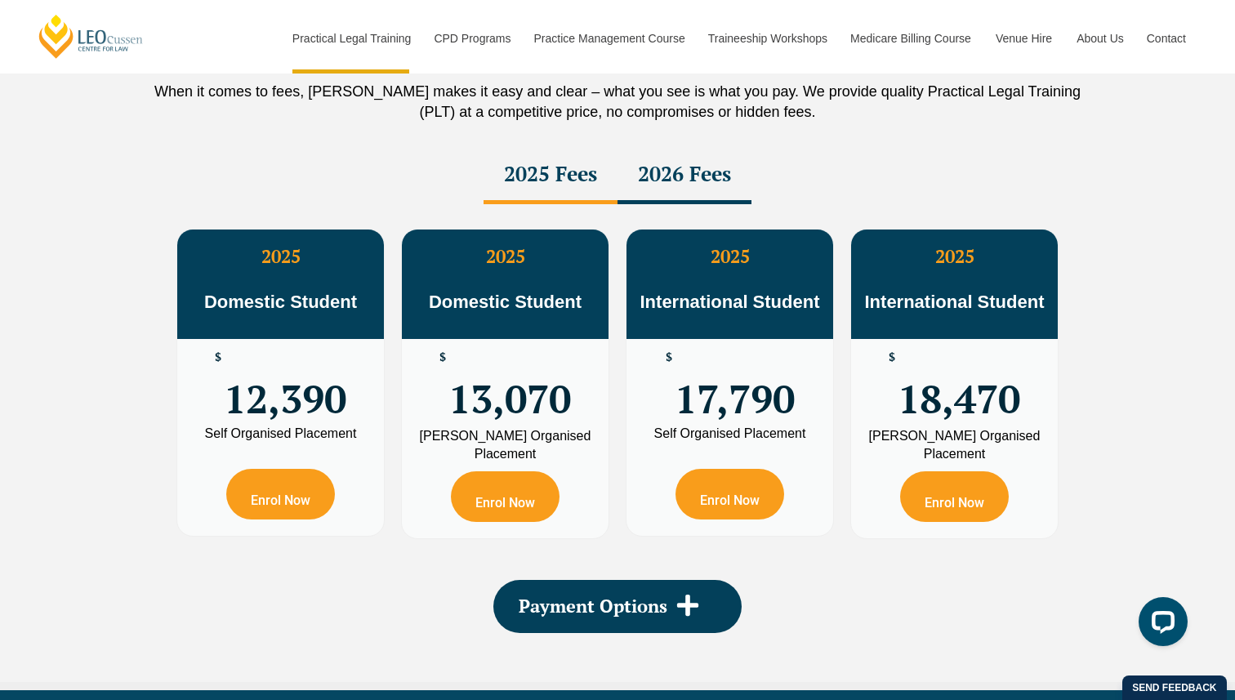
scroll to position [2919, 0]
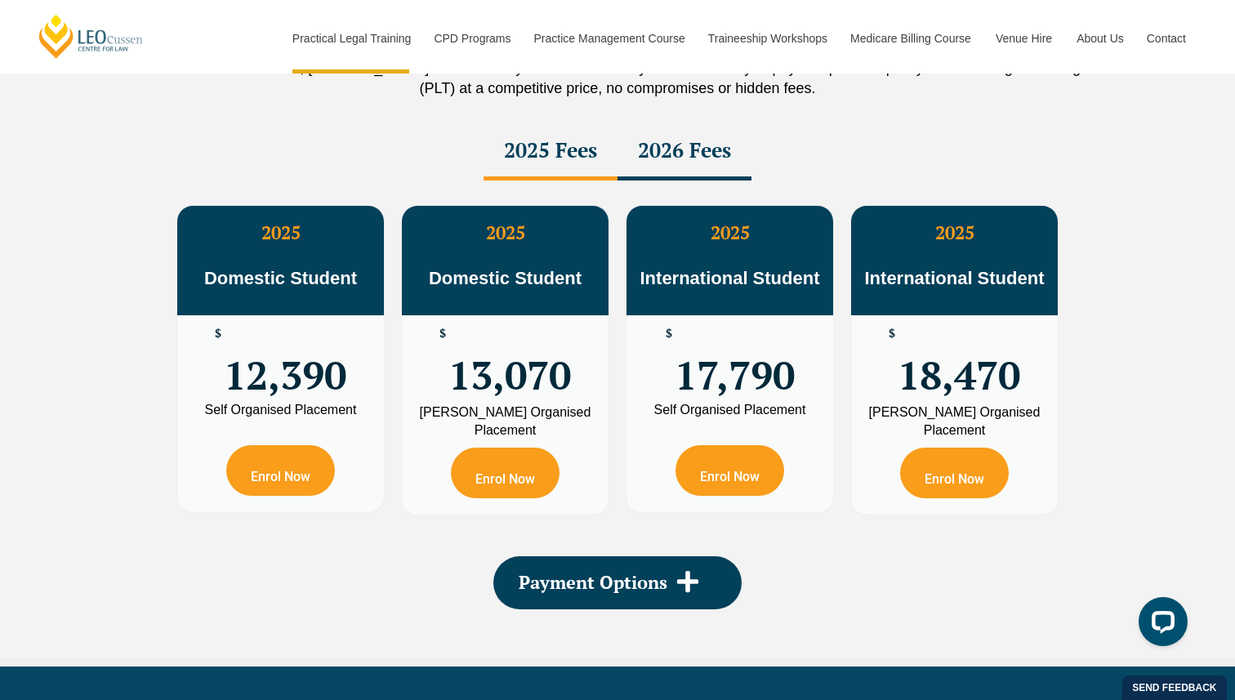
click at [681, 149] on div "2026 Fees" at bounding box center [685, 151] width 134 height 57
click at [543, 159] on div "2025 Fees" at bounding box center [551, 151] width 134 height 57
click at [678, 153] on div "2026 Fees" at bounding box center [685, 151] width 134 height 57
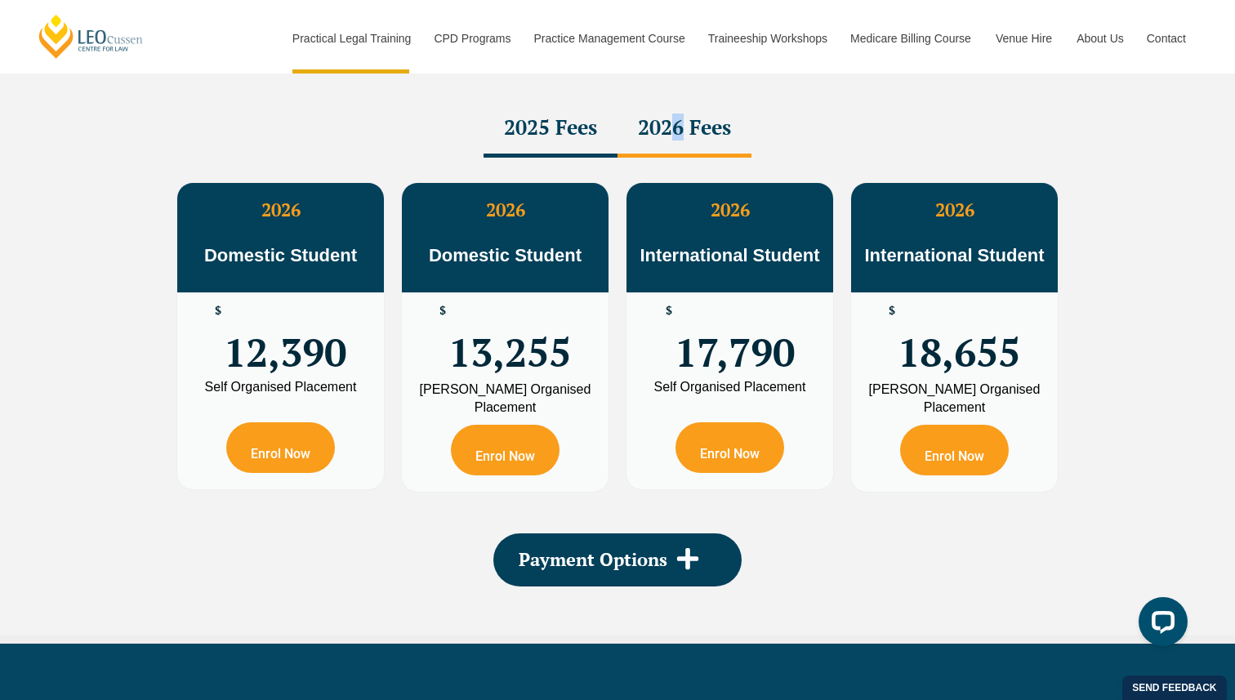
scroll to position [2926, 0]
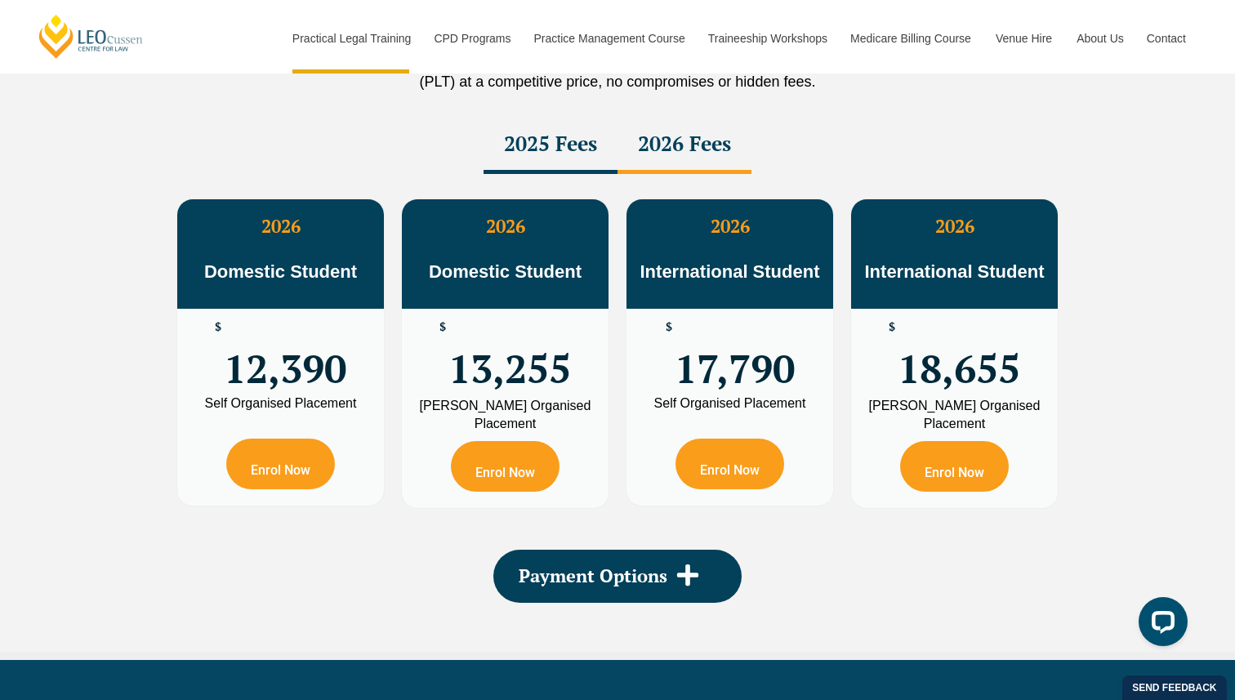
click at [591, 141] on div "2025 Fees" at bounding box center [551, 145] width 134 height 57
click at [732, 146] on div "2026 Fees" at bounding box center [685, 145] width 134 height 57
click at [569, 166] on div "2025 Fees" at bounding box center [551, 145] width 134 height 57
click at [703, 167] on div "2026 Fees" at bounding box center [685, 145] width 134 height 57
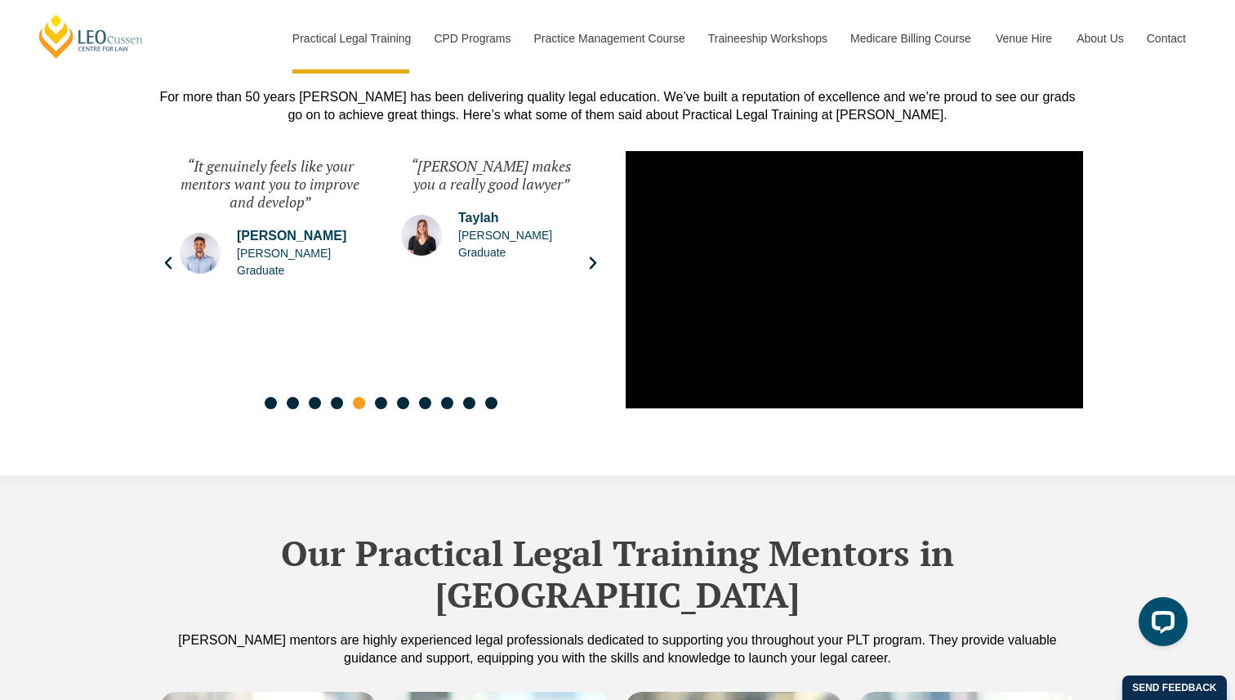
scroll to position [3935, 0]
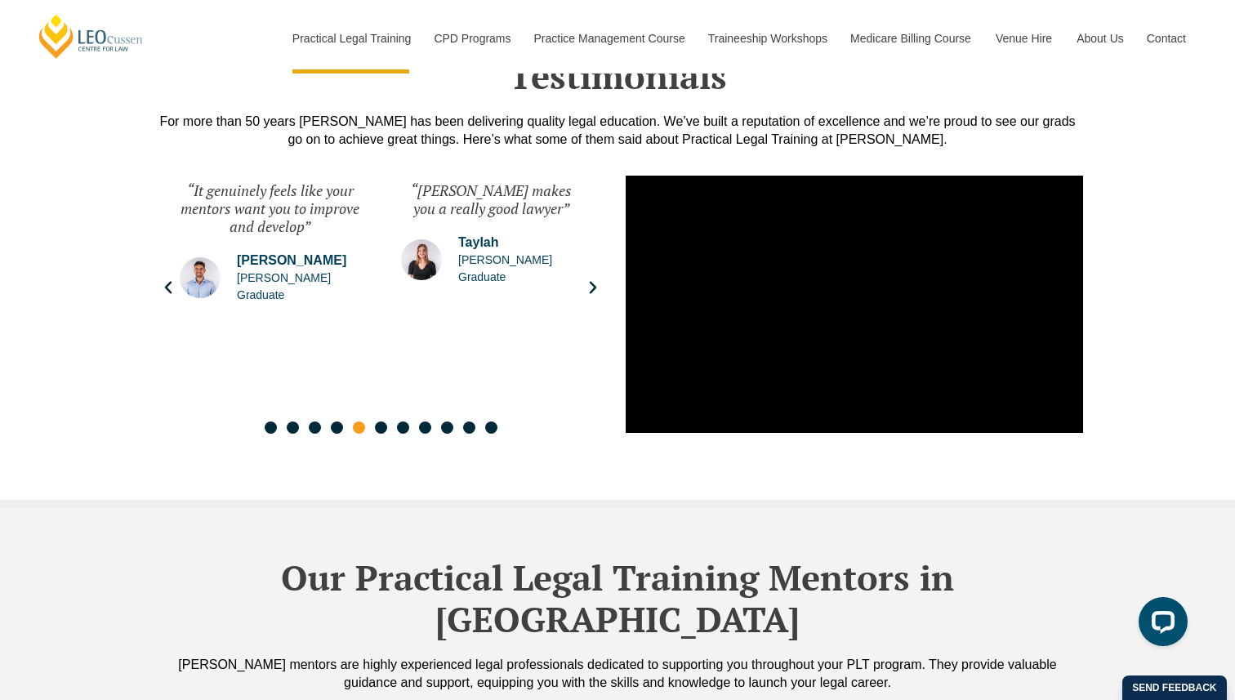
click at [597, 279] on icon "Next slide" at bounding box center [593, 287] width 16 height 16
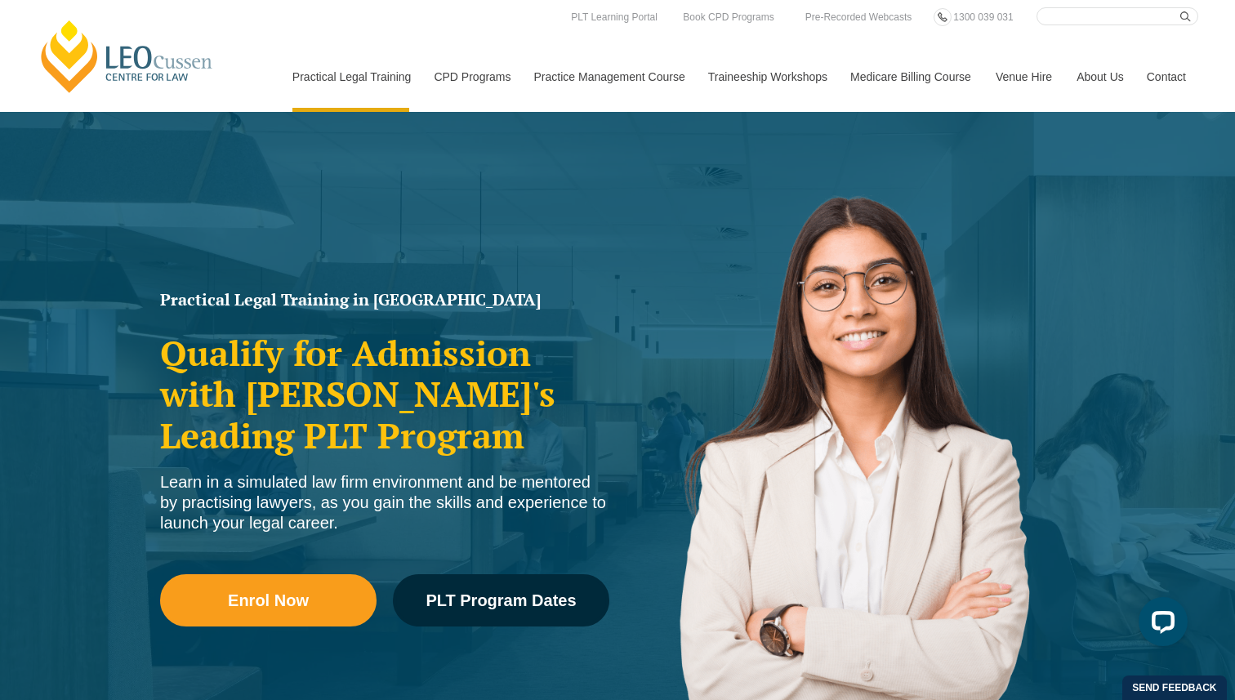
scroll to position [0, 0]
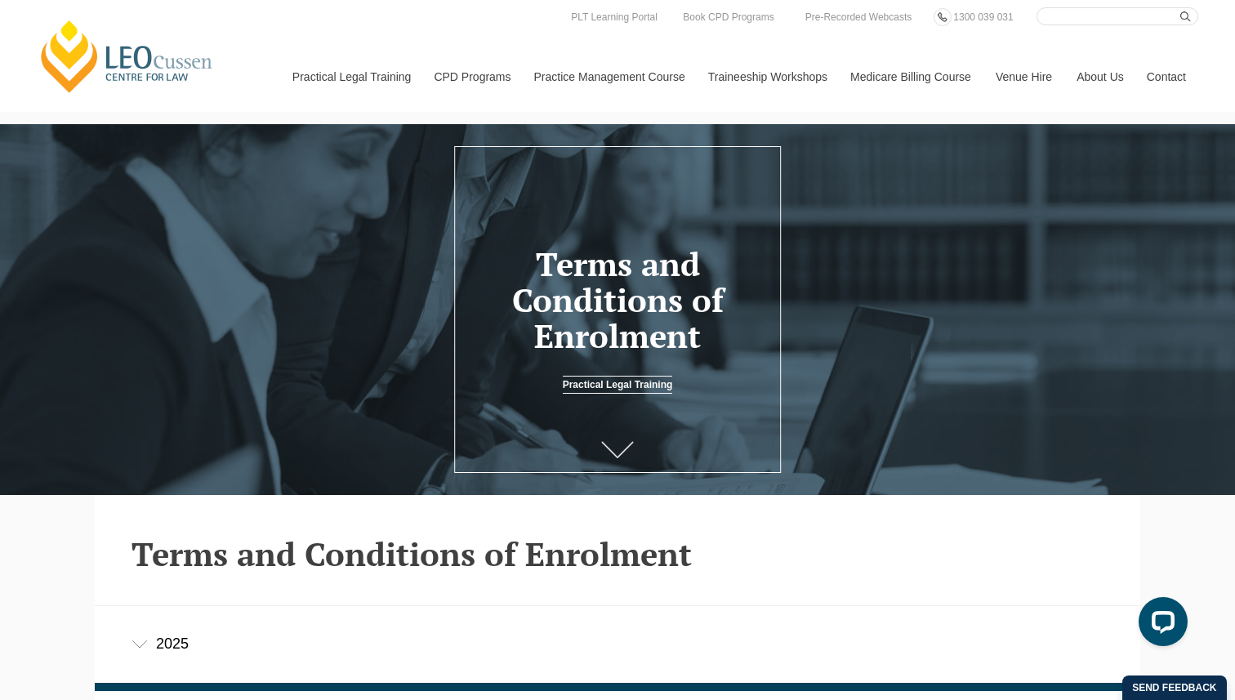
click at [616, 451] on icon at bounding box center [617, 450] width 33 height 16
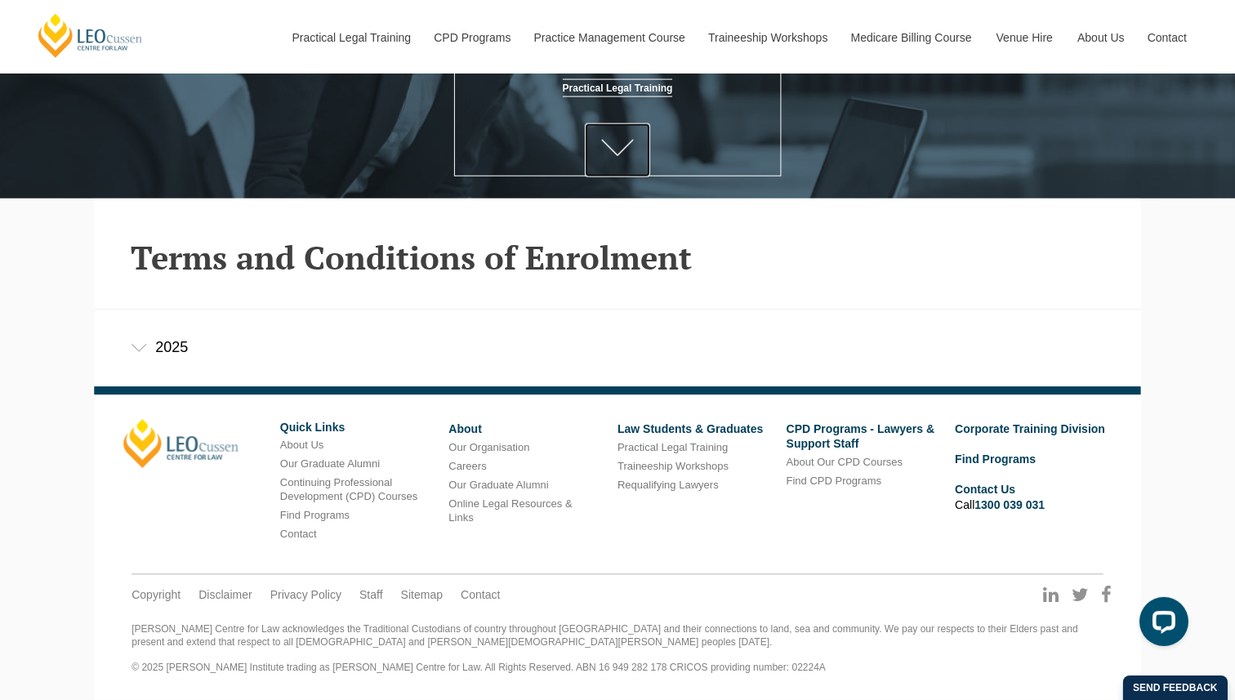
scroll to position [294, 0]
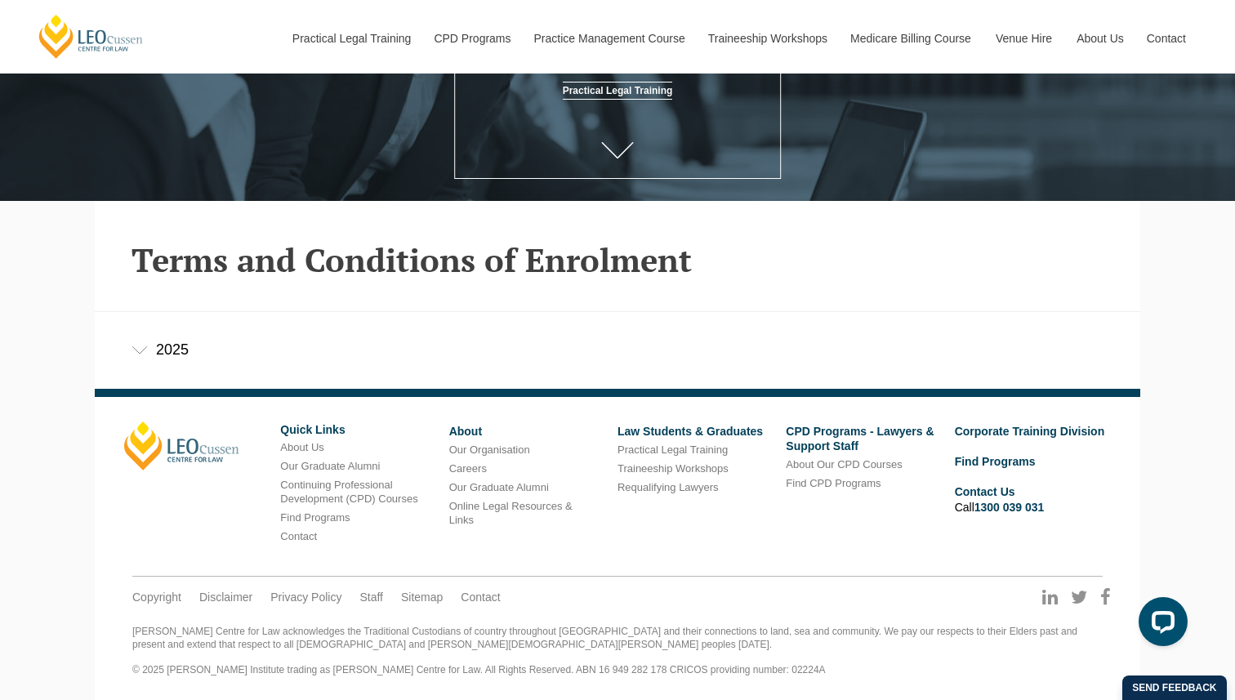
click at [167, 348] on div "2025" at bounding box center [618, 350] width 1046 height 76
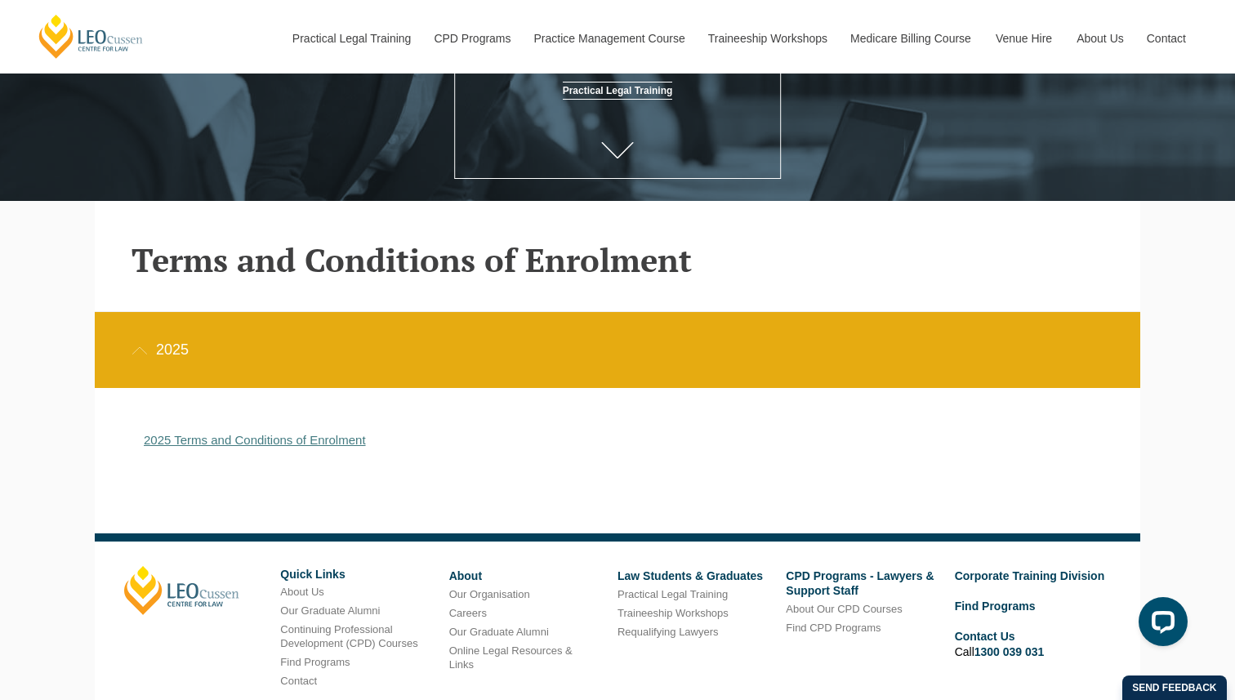
click at [297, 445] on link "2025 Terms and Conditions of Enrolment" at bounding box center [255, 440] width 222 height 14
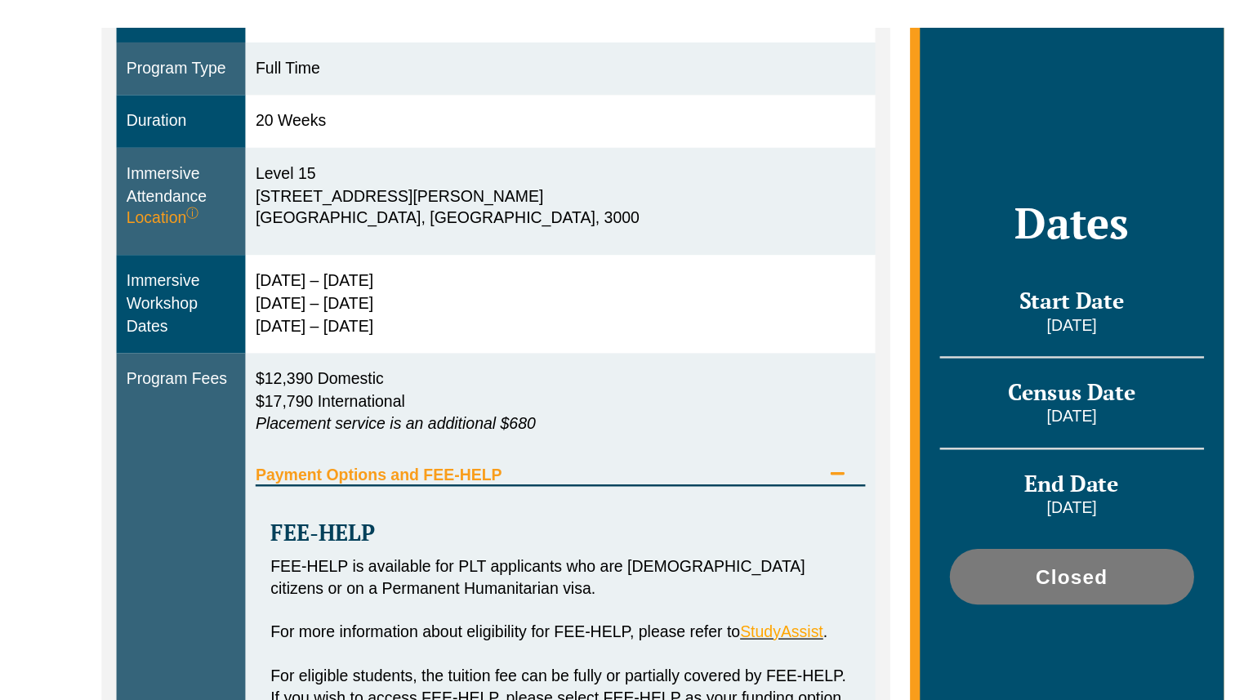
click at [433, 504] on div "FEE-HELP FEE-HELP is available for PLT applicants who are [DEMOGRAPHIC_DATA] ci…" at bounding box center [538, 702] width 502 height 427
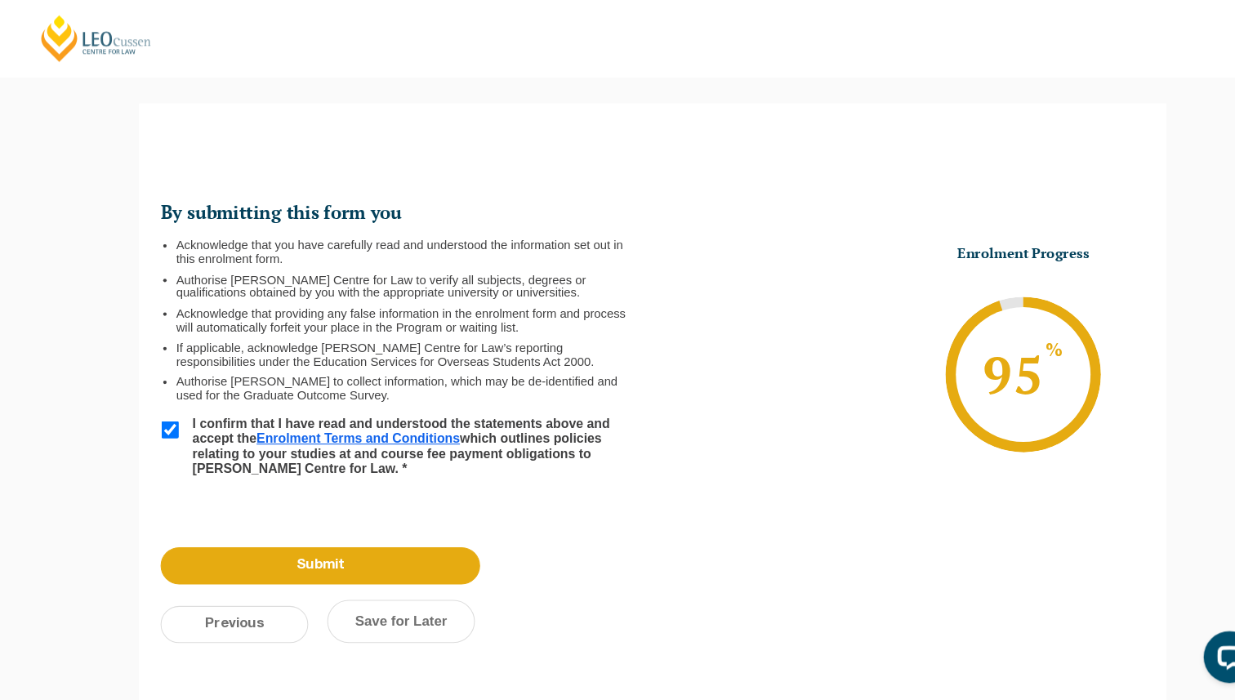
scroll to position [118, 0]
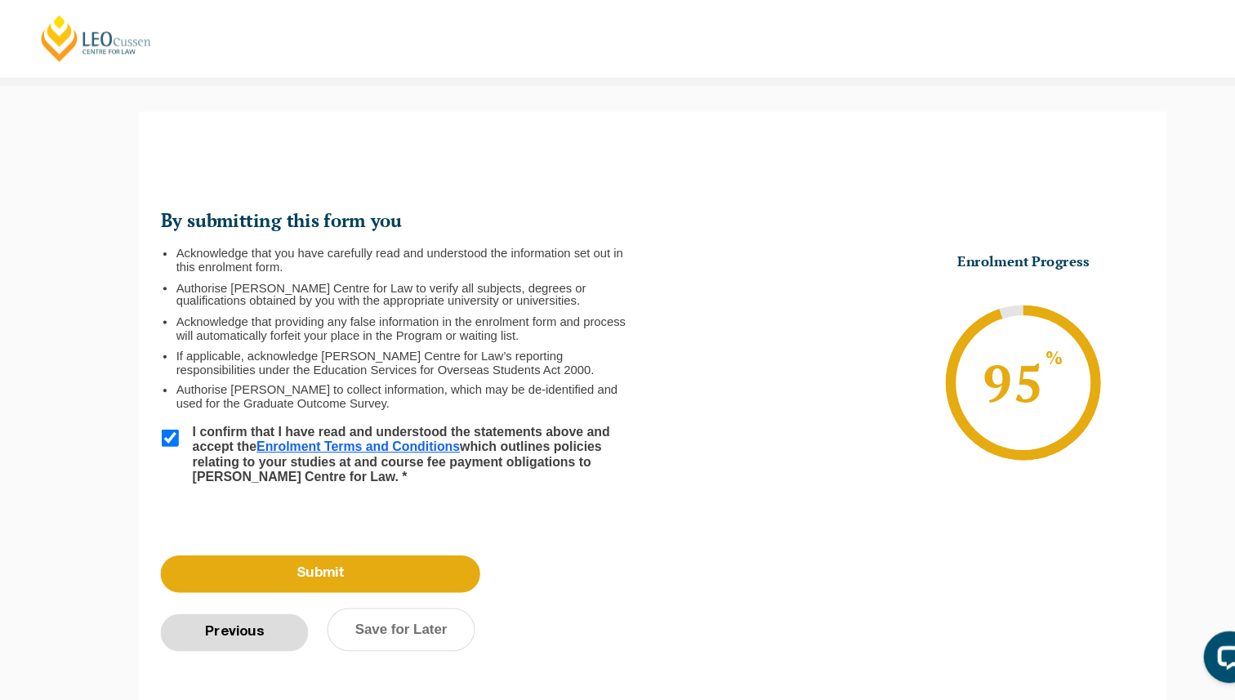
click at [221, 602] on input "Previous" at bounding box center [222, 598] width 140 height 35
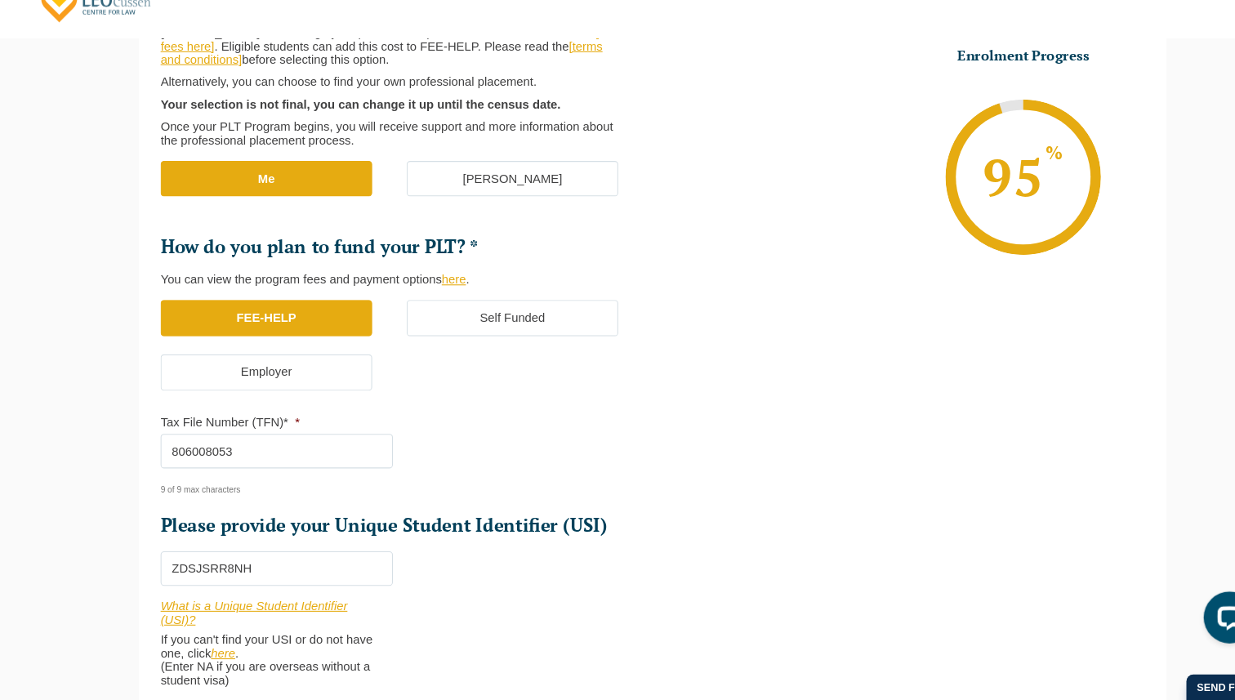
scroll to position [644, 0]
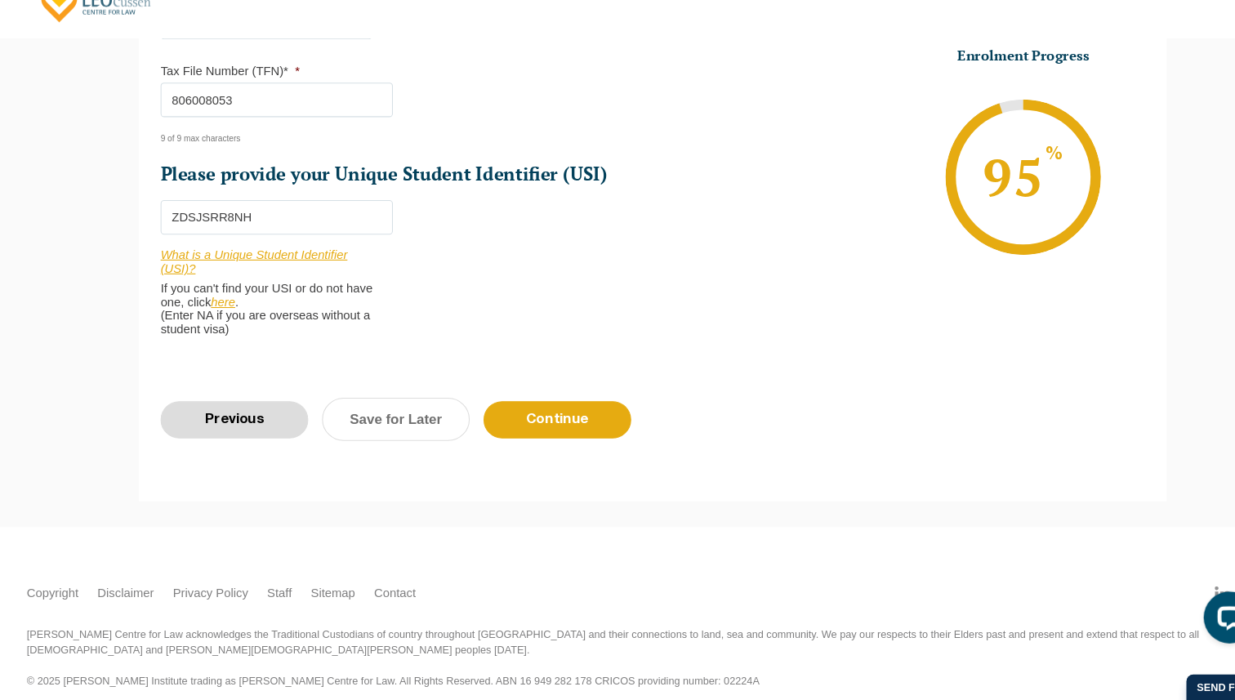
click at [232, 418] on input "Previous" at bounding box center [222, 435] width 140 height 35
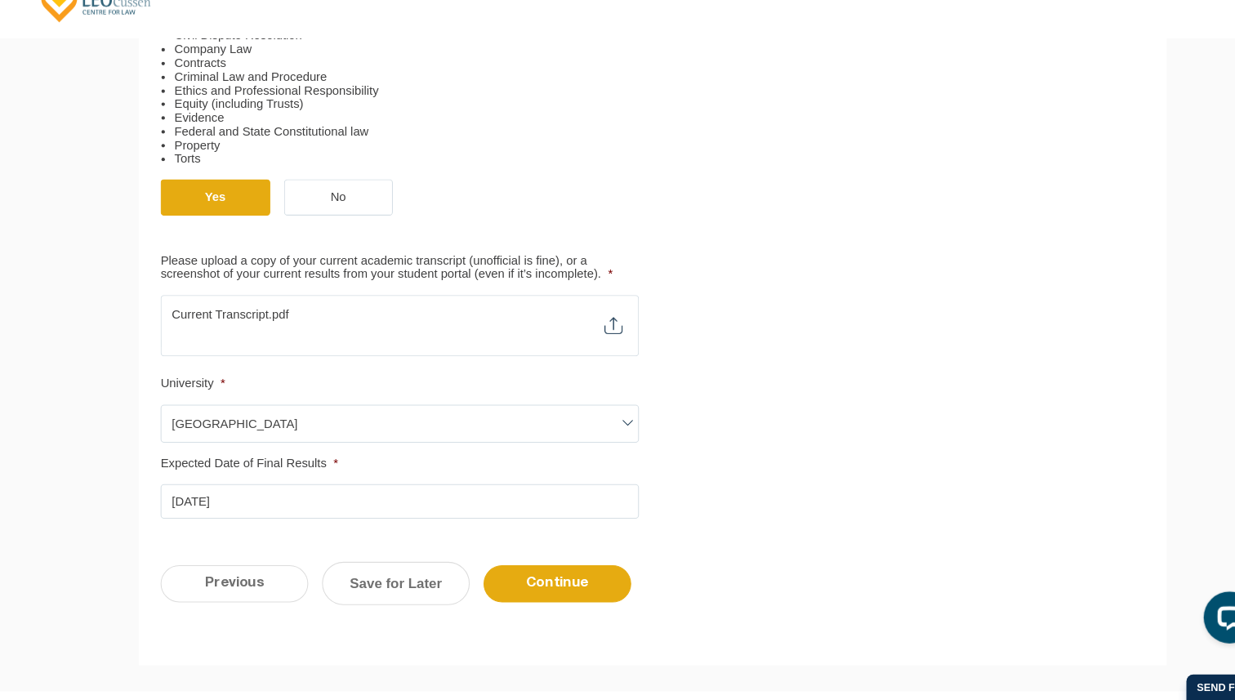
scroll to position [771, 0]
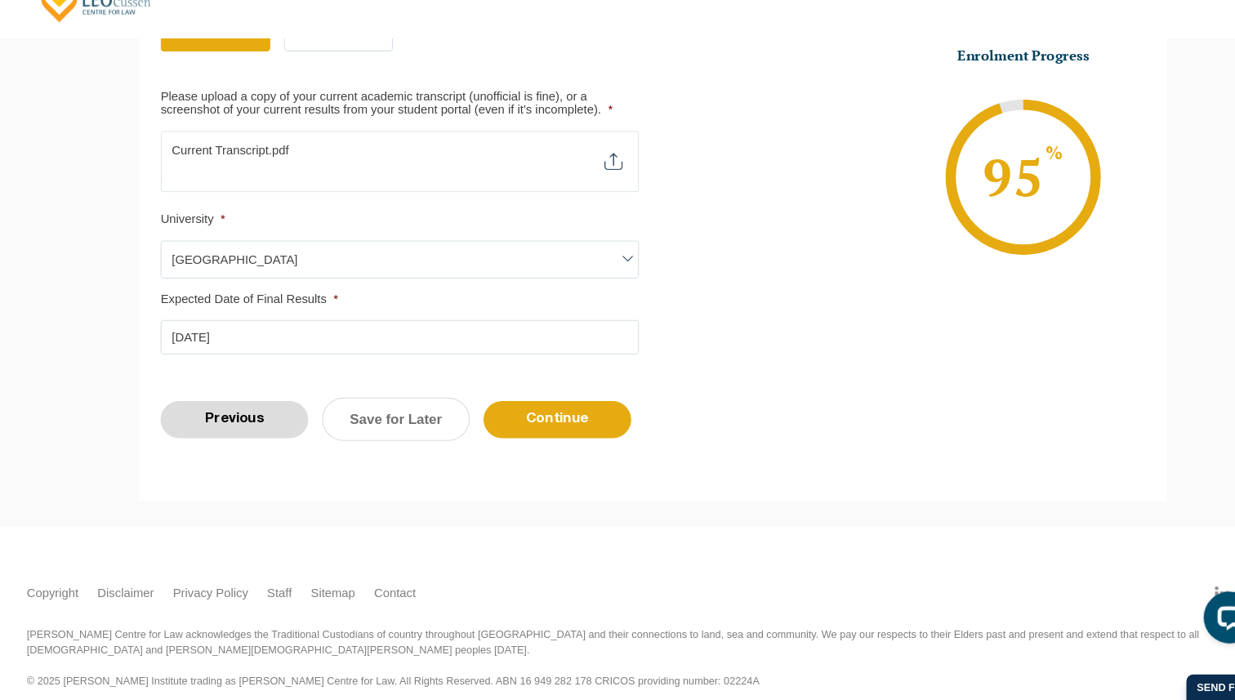
click at [213, 443] on input "Previous" at bounding box center [222, 434] width 140 height 35
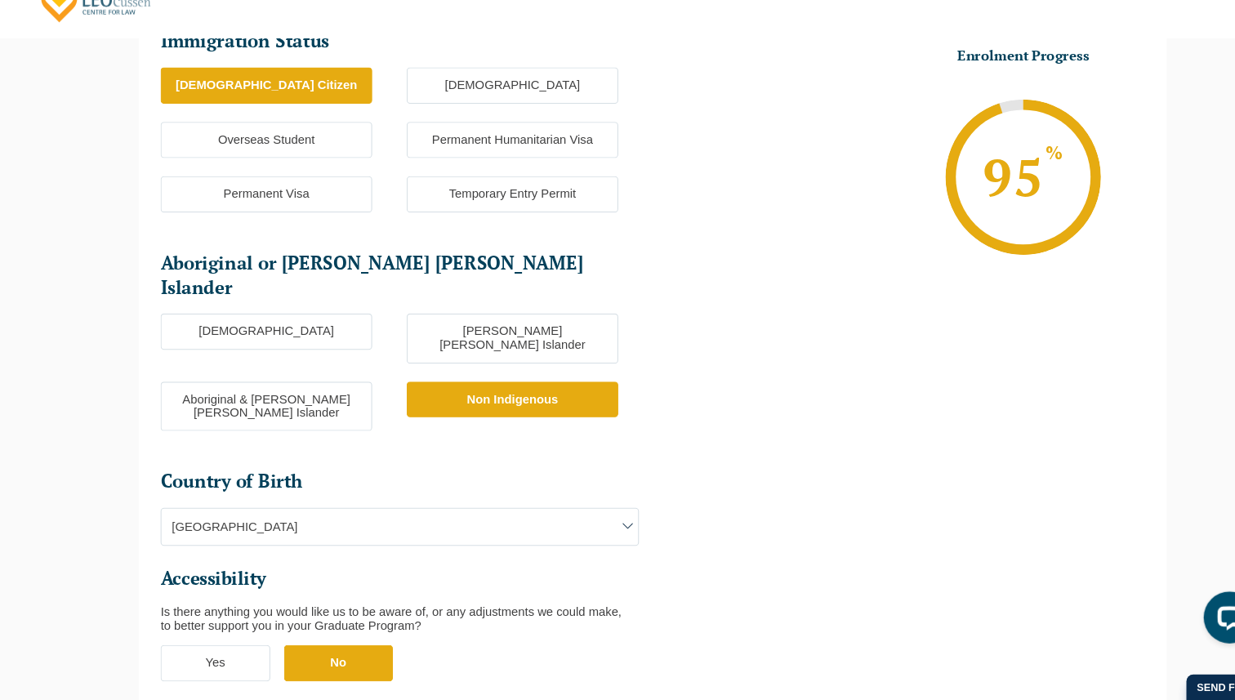
scroll to position [531, 0]
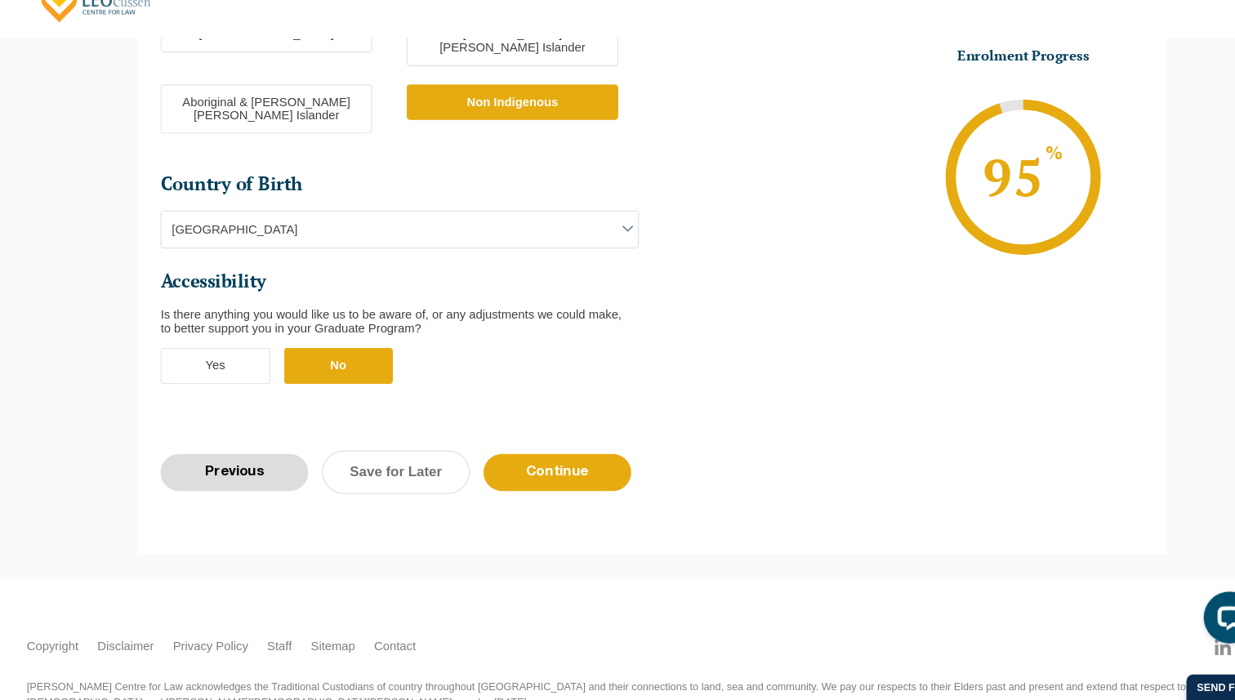
click at [210, 467] on input "Previous" at bounding box center [222, 484] width 140 height 35
select select "Blended Full Time Learning"
select select "VIC"
select select
select select "[DATE] ([DATE] to [DATE])"
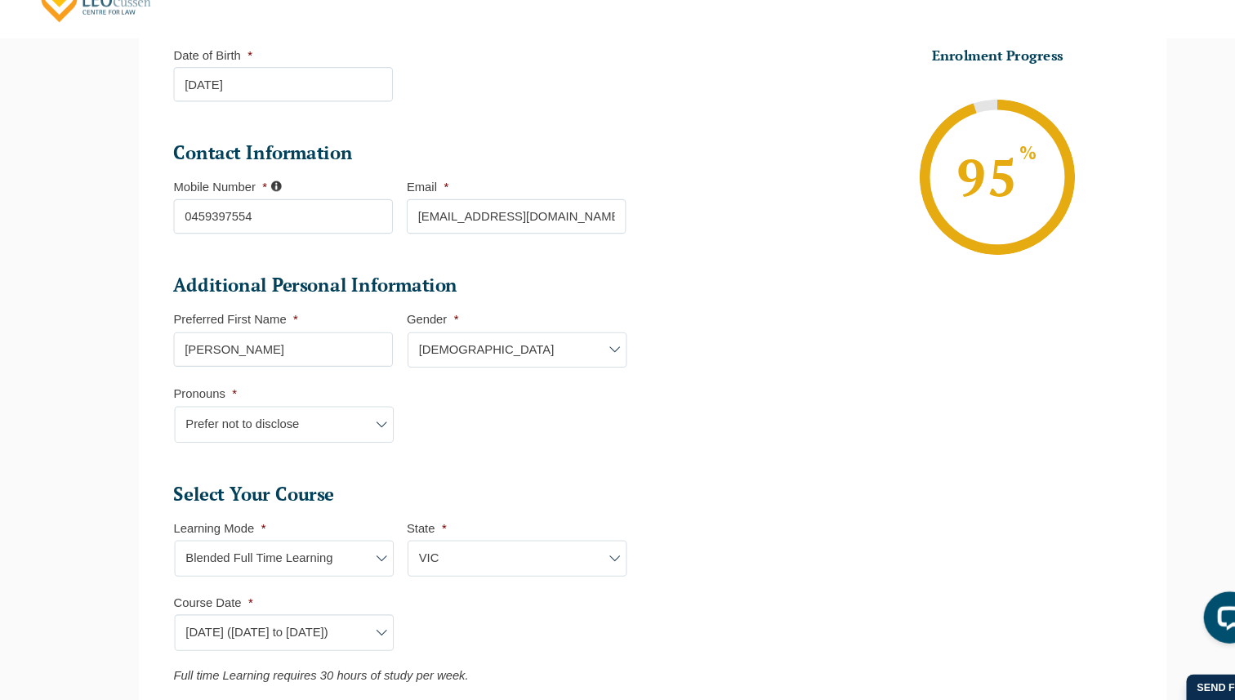
scroll to position [893, 0]
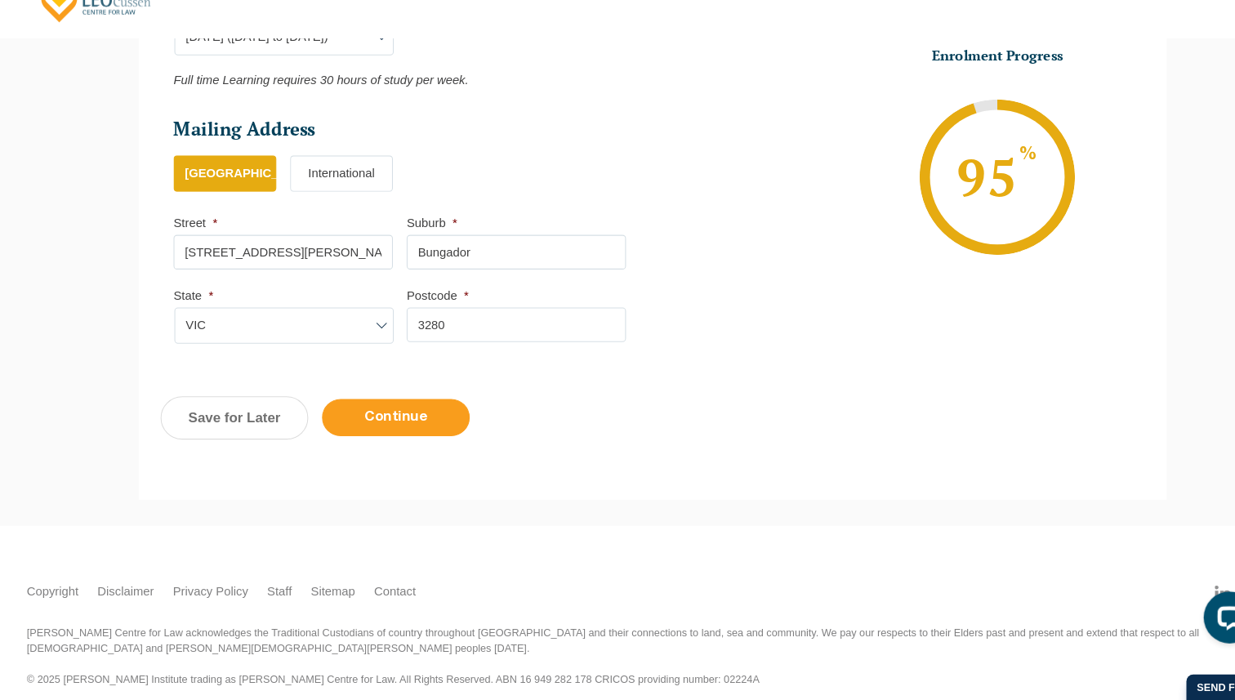
click at [359, 431] on input "Continue" at bounding box center [375, 432] width 140 height 35
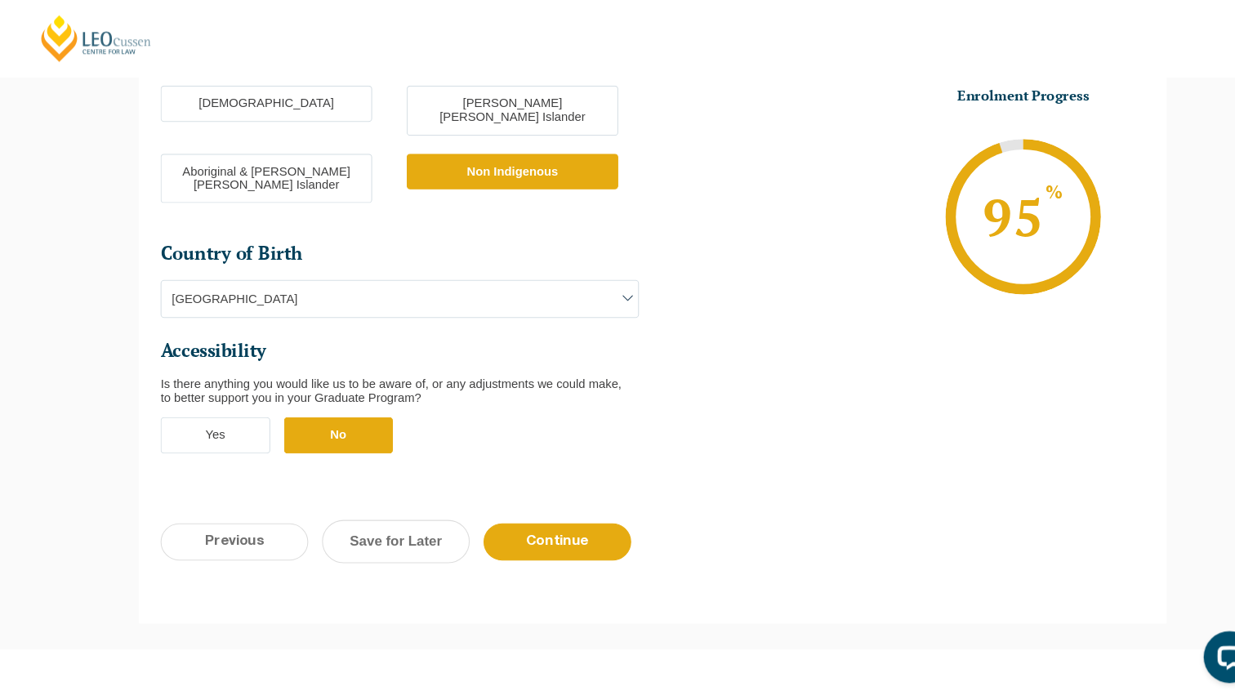
scroll to position [498, 0]
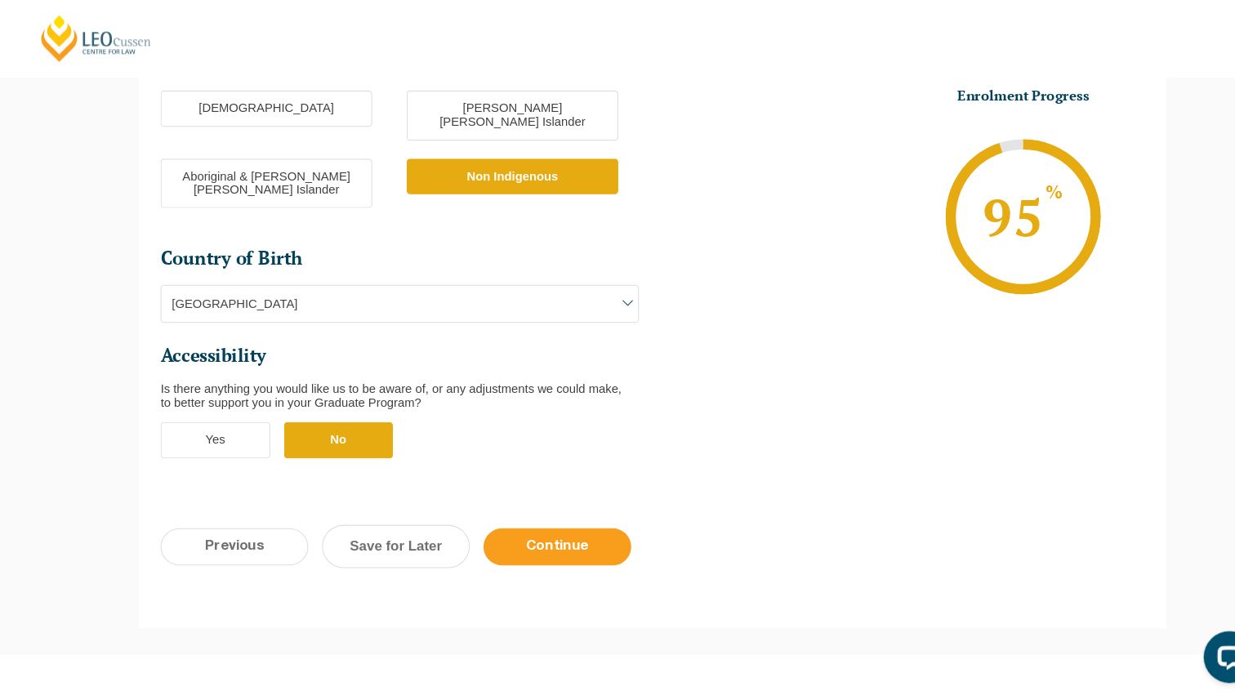
click at [554, 500] on input "Continue" at bounding box center [528, 517] width 140 height 35
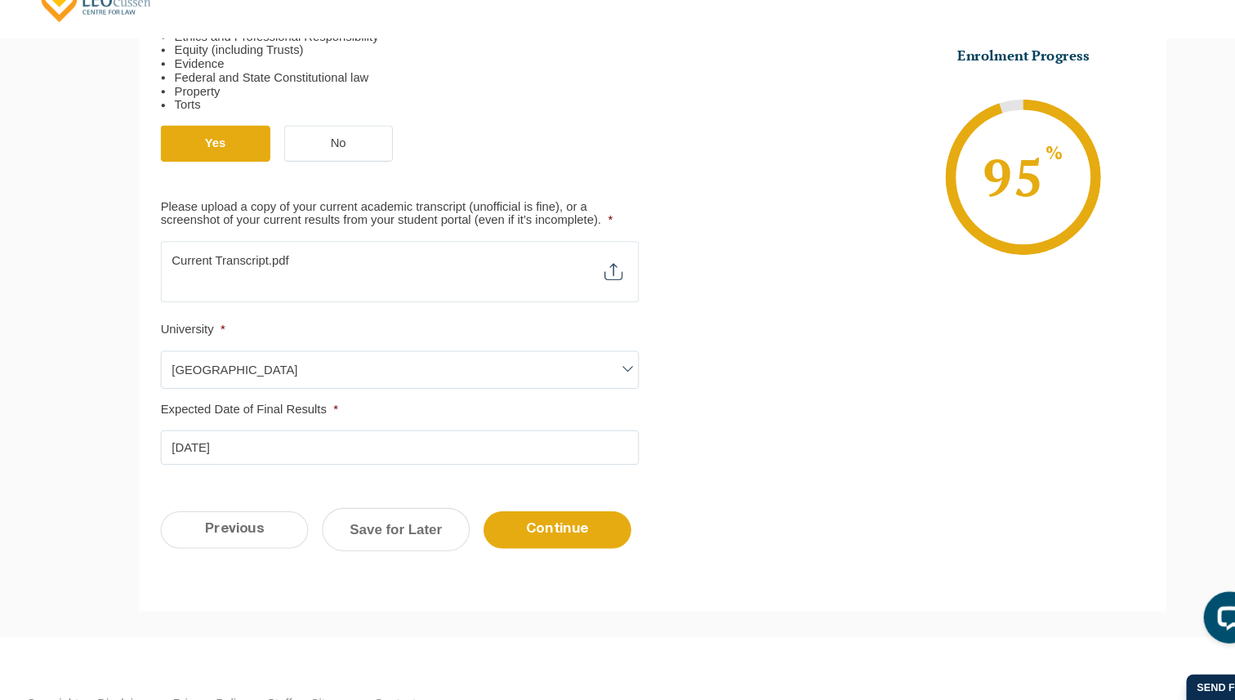
scroll to position [771, 0]
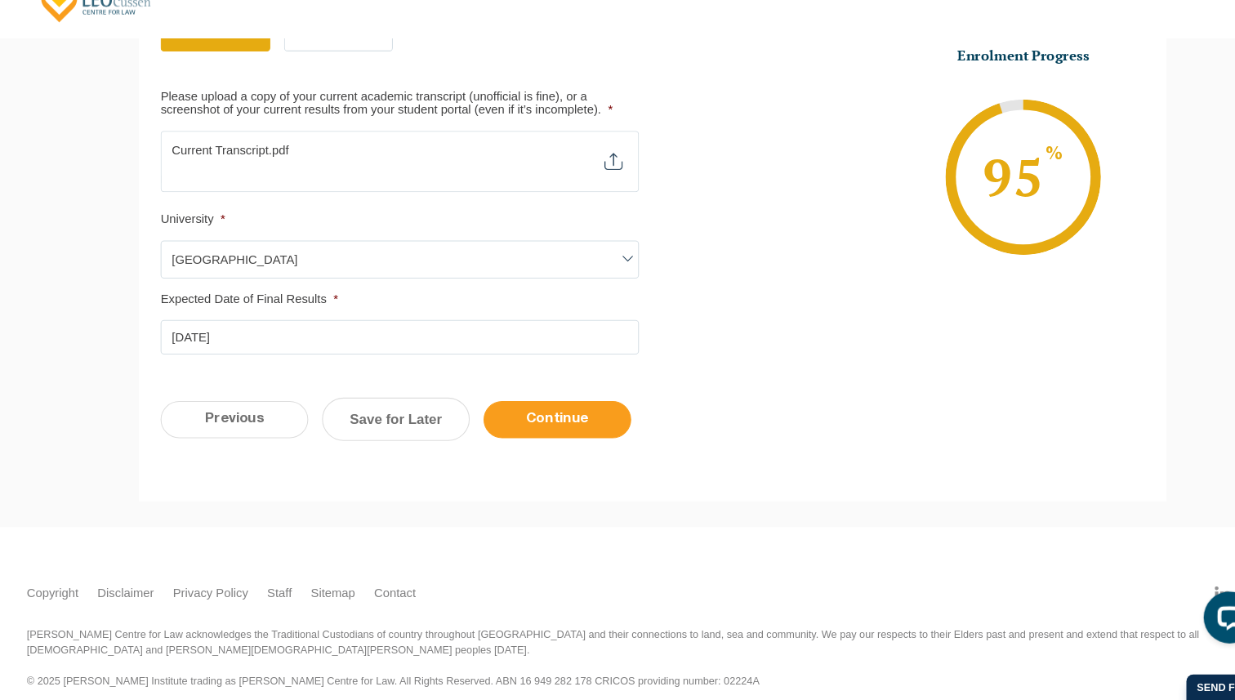
click at [543, 442] on input "Continue" at bounding box center [528, 434] width 140 height 35
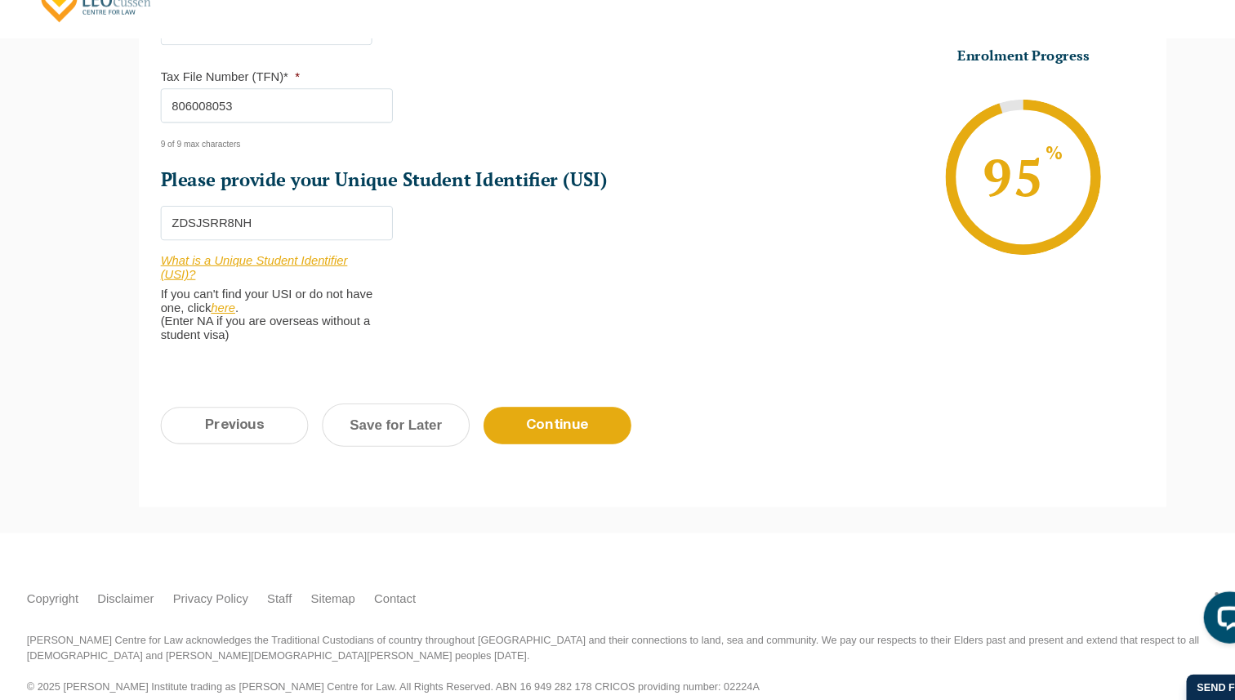
scroll to position [644, 0]
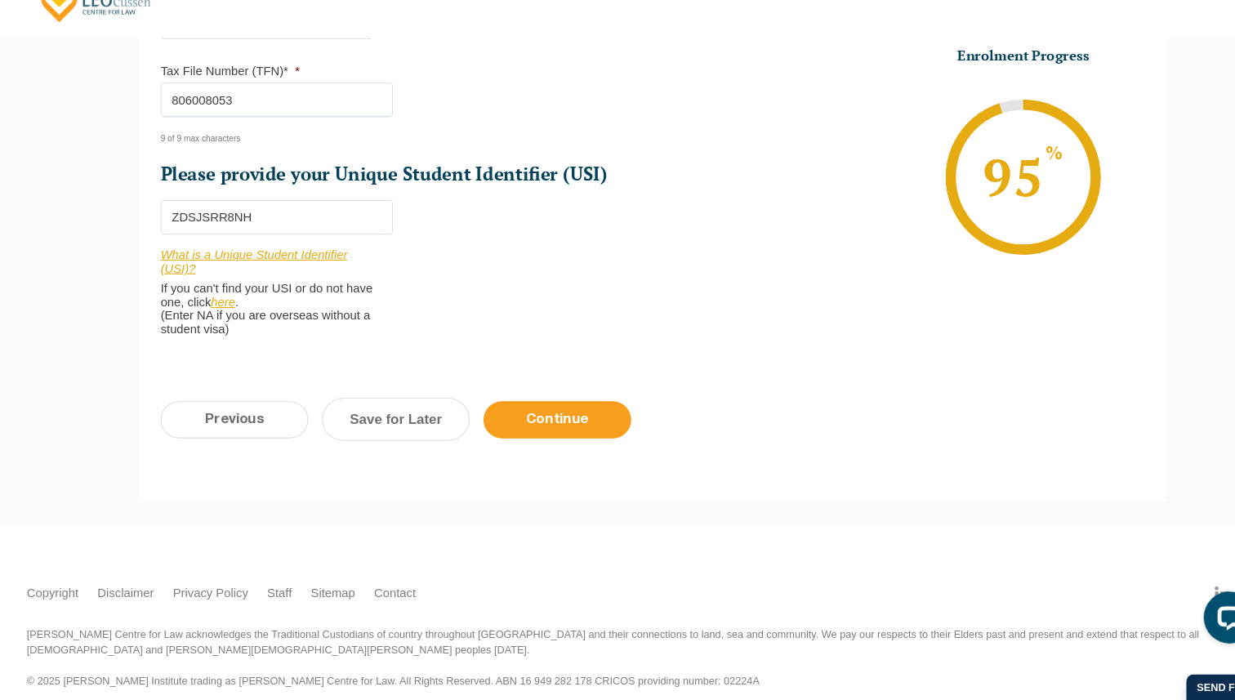
click at [542, 440] on input "Continue" at bounding box center [528, 435] width 140 height 35
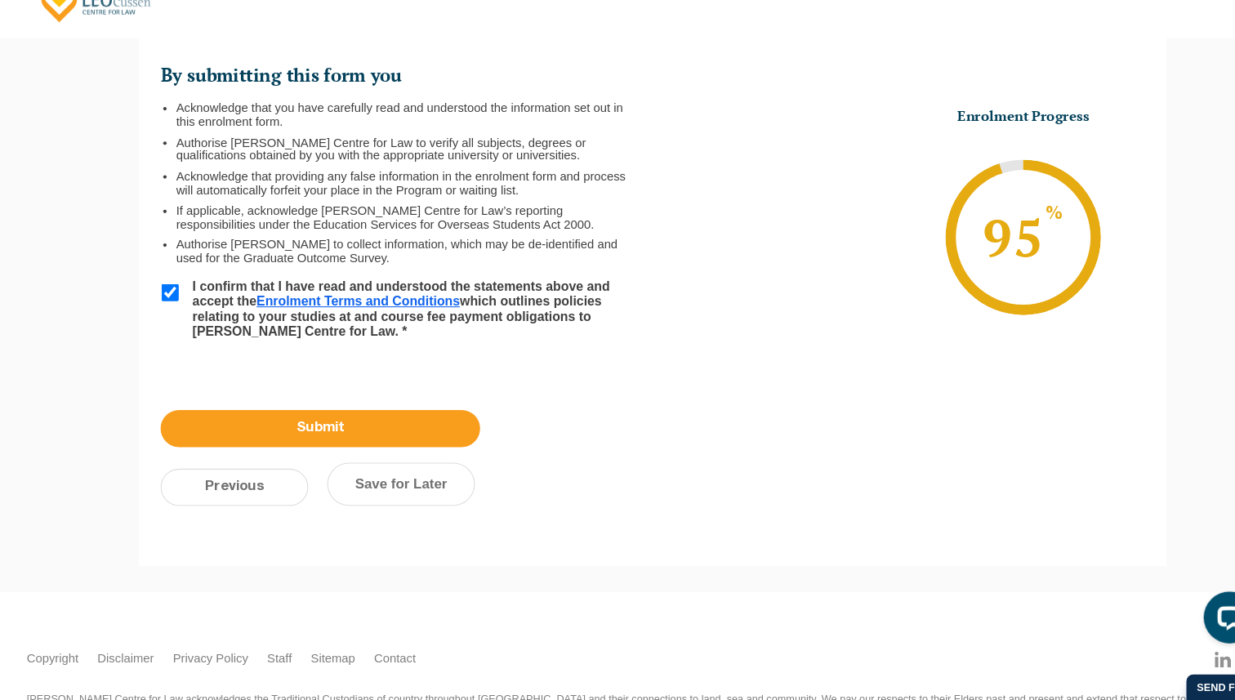
scroll to position [246, 0]
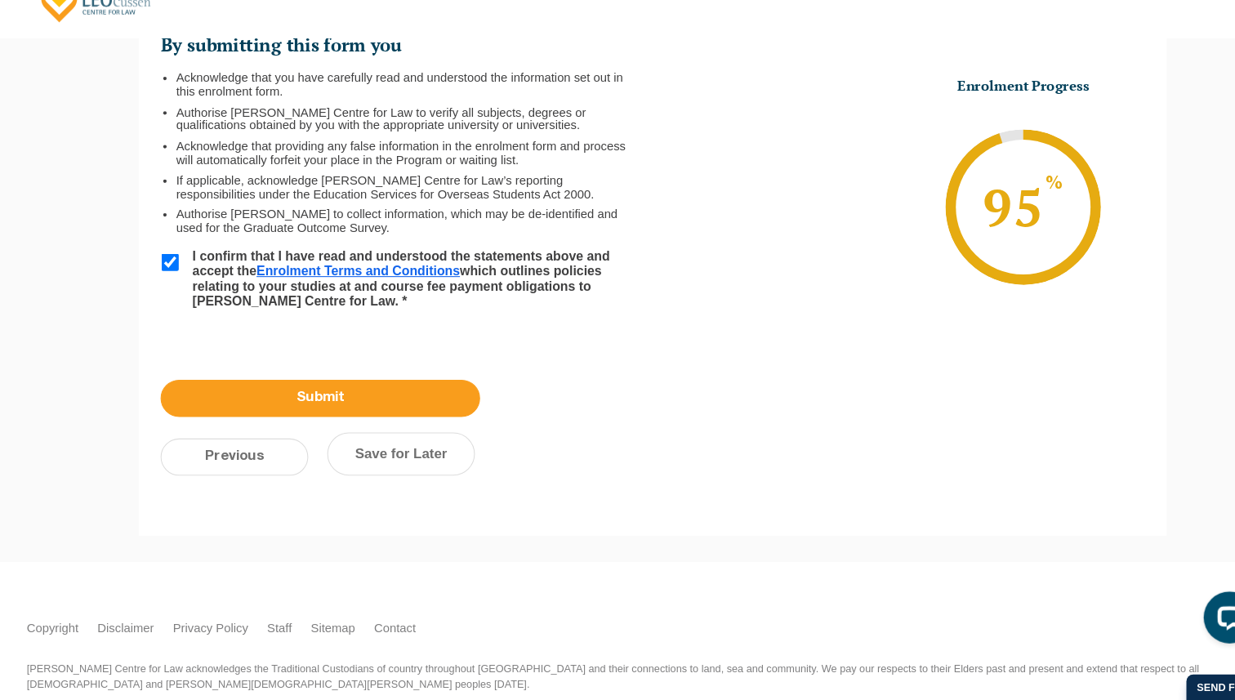
click at [321, 413] on input "Submit" at bounding box center [303, 414] width 302 height 35
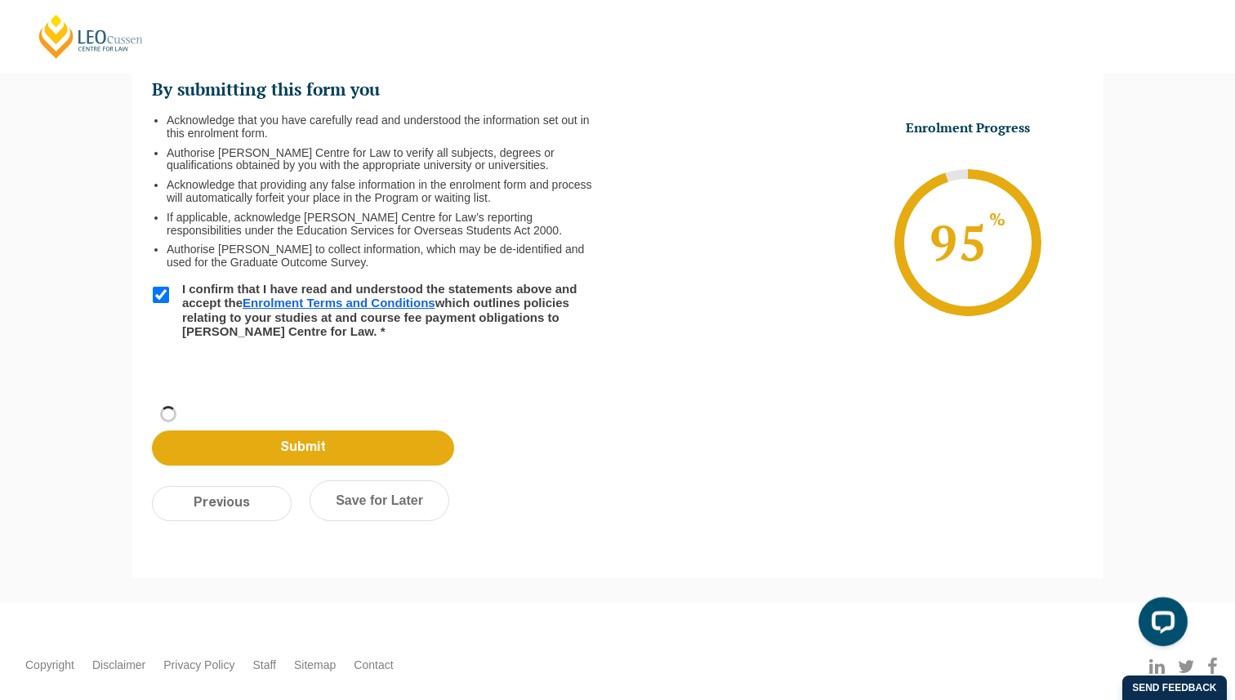
scroll to position [64, 0]
